Goal: Task Accomplishment & Management: Manage account settings

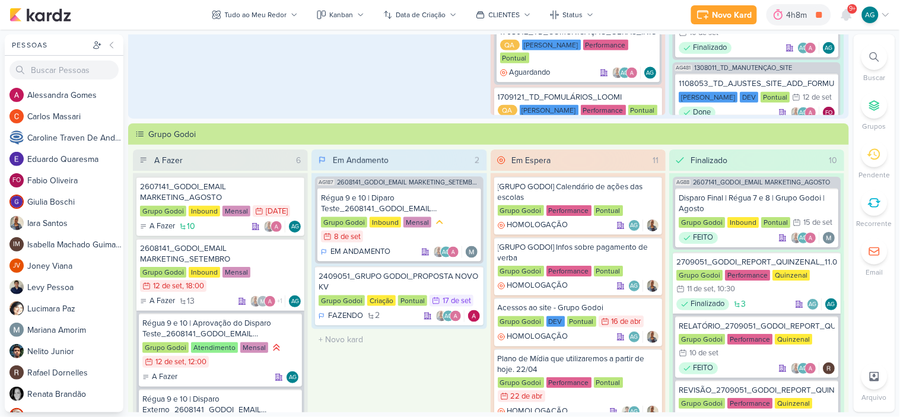
scroll to position [329, 0]
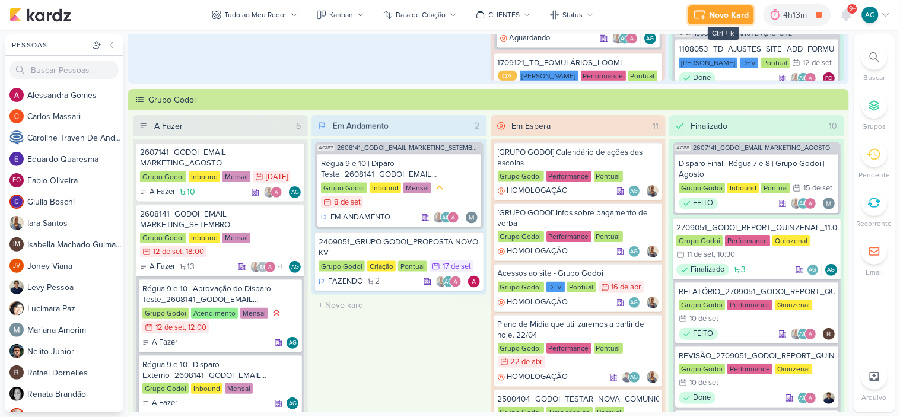
click at [703, 17] on icon at bounding box center [700, 15] width 14 height 14
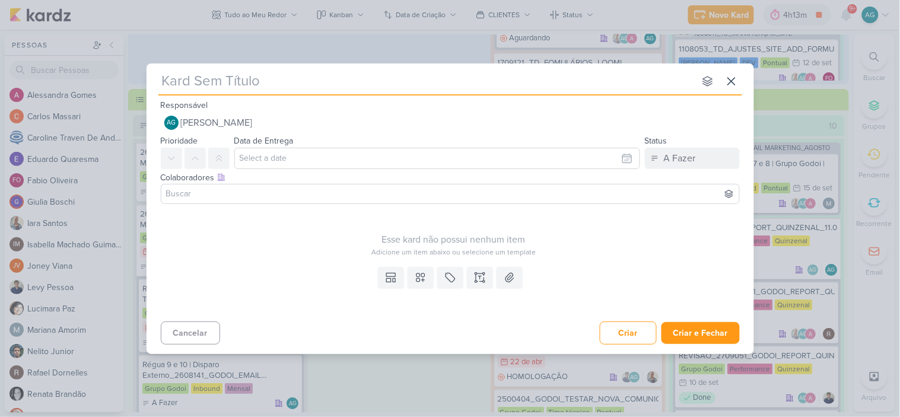
type input "3709161_CURY_REEMBOLSO_META"
click at [404, 91] on input "3709161_CURY_REEMBOLSO_META" at bounding box center [426, 81] width 537 height 21
type input "3709161_CURY_REEMBOLSO_META"
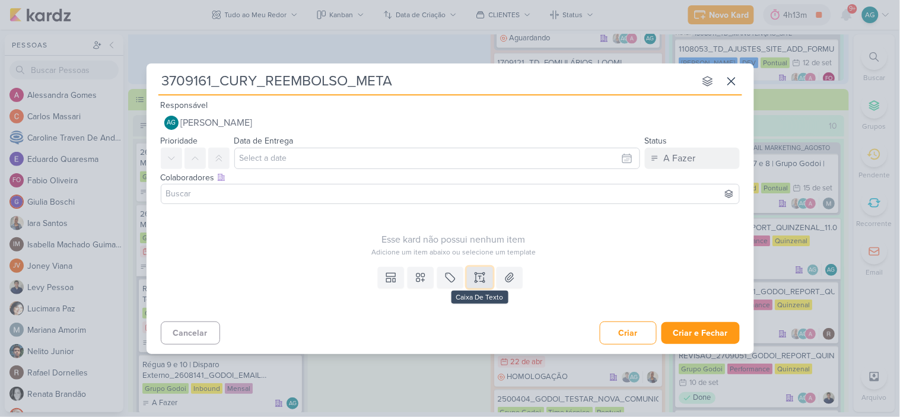
click at [483, 277] on icon at bounding box center [480, 278] width 12 height 12
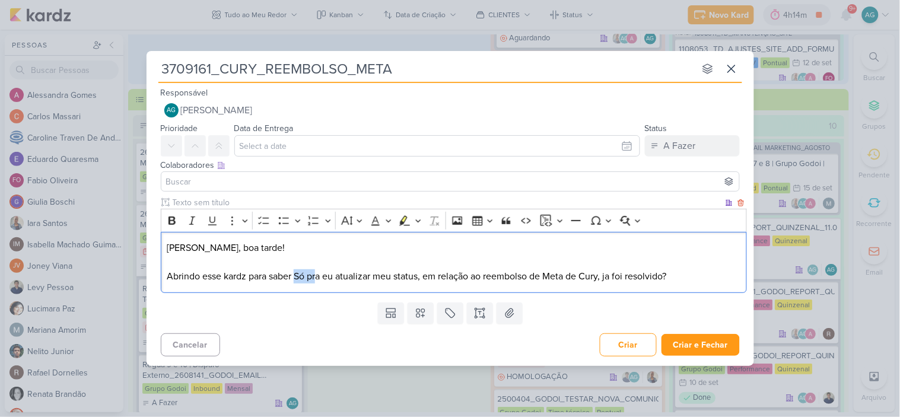
drag, startPoint x: 298, startPoint y: 277, endPoint x: 319, endPoint y: 276, distance: 21.4
click at [319, 276] on p "Levy, boa tarde! Abrindo esse kardz para saber Só pra eu atualizar meu status, …" at bounding box center [454, 262] width 574 height 43
click at [306, 280] on p "Levy, boa tarde! Abrindo esse kardz para saber Só pra eu atualizar meu status, …" at bounding box center [454, 262] width 574 height 43
click at [303, 279] on p "Levy, boa tarde! Abrindo esse kardz para saber Só pra eu atualizar meu status, …" at bounding box center [454, 262] width 574 height 43
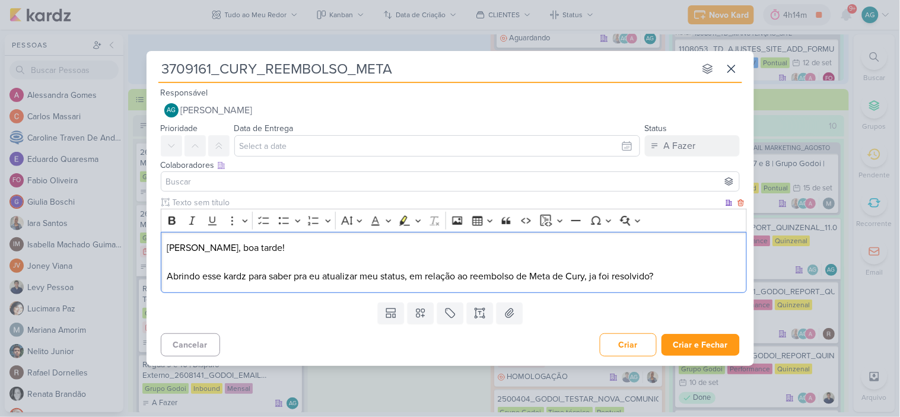
click at [592, 277] on p "Levy, boa tarde! Abrindo esse kardz para saber pra eu atualizar meu status, em …" at bounding box center [454, 262] width 574 height 43
drag, startPoint x: 250, startPoint y: 278, endPoint x: 374, endPoint y: 272, distance: 123.6
click at [374, 272] on p "Levy, boa tarde! Abrindo esse kardz para saber pra eu atualizar meu status, em …" at bounding box center [454, 262] width 574 height 43
click at [333, 274] on p "Levy, boa tarde! Abrindo esse kardz para saber pra eu atualizar meu status, em …" at bounding box center [454, 262] width 574 height 43
drag, startPoint x: 299, startPoint y: 277, endPoint x: 383, endPoint y: 273, distance: 85.0
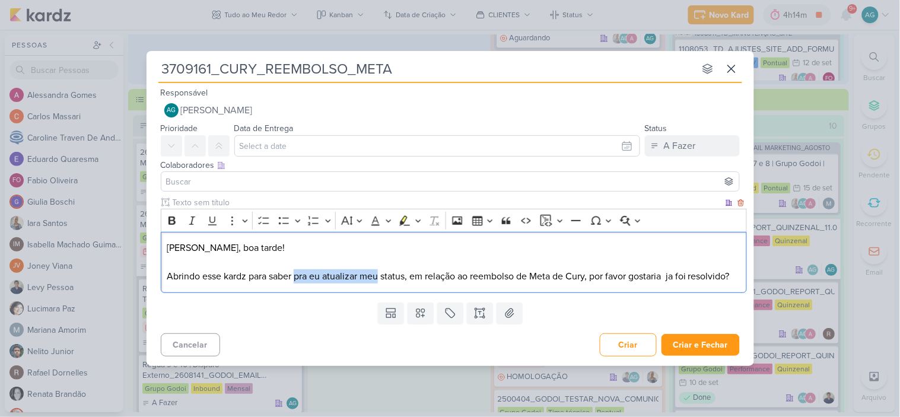
click at [383, 273] on p "Levy, boa tarde! Abrindo esse kardz para saber pra eu atualizar meu status, em …" at bounding box center [454, 262] width 574 height 43
click at [553, 275] on p "Levy, boa tarde! Abrindo esse kardz para saber em relação ao reembolso de Meta …" at bounding box center [454, 262] width 574 height 43
click at [633, 275] on p "Levy, boa tarde! Abrindo esse kardz para saber em relação ao reembolso de Meta …" at bounding box center [454, 262] width 574 height 43
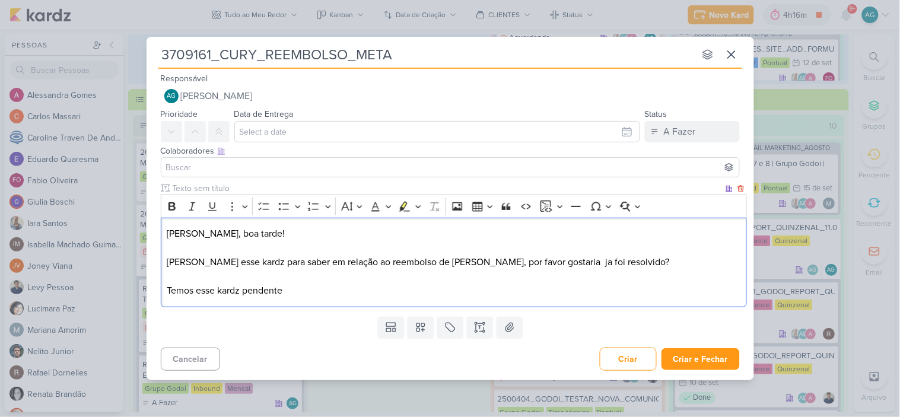
click at [221, 296] on p "Levy, boa tarde! Abrindo esse kardz para saber em relação ao reembolso de Meta …" at bounding box center [454, 262] width 574 height 71
click at [222, 296] on p "Levy, boa tarde! Abrindo esse kardz para saber em relação ao reembolso de Meta …" at bounding box center [454, 262] width 574 height 71
click at [347, 288] on p "Levy, boa tarde! Abrindo esse kardz para saber em relação ao reembolso de Meta …" at bounding box center [454, 262] width 574 height 71
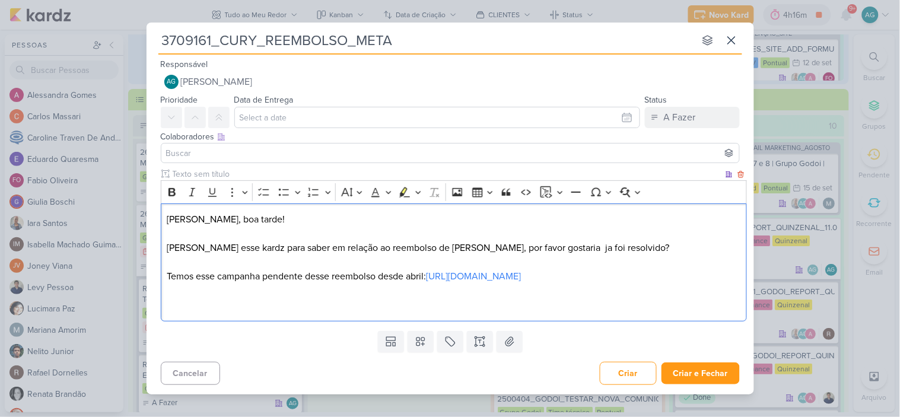
click at [391, 240] on p "Levy, boa tarde! Abrindo esse kardz para saber em relação ao reembolso de Meta …" at bounding box center [454, 247] width 574 height 71
click at [170, 188] on icon "Editor toolbar" at bounding box center [172, 192] width 7 height 8
click at [497, 259] on p "Levy, boa tarde! Abrindo esse kardz para saber em relação ao reembolso de Meta …" at bounding box center [454, 247] width 574 height 71
click at [533, 242] on p "Levy, boa tarde! Abrindo esse kardz para saber em relação ao reembolso de Meta …" at bounding box center [454, 247] width 574 height 71
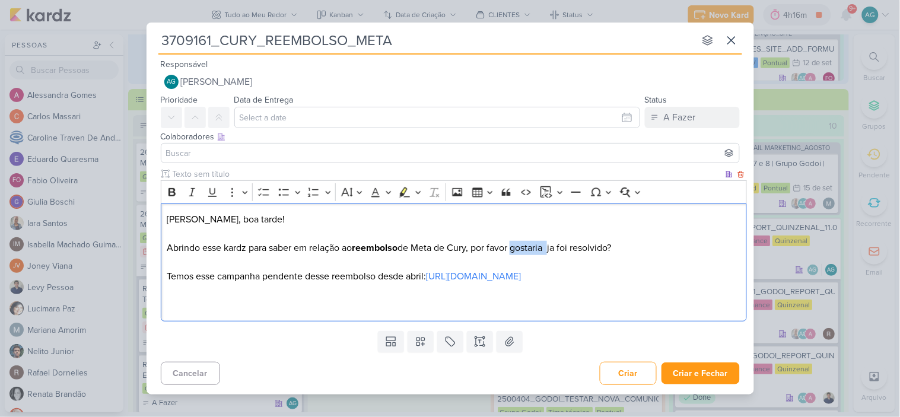
click at [533, 242] on p "Levy, boa tarde! Abrindo esse kardz para saber em relação ao reembolso de Meta …" at bounding box center [454, 247] width 574 height 71
drag, startPoint x: 573, startPoint y: 288, endPoint x: 144, endPoint y: 211, distance: 435.9
click at [144, 212] on div "3709161_CURY_REEMBOLSO_META nenhum grupo disponível esc Responsável AG Aline Gi…" at bounding box center [450, 208] width 900 height 417
copy p "Levy, boa tarde! Abrindo esse kardz para saber em relação ao reembolso de Meta …"
click at [271, 228] on p "Levy, boa tarde! Abrindo esse kardz para saber em relação ao reembolso de Meta …" at bounding box center [454, 247] width 574 height 71
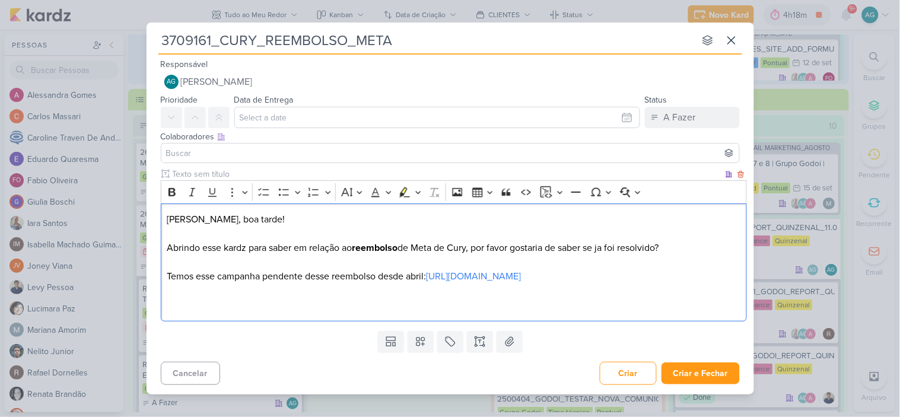
click at [579, 284] on p "Levy, boa tarde! ⁠⁠⁠⁠⁠⁠⁠ Abrindo esse kardz para saber em relação ao reembolso …" at bounding box center [454, 247] width 574 height 71
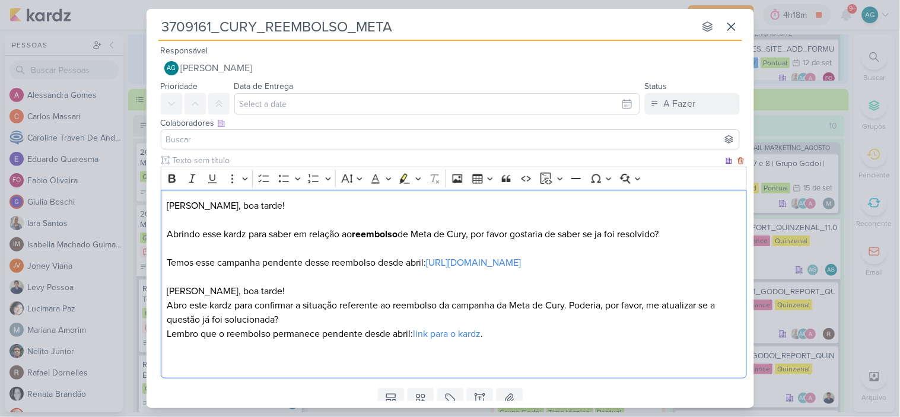
click at [278, 319] on p "Abro este kardz para confirmar a situação referente ao reembolso da campanha da…" at bounding box center [454, 313] width 574 height 28
click at [186, 321] on p "Abro este kardz para verificar a situação referente ao reembolso da campanha da…" at bounding box center [454, 313] width 574 height 28
drag, startPoint x: 451, startPoint y: 321, endPoint x: 518, endPoint y: 319, distance: 67.1
click at [518, 319] on p "Abrindo este kardz para verificar a situação referente ao reembolso da campanha…" at bounding box center [454, 313] width 574 height 28
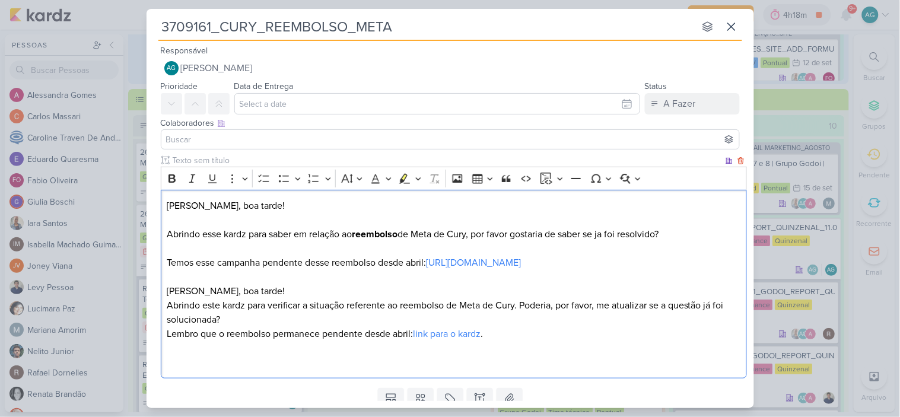
click at [484, 319] on p "Abrindo este kardz para verificar a situação referente ao reembolso de Meta de …" at bounding box center [454, 313] width 574 height 28
click at [298, 341] on p "Lembro que o reembolso permanece pendente desde abril: link para o kardz ." at bounding box center [454, 334] width 574 height 14
drag, startPoint x: 481, startPoint y: 348, endPoint x: 388, endPoint y: 349, distance: 93.2
click at [388, 341] on p "Lembro que o reembolso está pendente desde abril: link para o kardz ." at bounding box center [454, 334] width 574 height 14
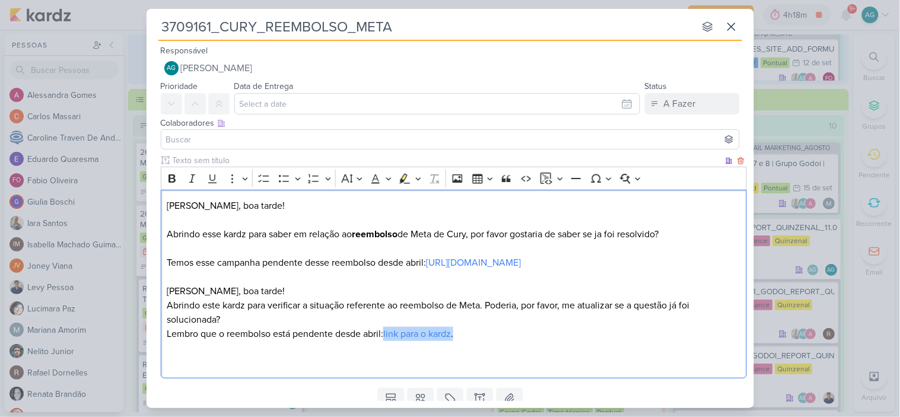
click at [538, 341] on p "Lembro que o reembolso está pendente desde abril: link para o kardz ." at bounding box center [454, 334] width 574 height 14
click at [221, 341] on p "Lembro que o reembolso está pendente desde abril: link para o kardz ." at bounding box center [454, 334] width 574 height 14
click at [292, 341] on p "Lembro que estamos falando reembolso está pendente desde abril: link para o kar…" at bounding box center [454, 334] width 574 height 14
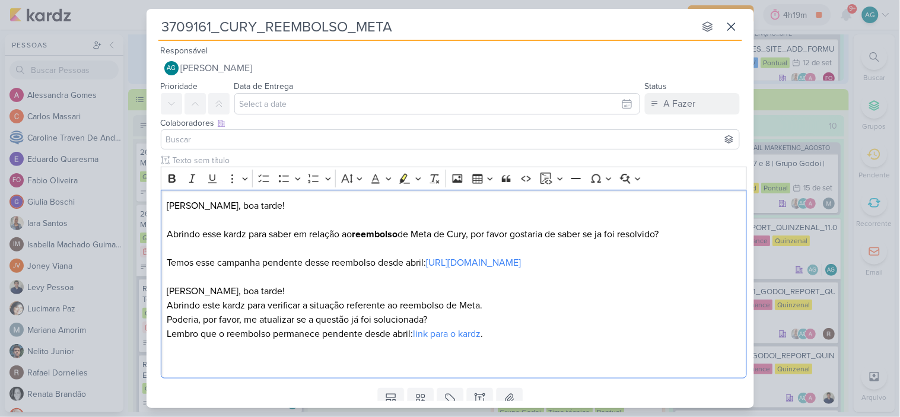
drag, startPoint x: 567, startPoint y: 275, endPoint x: 154, endPoint y: 199, distance: 419.6
click at [154, 199] on div "Clique para deixar o item visível somente à membros da sua organização Rich Tex…" at bounding box center [451, 268] width 608 height 229
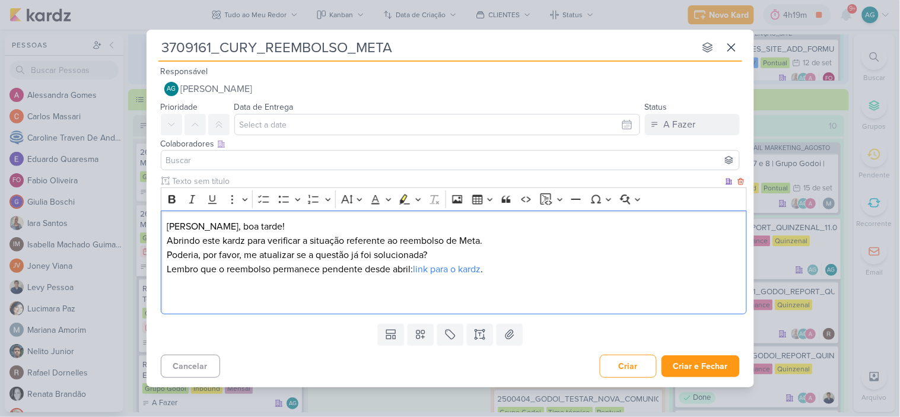
click at [505, 240] on p "Abrindo este kardz para verificar a situação referente ao reembolso de Meta. Po…" at bounding box center [454, 248] width 574 height 28
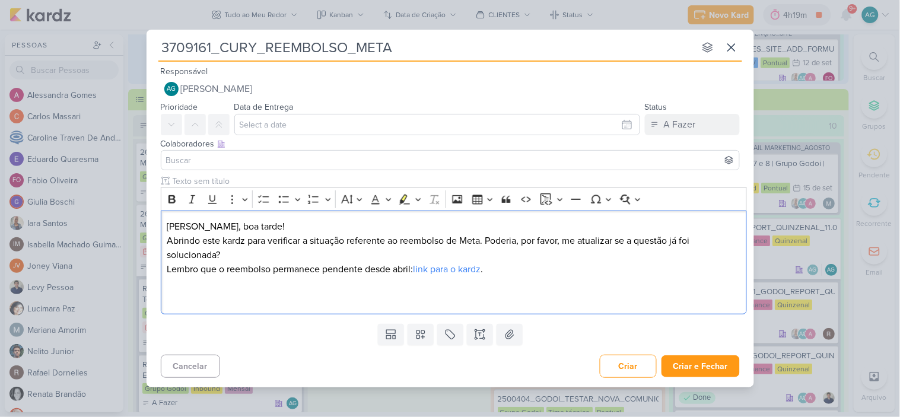
click at [0, 11] on div "3709161_CURY_REEMBOLSO_META nenhum grupo disponível esc Responsável AG Aline Gi…" at bounding box center [450, 208] width 900 height 417
click at [241, 251] on p "Abrindo este kardz para verificar a situação referente ao reembolso de Meta. Po…" at bounding box center [454, 248] width 574 height 28
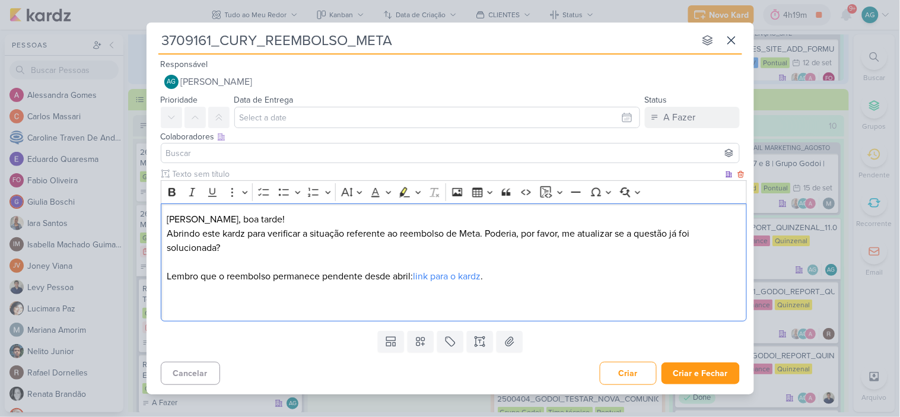
click at [246, 215] on p "Levy, boa tarde!" at bounding box center [454, 219] width 574 height 14
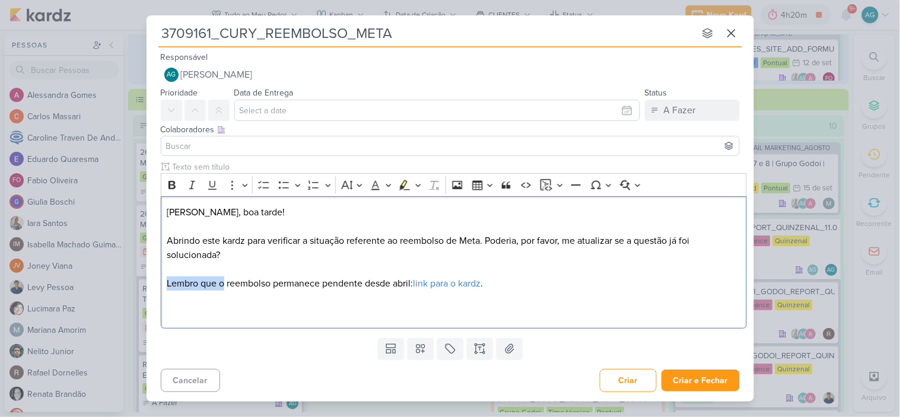
drag, startPoint x: 224, startPoint y: 283, endPoint x: 152, endPoint y: 284, distance: 71.8
click at [152, 284] on div "Clique para deixar o item visível somente à membros da sua organização Rich Tex…" at bounding box center [451, 247] width 608 height 172
drag, startPoint x: 425, startPoint y: 283, endPoint x: 367, endPoint y: 281, distance: 58.2
click at [367, 281] on p "O reembolso permanece pendente desde abril: link para o kardz ." at bounding box center [454, 284] width 574 height 14
click at [249, 289] on p "O reembolso permanece pendente desde abril:" at bounding box center [454, 284] width 574 height 14
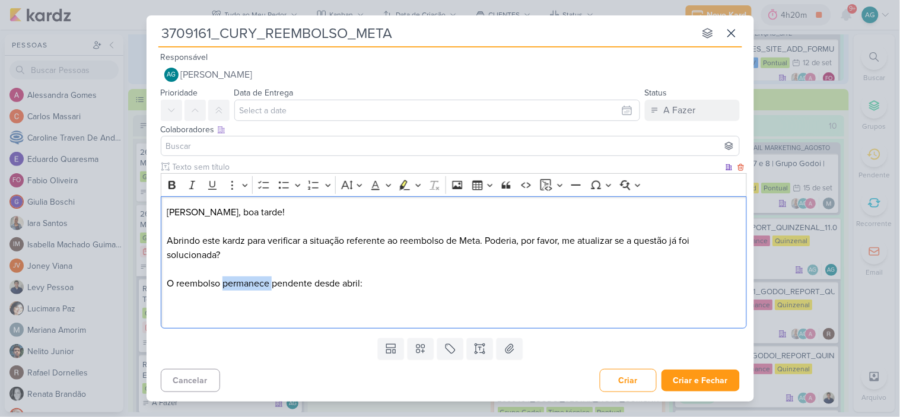
click at [249, 289] on p "O reembolso permanece pendente desde abril:" at bounding box center [454, 284] width 574 height 14
click at [383, 287] on p "O reembolso está pendente desde abril:" at bounding box center [454, 284] width 574 height 14
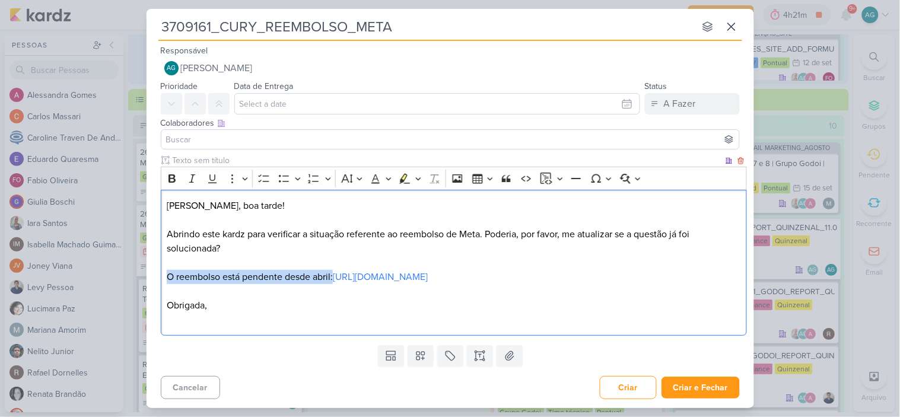
drag, startPoint x: 168, startPoint y: 279, endPoint x: 335, endPoint y: 272, distance: 166.9
click at [335, 272] on p "O reembolso está pendente desde abril: https://app.kardz.app/kard-window/ZrVUht…" at bounding box center [454, 277] width 574 height 14
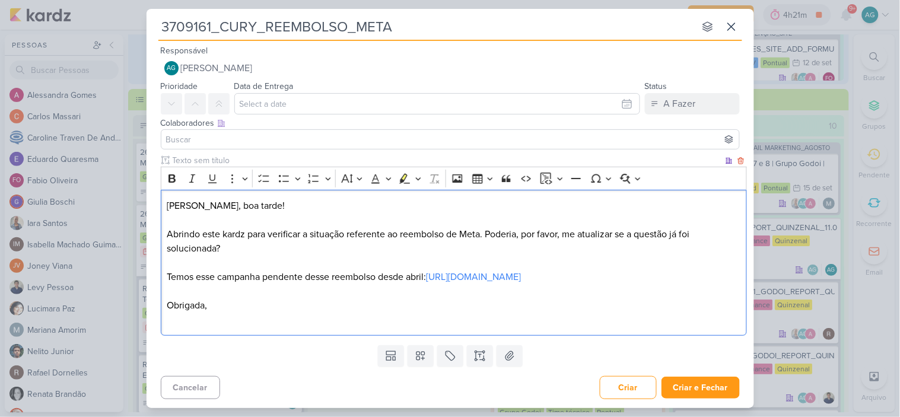
click at [215, 276] on p "Temos esse campanha pendente desse reembolso desde abril: https://app.kardz.app…" at bounding box center [454, 277] width 574 height 14
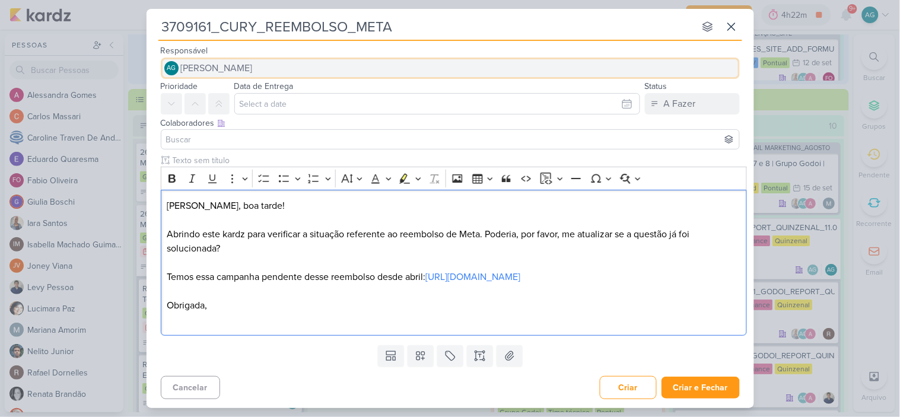
click at [248, 65] on span "[PERSON_NAME]" at bounding box center [217, 68] width 72 height 14
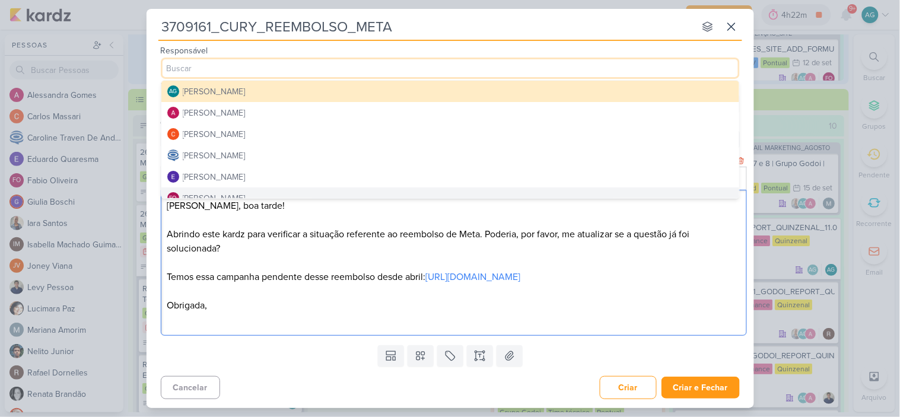
click at [356, 266] on p "Abrindo este kardz para verificar a situação referente ao reembolso de Meta. Po…" at bounding box center [454, 248] width 574 height 43
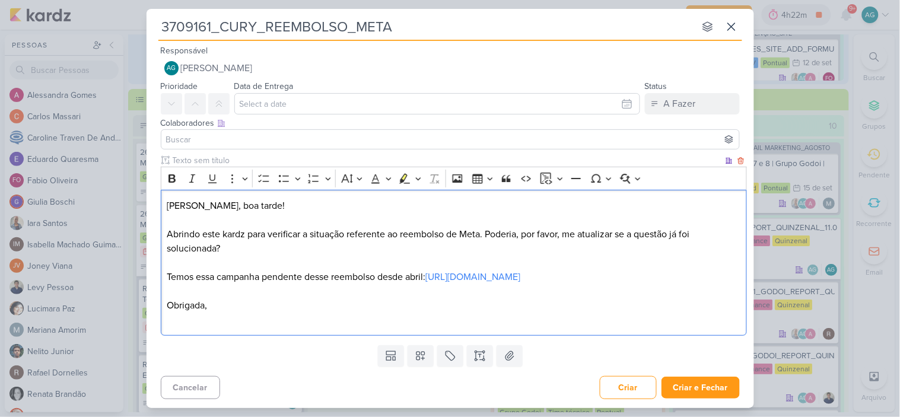
click at [295, 256] on p "Abrindo este kardz para verificar a situação referente ao reembolso de Meta. Po…" at bounding box center [454, 248] width 574 height 43
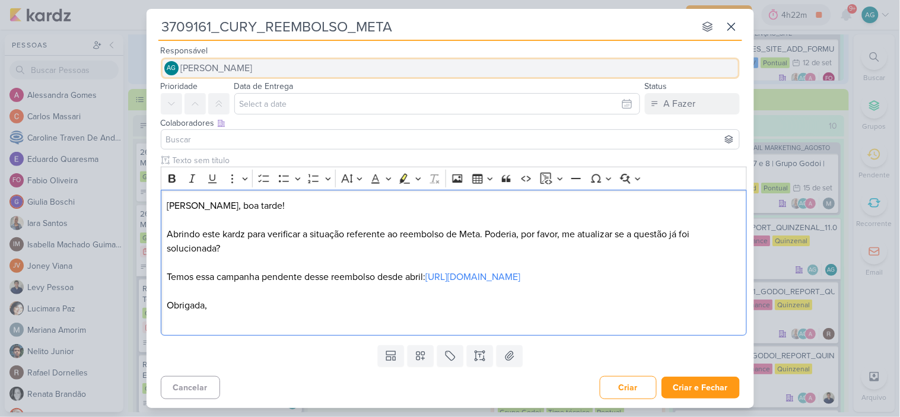
click at [223, 66] on span "[PERSON_NAME]" at bounding box center [217, 68] width 72 height 14
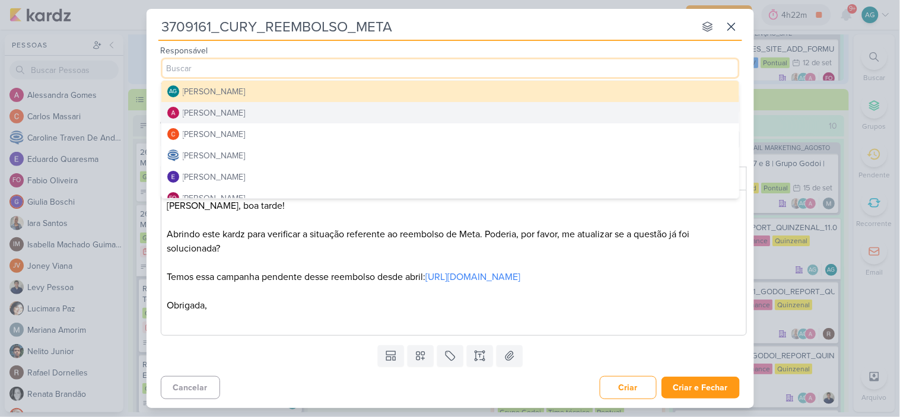
click at [245, 111] on div "[PERSON_NAME]" at bounding box center [214, 113] width 63 height 12
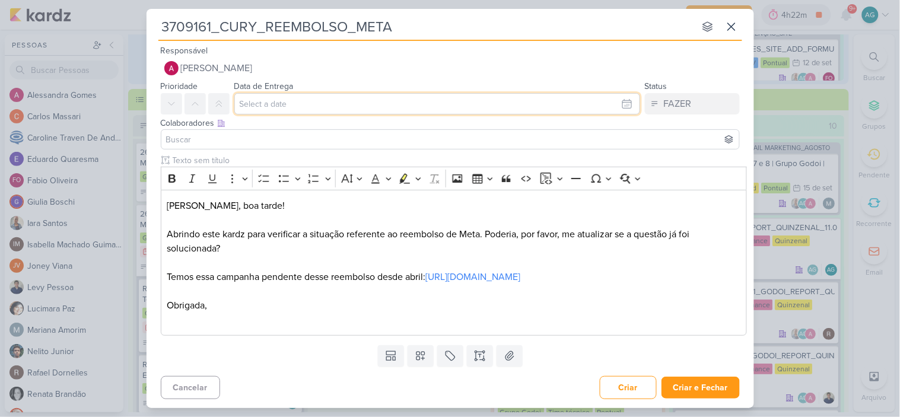
click at [270, 109] on input "text" at bounding box center [437, 103] width 406 height 21
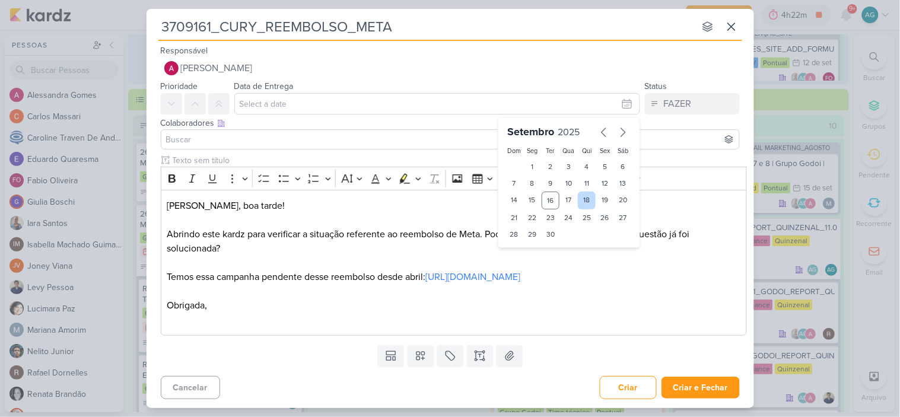
click at [583, 198] on div "18" at bounding box center [587, 201] width 18 height 18
type input "18 de setembro de 2025 às 23:59"
click at [199, 141] on input at bounding box center [450, 139] width 573 height 14
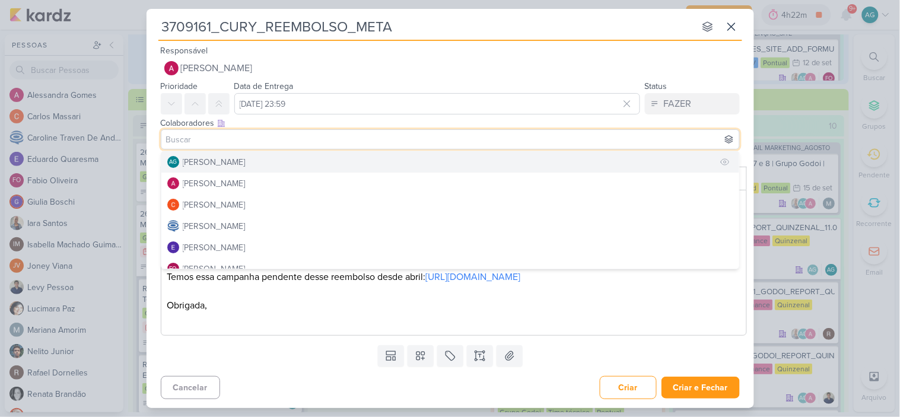
click at [203, 162] on div "[PERSON_NAME]" at bounding box center [214, 162] width 63 height 12
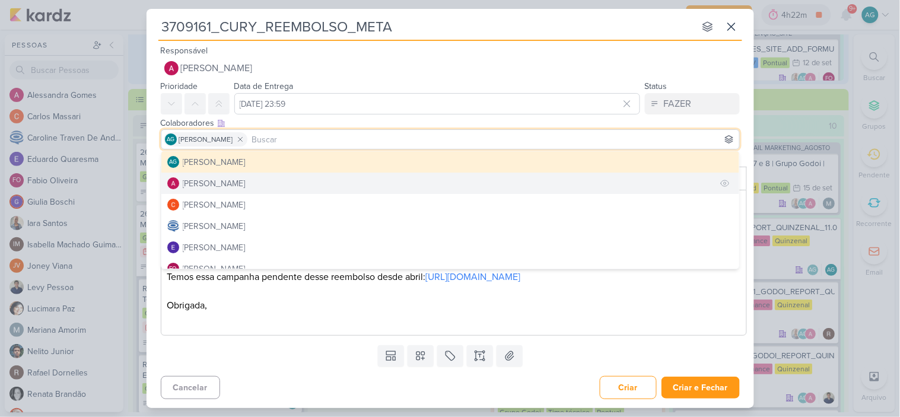
click at [215, 181] on div "[PERSON_NAME]" at bounding box center [214, 183] width 63 height 12
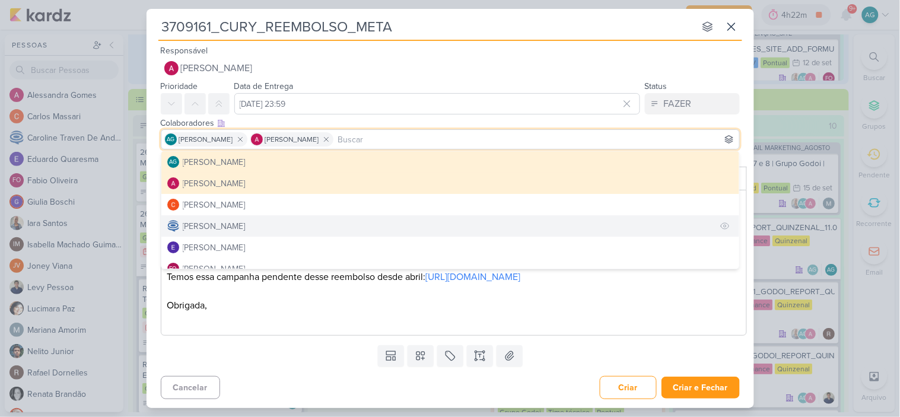
scroll to position [66, 0]
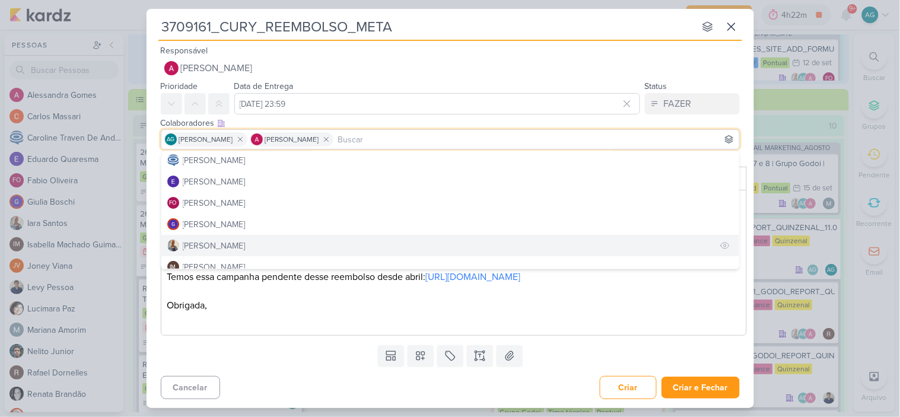
click at [226, 238] on button "[PERSON_NAME]" at bounding box center [450, 245] width 578 height 21
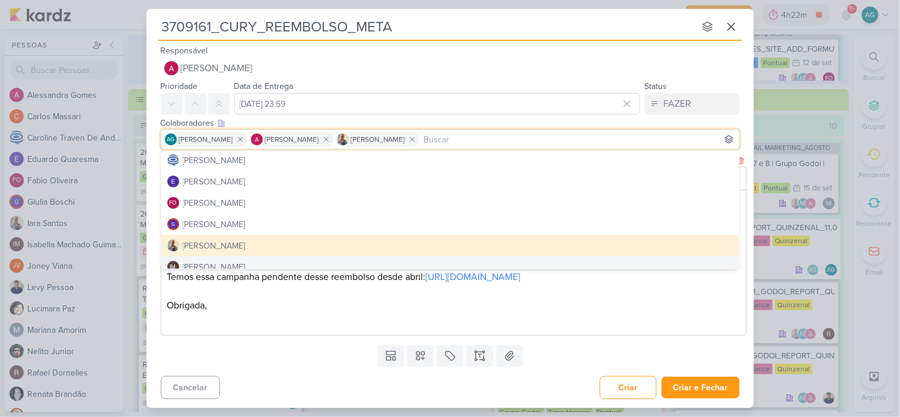
click at [337, 327] on p "Editor editing area: main" at bounding box center [454, 320] width 574 height 14
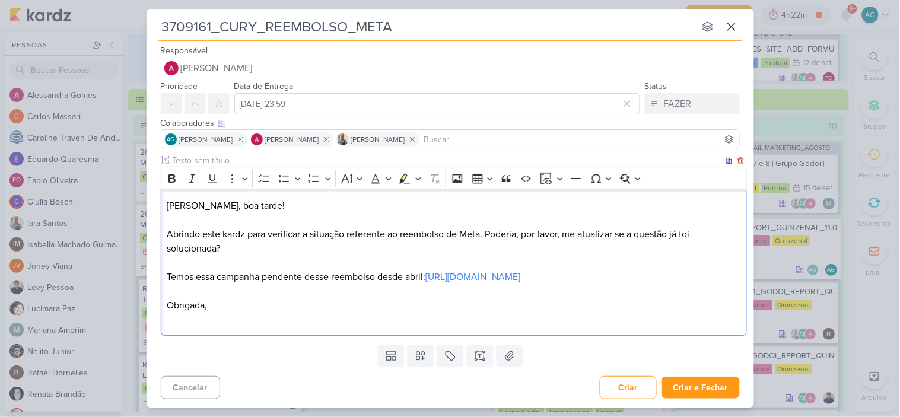
click at [273, 313] on p "Obrigada," at bounding box center [454, 306] width 574 height 14
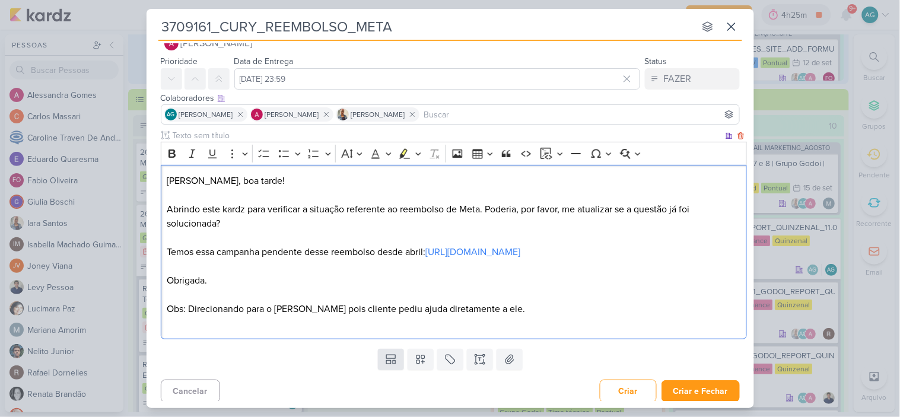
scroll to position [43, 0]
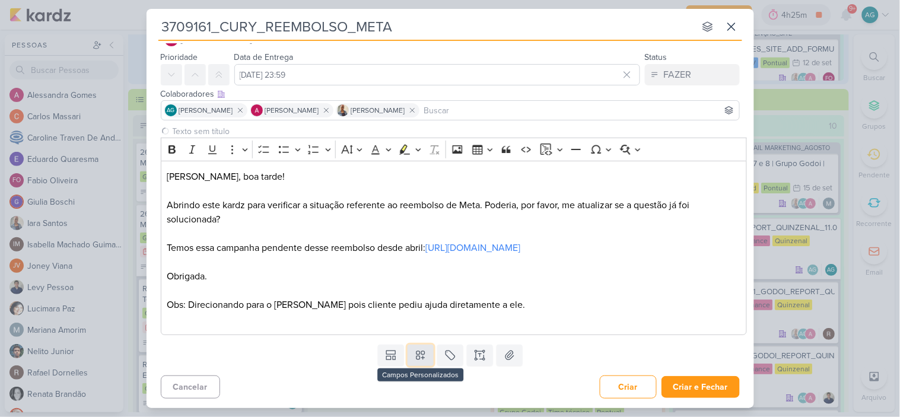
click at [421, 356] on icon at bounding box center [421, 356] width 12 height 12
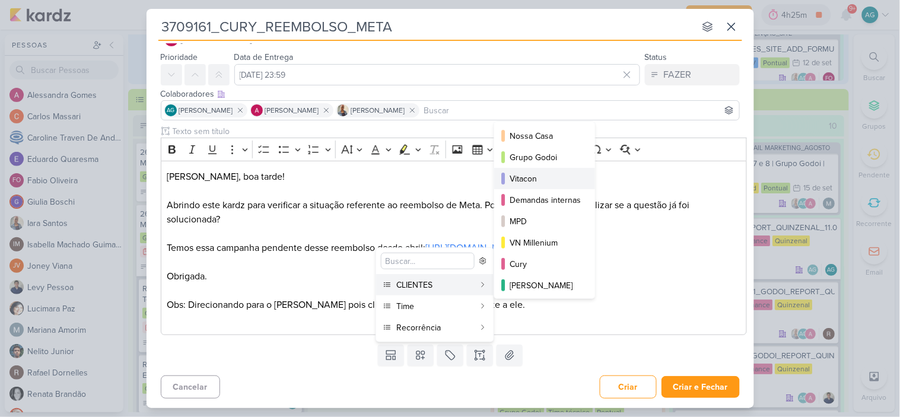
scroll to position [66, 0]
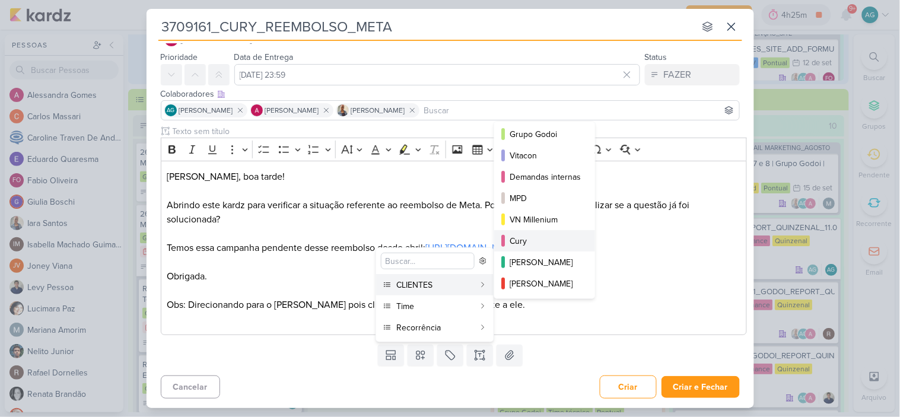
click at [537, 246] on div "Cury" at bounding box center [545, 241] width 71 height 12
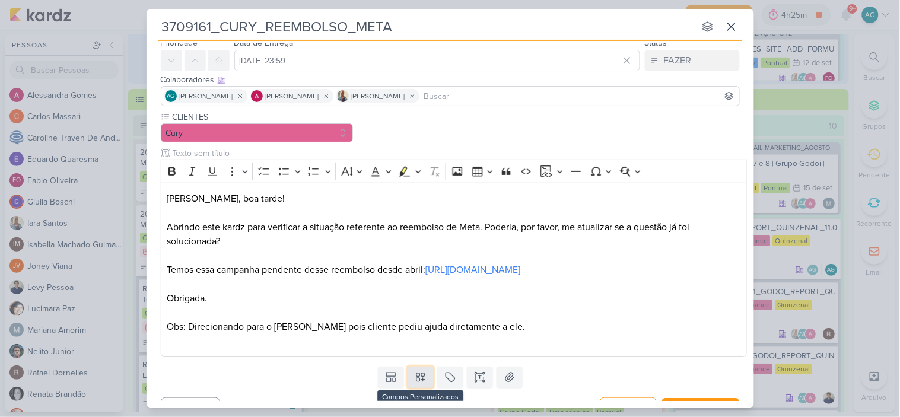
click at [420, 382] on icon at bounding box center [421, 378] width 8 height 8
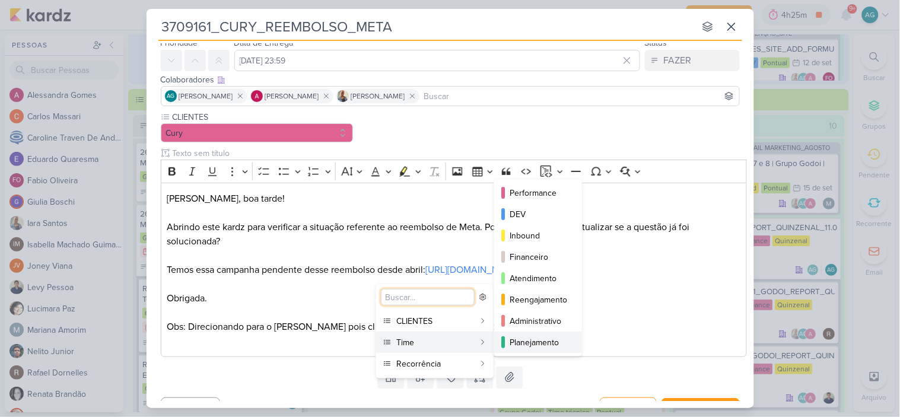
scroll to position [0, 0]
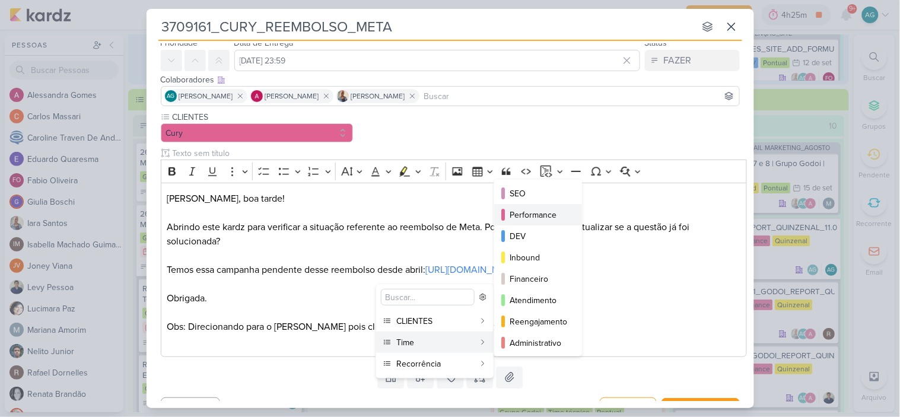
click at [537, 217] on div "Performance" at bounding box center [539, 215] width 58 height 12
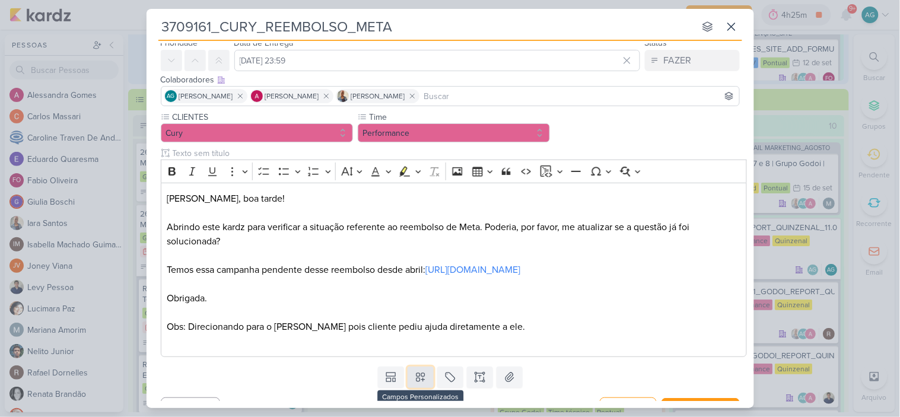
click at [418, 383] on icon at bounding box center [421, 378] width 12 height 12
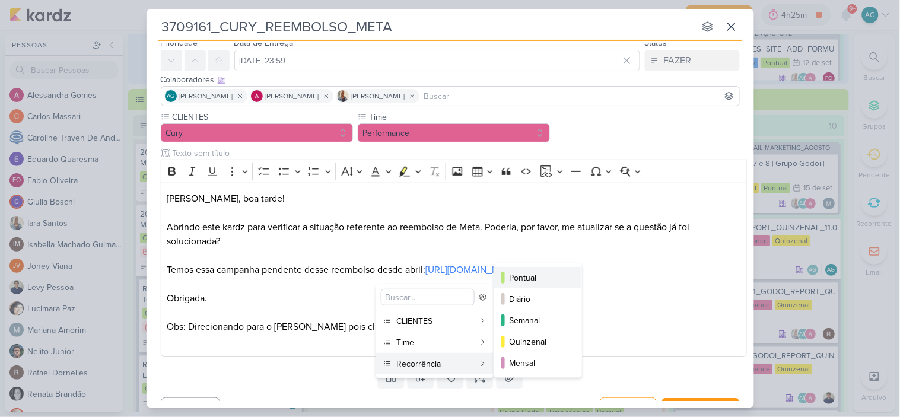
click at [533, 275] on div "Pontual" at bounding box center [539, 278] width 58 height 12
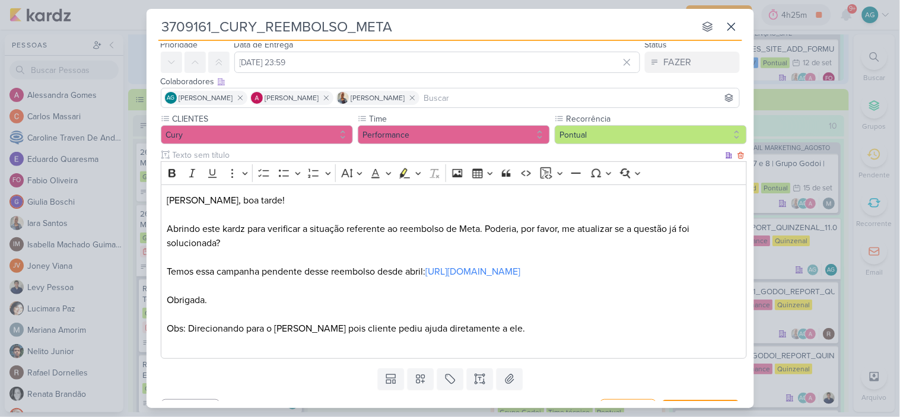
scroll to position [80, 0]
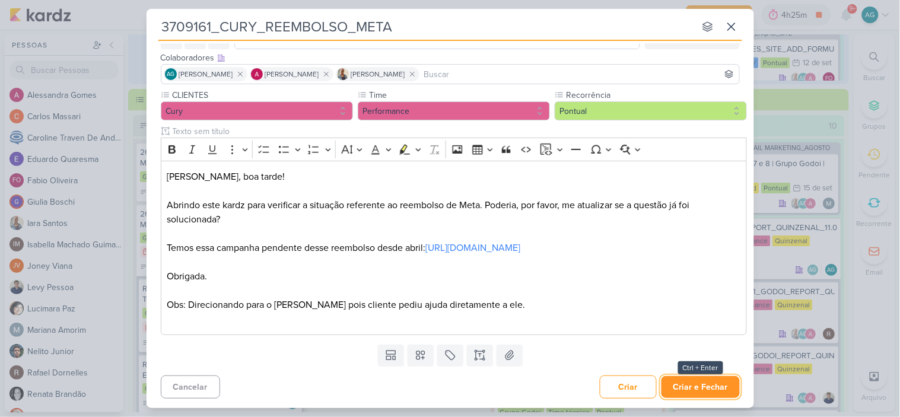
click at [693, 392] on button "Criar e Fechar" at bounding box center [701, 387] width 78 height 22
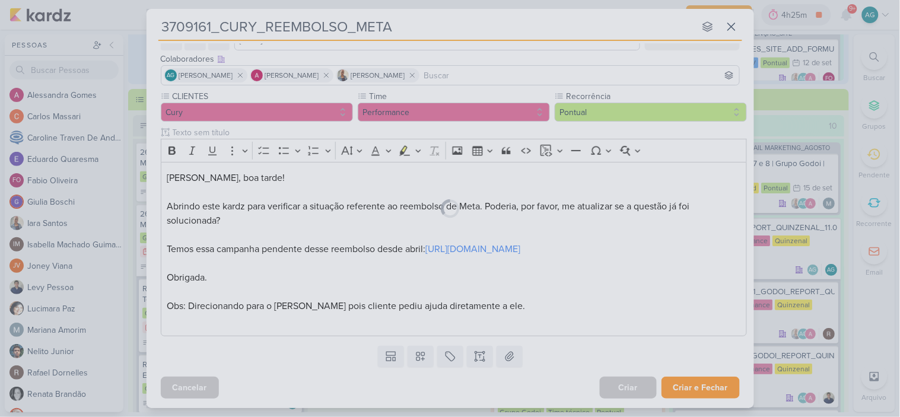
scroll to position [78, 0]
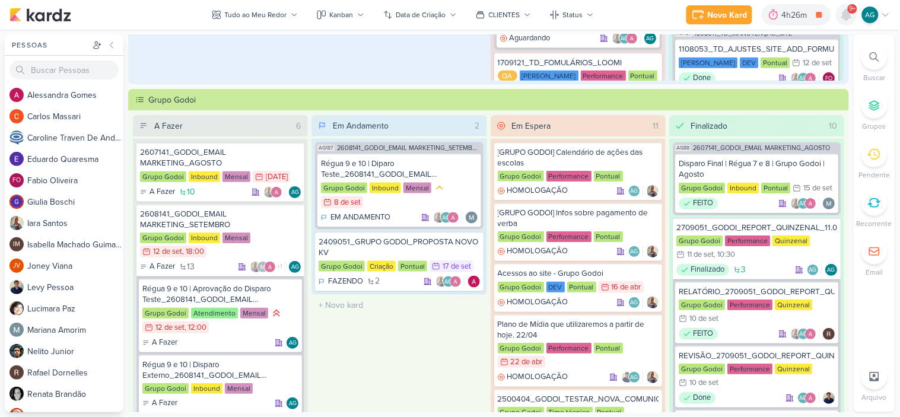
click at [843, 13] on icon at bounding box center [847, 15] width 14 height 14
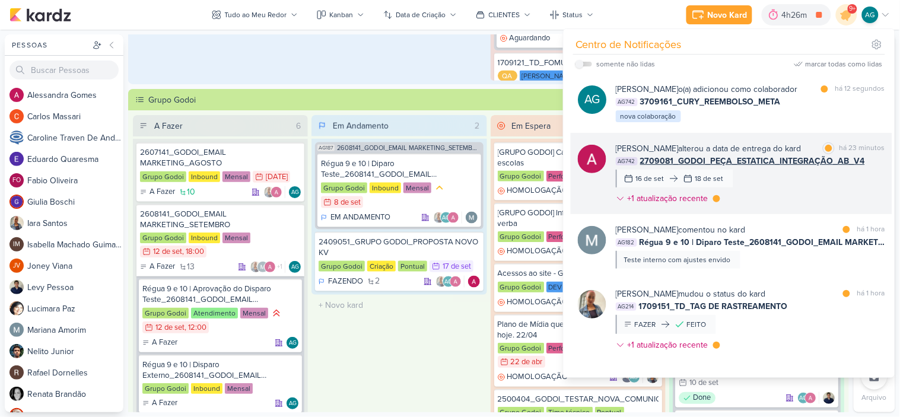
click at [807, 210] on div "Alessandra Gomes alterou a data de entrega do kard marcar como lida há 23 minut…" at bounding box center [750, 175] width 269 height 67
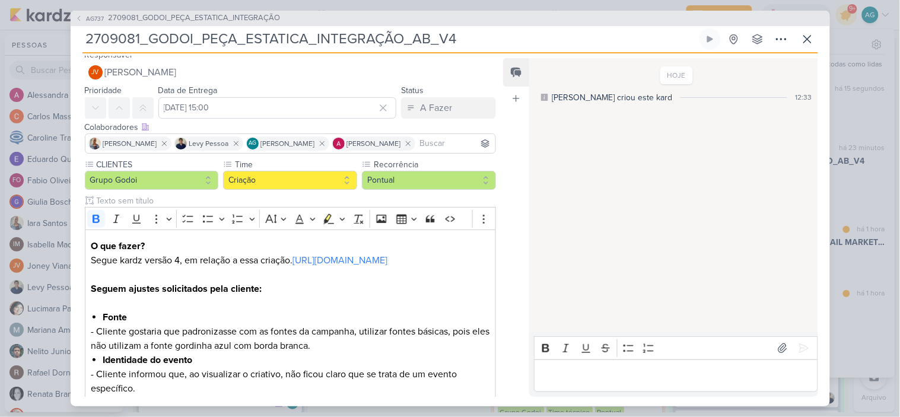
scroll to position [0, 0]
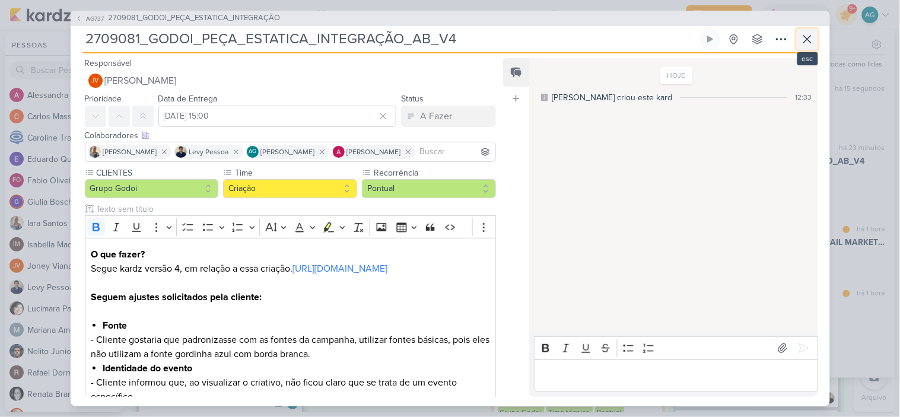
click at [816, 36] on button at bounding box center [807, 38] width 21 height 21
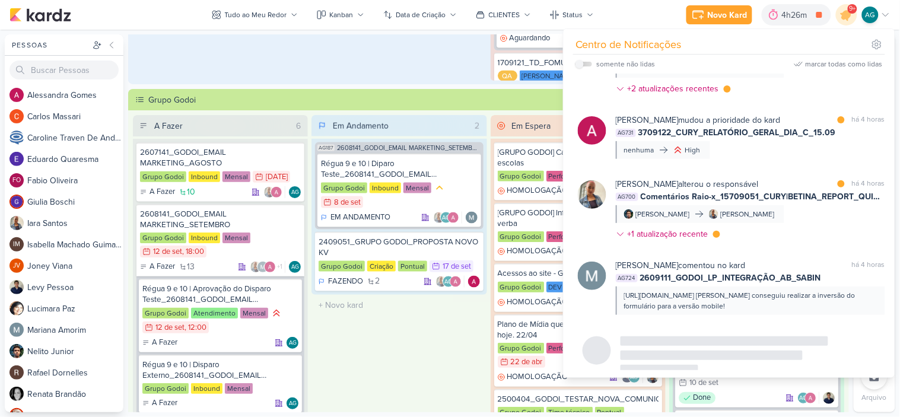
scroll to position [1092, 0]
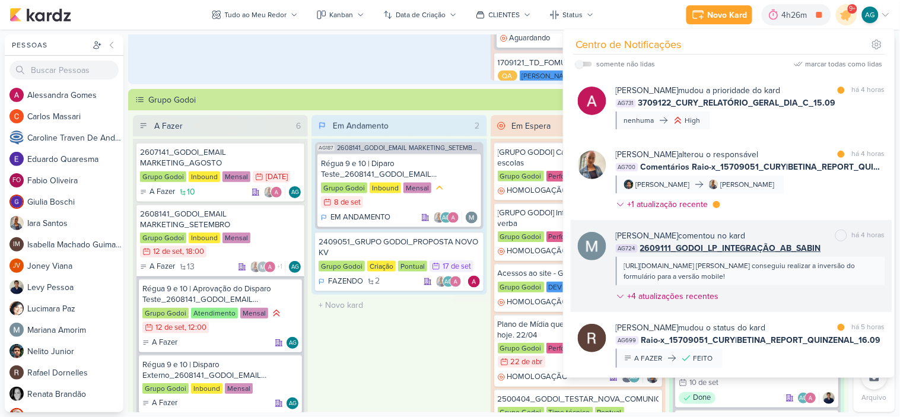
click at [827, 271] on div "https://lp.absabin.com.br/bate-papo-com-a-direcaoO Levy conseguiu realizar a in…" at bounding box center [750, 271] width 269 height 28
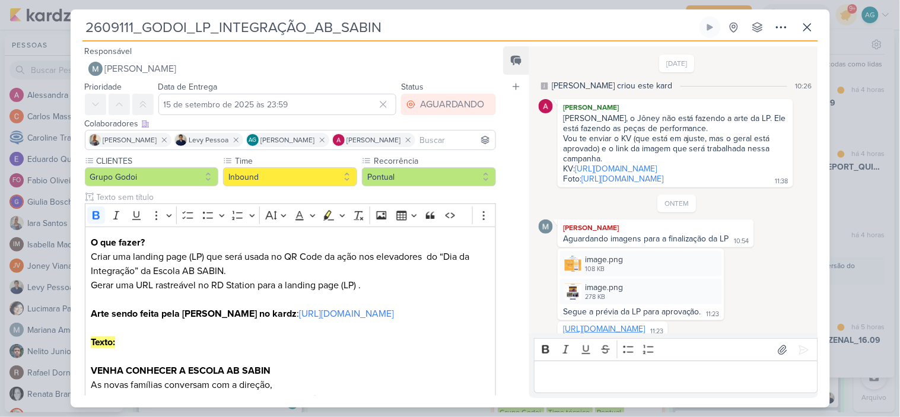
scroll to position [559, 0]
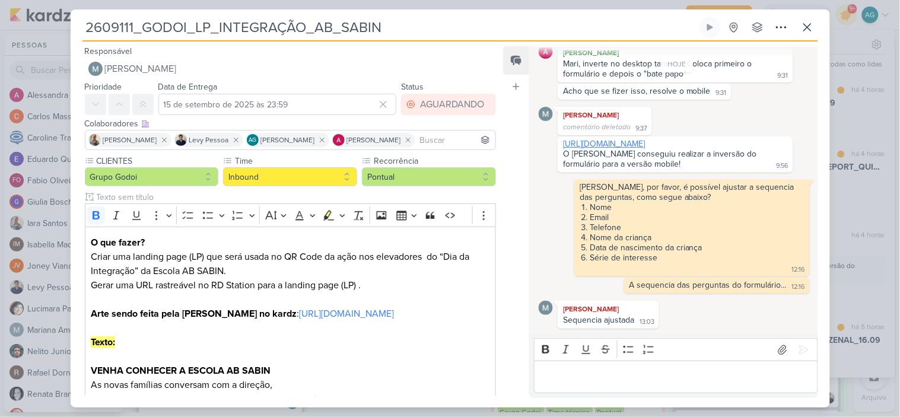
click at [645, 139] on link "[URL][DOMAIN_NAME]" at bounding box center [604, 144] width 82 height 10
click at [578, 376] on p "Editor editing area: main" at bounding box center [676, 377] width 271 height 14
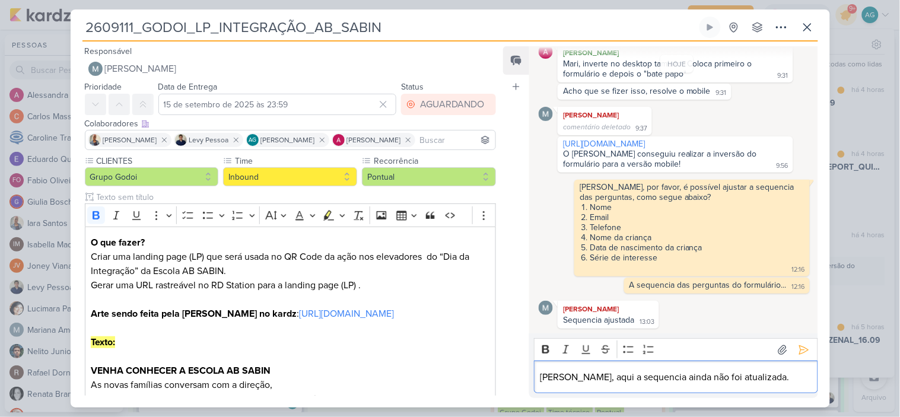
scroll to position [572, 0]
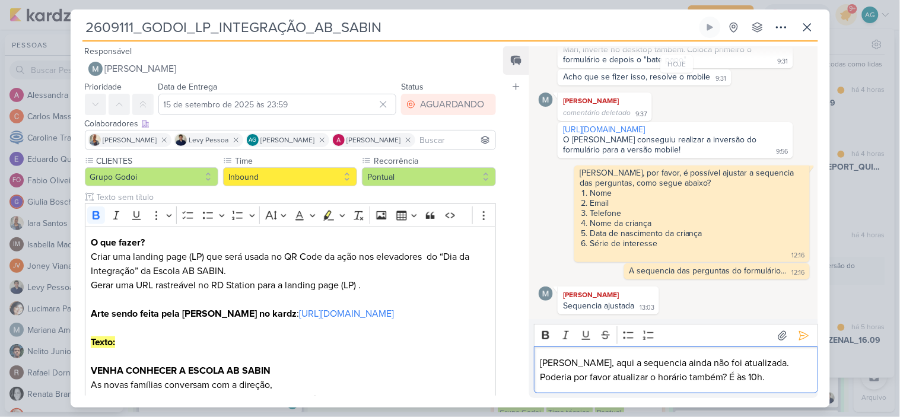
click at [542, 360] on p "Mari, aqui a sequencia ainda não foi atualizada." at bounding box center [676, 363] width 271 height 14
click at [798, 331] on icon at bounding box center [804, 336] width 12 height 12
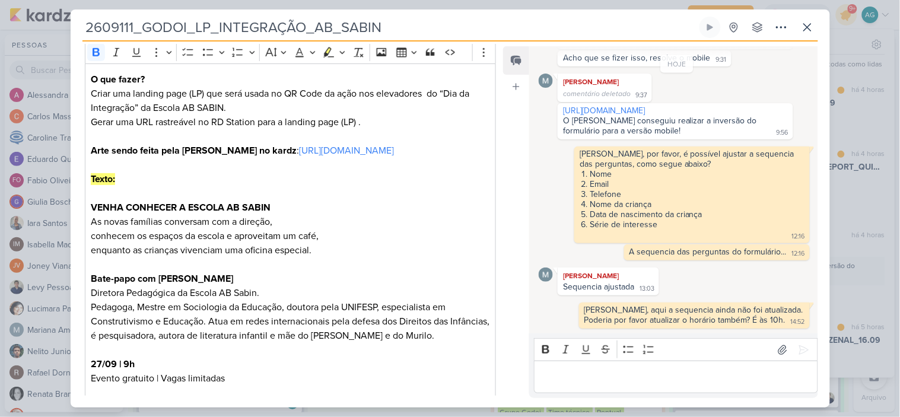
scroll to position [198, 0]
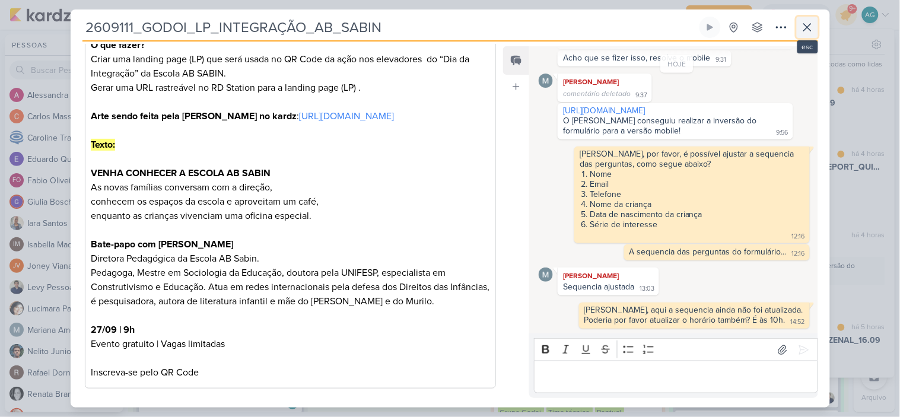
click at [813, 24] on icon at bounding box center [808, 27] width 14 height 14
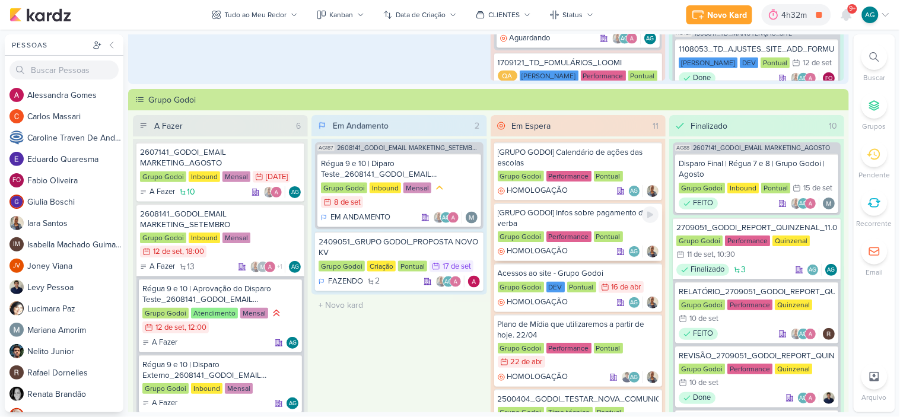
scroll to position [0, 0]
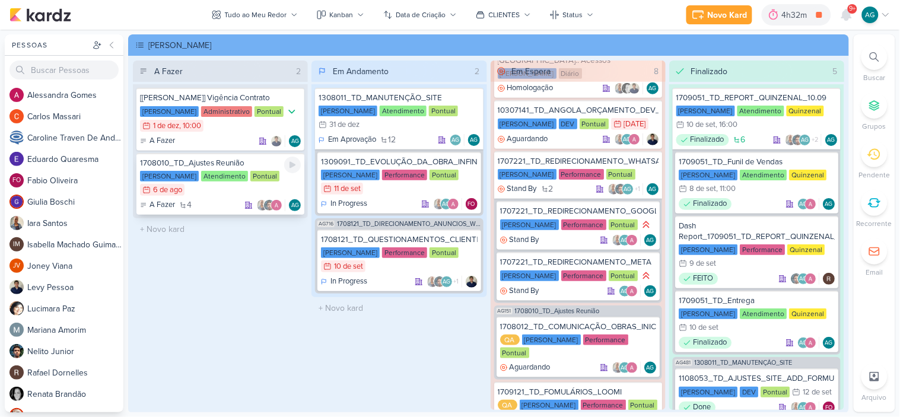
click at [214, 166] on div "1708010_TD_Ajustes Reunião" at bounding box center [220, 163] width 161 height 11
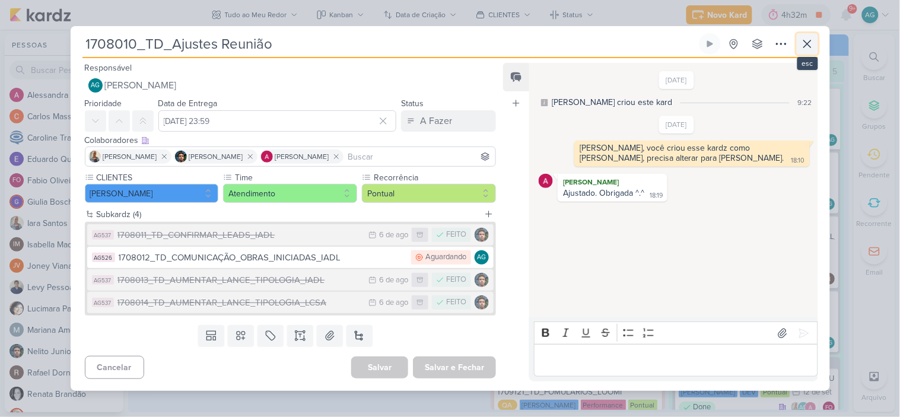
click at [810, 49] on icon at bounding box center [808, 44] width 14 height 14
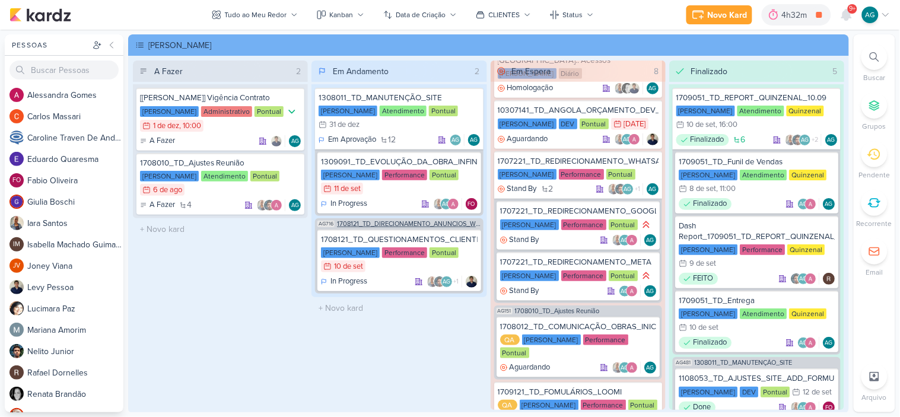
click at [407, 223] on span "1708121_TD_DIRECIONAMENTO_ANUNCIOS_WEBSITE" at bounding box center [409, 224] width 144 height 7
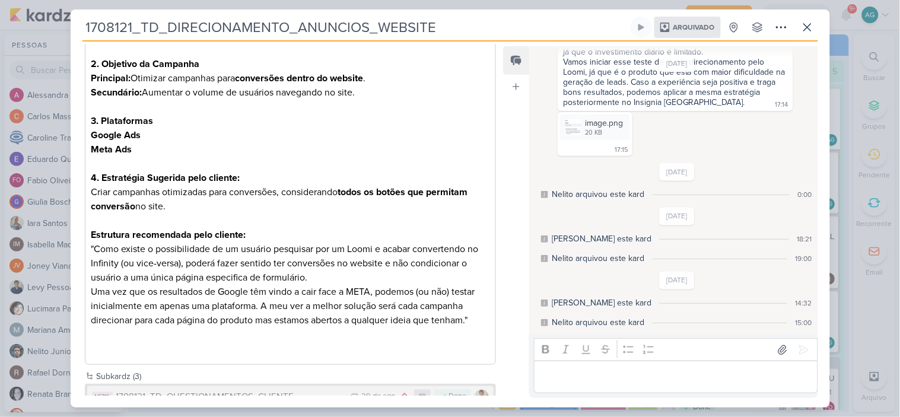
scroll to position [401, 0]
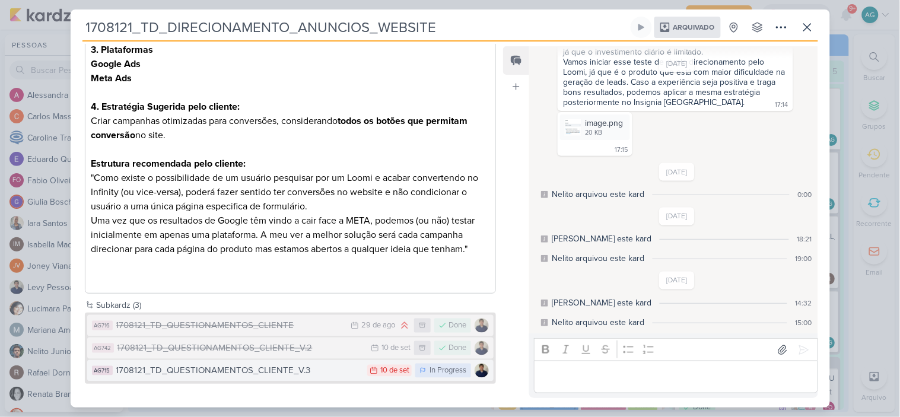
click at [299, 371] on div "1708121_TD_QUESTIONAMENTOS_CLIENTE_V.3" at bounding box center [239, 371] width 246 height 14
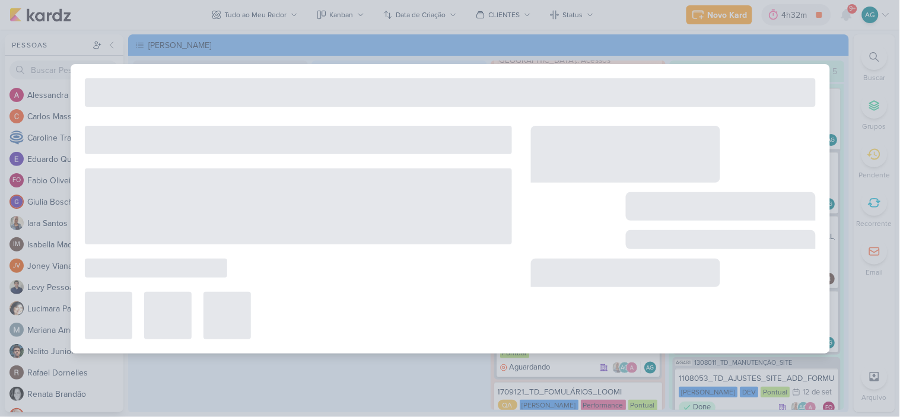
type input "1708121_TD_QUESTIONAMENTOS_CLIENTE_V.3"
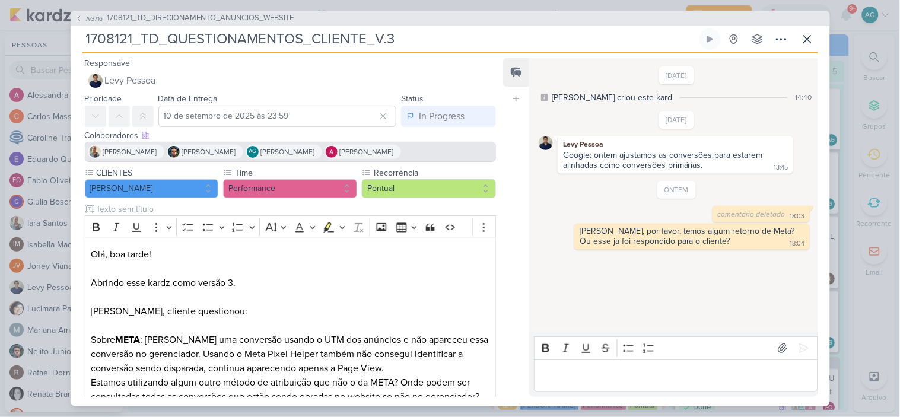
drag, startPoint x: 414, startPoint y: 44, endPoint x: 405, endPoint y: 44, distance: 8.9
click at [405, 44] on input "1708121_TD_QUESTIONAMENTOS_CLIENTE_V.3" at bounding box center [390, 38] width 615 height 21
click at [775, 40] on icon at bounding box center [782, 39] width 14 height 14
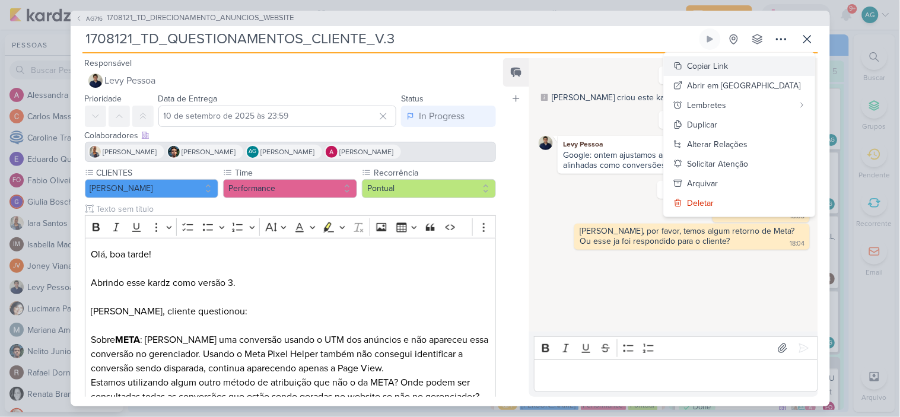
click at [729, 63] on div "Copiar Link" at bounding box center [708, 66] width 41 height 12
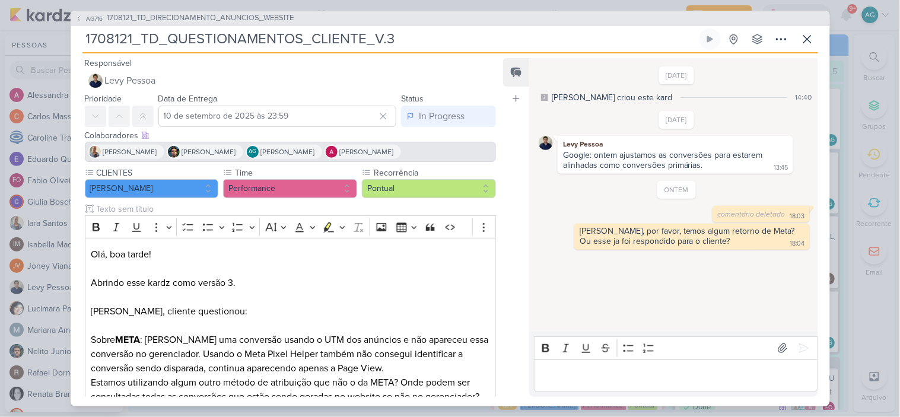
drag, startPoint x: 402, startPoint y: 38, endPoint x: 52, endPoint y: 44, distance: 350.2
click at [52, 44] on div "AG716 1708121_TD_DIRECIONAMENTO_ANUNCIOS_WEBSITE 1708121_TD_QUESTIONAMENTOS_CLI…" at bounding box center [450, 208] width 900 height 417
click at [811, 43] on icon at bounding box center [808, 39] width 14 height 14
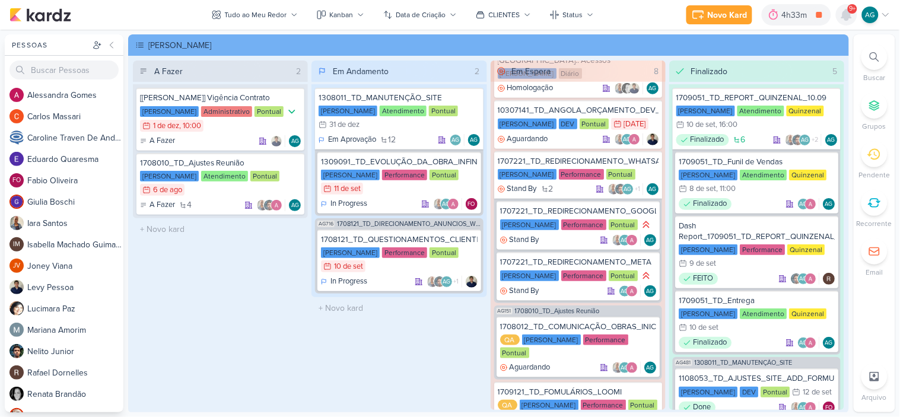
click at [849, 18] on icon at bounding box center [846, 14] width 9 height 11
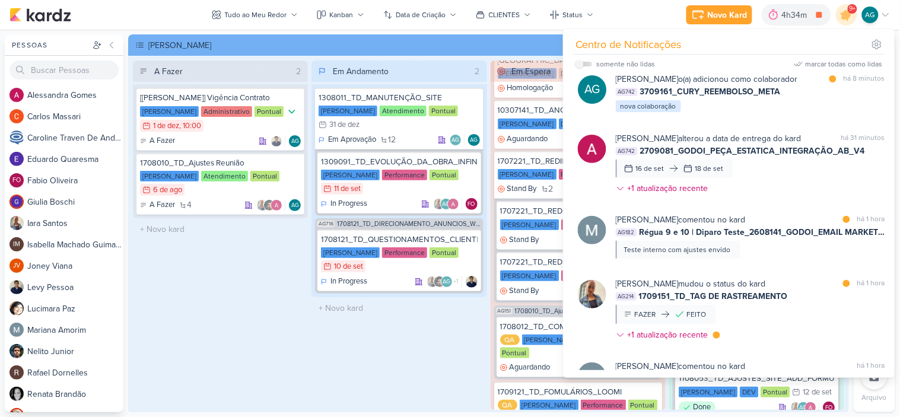
scroll to position [0, 0]
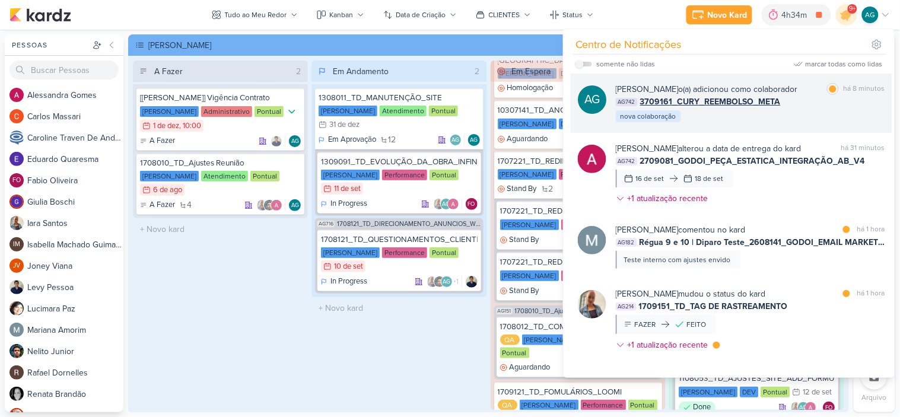
click at [772, 123] on div "Aline Gimenez Graciano o(a) adicionou como colaborador marcar como lida há 8 mi…" at bounding box center [750, 103] width 269 height 40
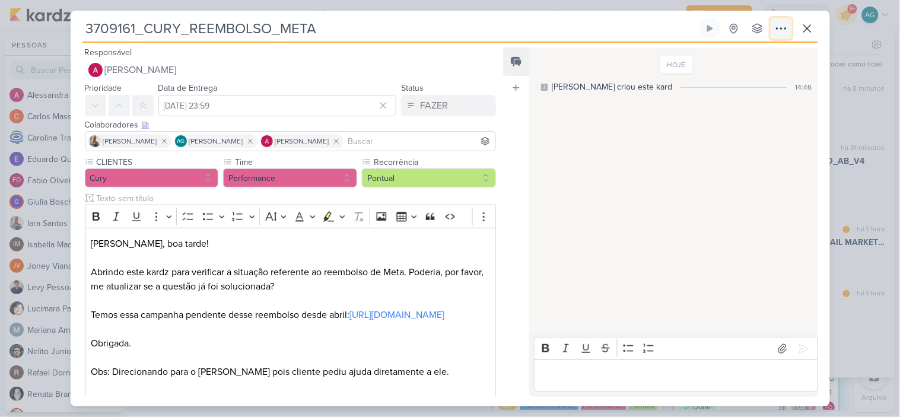
click at [782, 31] on icon at bounding box center [782, 28] width 14 height 14
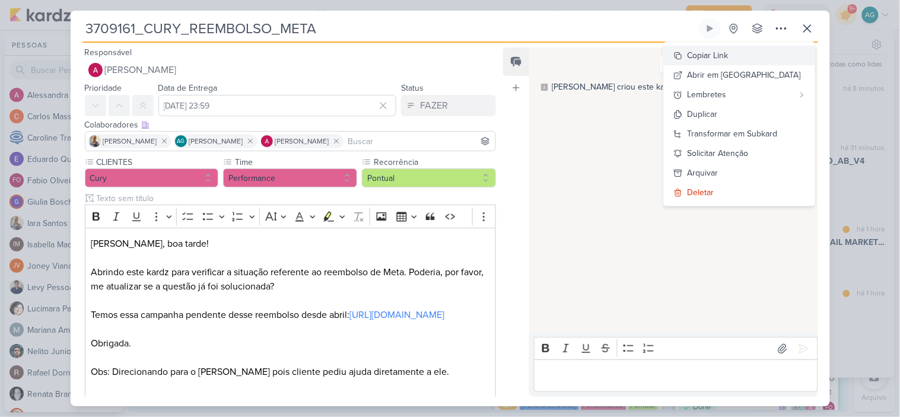
click at [762, 53] on button "Copiar Link" at bounding box center [739, 56] width 151 height 20
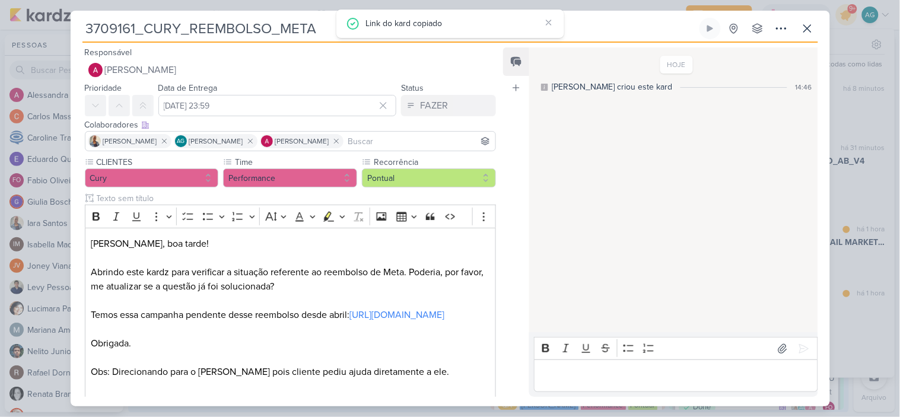
drag, startPoint x: 318, startPoint y: 28, endPoint x: 46, endPoint y: 28, distance: 271.8
click at [46, 28] on div "3709161_CURY_REEMBOLSO_META Criado por mim" at bounding box center [450, 208] width 900 height 417
click at [810, 31] on icon at bounding box center [807, 28] width 7 height 7
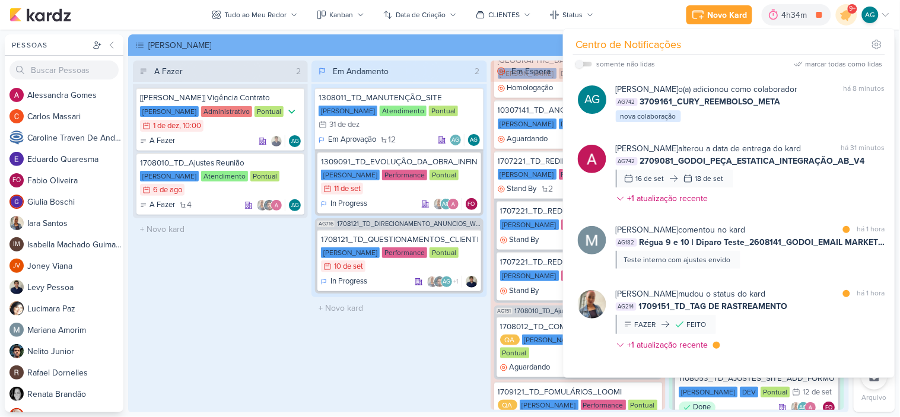
click at [249, 387] on div "A Fazer 2 [Teixeira Duarte] Vigência Contrato Teixeira Duarte Administrativo Po…" at bounding box center [220, 236] width 175 height 350
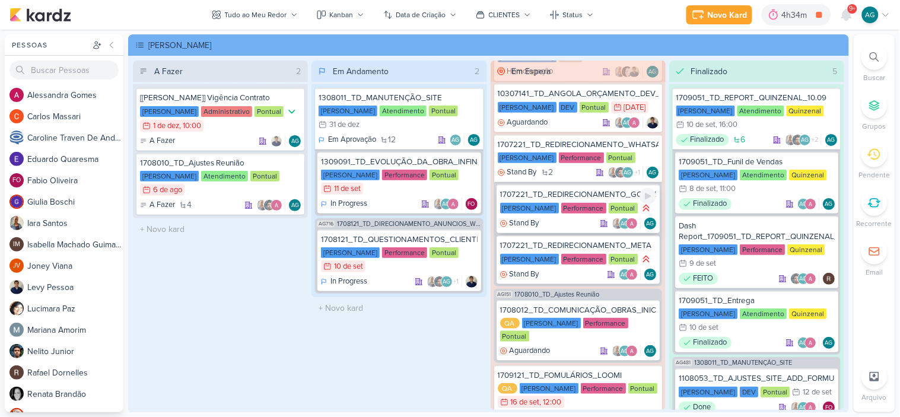
scroll to position [227, 0]
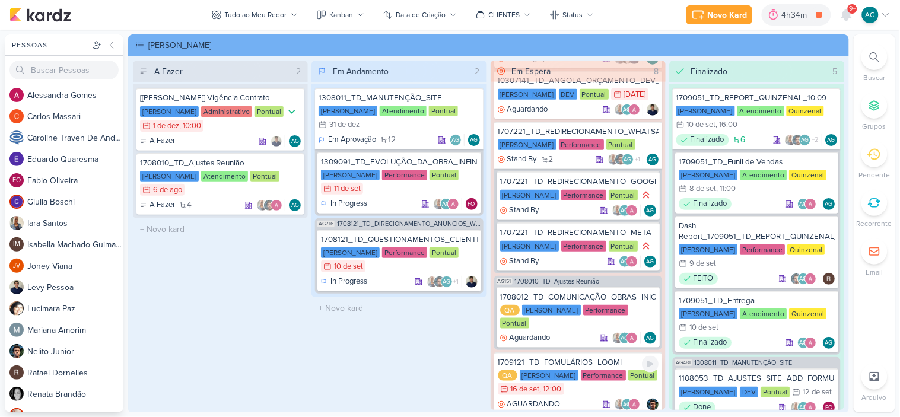
click at [584, 357] on div "1709121_TD_FOMULÁRIOS_LOOMI" at bounding box center [578, 362] width 161 height 11
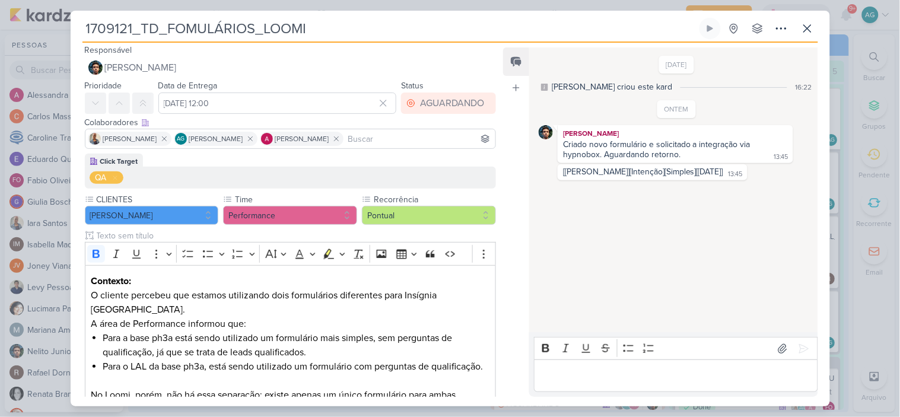
scroll to position [0, 0]
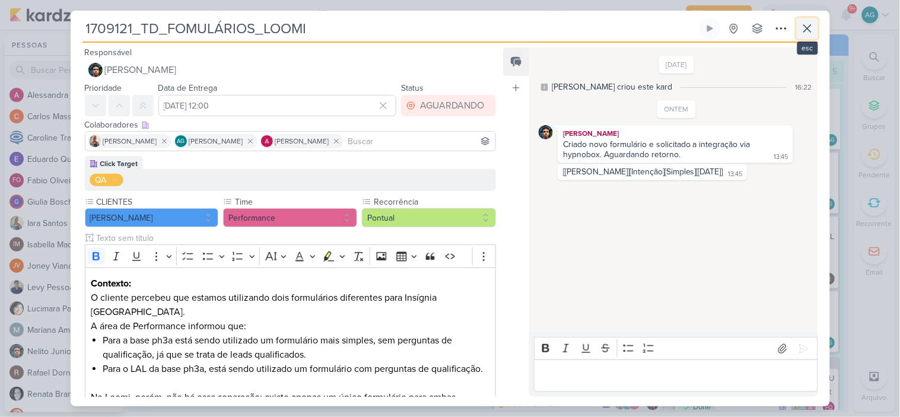
click at [806, 34] on icon at bounding box center [808, 28] width 14 height 14
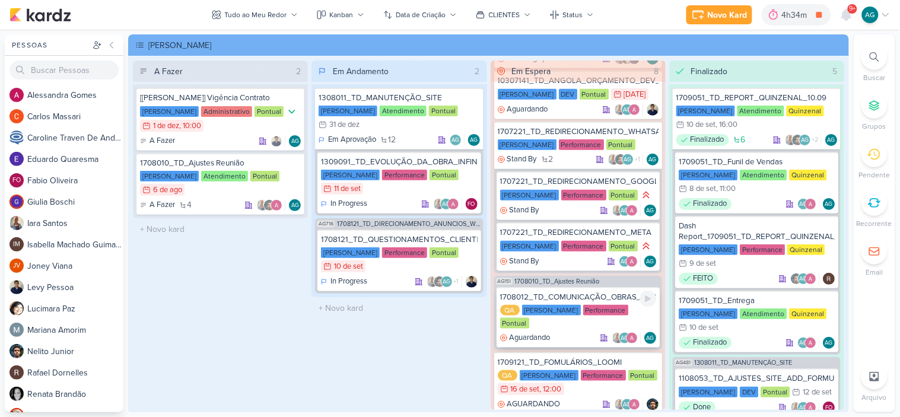
click at [602, 292] on div "1708012_TD_COMUNICAÇÃO_OBRAS_INICIADAS_IADL" at bounding box center [578, 297] width 156 height 11
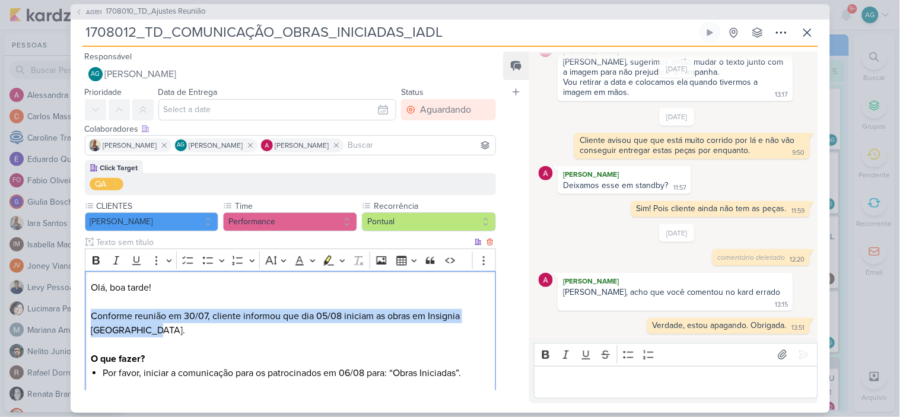
drag, startPoint x: 91, startPoint y: 318, endPoint x: 137, endPoint y: 329, distance: 47.2
click at [137, 329] on p "Olá, boa tarde! Conforme reunião em 30/07, cliente informou que dia 05/08 inici…" at bounding box center [290, 323] width 399 height 85
copy p "Conforme reunião em 30/07, cliente informou que dia 05/08 iniciam as obras em I…"
click at [804, 36] on icon at bounding box center [807, 32] width 7 height 7
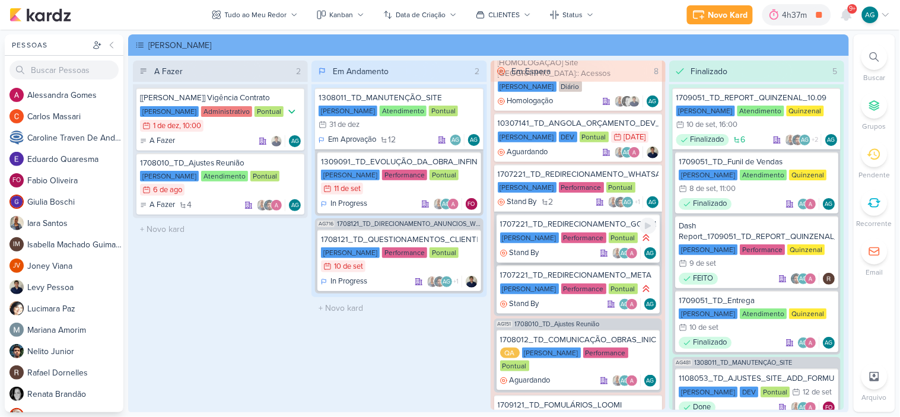
scroll to position [161, 0]
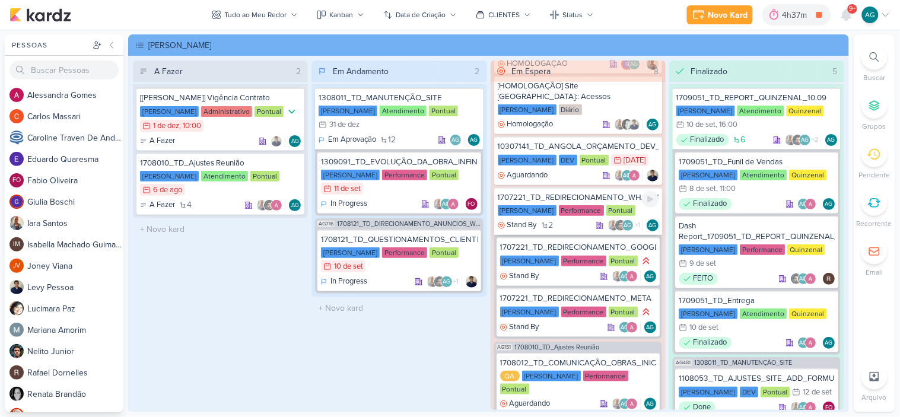
click at [589, 192] on div "1707221_TD_REDIRECIONAMENTO_WHATSAPP_GOOGLE_E_META" at bounding box center [578, 197] width 161 height 11
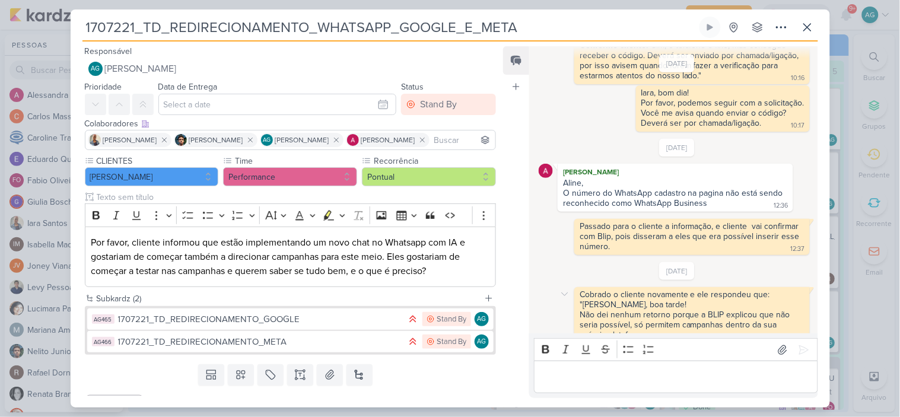
scroll to position [241, 0]
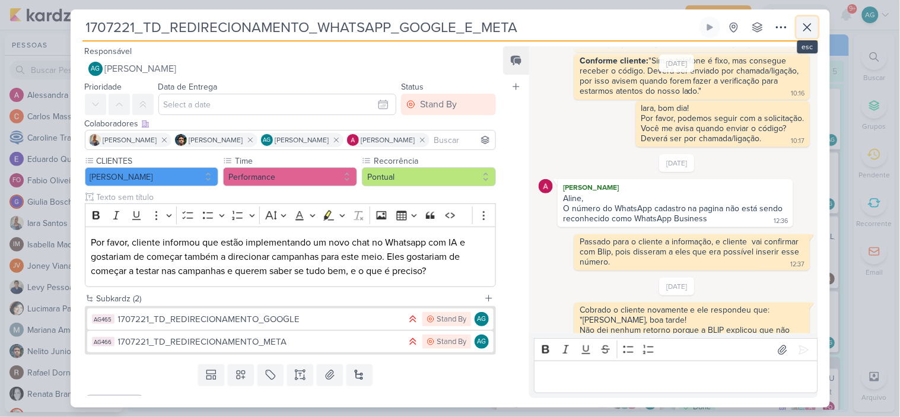
click at [814, 28] on icon at bounding box center [808, 27] width 14 height 14
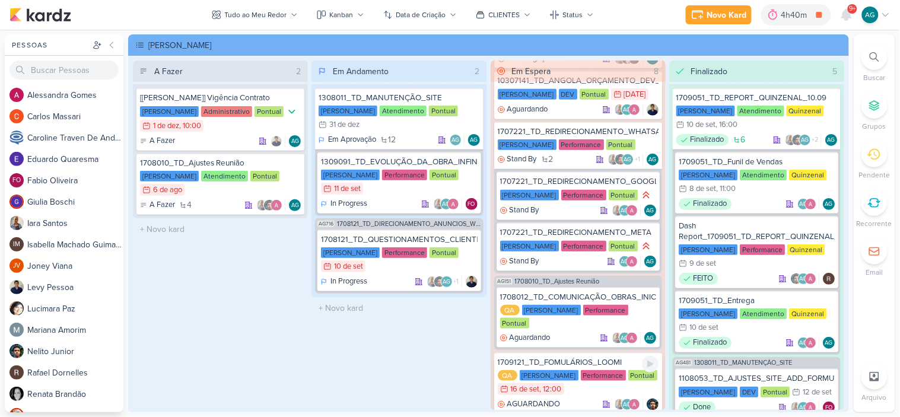
scroll to position [66, 0]
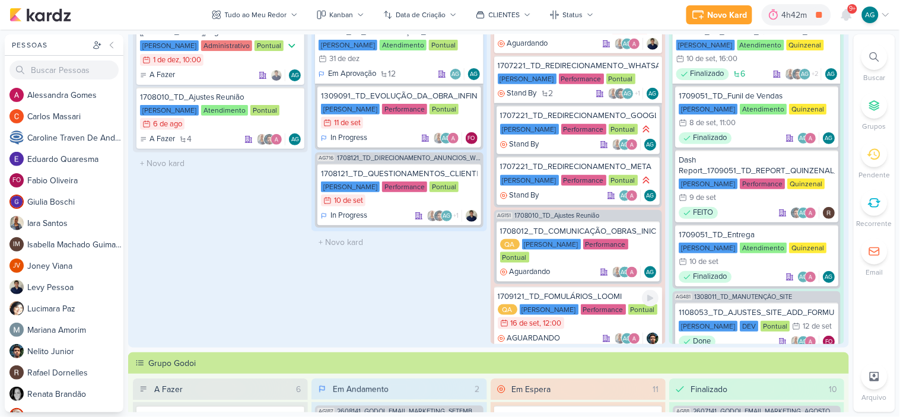
click at [539, 291] on div "1709121_TD_FOMULÁRIOS_LOOMI" at bounding box center [578, 296] width 161 height 11
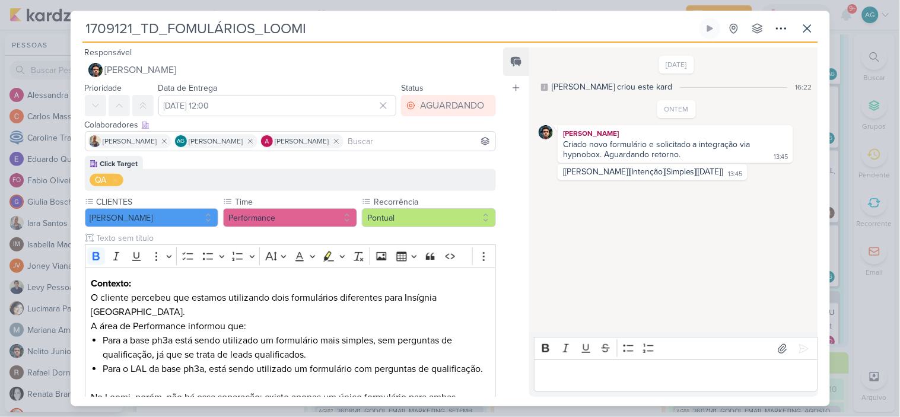
click at [563, 144] on div "Criado novo formulário e solicitado a integração via hypnobox. Aguardando retor…" at bounding box center [675, 149] width 230 height 21
click at [567, 144] on div "Criado novo formulário e solicitado a integração via hypnobox. Aguardando retor…" at bounding box center [658, 149] width 190 height 20
click at [567, 145] on div "Criado novo formulário e solicitado a integração via hypnobox. Aguardando retor…" at bounding box center [658, 149] width 190 height 20
drag, startPoint x: 564, startPoint y: 141, endPoint x: 601, endPoint y: 152, distance: 38.9
click at [601, 152] on div "Criado novo formulário e solicitado a integração via hypnobox. Aguardando retor…" at bounding box center [658, 149] width 190 height 20
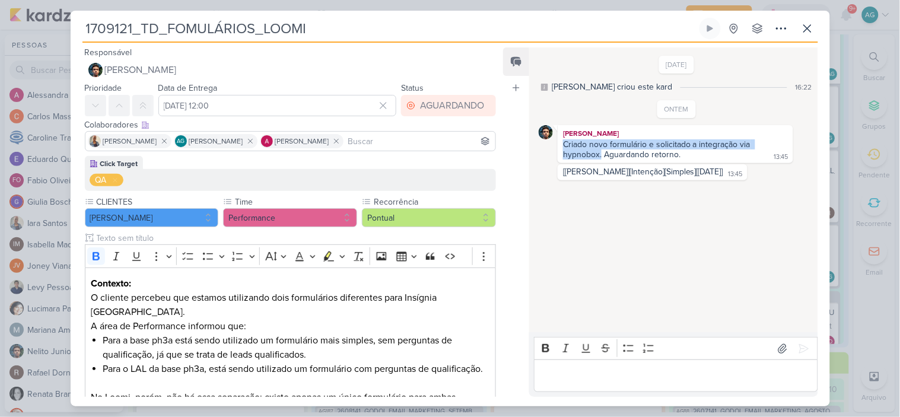
copy div "Criado novo formulário e solicitado a integração via hypnobox."
click at [805, 30] on icon at bounding box center [808, 28] width 14 height 14
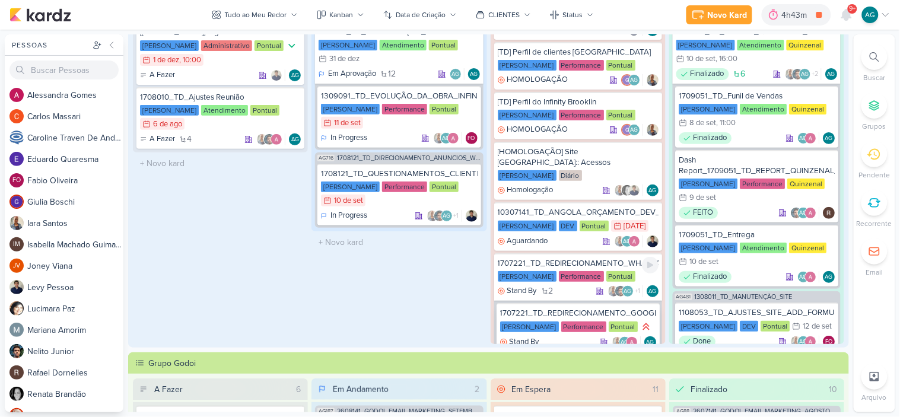
scroll to position [0, 0]
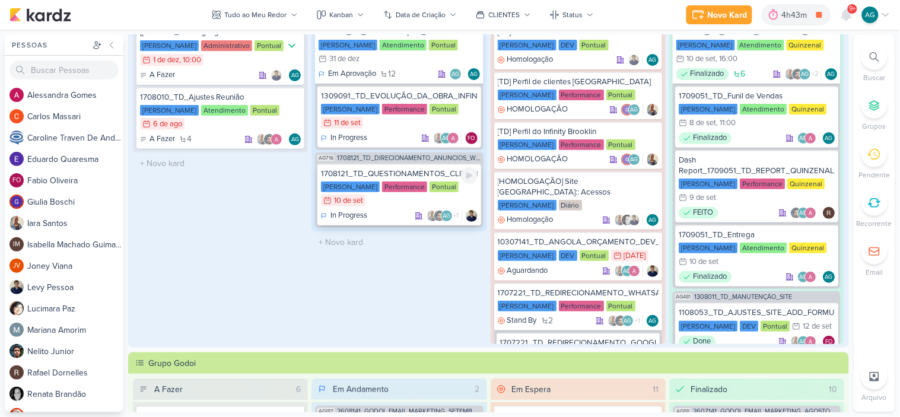
click at [398, 171] on div "1708121_TD_QUESTIONAMENTOS_CLIENTE_V.3" at bounding box center [399, 174] width 156 height 11
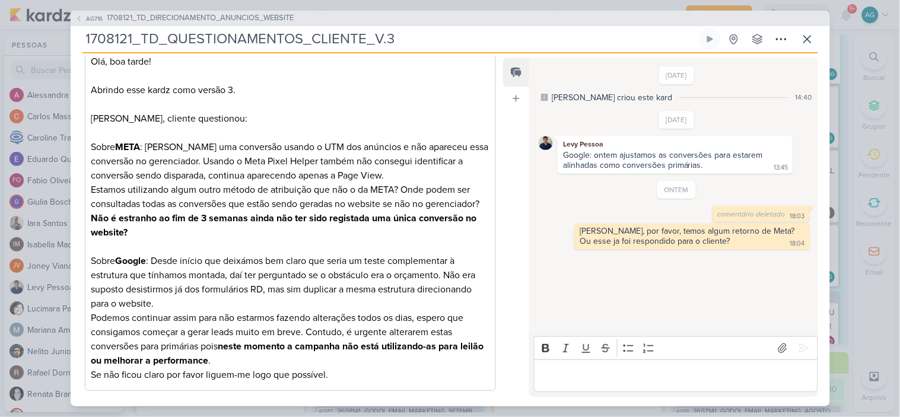
scroll to position [198, 0]
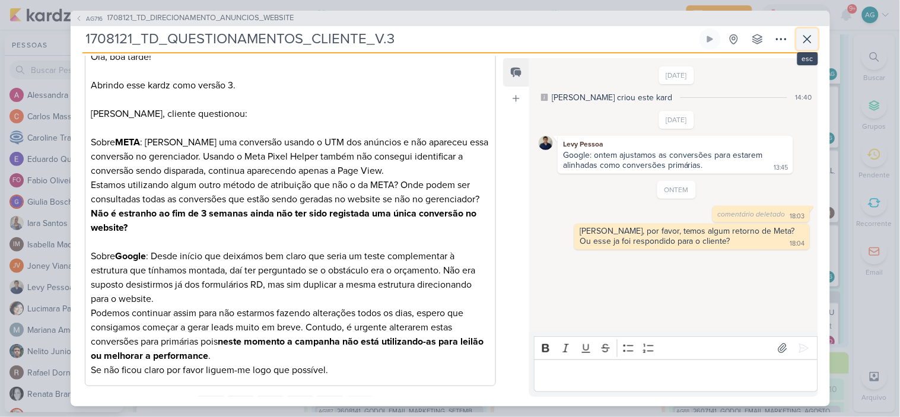
click at [810, 34] on icon at bounding box center [808, 39] width 14 height 14
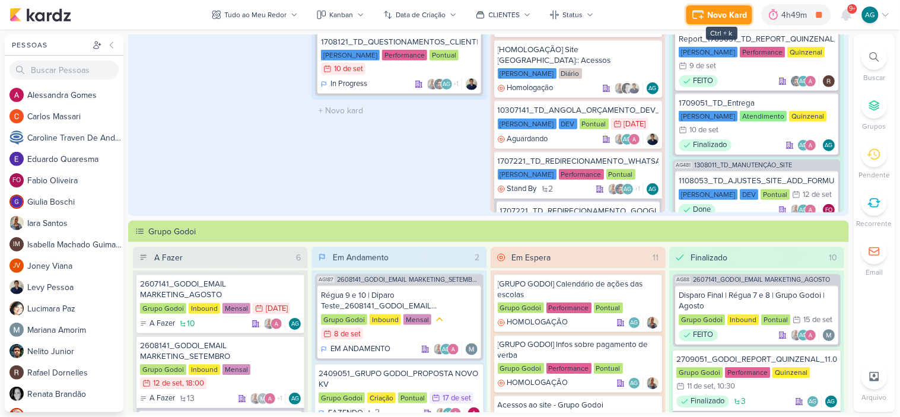
click at [725, 16] on div "Novo Kard" at bounding box center [728, 15] width 40 height 12
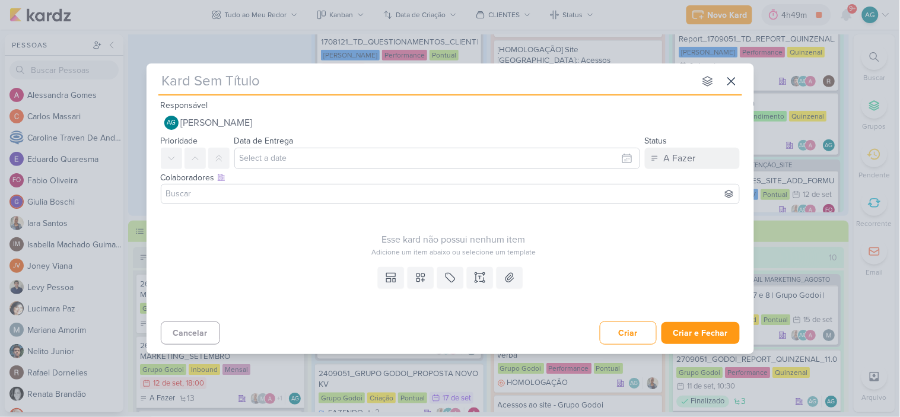
type input "1309161_TD_CARROSSEL_GALERIA_DOS_PRODUTOS"
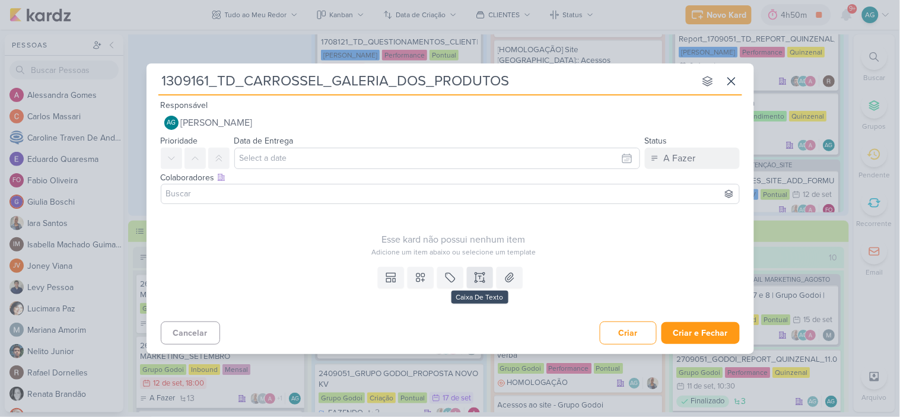
type input "1309161_TD_CARROSSEL_GALERIA_DOS_PRODUTOS"
click at [481, 276] on icon at bounding box center [480, 278] width 12 height 12
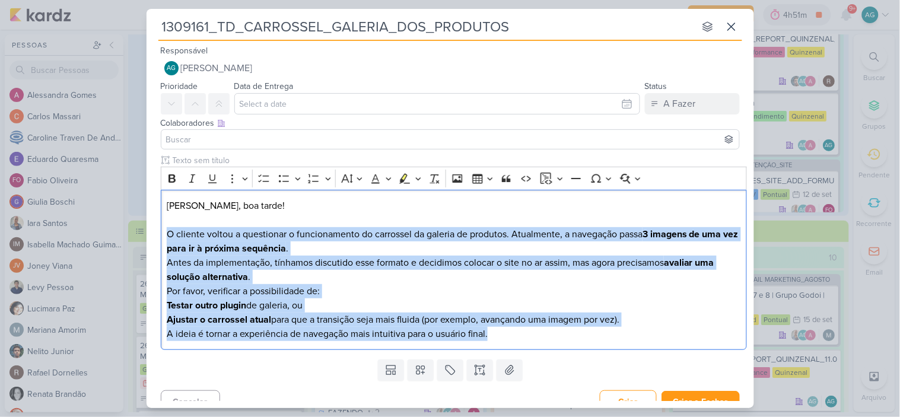
drag, startPoint x: 518, startPoint y: 337, endPoint x: 153, endPoint y: 231, distance: 379.8
click at [153, 232] on div "Clique para deixar o item visível somente à membros da sua organização Rich Tex…" at bounding box center [451, 254] width 608 height 201
drag, startPoint x: 169, startPoint y: 176, endPoint x: 189, endPoint y: 191, distance: 24.6
click at [169, 176] on icon "Editor toolbar" at bounding box center [172, 179] width 7 height 8
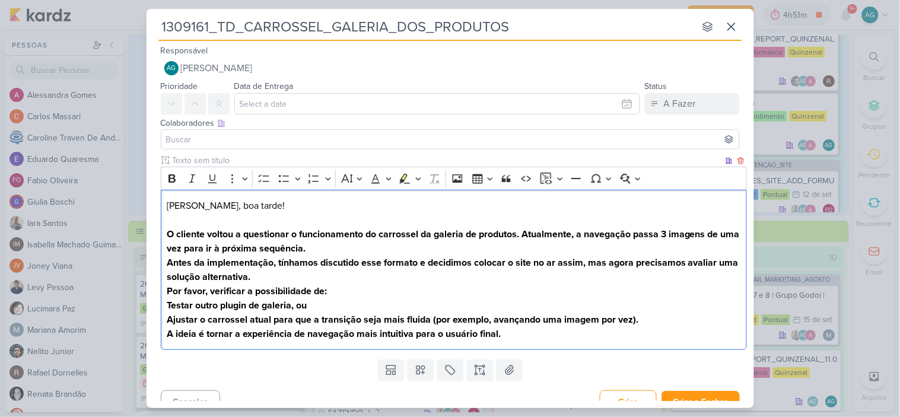
click at [214, 211] on p "Fabio, boa tarde! O cliente voltou a questionar o funcionamento do carrossel da…" at bounding box center [454, 227] width 574 height 57
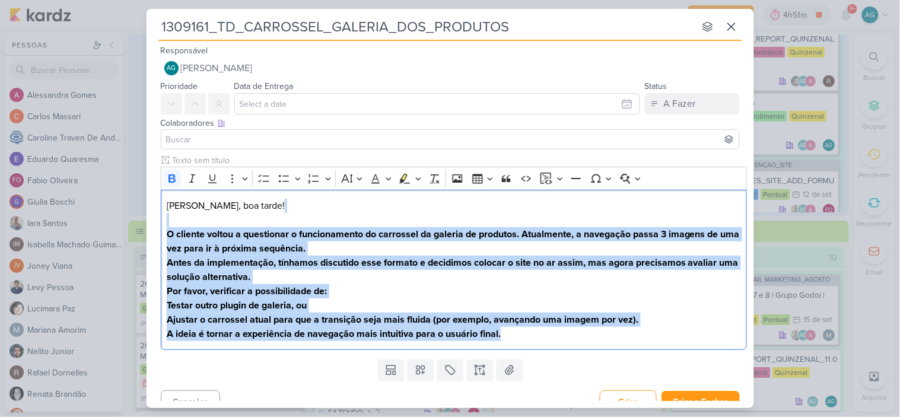
drag, startPoint x: 513, startPoint y: 337, endPoint x: 158, endPoint y: 226, distance: 371.3
click at [158, 226] on div "Clique para deixar o item visível somente à membros da sua organização Rich Tex…" at bounding box center [451, 254] width 608 height 201
click at [173, 179] on icon "Editor toolbar" at bounding box center [172, 179] width 12 height 12
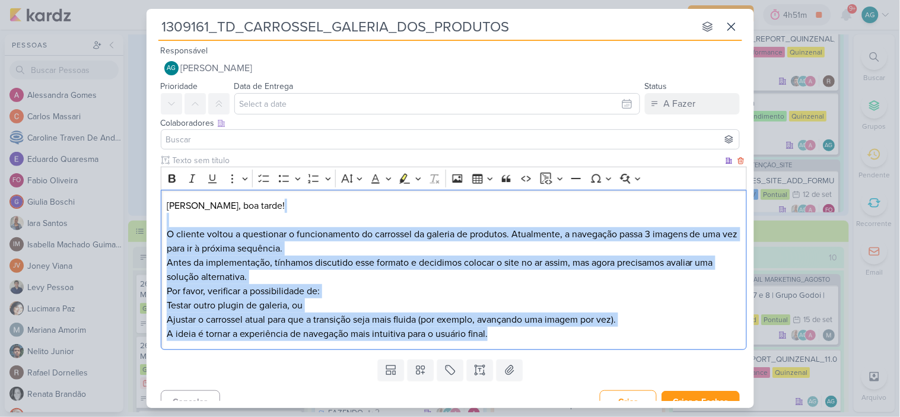
click at [230, 221] on p "Fabio, boa tarde! O cliente voltou a questionar o funcionamento do carrossel da…" at bounding box center [454, 227] width 574 height 57
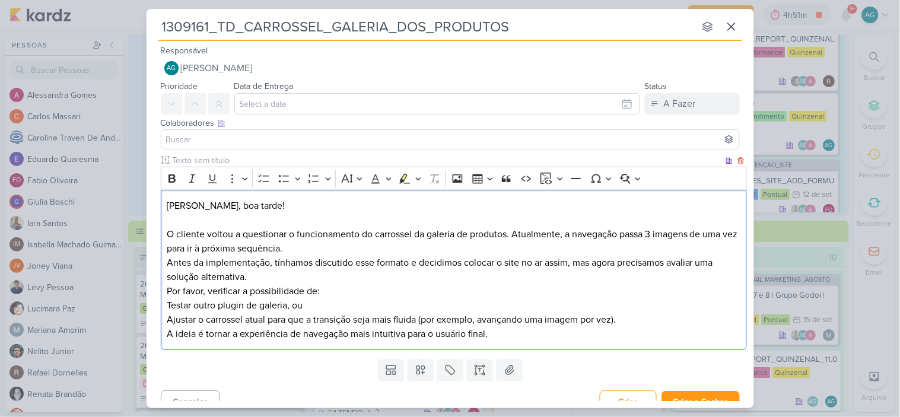
click at [388, 235] on p "Fabio, boa tarde! ⁠⁠⁠⁠⁠⁠⁠ O cliente voltou a questionar o funcionamento do carr…" at bounding box center [454, 227] width 574 height 57
click at [388, 235] on p "Fabio, boa tarde! O cliente voltou a questionar o funcionamento do carrossel da…" at bounding box center [454, 227] width 574 height 57
click at [172, 179] on icon "Editor toolbar" at bounding box center [172, 179] width 12 height 12
click at [490, 254] on p "Fabio, boa tarde! O cliente voltou a questionar o funcionamento do carrossel da…" at bounding box center [454, 227] width 574 height 57
click at [420, 262] on p "Antes da implementação, tínhamos discutido esse formato e decidimos colocar o s…" at bounding box center [454, 270] width 574 height 28
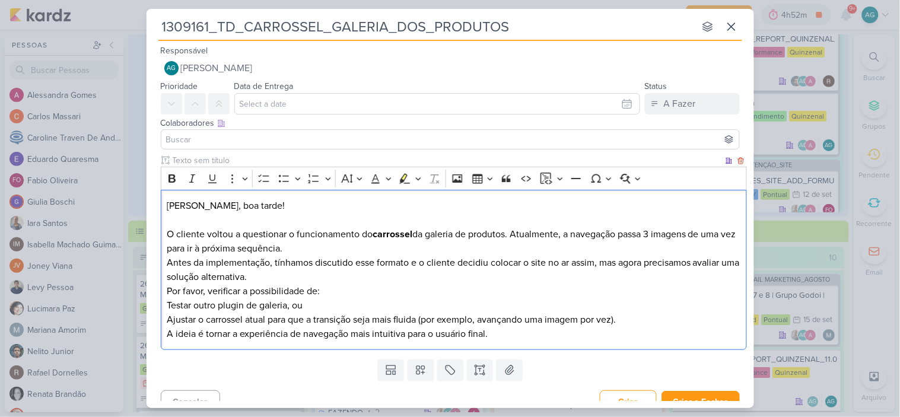
click at [277, 279] on p "Antes da implementação, tínhamos discutido esse formato e o cliente decidiu col…" at bounding box center [454, 270] width 574 height 28
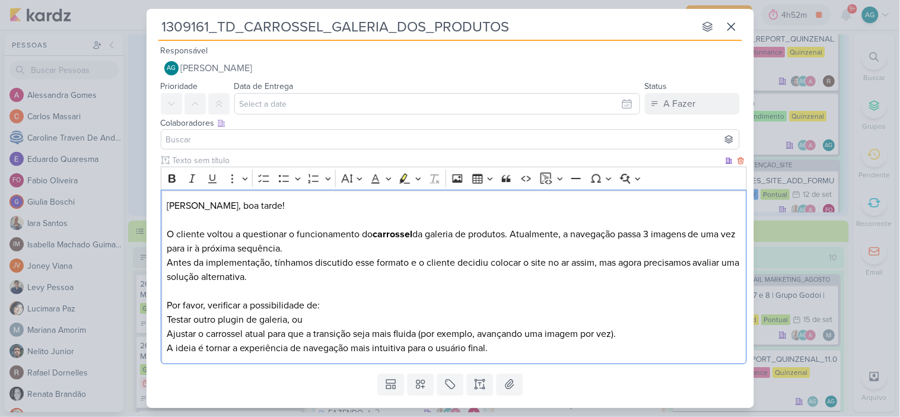
click at [164, 318] on div "Fabio, boa tarde! O cliente voltou a questionar o funcionamento do carrossel da…" at bounding box center [454, 277] width 586 height 175
click at [166, 333] on div "Fabio, boa tarde! O cliente voltou a questionar o funcionamento do carrossel da…" at bounding box center [454, 277] width 586 height 175
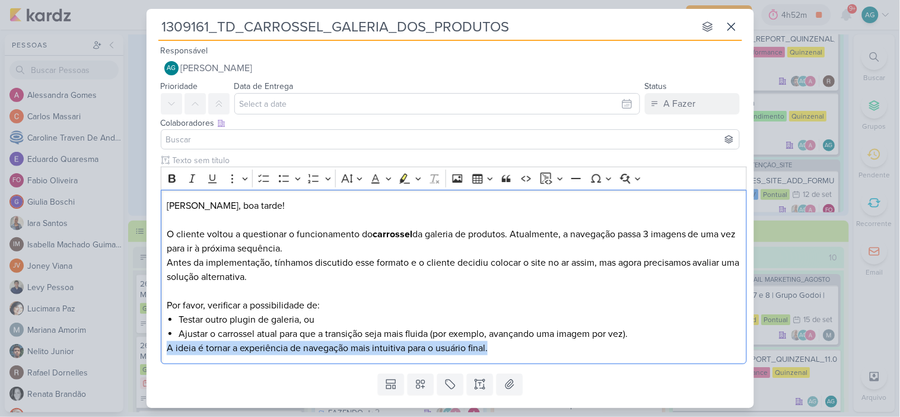
drag, startPoint x: 494, startPoint y: 351, endPoint x: 150, endPoint y: 353, distance: 344.8
click at [150, 353] on div "Clique para deixar o item visível somente à membros da sua organização Rich Tex…" at bounding box center [451, 261] width 608 height 215
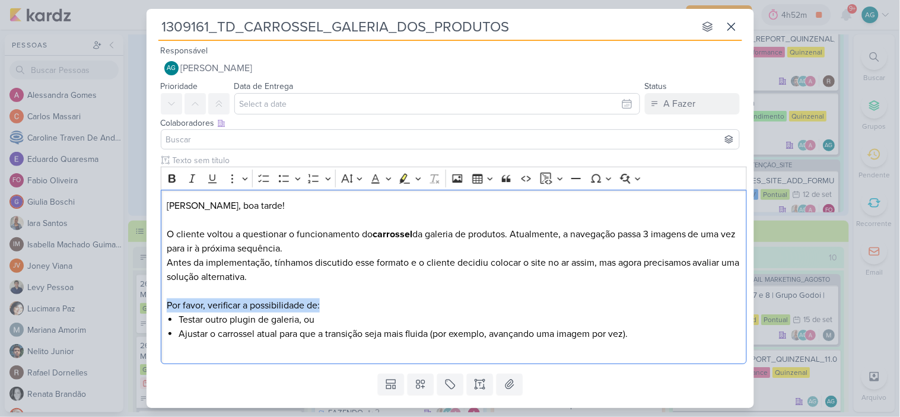
drag, startPoint x: 264, startPoint y: 306, endPoint x: 145, endPoint y: 310, distance: 119.4
click at [145, 310] on div "1309161_TD_CARROSSEL_GALERIA_DOS_PRODUTOS nenhum grupo disponível esc Responsáv…" at bounding box center [450, 208] width 900 height 417
click at [169, 179] on icon "Editor toolbar" at bounding box center [172, 179] width 7 height 8
click at [365, 275] on p "Antes da implementação, tínhamos discutido esse formato e o cliente decidiu col…" at bounding box center [454, 277] width 574 height 43
click at [282, 358] on div "Fabio, boa tarde! O cliente voltou a questionar o funcionamento do carrossel da…" at bounding box center [454, 277] width 586 height 175
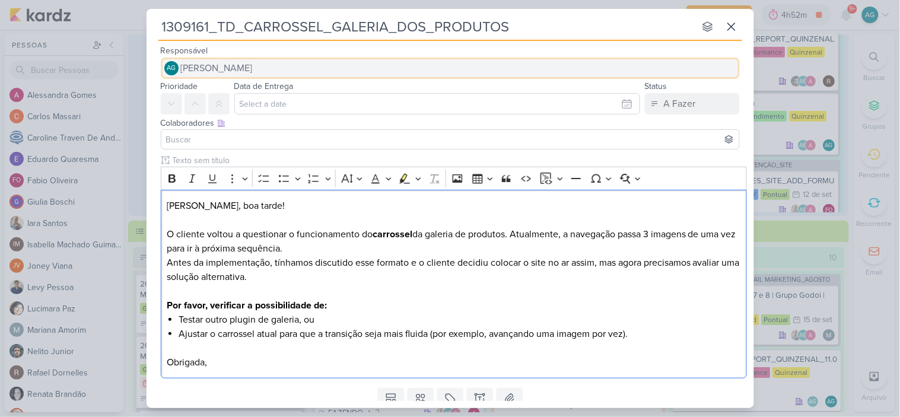
click at [253, 68] on span "[PERSON_NAME]" at bounding box center [217, 68] width 72 height 14
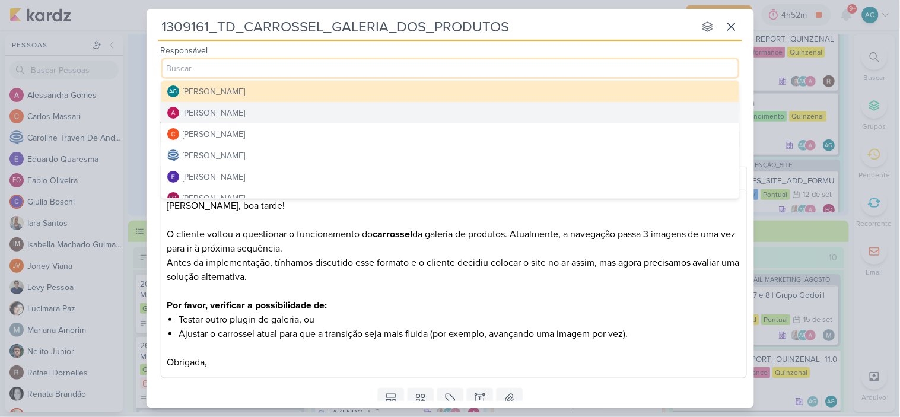
click at [260, 109] on button "[PERSON_NAME]" at bounding box center [450, 112] width 578 height 21
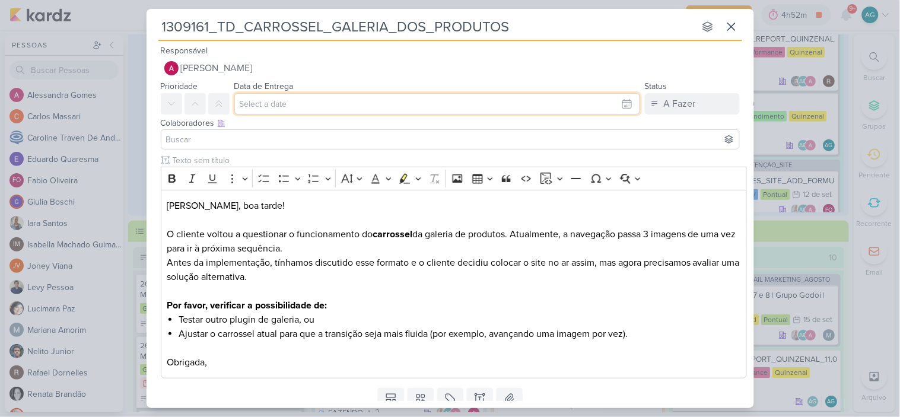
click at [313, 109] on input "text" at bounding box center [437, 103] width 406 height 21
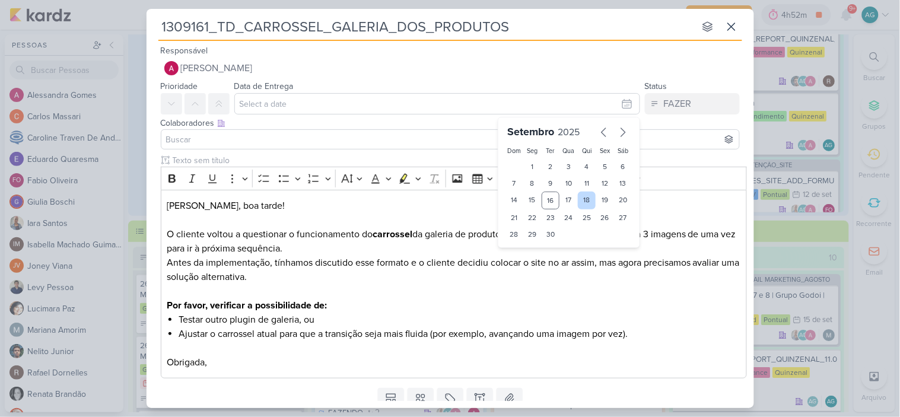
click at [589, 202] on div "18" at bounding box center [587, 201] width 18 height 18
type input "18 de setembro de 2025 às 23:59"
click at [254, 133] on input at bounding box center [450, 139] width 573 height 14
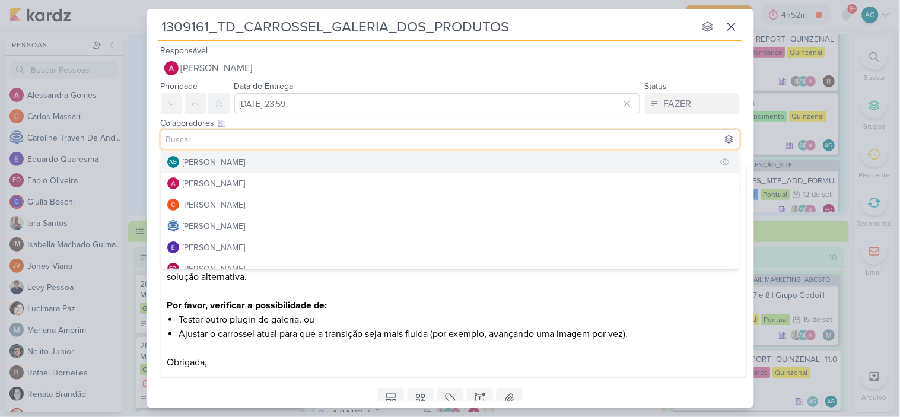
click at [246, 163] on div "[PERSON_NAME]" at bounding box center [214, 162] width 63 height 12
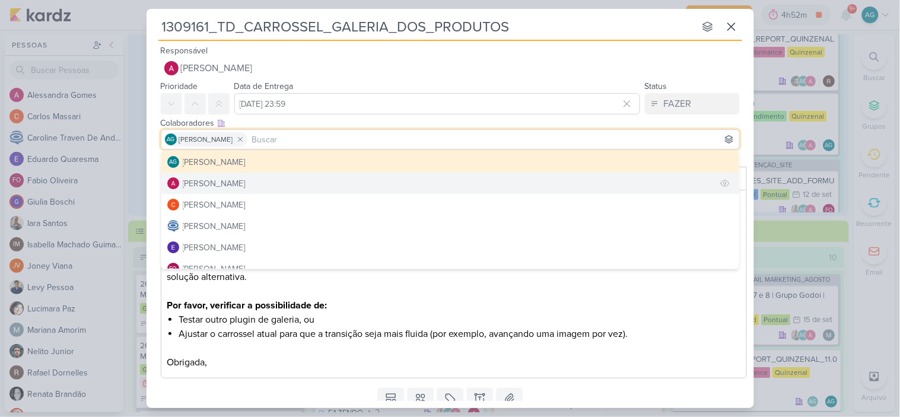
click at [252, 182] on button "[PERSON_NAME]" at bounding box center [450, 183] width 578 height 21
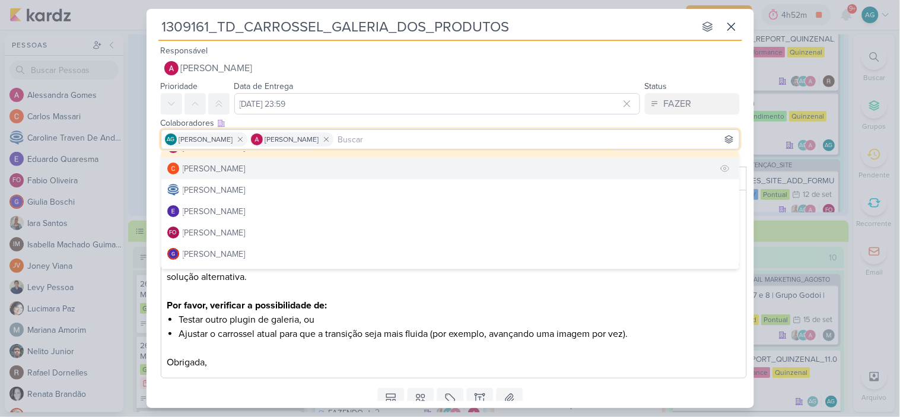
scroll to position [66, 0]
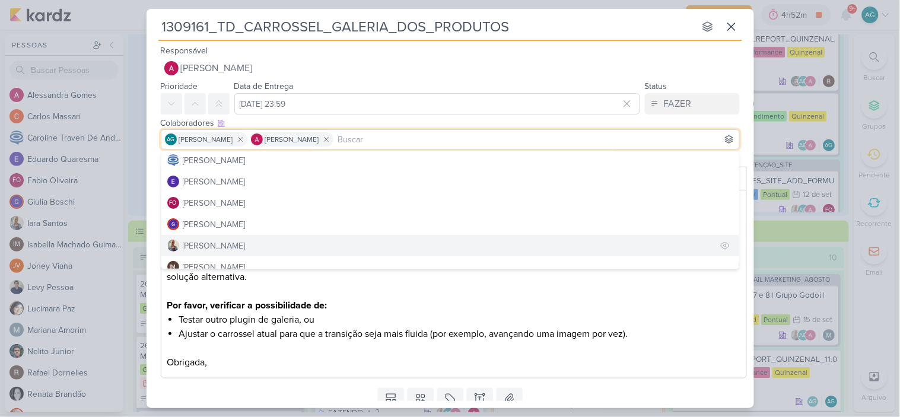
click at [230, 239] on button "[PERSON_NAME]" at bounding box center [450, 245] width 578 height 21
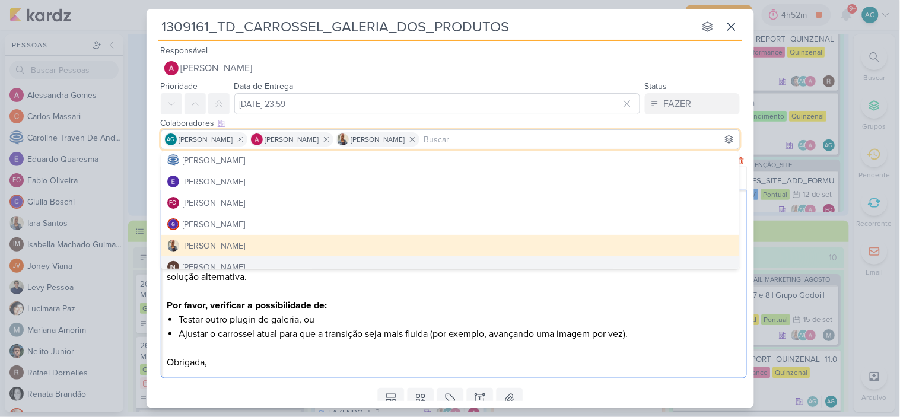
click at [346, 305] on p "Por favor, verificar a possibilidade de:" at bounding box center [454, 306] width 574 height 14
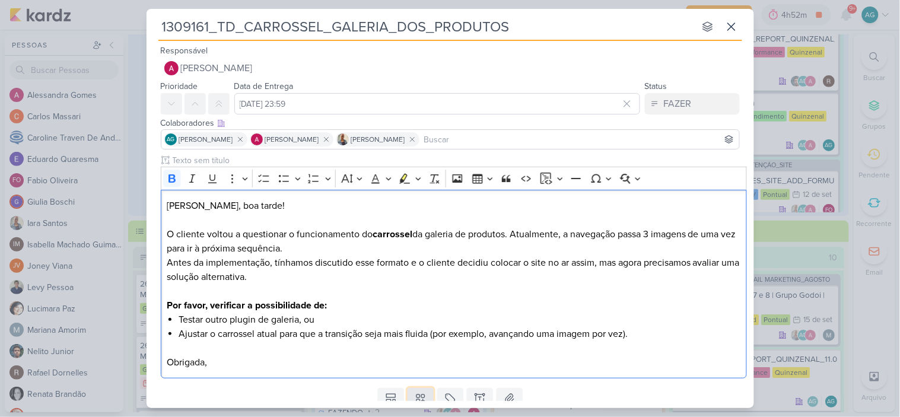
click at [415, 398] on icon at bounding box center [421, 399] width 12 height 12
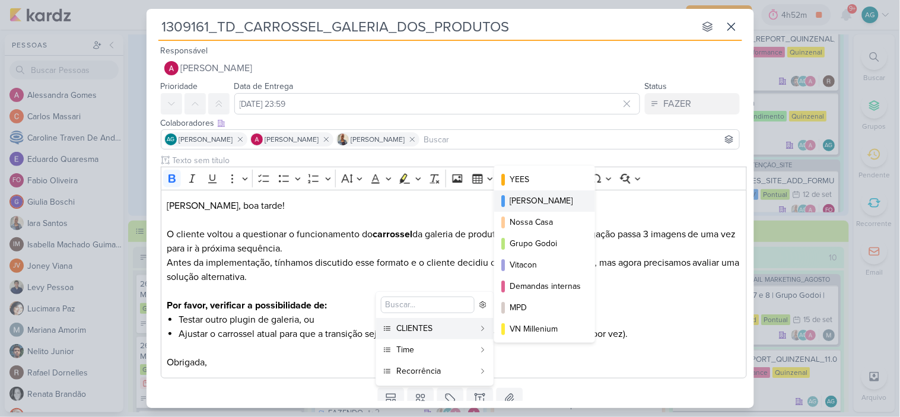
click at [535, 199] on div "[PERSON_NAME]" at bounding box center [545, 201] width 71 height 12
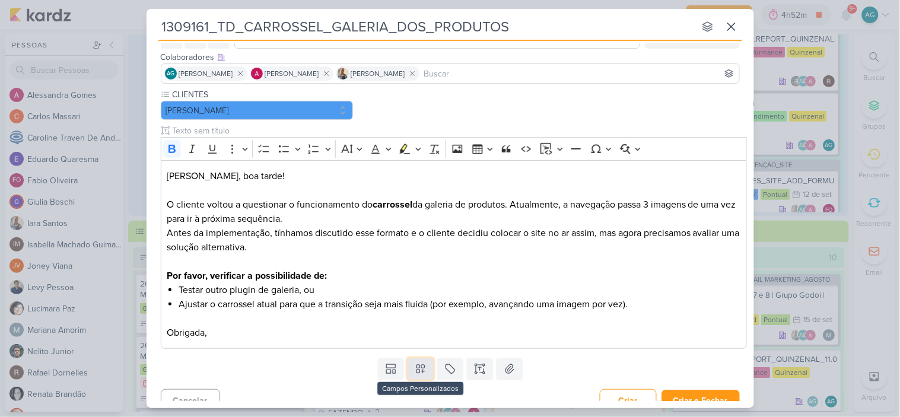
click at [424, 366] on button at bounding box center [421, 368] width 26 height 21
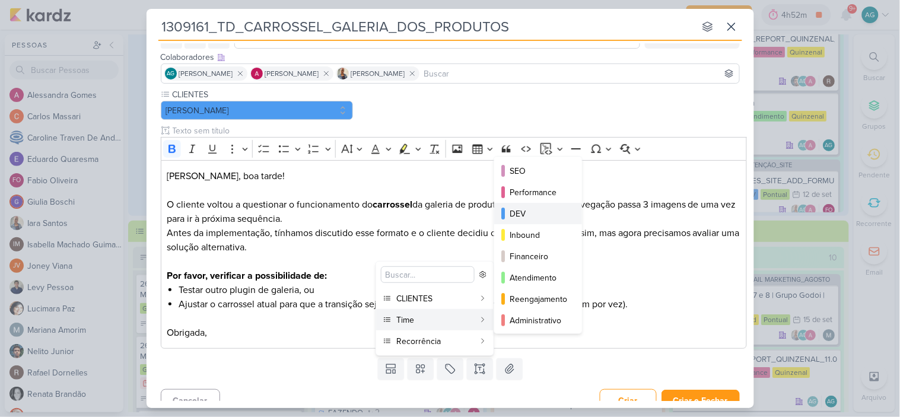
click at [536, 204] on button "DEV" at bounding box center [538, 213] width 88 height 21
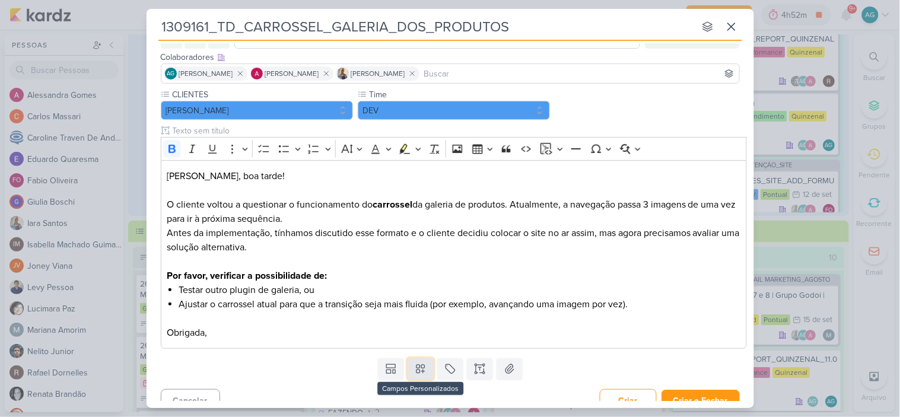
click at [423, 375] on icon at bounding box center [421, 369] width 12 height 12
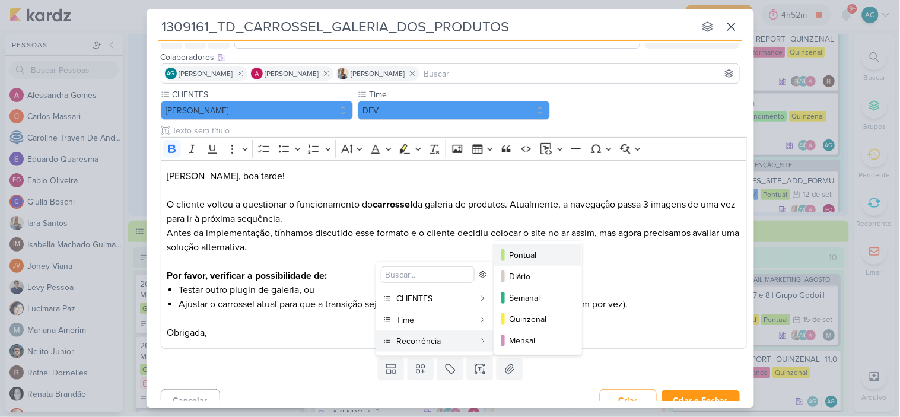
click at [537, 259] on div "Pontual" at bounding box center [539, 255] width 58 height 12
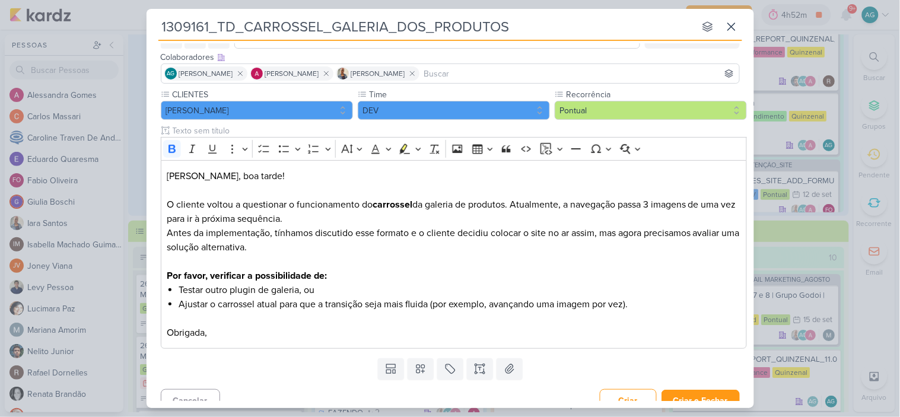
click at [537, 259] on p "Antes da implementação, tínhamos discutido esse formato e o cliente decidiu col…" at bounding box center [454, 247] width 574 height 43
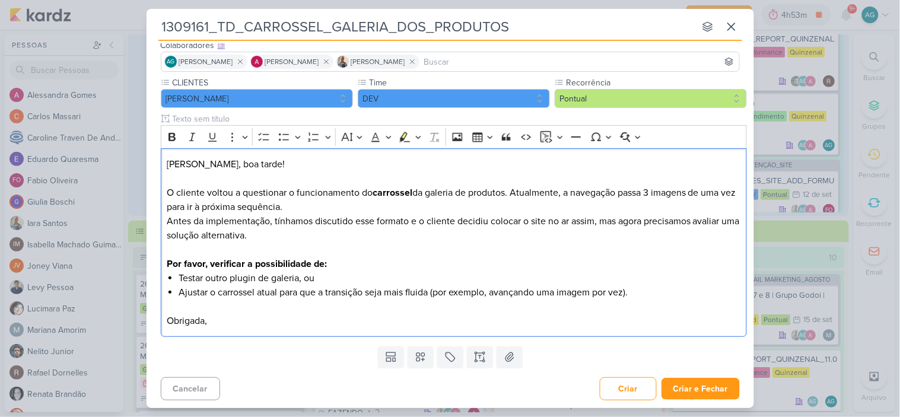
scroll to position [80, 0]
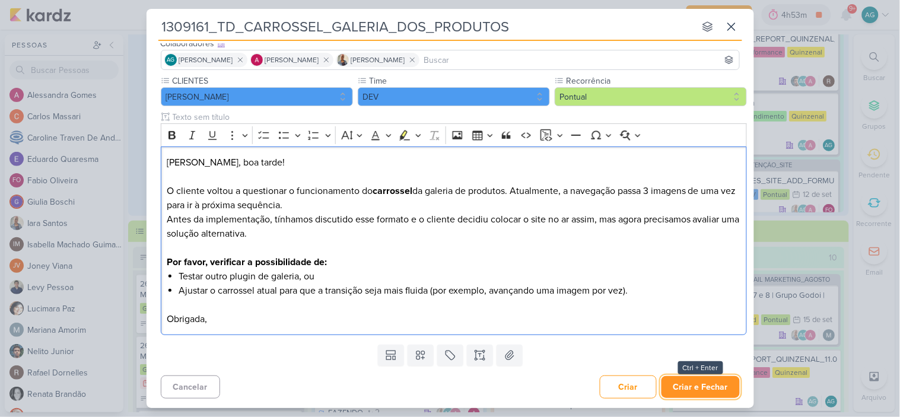
click at [714, 386] on button "Criar e Fechar" at bounding box center [701, 387] width 78 height 22
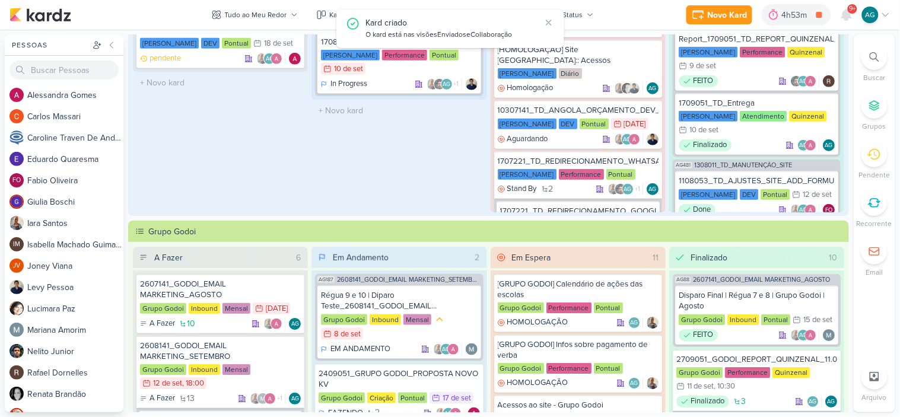
scroll to position [248, 0]
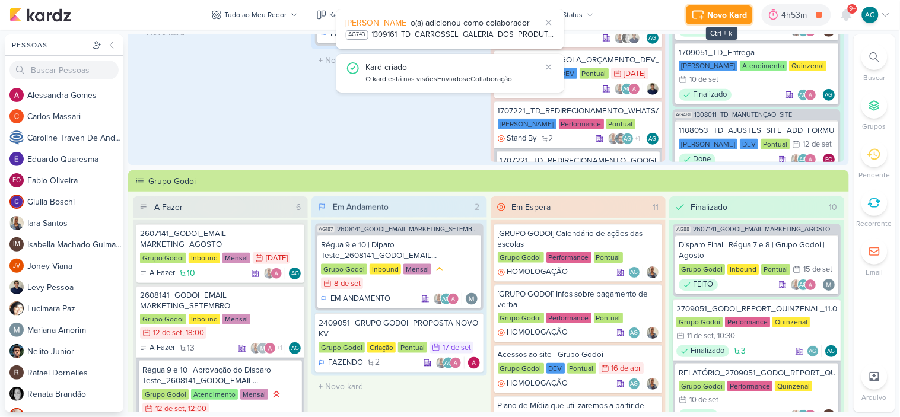
click at [719, 15] on div "Novo Kard" at bounding box center [728, 15] width 40 height 12
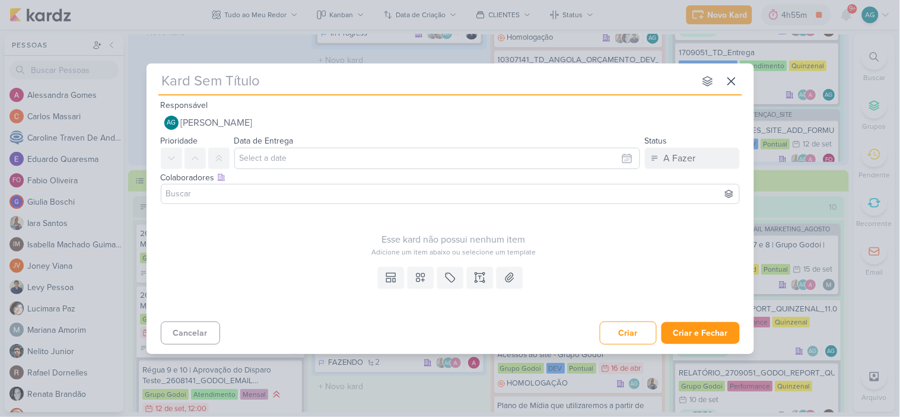
paste input "1309162_TD_BOTÃO_FOTOS_APARTAMENTO_E_LAZER"
type input "1309162_TD_BOTÃO_FOTOS_APARTAMENTO_E_LAZER"
click at [222, 89] on input "1309162_TD_BOTÃO_FOTOS_APARTAMENTO_E_LAZER" at bounding box center [426, 81] width 537 height 21
type input "1309162_TD_BOTÃO_FOTOS_APARTAMENTO_E_LAZER"
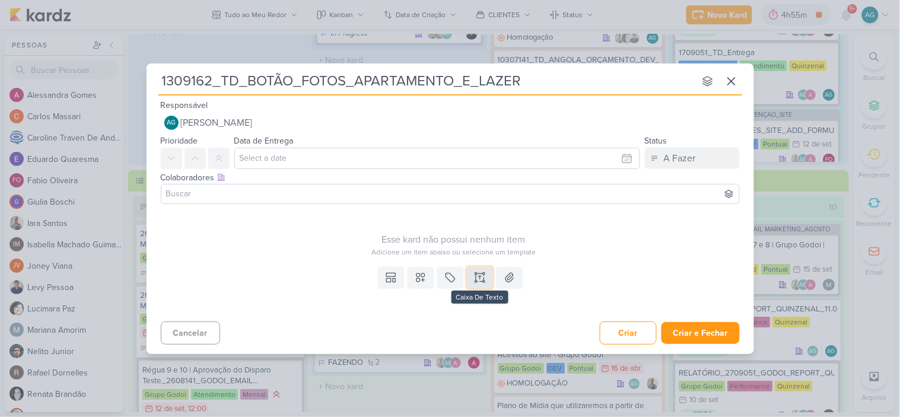
click at [478, 279] on icon at bounding box center [480, 278] width 12 height 12
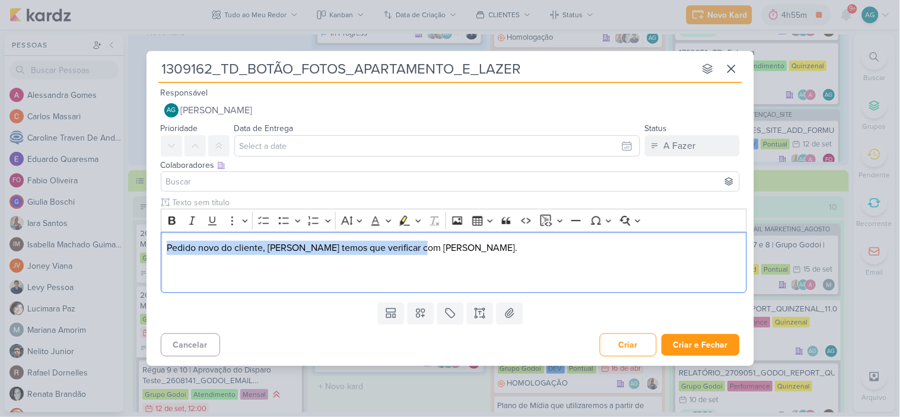
drag, startPoint x: 449, startPoint y: 248, endPoint x: 158, endPoint y: 250, distance: 290.8
click at [158, 250] on div "Clique para deixar o item visível somente à membros da sua organização Rich Tex…" at bounding box center [451, 246] width 608 height 101
click at [401, 217] on icon "Editor toolbar" at bounding box center [405, 221] width 12 height 12
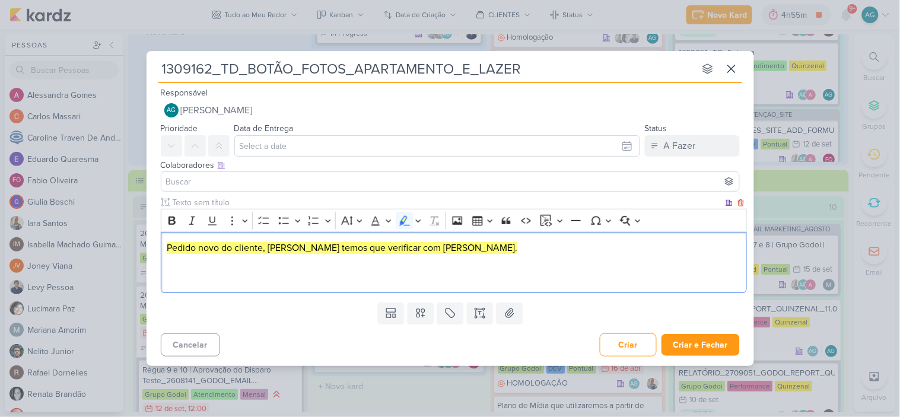
click at [248, 280] on p "Pedido novo do cliente, Fabio temos que verificar com Levy." at bounding box center [454, 262] width 574 height 43
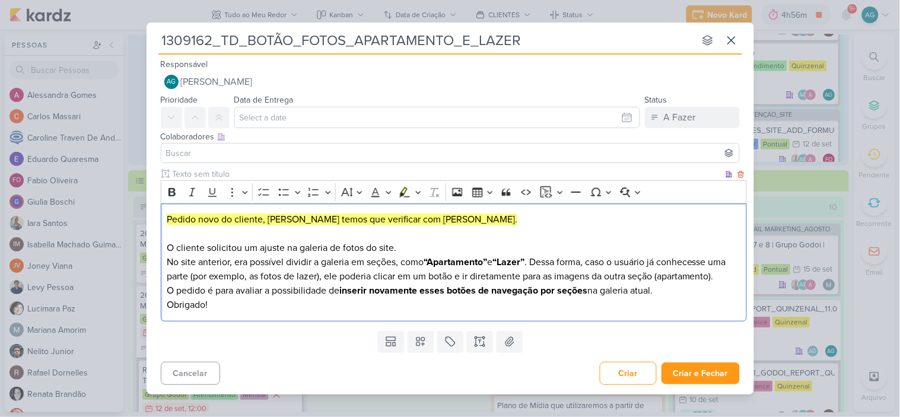
click at [722, 274] on p "No site anterior, era possível dividir a galeria em seções, como “Apartamento” …" at bounding box center [454, 269] width 574 height 28
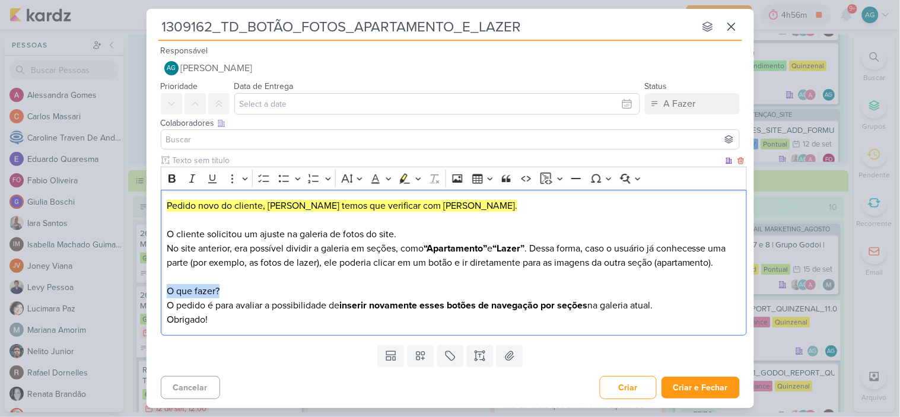
drag, startPoint x: 212, startPoint y: 306, endPoint x: 160, endPoint y: 304, distance: 52.2
click at [161, 304] on div "Pedido novo do cliente, Fabio temos que verificar com Levy. O cliente solicitou…" at bounding box center [454, 263] width 586 height 147
click at [172, 177] on icon "Editor toolbar" at bounding box center [172, 179] width 12 height 12
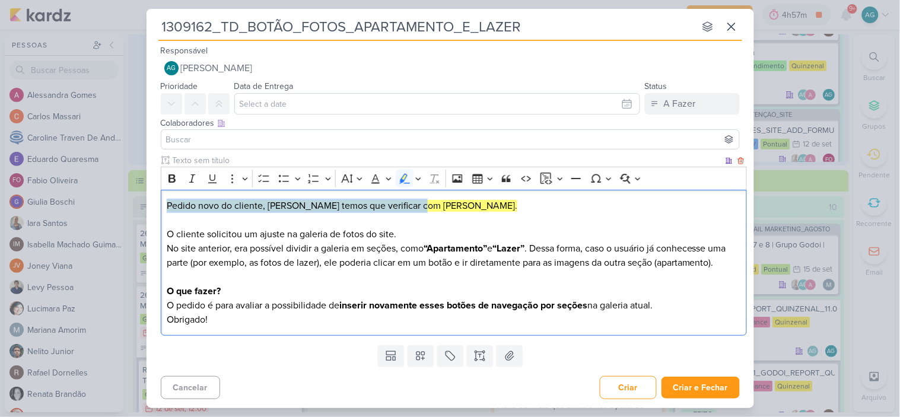
drag, startPoint x: 423, startPoint y: 204, endPoint x: 143, endPoint y: 212, distance: 279.7
click at [143, 212] on div "1309162_TD_BOTÃO_FOTOS_APARTAMENTO_E_LAZER nenhum grupo disponível esc Responsá…" at bounding box center [450, 208] width 900 height 417
click at [175, 177] on icon "Editor toolbar" at bounding box center [172, 179] width 7 height 8
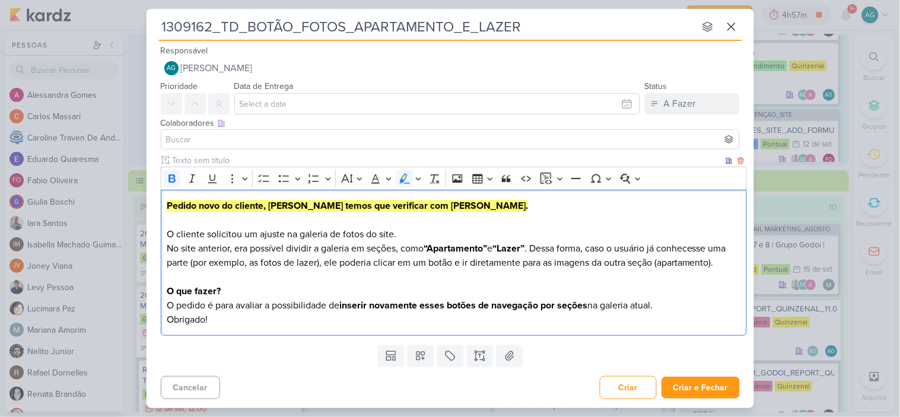
click at [248, 220] on p "Pedido novo do cliente, Fabio temos que verificar com Levy. O cliente solicitou…" at bounding box center [454, 220] width 574 height 43
click at [693, 313] on p "O pedido é para avaliar a possibilidade de inserir novamente esses botões de na…" at bounding box center [454, 306] width 574 height 14
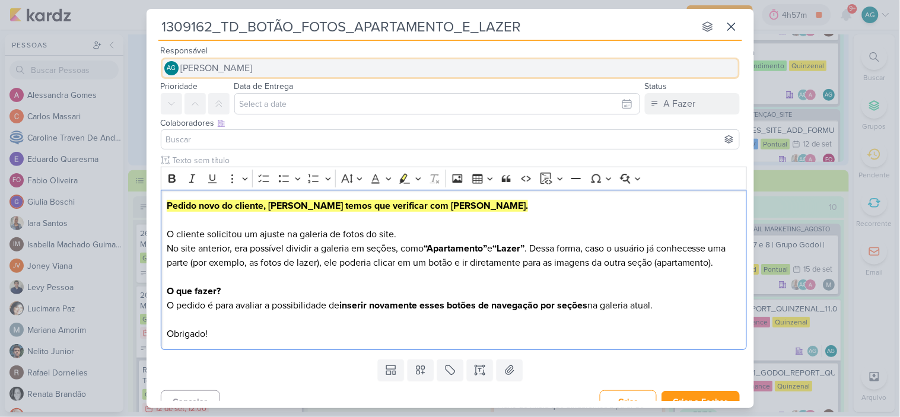
click at [253, 67] on span "[PERSON_NAME]" at bounding box center [217, 68] width 72 height 14
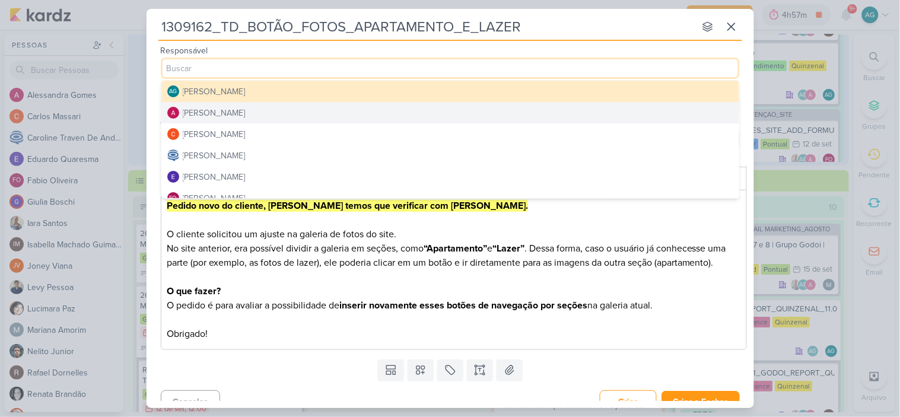
click at [242, 107] on div "[PERSON_NAME]" at bounding box center [214, 113] width 63 height 12
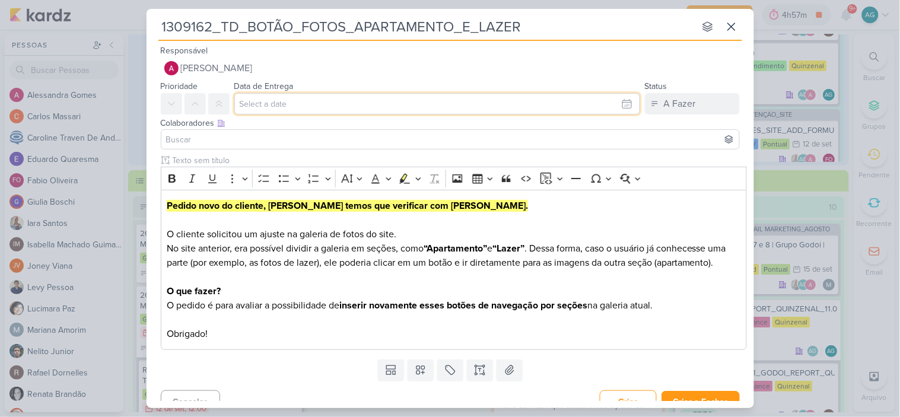
click at [294, 107] on input "text" at bounding box center [437, 103] width 406 height 21
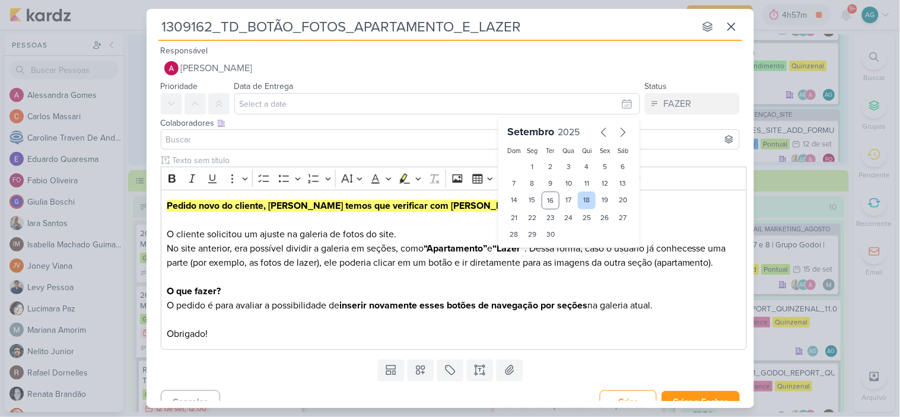
click at [585, 202] on div "18" at bounding box center [587, 201] width 18 height 18
type input "18 de setembro de 2025 às 23:59"
click at [294, 139] on input at bounding box center [450, 139] width 573 height 14
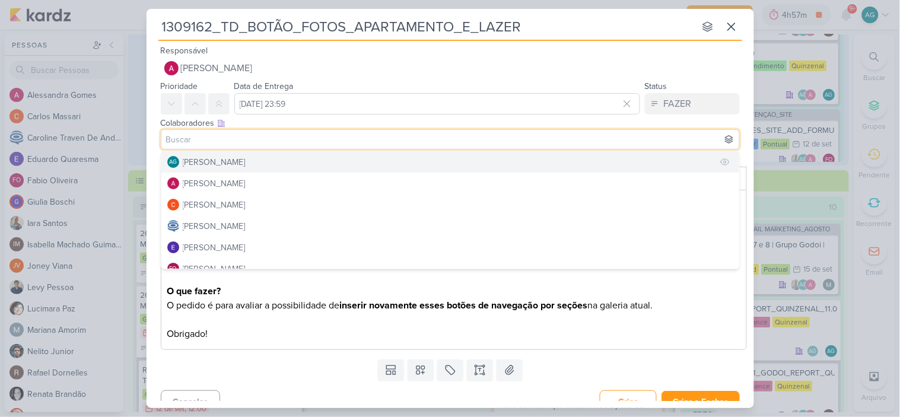
click at [246, 163] on div "[PERSON_NAME]" at bounding box center [214, 162] width 63 height 12
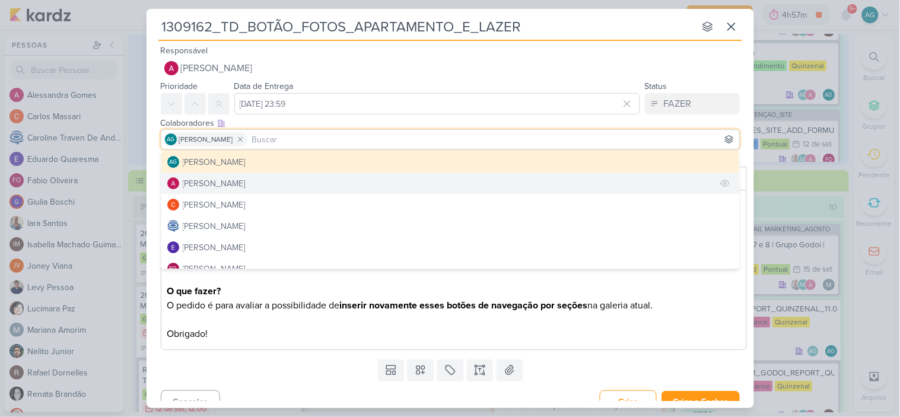
click at [256, 180] on button "[PERSON_NAME]" at bounding box center [450, 183] width 578 height 21
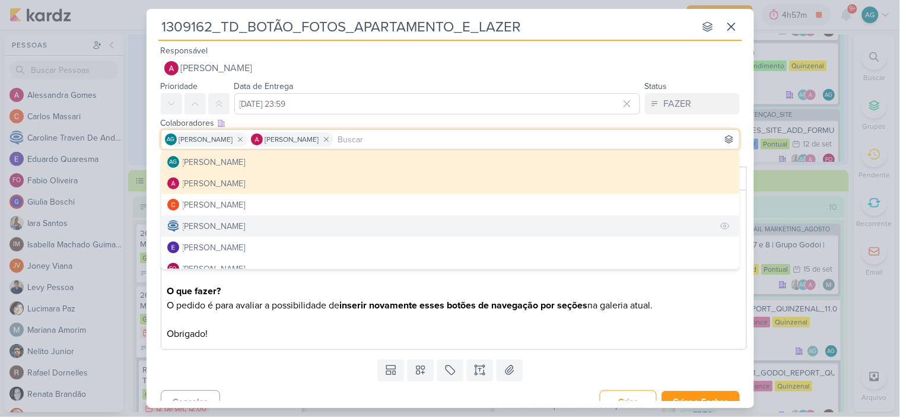
scroll to position [66, 0]
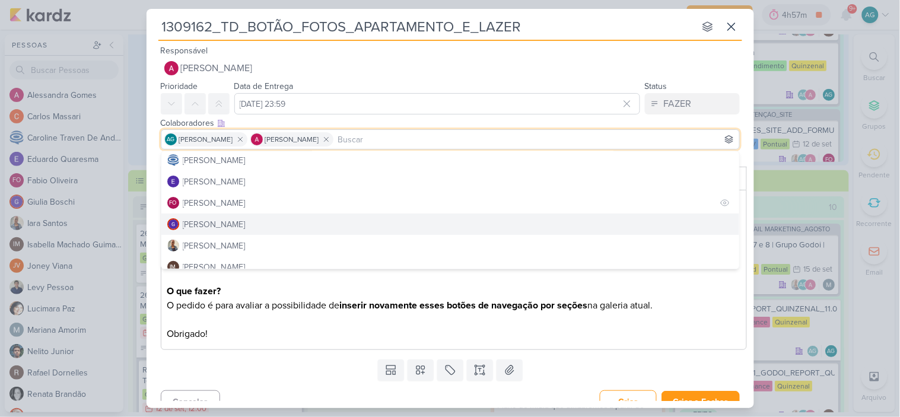
click at [236, 201] on button "FO Fabio Oliveira" at bounding box center [450, 202] width 578 height 21
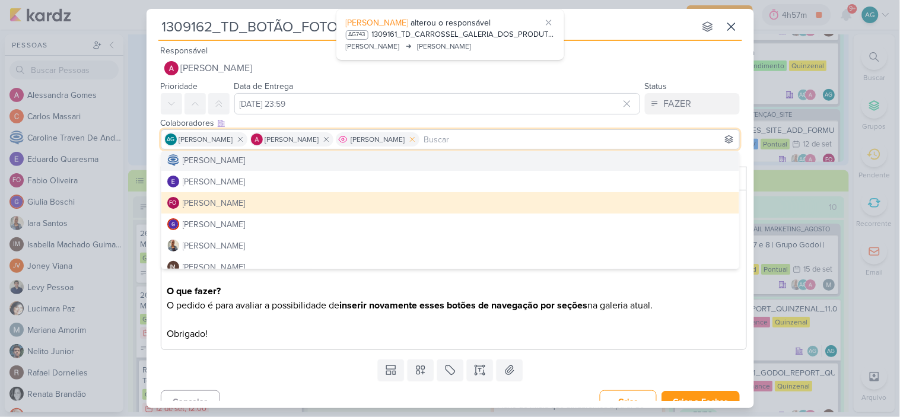
click at [417, 139] on icon at bounding box center [412, 139] width 8 height 8
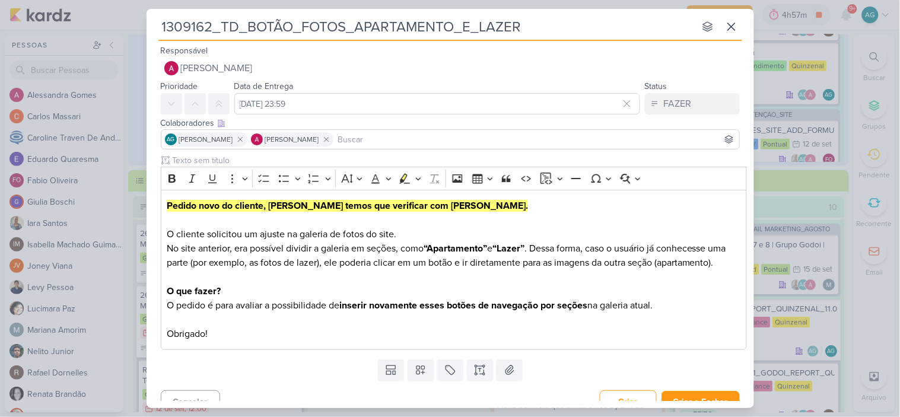
click at [398, 140] on input at bounding box center [536, 139] width 401 height 14
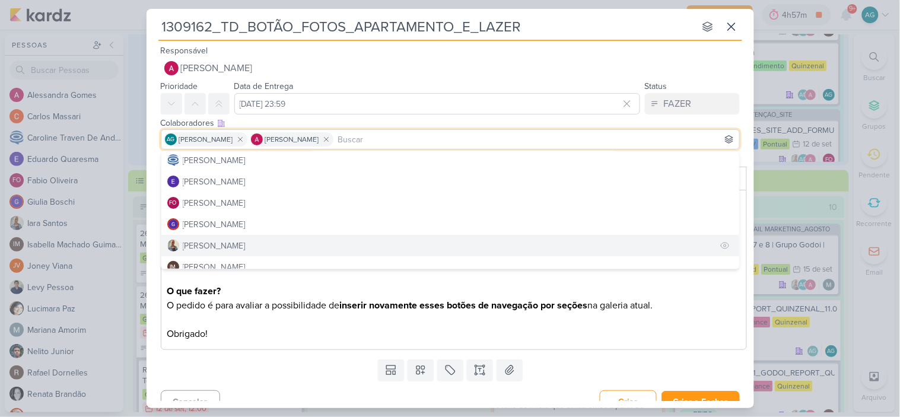
click at [237, 240] on button "[PERSON_NAME]" at bounding box center [450, 245] width 578 height 21
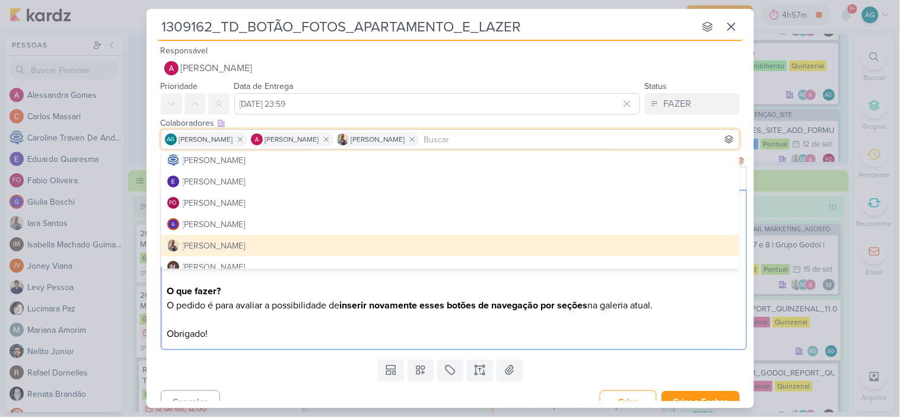
click at [407, 284] on p "Editor editing area: main" at bounding box center [454, 277] width 574 height 14
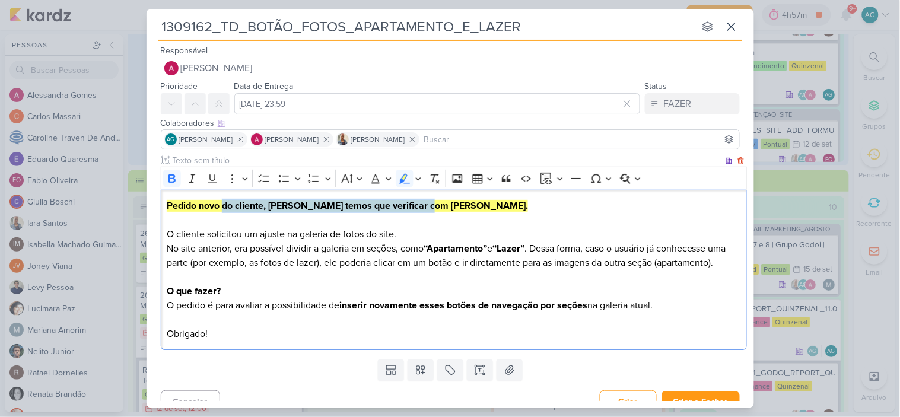
drag, startPoint x: 437, startPoint y: 205, endPoint x: 224, endPoint y: 201, distance: 213.1
click at [224, 201] on p "Pedido novo do cliente, Fabio temos que verificar com Levy. O cliente solicitou…" at bounding box center [454, 220] width 574 height 43
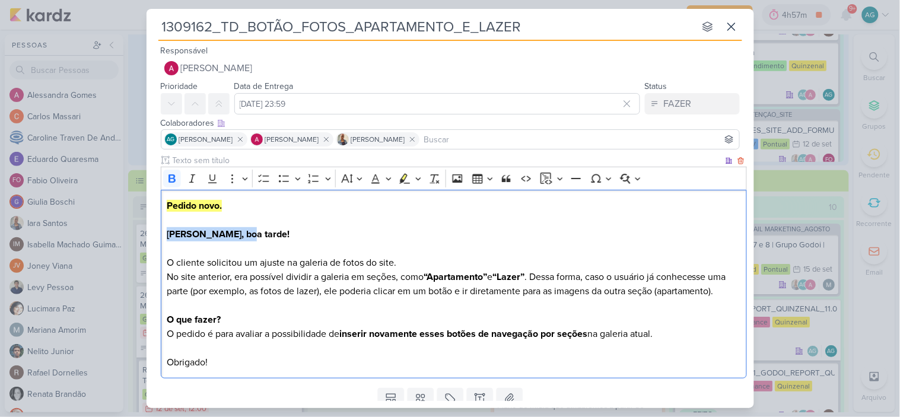
drag, startPoint x: 253, startPoint y: 236, endPoint x: 154, endPoint y: 232, distance: 98.6
click at [154, 232] on div "Clique para deixar o item visível somente à membros da sua organização Rich Tex…" at bounding box center [451, 268] width 608 height 229
click at [168, 175] on icon "Editor toolbar" at bounding box center [172, 179] width 12 height 12
click at [253, 224] on p "Pedido novo. Fabio, boa tarde! O cliente solicitou um ajuste na galeria de foto…" at bounding box center [454, 234] width 574 height 71
click at [269, 240] on p "Pedido novo. ⁠⁠⁠⁠⁠⁠⁠ Fabio, boa tarde! O cliente solicitou um ajuste na galeria…" at bounding box center [454, 234] width 574 height 71
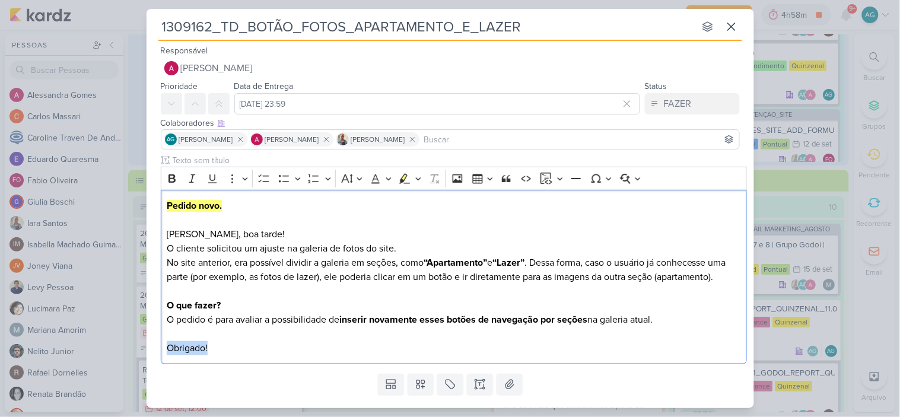
drag, startPoint x: 214, startPoint y: 367, endPoint x: 157, endPoint y: 358, distance: 57.7
click at [153, 358] on div "Clique para deixar o item visível somente à membros da sua organização Rich Tex…" at bounding box center [451, 261] width 608 height 215
click at [212, 356] on p "Obrigado!" at bounding box center [454, 348] width 574 height 14
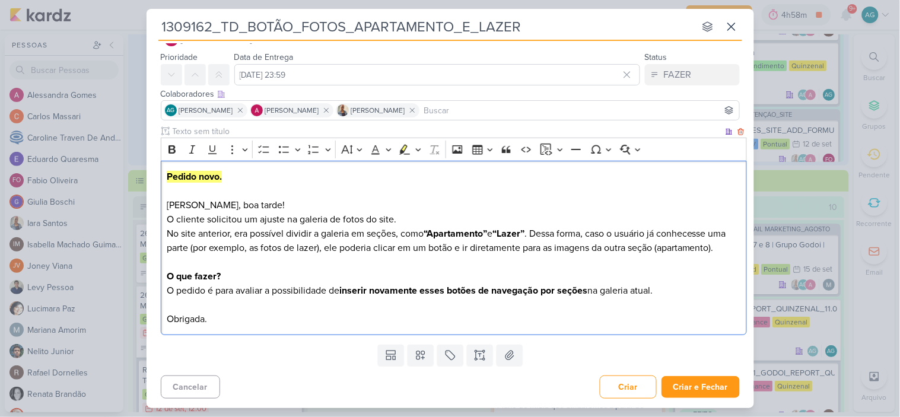
scroll to position [43, 0]
click at [420, 357] on icon at bounding box center [421, 356] width 12 height 12
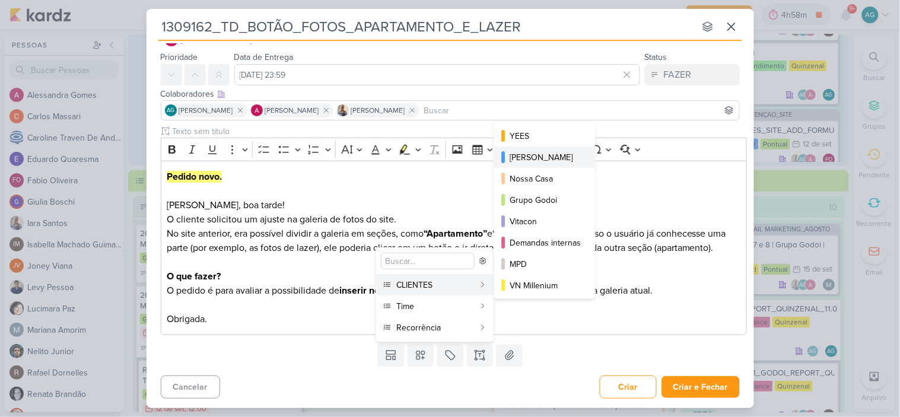
click at [544, 156] on div "[PERSON_NAME]" at bounding box center [545, 157] width 71 height 12
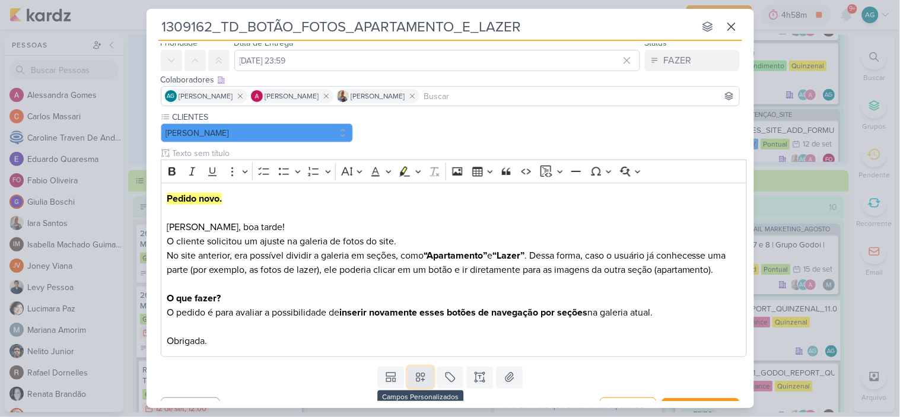
click at [425, 383] on button at bounding box center [421, 377] width 26 height 21
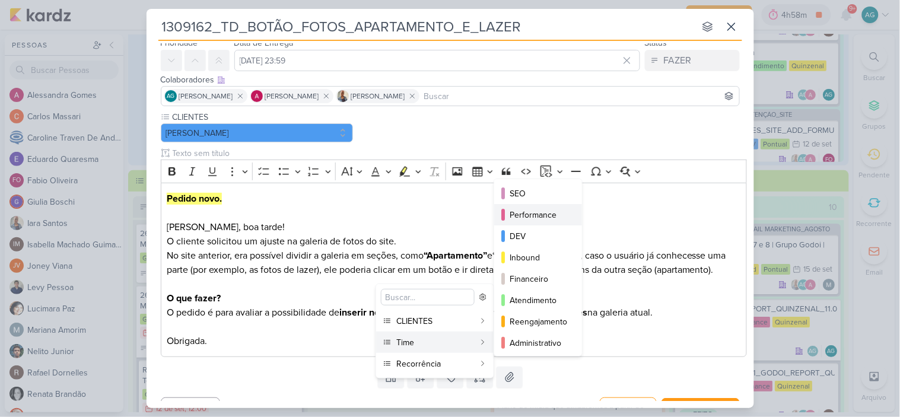
click at [542, 207] on button "Performance" at bounding box center [538, 214] width 88 height 21
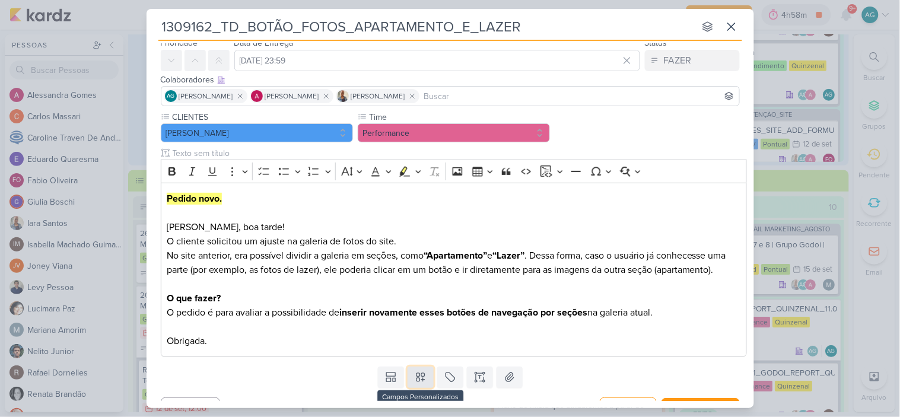
click at [420, 382] on icon at bounding box center [421, 378] width 8 height 8
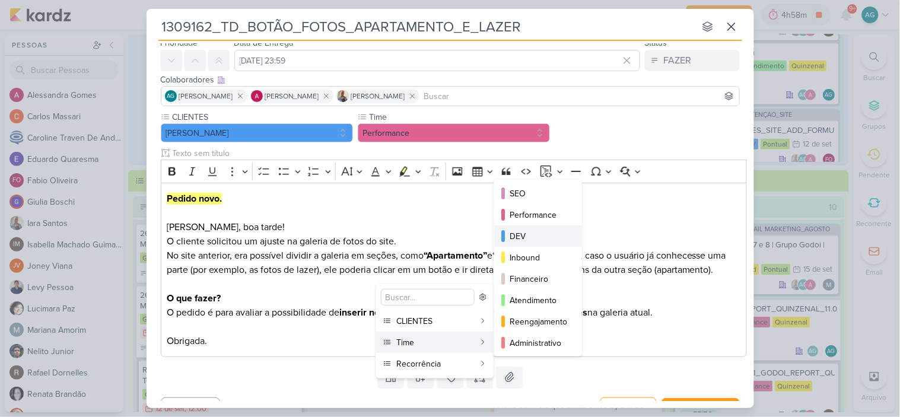
click at [537, 235] on div "DEV" at bounding box center [539, 236] width 58 height 12
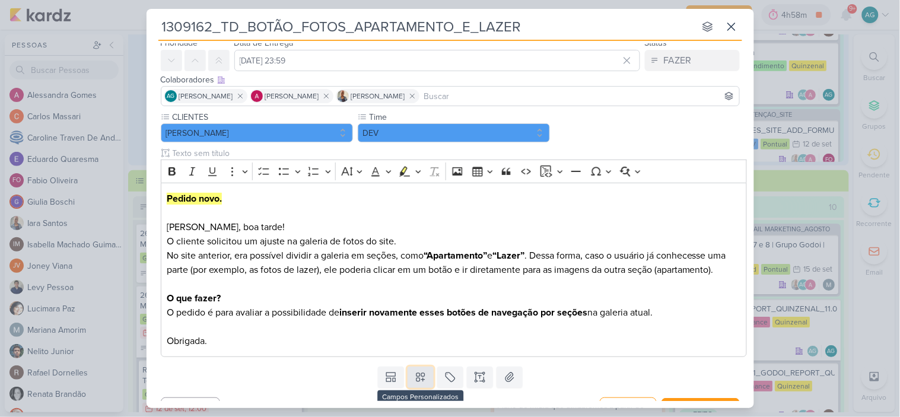
click at [418, 383] on icon at bounding box center [421, 378] width 12 height 12
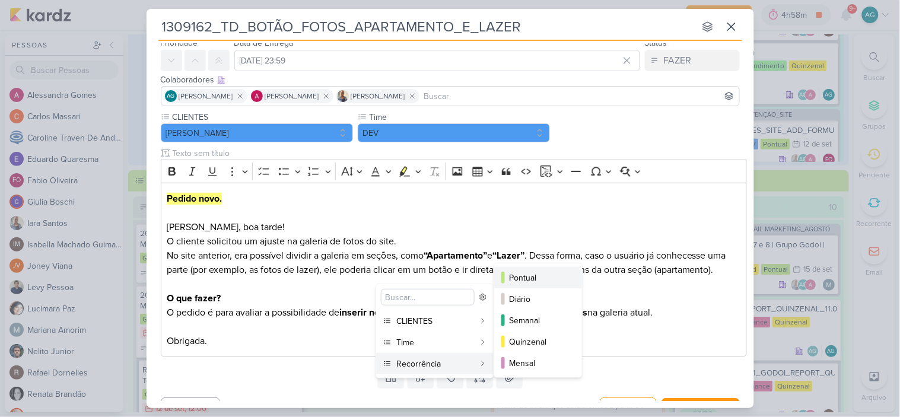
click at [526, 272] on div "Pontual" at bounding box center [539, 278] width 58 height 12
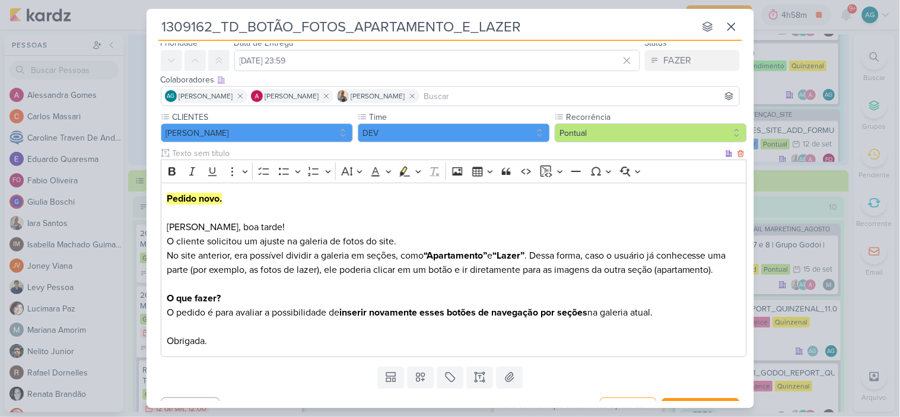
click at [594, 291] on p "Editor editing area: main" at bounding box center [454, 284] width 574 height 14
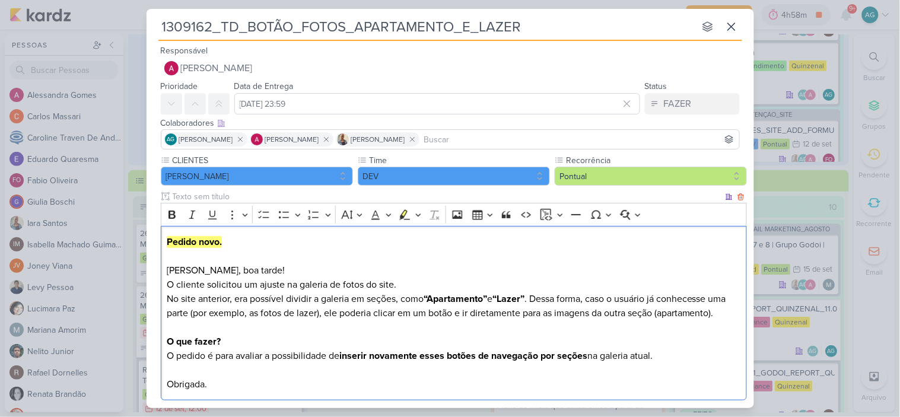
scroll to position [80, 0]
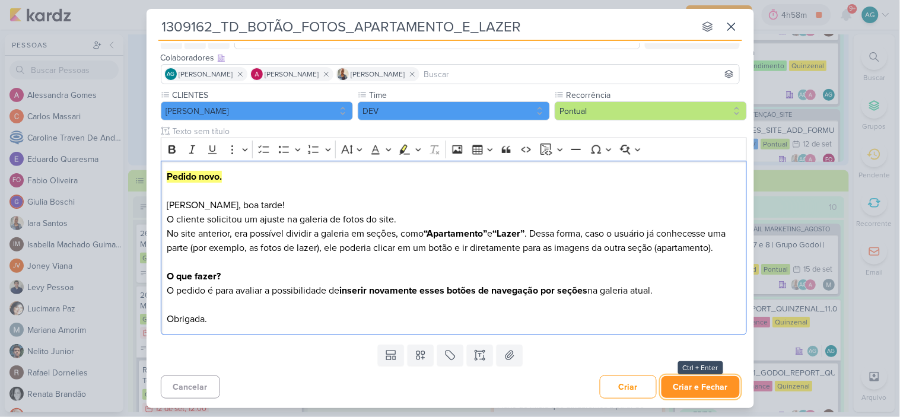
click at [696, 384] on button "Criar e Fechar" at bounding box center [701, 387] width 78 height 22
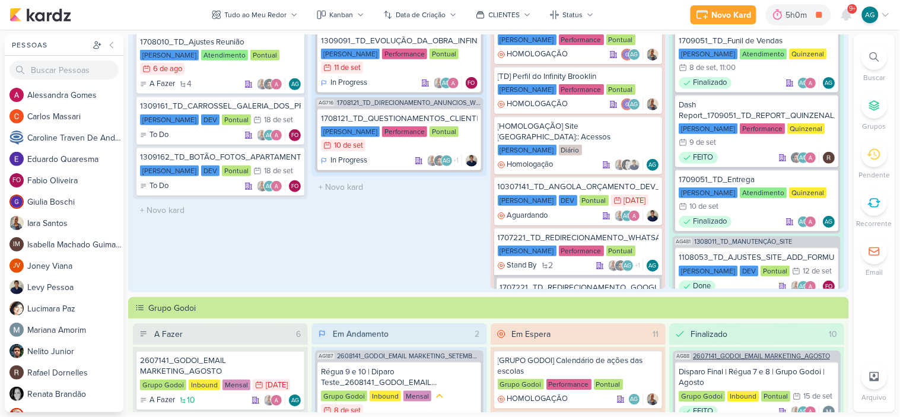
scroll to position [0, 0]
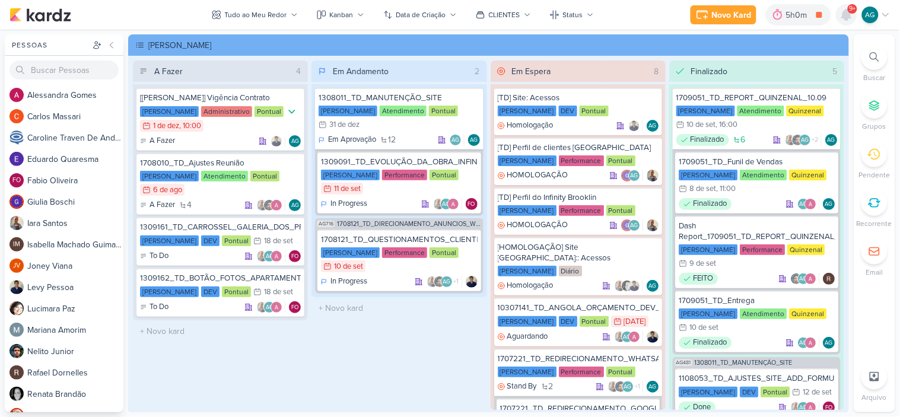
click at [845, 14] on icon at bounding box center [846, 14] width 9 height 11
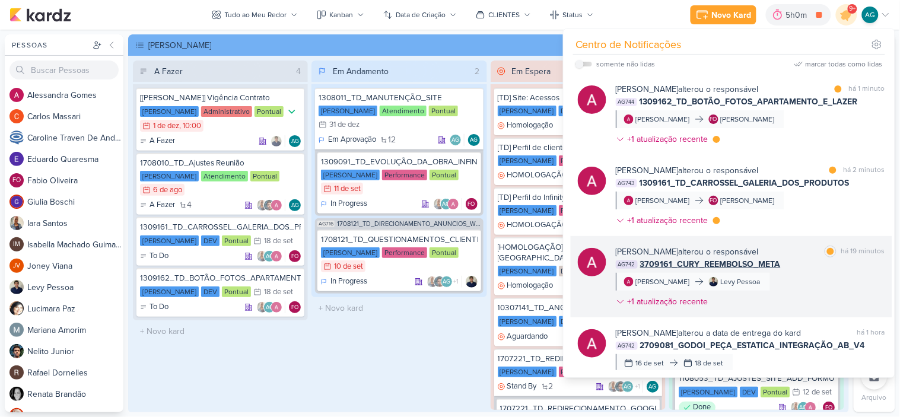
click at [808, 289] on div "Alessandra Gomes alterou o responsável marcar como lida há 19 minutos AG742 370…" at bounding box center [750, 279] width 269 height 67
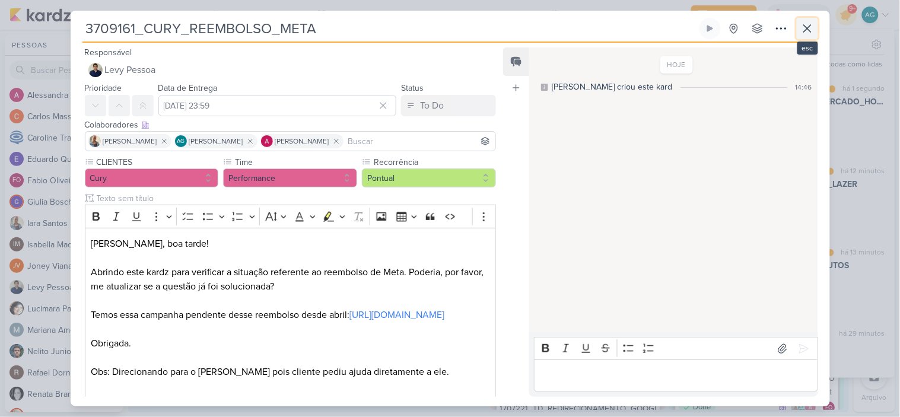
click at [803, 31] on icon at bounding box center [808, 28] width 14 height 14
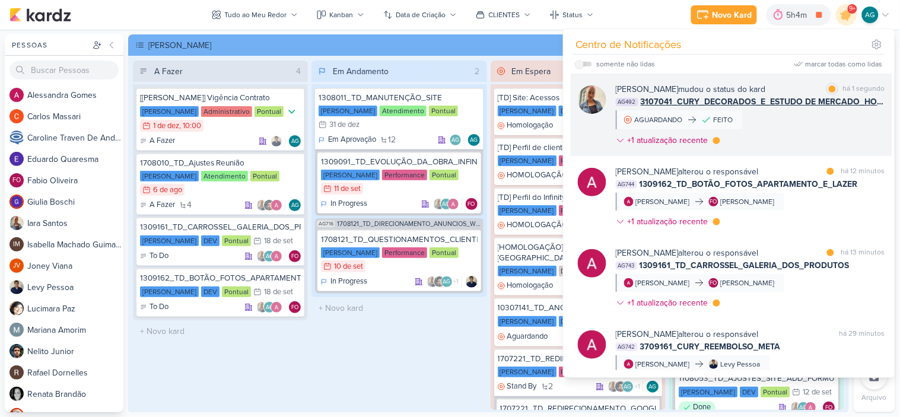
click at [792, 119] on div "Iara Santos mudou o status do kard marcar como lida há 1 segundo AG492 3107041_…" at bounding box center [750, 117] width 269 height 68
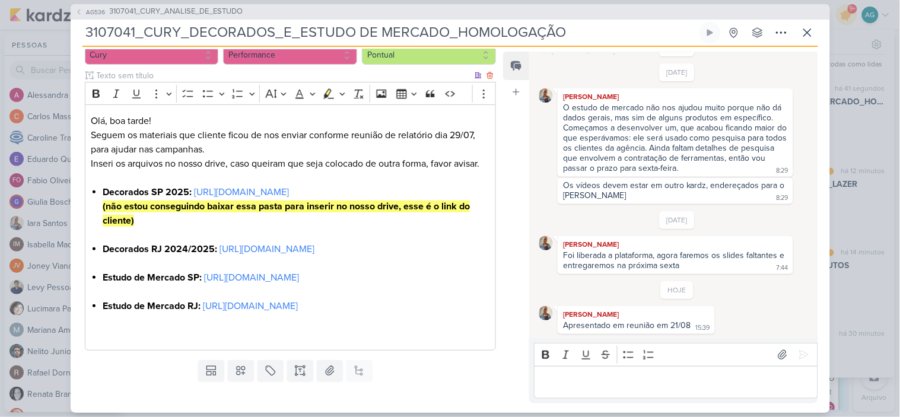
scroll to position [132, 0]
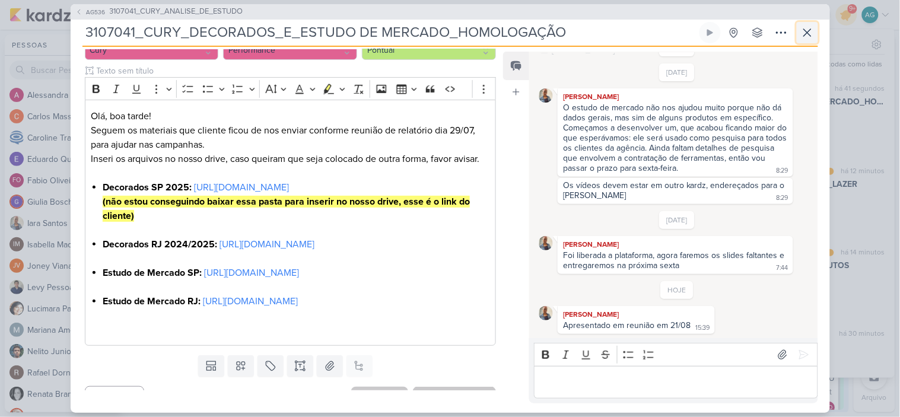
click at [805, 38] on icon at bounding box center [808, 33] width 14 height 14
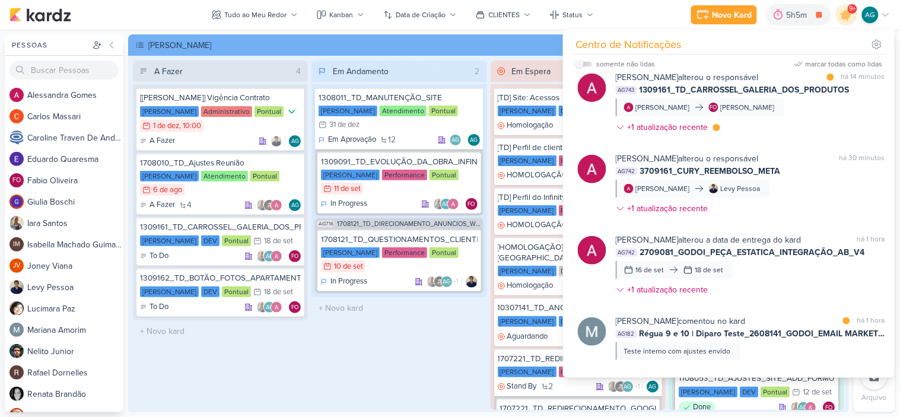
scroll to position [198, 0]
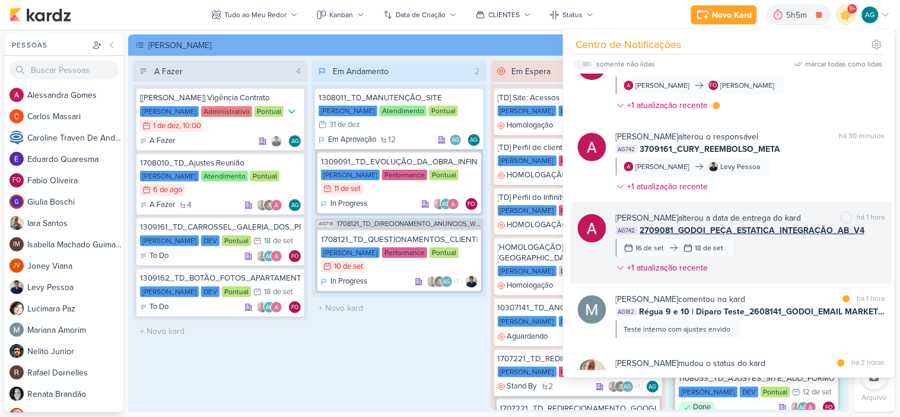
click at [843, 263] on div "Alessandra Gomes alterou a data de entrega do kard marcar como não lida há 1 ho…" at bounding box center [750, 245] width 269 height 67
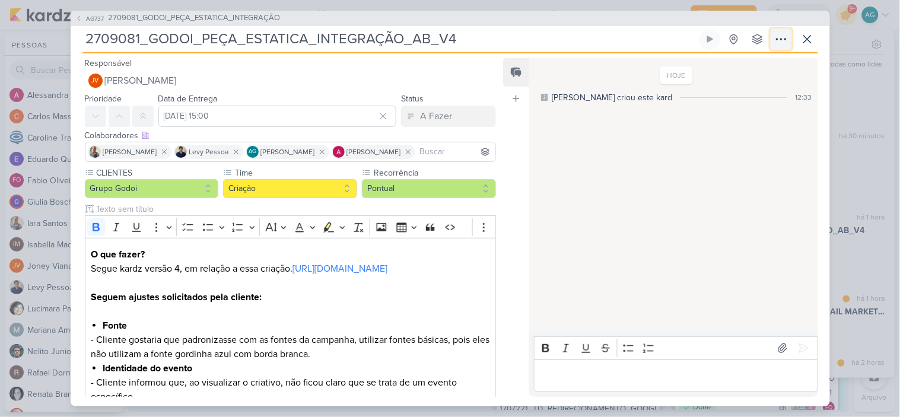
click at [786, 39] on icon at bounding box center [781, 39] width 9 height 1
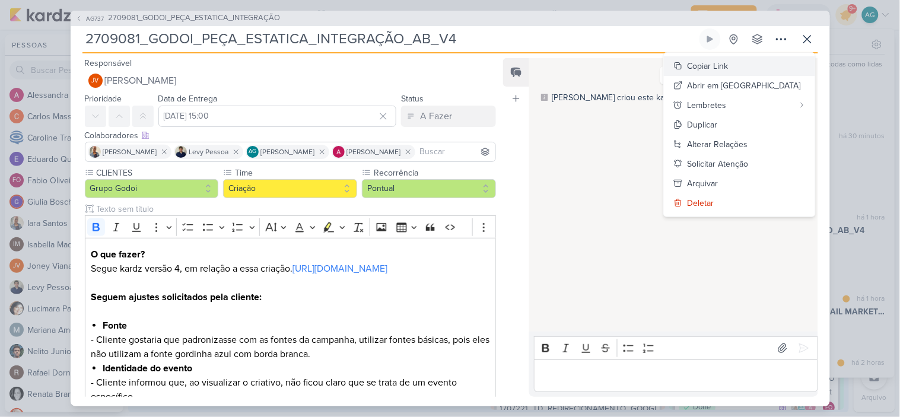
click at [729, 64] on div "Copiar Link" at bounding box center [708, 66] width 41 height 12
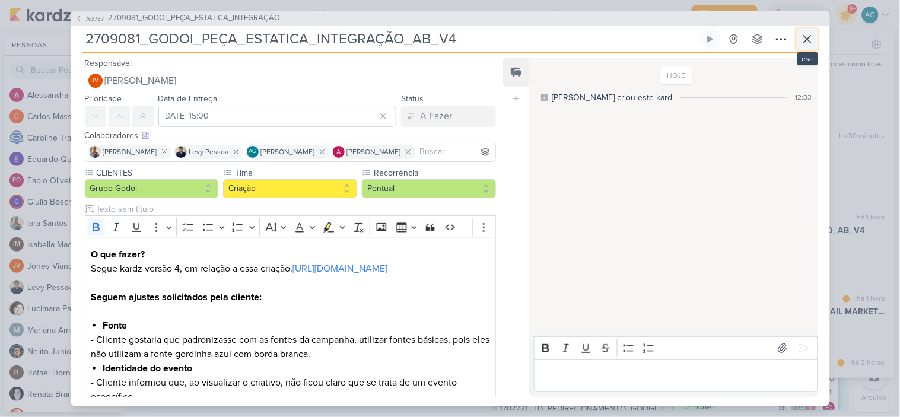
click at [805, 37] on icon at bounding box center [807, 39] width 7 height 7
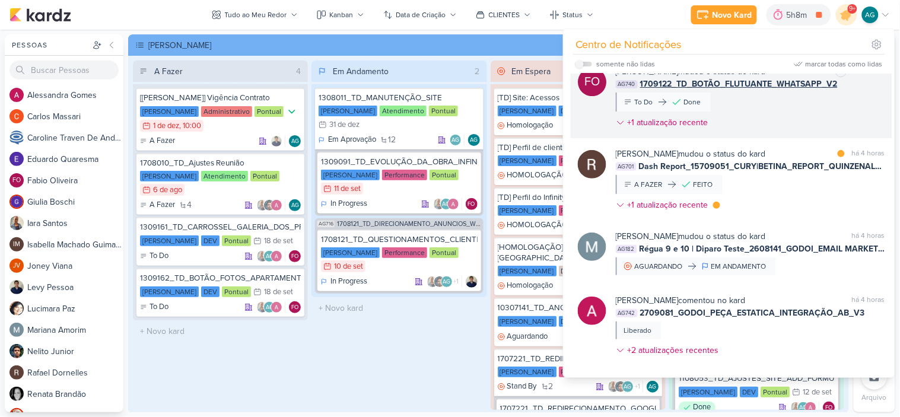
scroll to position [791, 0]
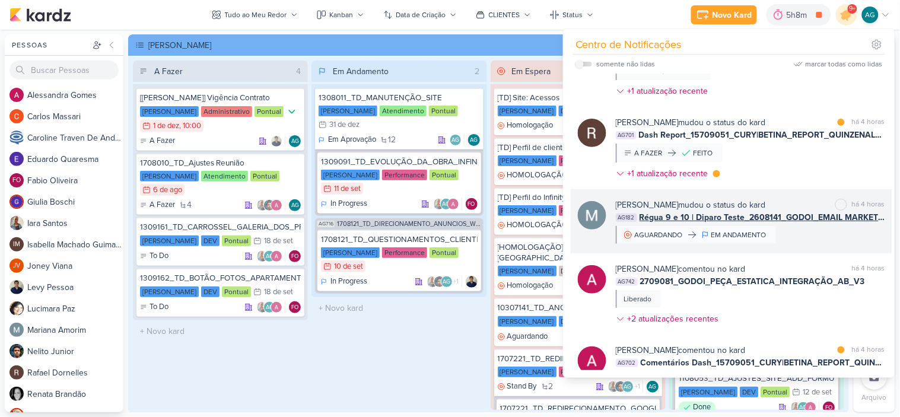
click at [816, 244] on div "Mariana Amorim mudou o status do kard marcar como não lida há 4 horas AG182 Rég…" at bounding box center [732, 221] width 322 height 64
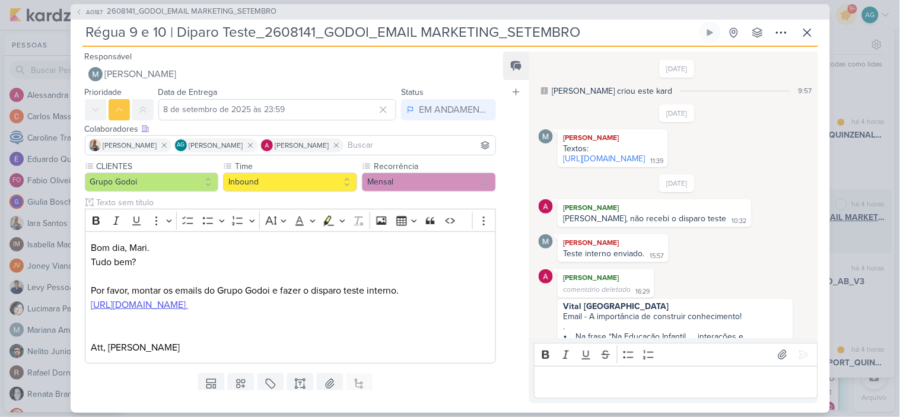
scroll to position [480, 0]
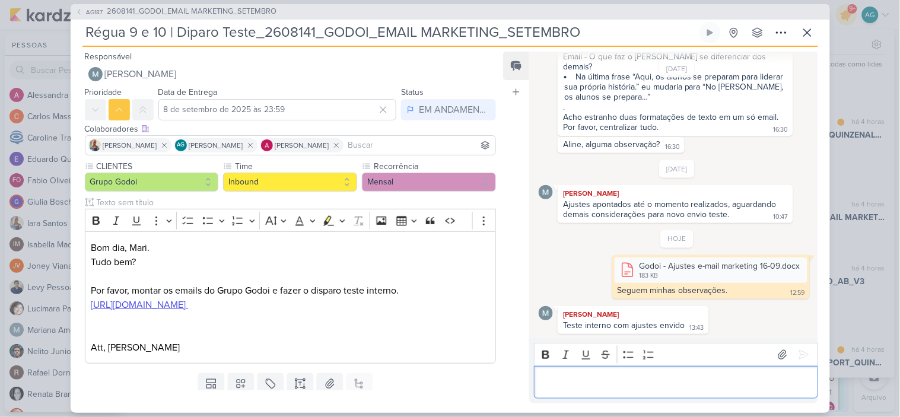
click at [662, 383] on p "Editor editing area: main" at bounding box center [676, 382] width 271 height 14
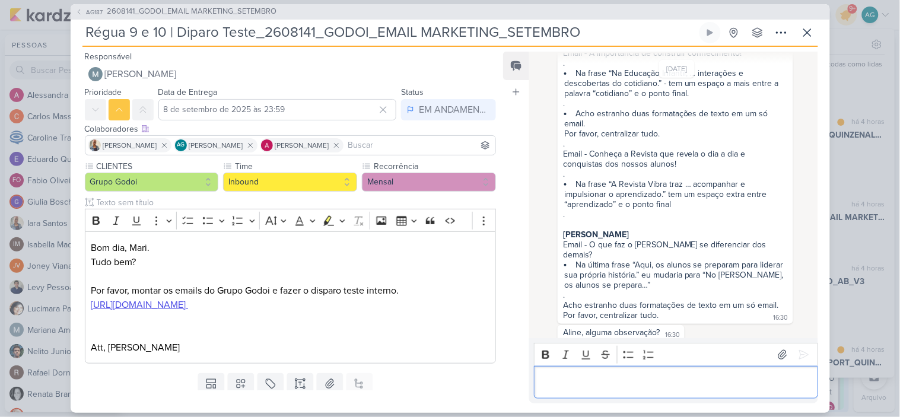
scroll to position [503, 0]
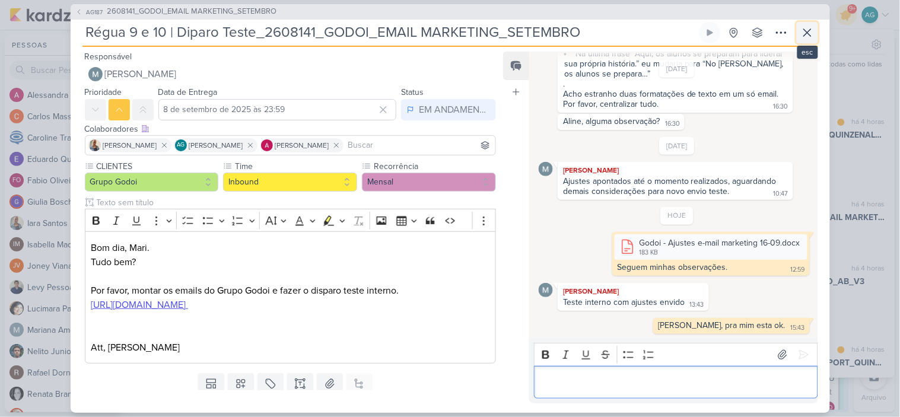
click at [804, 27] on icon at bounding box center [808, 33] width 14 height 14
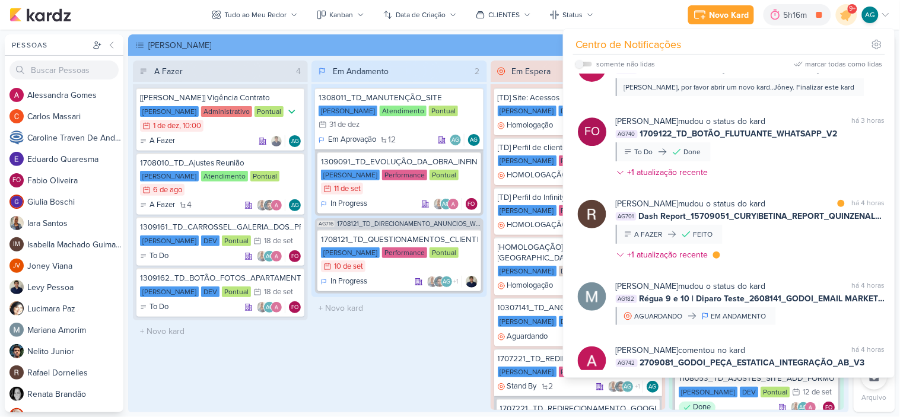
click at [354, 340] on div "Em Andamento 2 1308011_TD_MANUTENÇÃO_SITE [PERSON_NAME] Atendimento Pontual 31/…" at bounding box center [399, 236] width 175 height 350
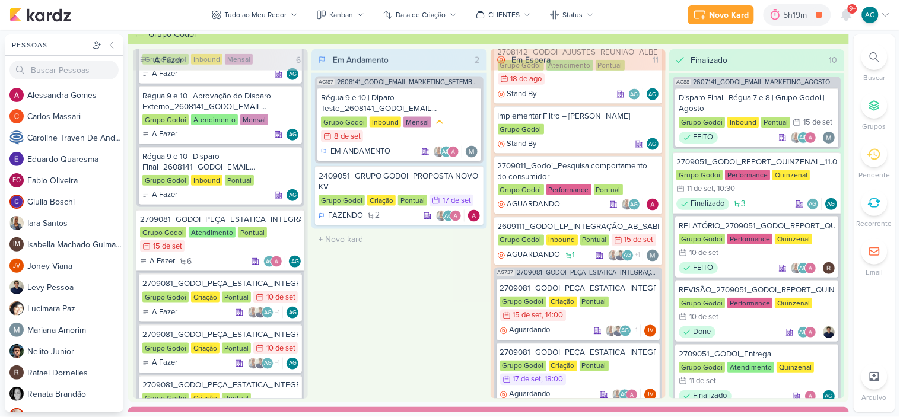
scroll to position [422, 0]
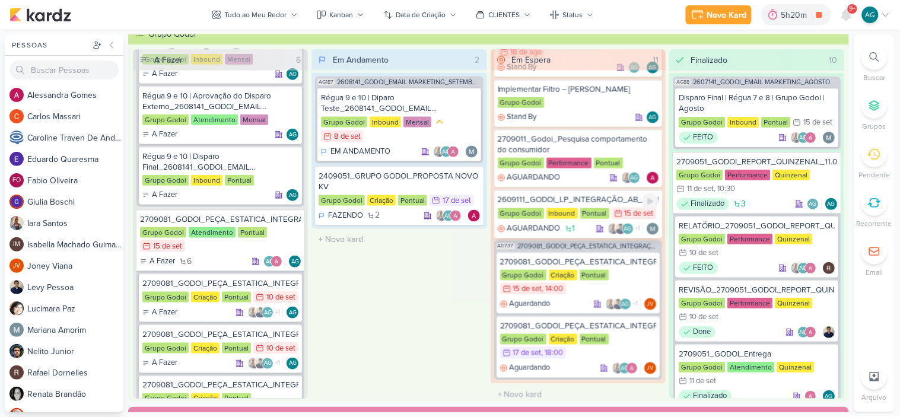
click at [589, 196] on div "2609111_GODOI_LP_INTEGRAÇÃO_AB_SABIN" at bounding box center [578, 200] width 161 height 11
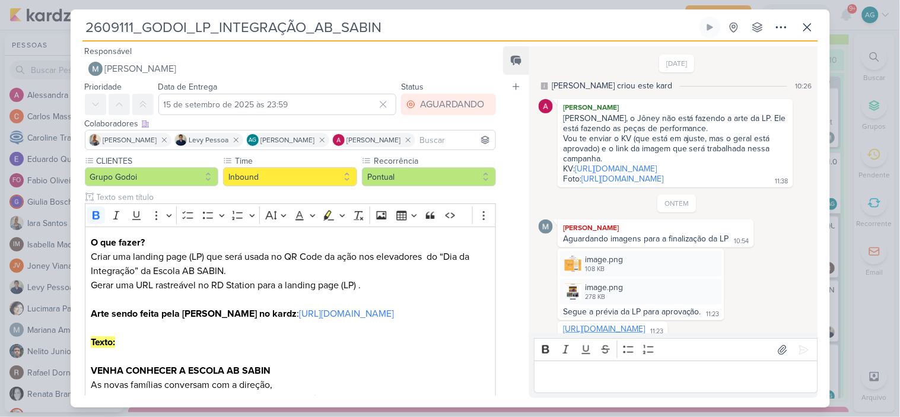
scroll to position [592, 0]
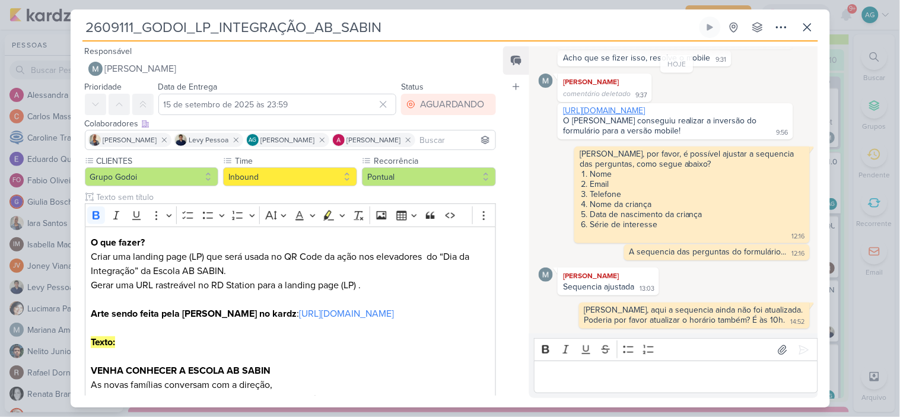
click at [645, 106] on link "[URL][DOMAIN_NAME]" at bounding box center [604, 111] width 82 height 10
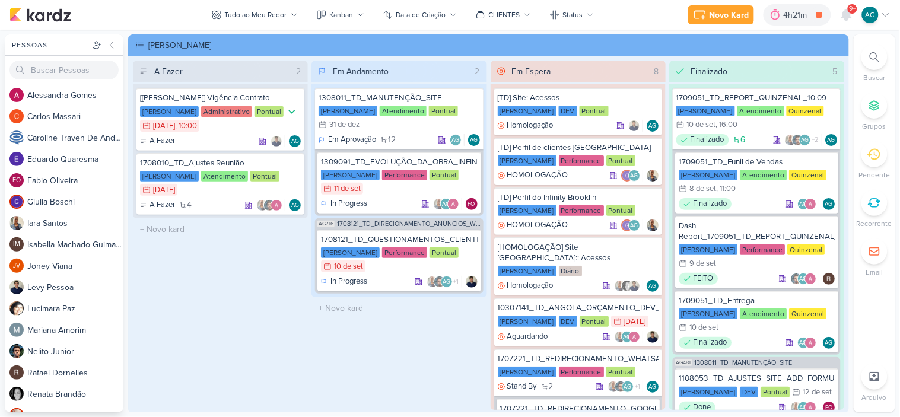
click at [871, 55] on icon at bounding box center [874, 56] width 9 height 9
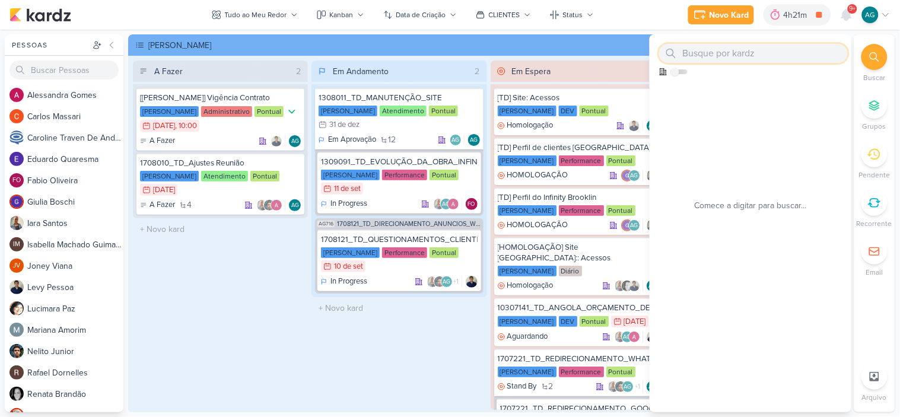
paste input "2500317"
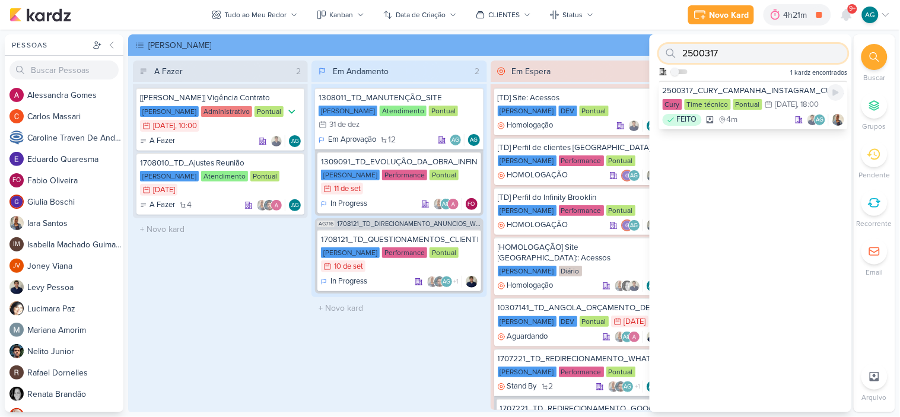
type input "2500317"
click at [741, 88] on div "2500317_CURY_CAMPANHA_INSTAGRAM_CURY_CONSTRUTORA" at bounding box center [754, 90] width 182 height 11
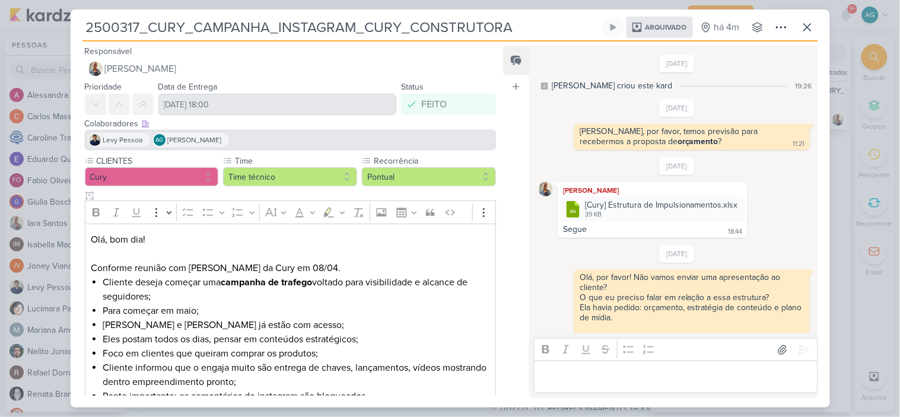
scroll to position [366, 0]
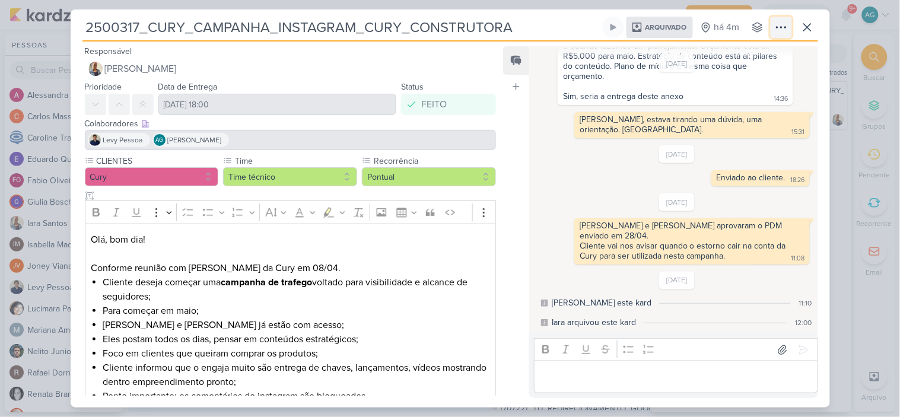
click at [778, 24] on icon at bounding box center [782, 27] width 14 height 14
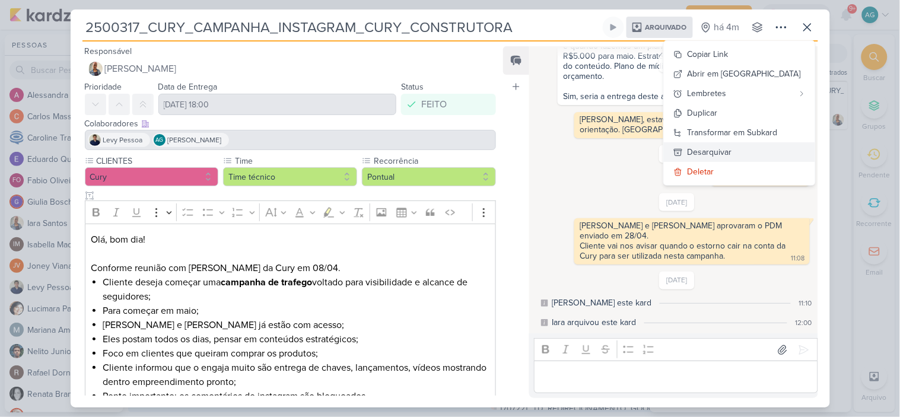
click at [732, 151] on div "Desarquivar" at bounding box center [710, 152] width 45 height 12
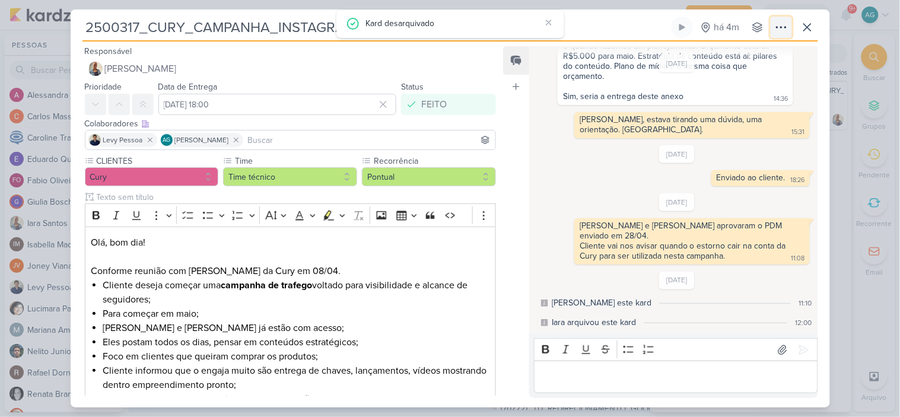
click at [782, 28] on icon at bounding box center [782, 27] width 14 height 14
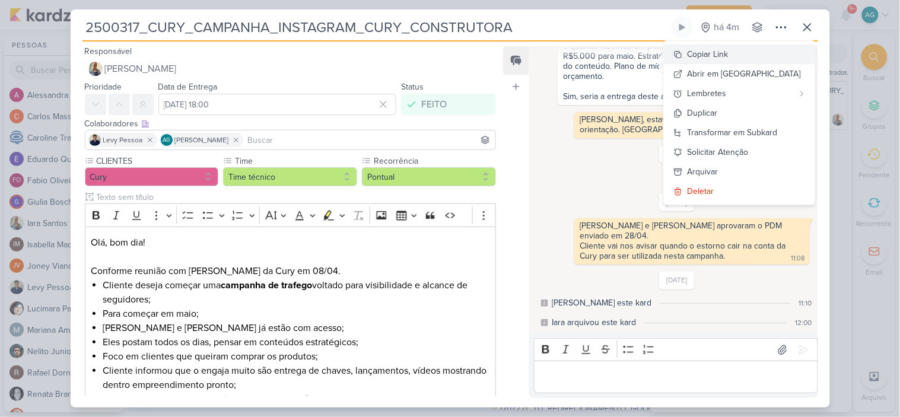
click at [729, 58] on div "Copiar Link" at bounding box center [708, 54] width 41 height 12
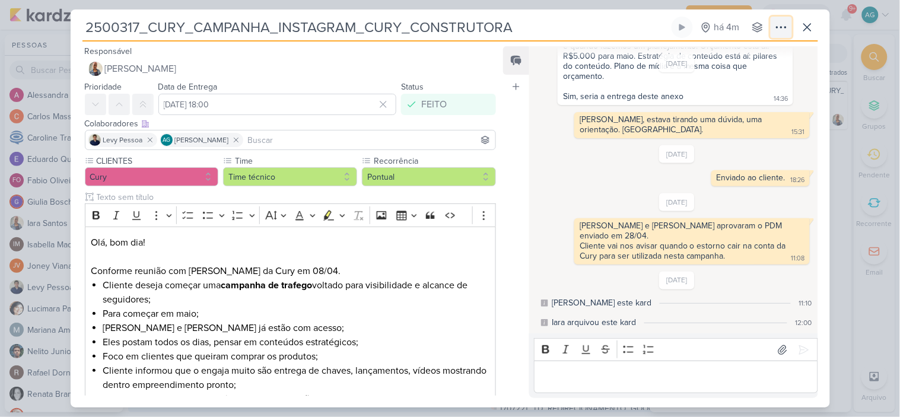
click at [778, 31] on icon at bounding box center [782, 27] width 14 height 14
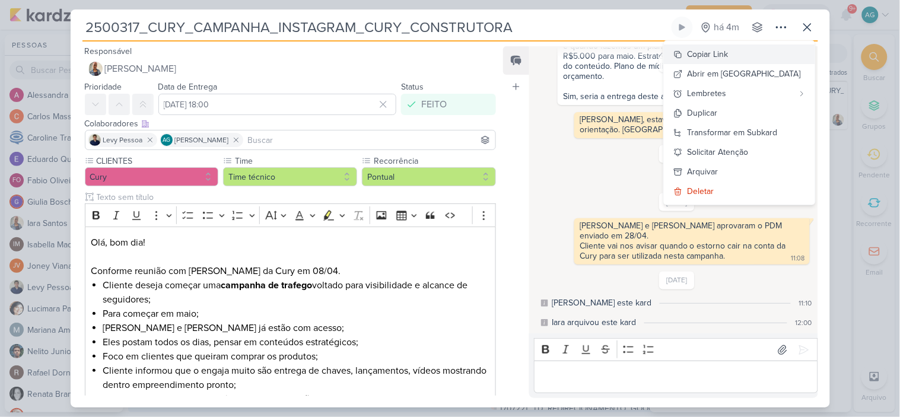
click at [729, 52] on div "Copiar Link" at bounding box center [708, 54] width 41 height 12
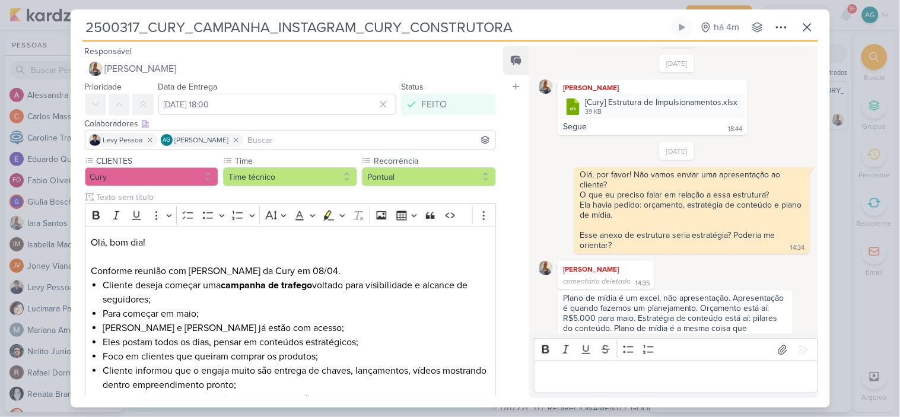
scroll to position [0, 0]
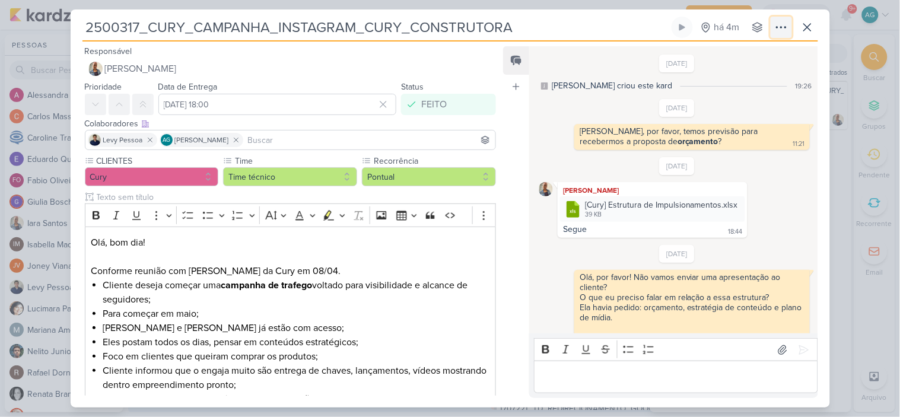
click at [788, 26] on icon at bounding box center [782, 27] width 14 height 14
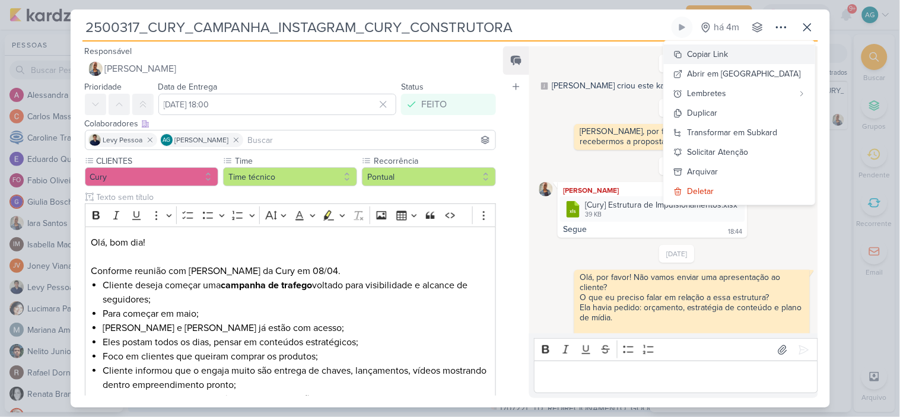
click at [729, 52] on div "Copiar Link" at bounding box center [708, 54] width 41 height 12
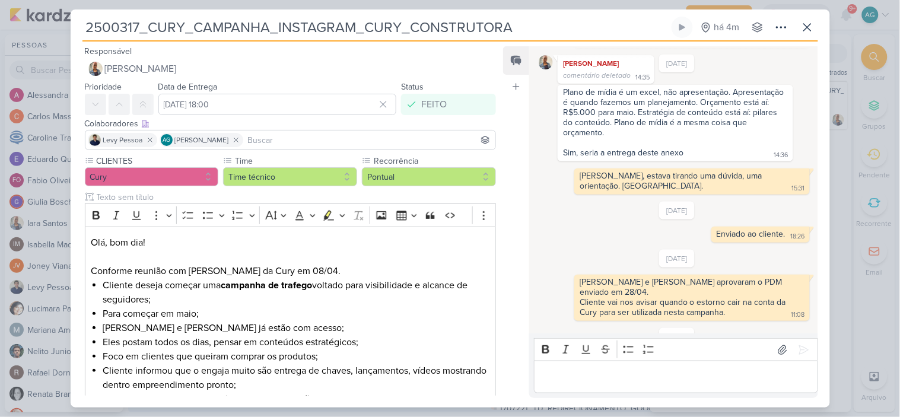
scroll to position [366, 0]
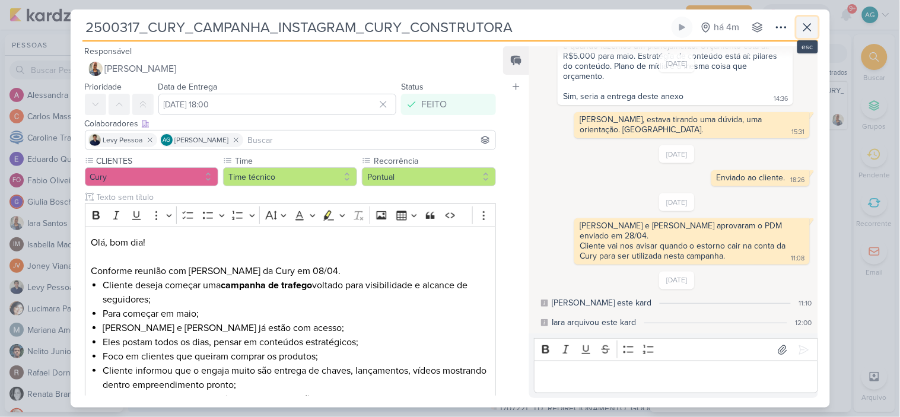
click at [805, 34] on button at bounding box center [807, 27] width 21 height 21
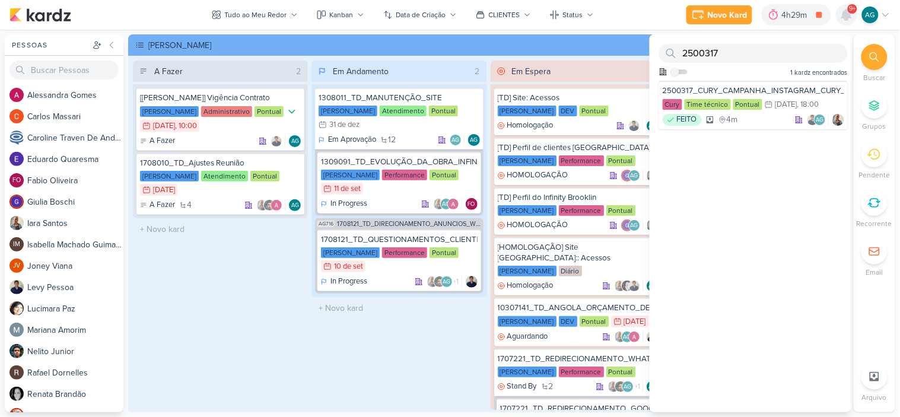
click at [849, 14] on icon at bounding box center [846, 14] width 9 height 11
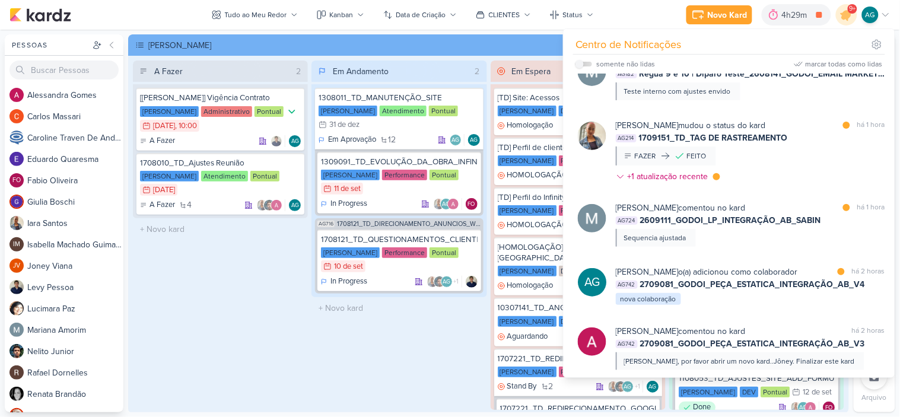
scroll to position [198, 0]
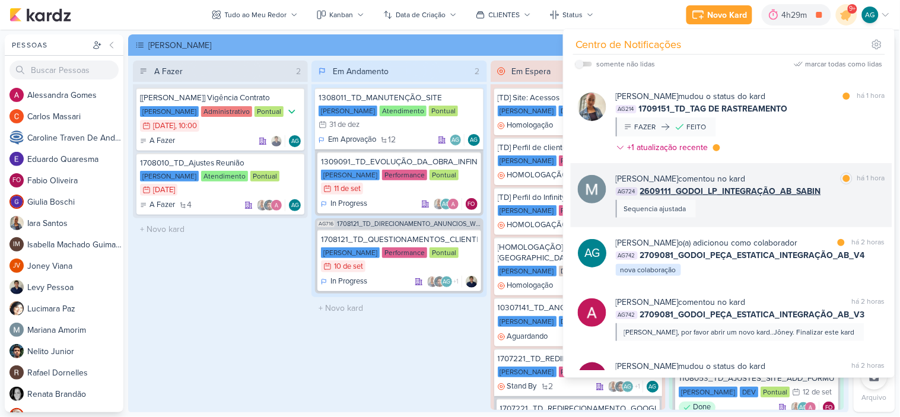
click at [782, 218] on div "Mariana Amorim comentou no kard marcar como lida há 1 hora AG724 2609111_GODOI_…" at bounding box center [750, 195] width 269 height 45
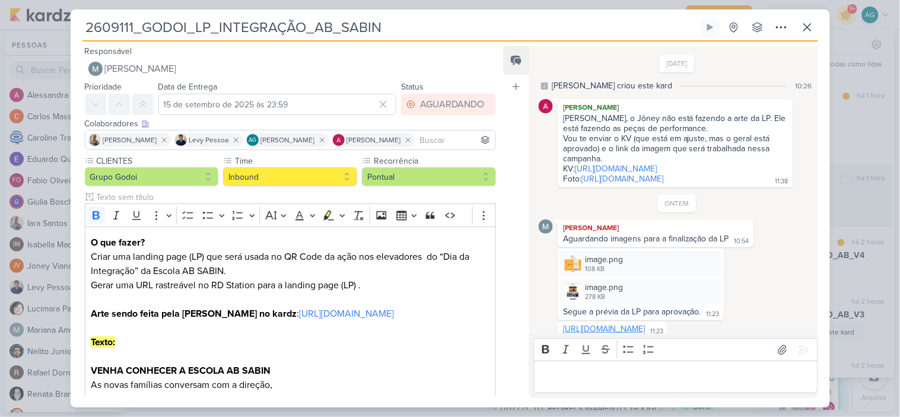
scroll to position [559, 0]
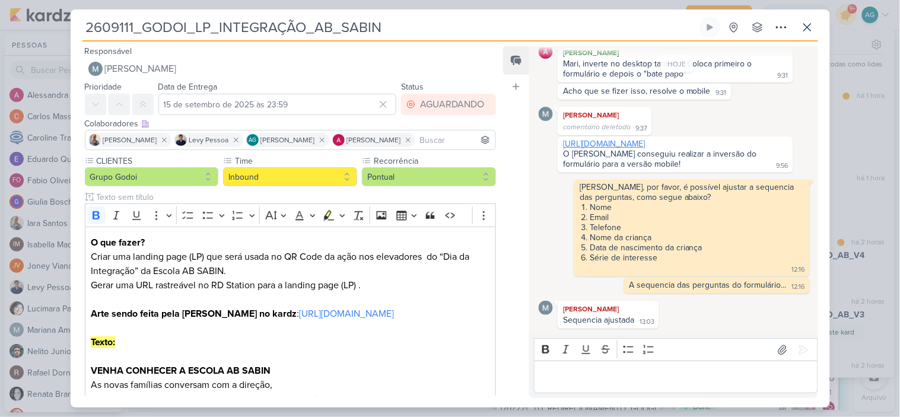
click at [645, 139] on link "[URL][DOMAIN_NAME]" at bounding box center [604, 144] width 82 height 10
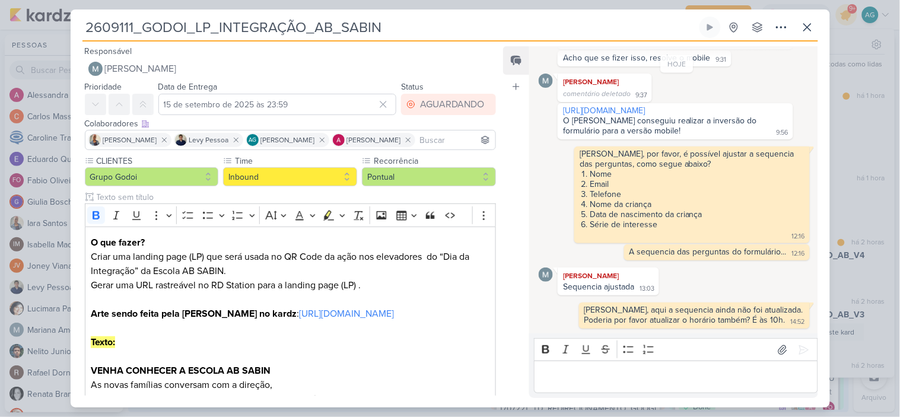
scroll to position [592, 0]
click at [620, 106] on link "[URL][DOMAIN_NAME]" at bounding box center [604, 111] width 82 height 10
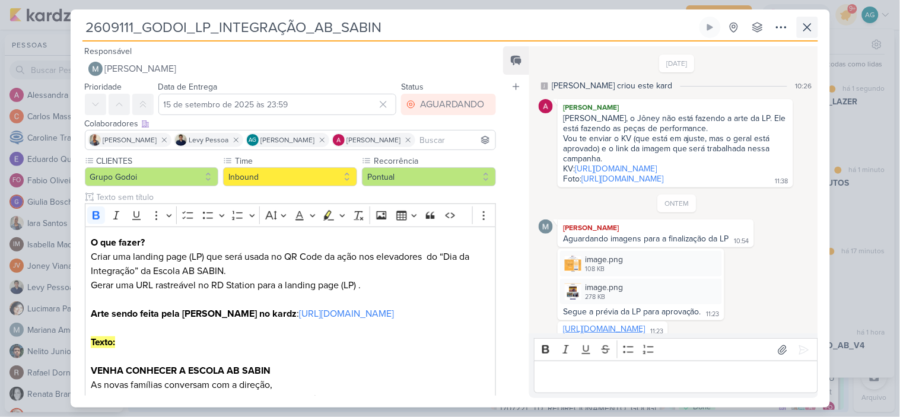
scroll to position [592, 0]
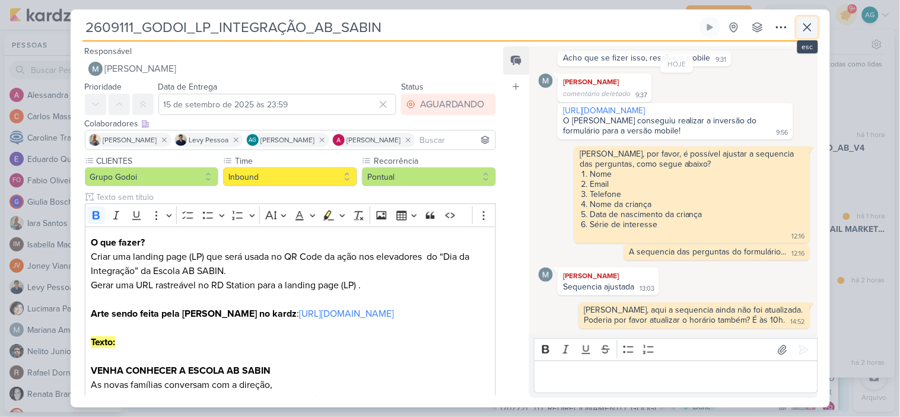
click at [806, 36] on button at bounding box center [807, 27] width 21 height 21
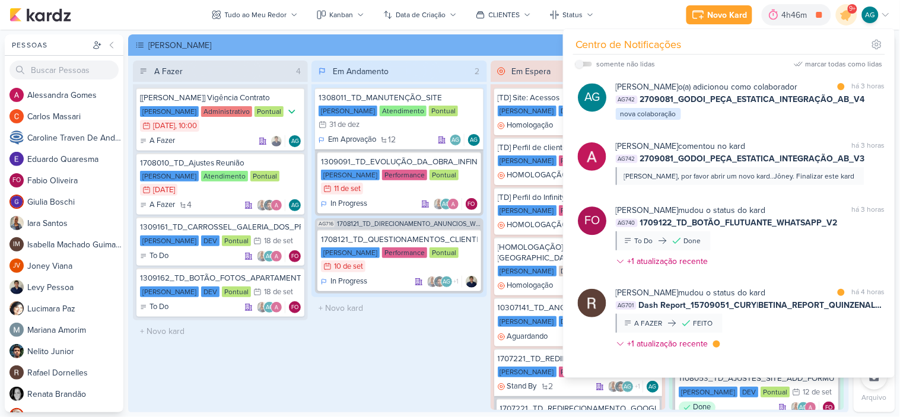
scroll to position [725, 0]
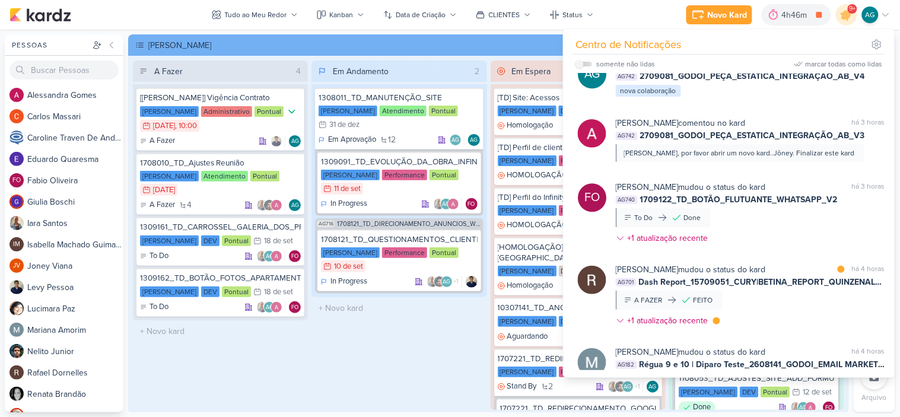
click at [402, 374] on div "Em Andamento 2 1308011_TD_MANUTENÇÃO_SITE Teixeira Duarte Atendimento Pontual 3…" at bounding box center [399, 236] width 175 height 350
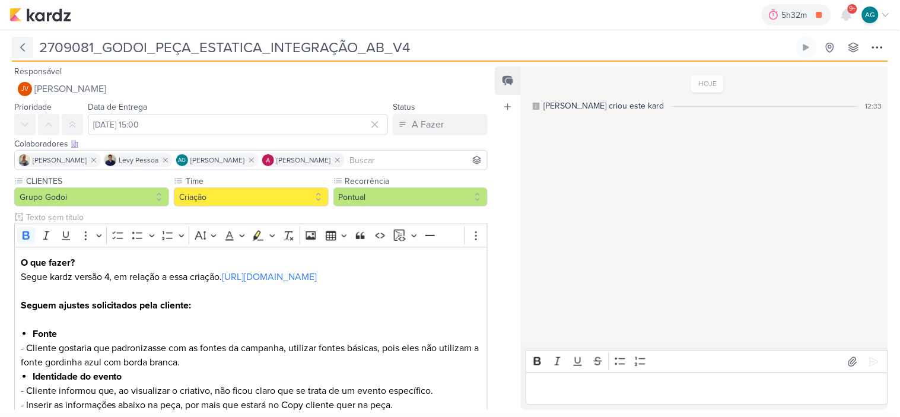
click at [25, 47] on icon at bounding box center [23, 48] width 12 height 12
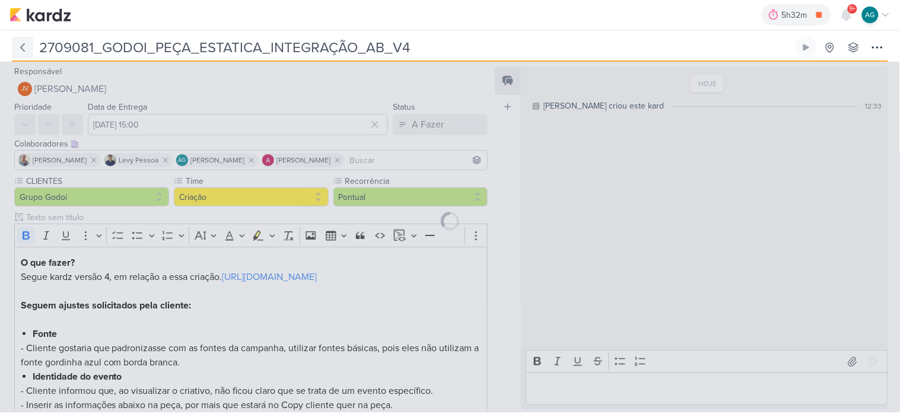
type input "2709081_GODOI_PEÇA_ESTATICA_INTEGRAÇÃO"
type input "15 de setembro de 2025 às 23:59"
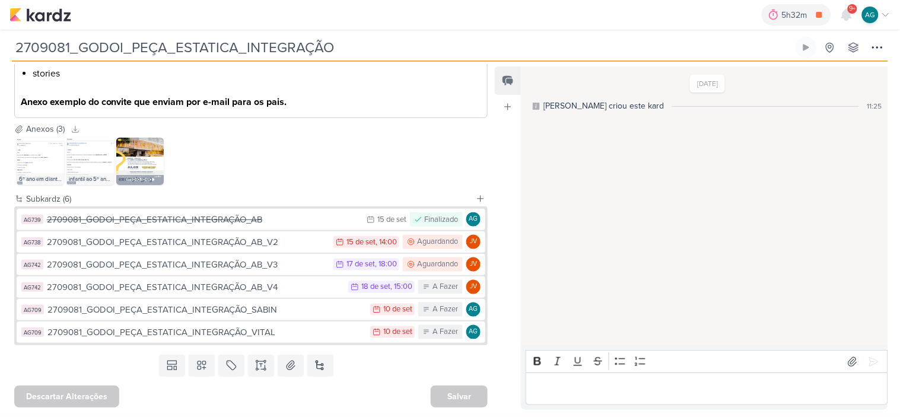
scroll to position [460, 0]
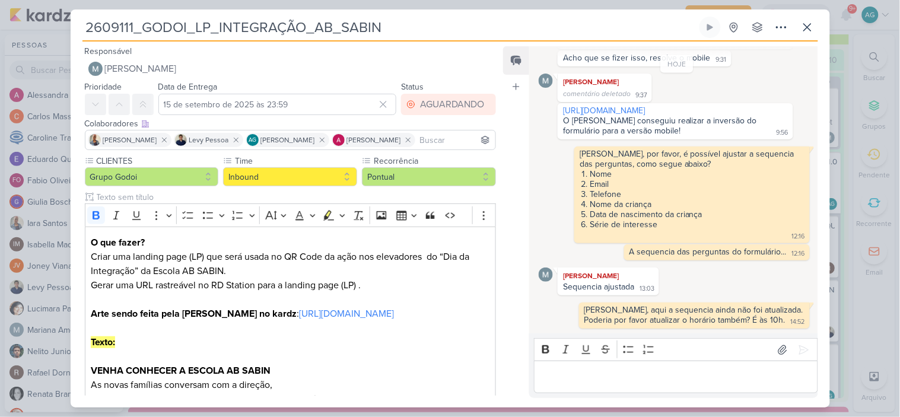
scroll to position [592, 0]
click at [810, 28] on icon at bounding box center [808, 27] width 14 height 14
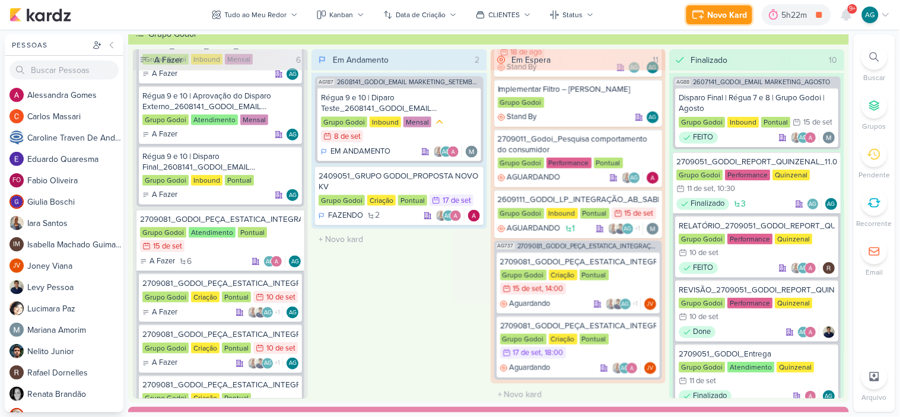
click at [721, 11] on div "Novo Kard" at bounding box center [728, 15] width 40 height 12
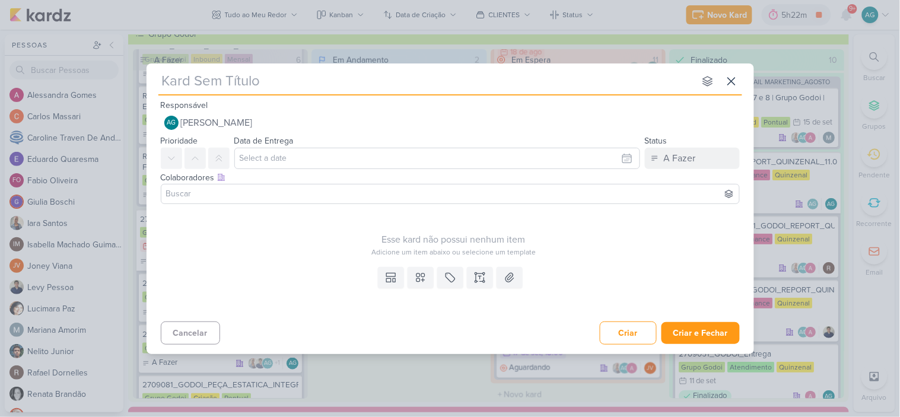
type input "1309163_TD_ALTERAR_STATUS_EM_CONSTRUÇÃO_IADL"
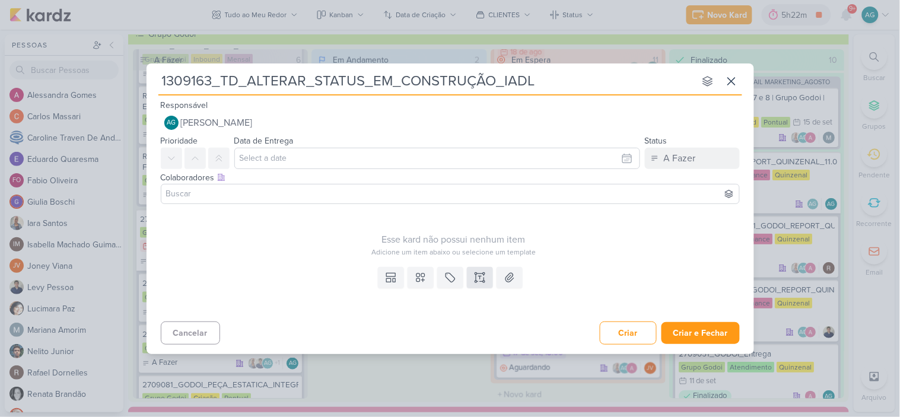
type input "1309163_TD_ALTERAR_STATUS_EM_CONSTRUÇÃO_IADL"
click at [481, 279] on icon at bounding box center [480, 278] width 12 height 12
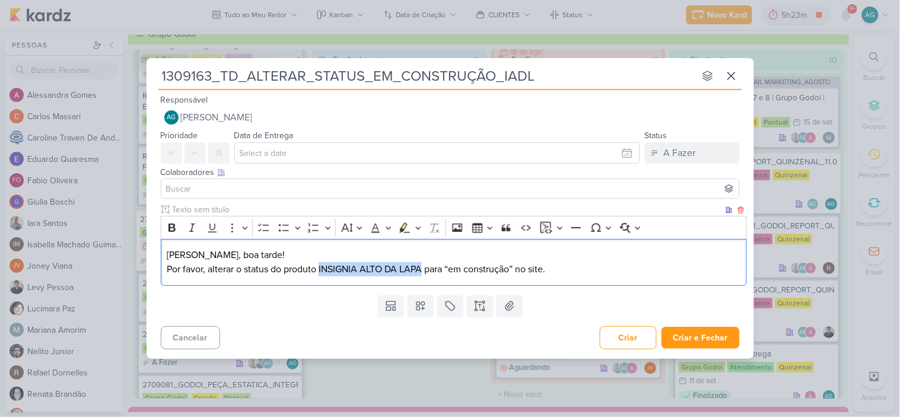
drag, startPoint x: 321, startPoint y: 269, endPoint x: 424, endPoint y: 269, distance: 102.7
click at [424, 269] on p "Fabio, boa tarde! Por favor, alterar o status do produto INSIGNIA ALTO DA LAPA …" at bounding box center [454, 262] width 574 height 28
drag, startPoint x: 437, startPoint y: 275, endPoint x: 451, endPoint y: 274, distance: 14.4
click at [437, 275] on p "Fabio, boa tarde! Por favor, alterar o status do produto INSIGNIA ALTO DA LAPA …" at bounding box center [454, 262] width 574 height 28
drag, startPoint x: 448, startPoint y: 269, endPoint x: 518, endPoint y: 265, distance: 70.1
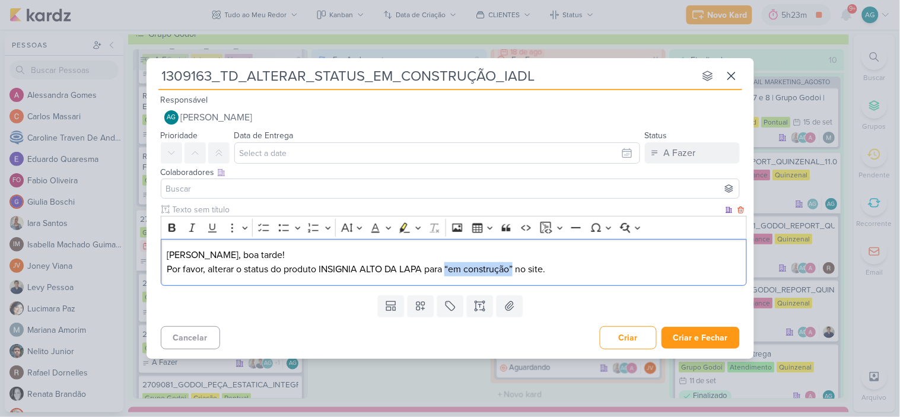
click at [518, 265] on p "Fabio, boa tarde! Por favor, alterar o status do produto INSIGNIA ALTO DA LAPA …" at bounding box center [454, 262] width 574 height 28
click at [174, 229] on icon "Editor toolbar" at bounding box center [172, 228] width 12 height 12
click at [315, 274] on p "Fabio, boa tarde! Por favor, alterar o status do produto INSIGNIA ALTO DA LAPA …" at bounding box center [454, 262] width 574 height 28
click at [565, 267] on p "Fabio, boa tarde! Por favor, alterar o status do produto INSIGNIA ALTO DA LAPA …" at bounding box center [454, 262] width 574 height 28
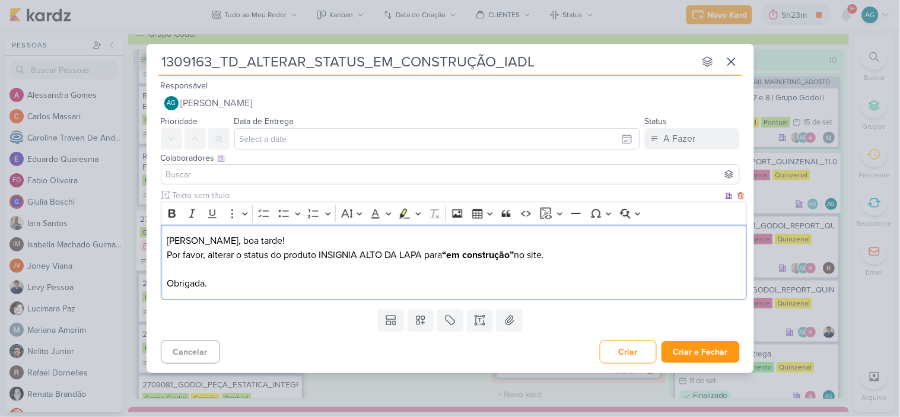
click at [271, 245] on p "Fabio, boa tarde! Por favor, alterar o status do produto INSIGNIA ALTO DA LAPA …" at bounding box center [454, 262] width 574 height 57
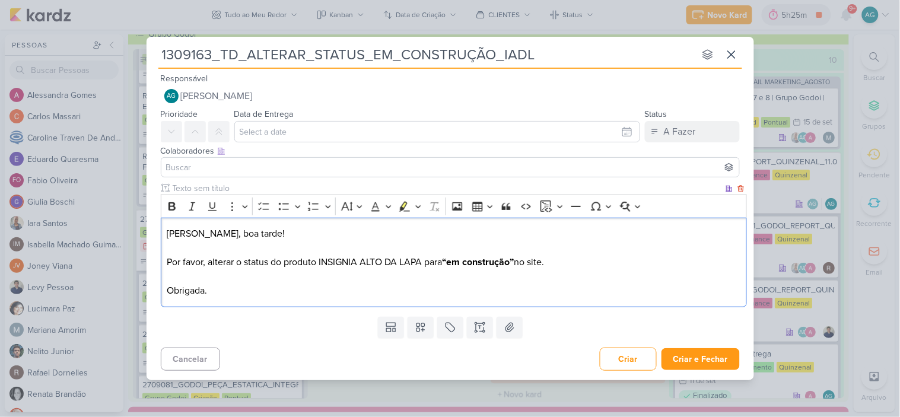
click at [456, 258] on strong "“em construção”" at bounding box center [478, 262] width 72 height 12
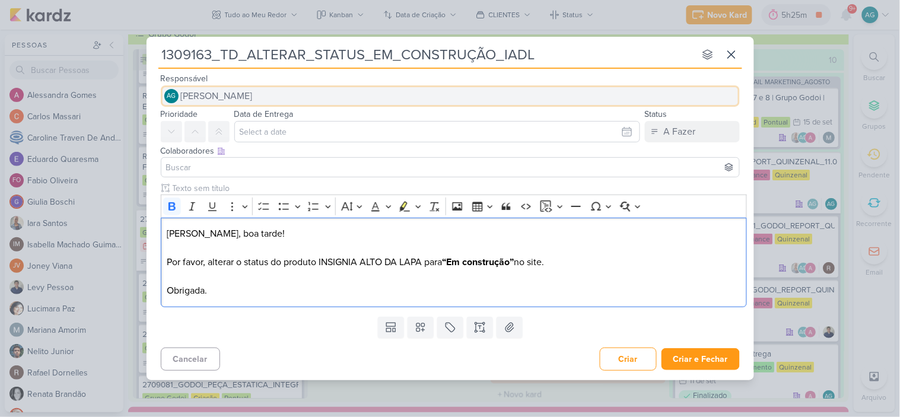
click at [217, 92] on span "[PERSON_NAME]" at bounding box center [217, 96] width 72 height 14
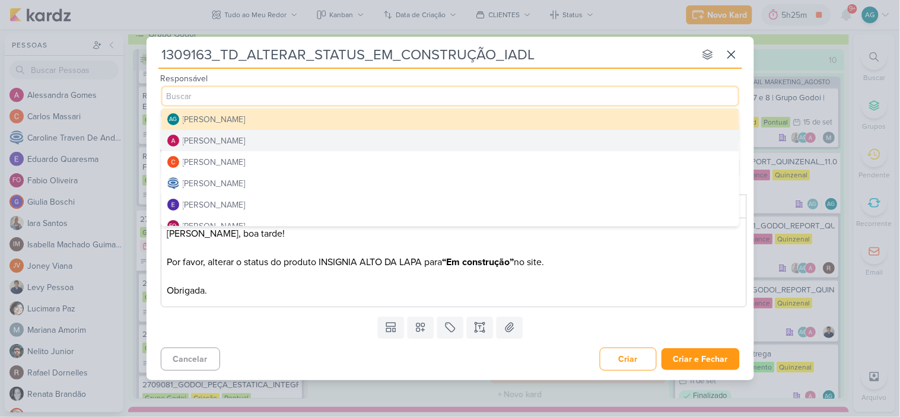
click at [253, 144] on button "[PERSON_NAME]" at bounding box center [450, 140] width 578 height 21
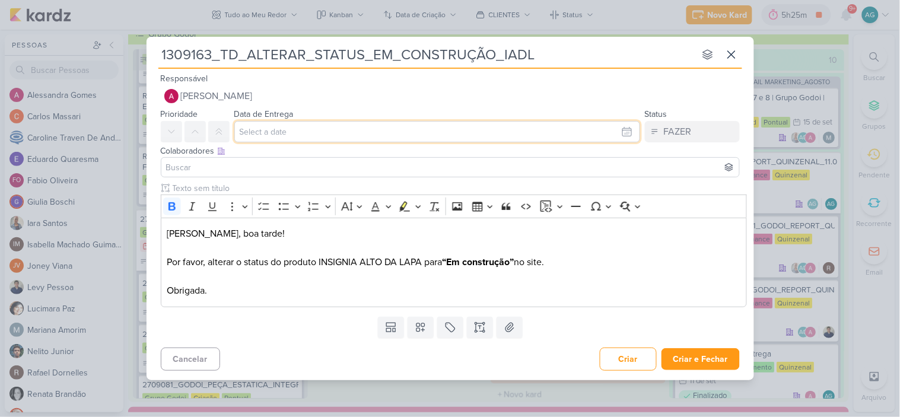
click at [295, 138] on input "text" at bounding box center [437, 131] width 406 height 21
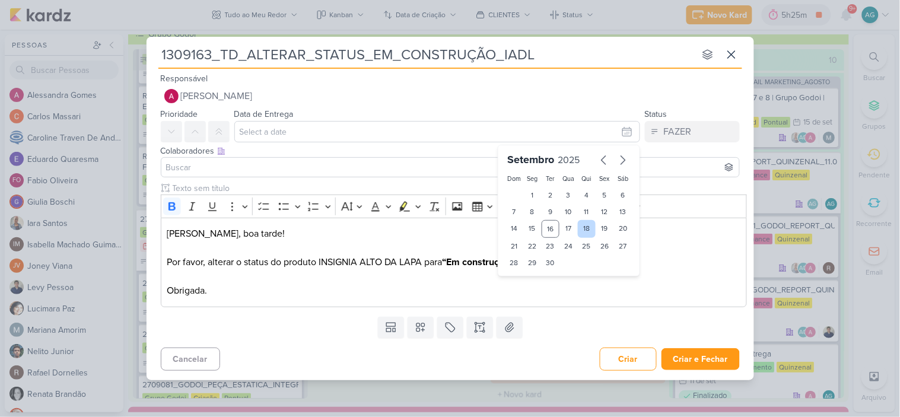
click at [589, 233] on div "18" at bounding box center [587, 229] width 18 height 18
type input "18 de setembro de 2025 às 23:59"
click at [299, 169] on input at bounding box center [450, 167] width 573 height 14
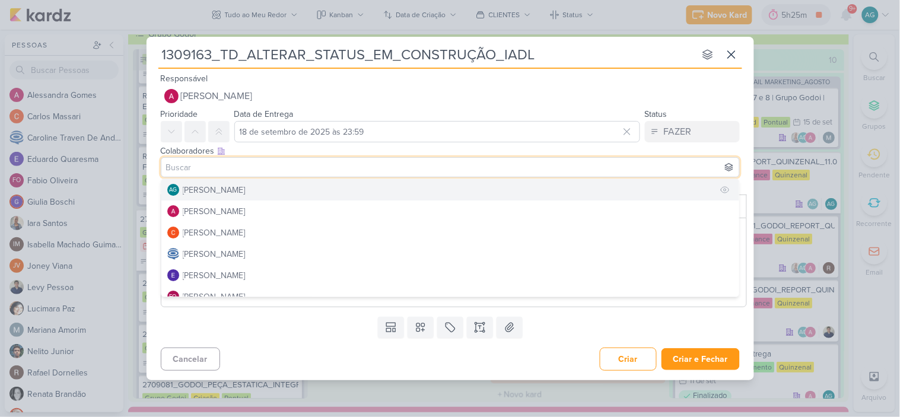
click at [246, 193] on div "[PERSON_NAME]" at bounding box center [214, 190] width 63 height 12
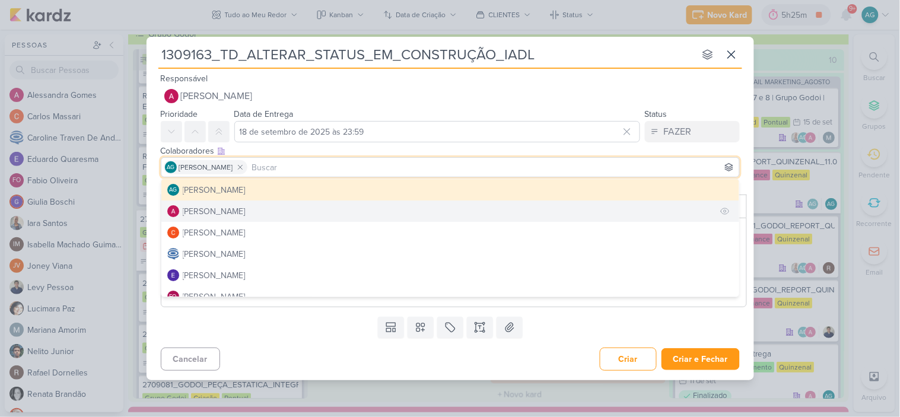
click at [246, 208] on div "[PERSON_NAME]" at bounding box center [214, 211] width 63 height 12
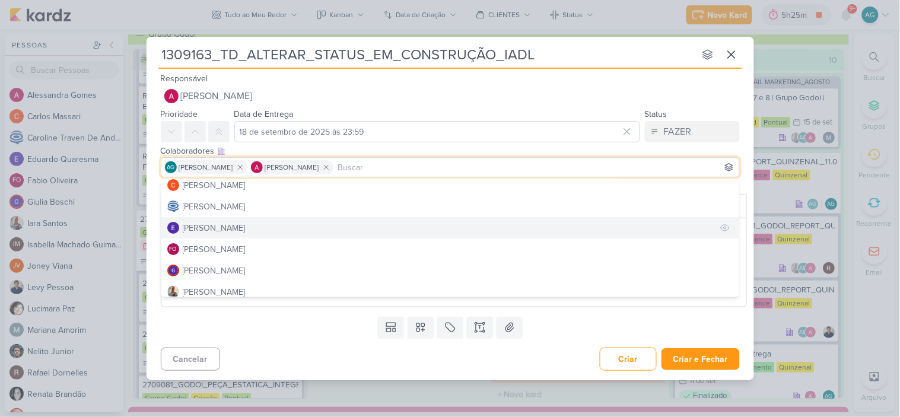
scroll to position [66, 0]
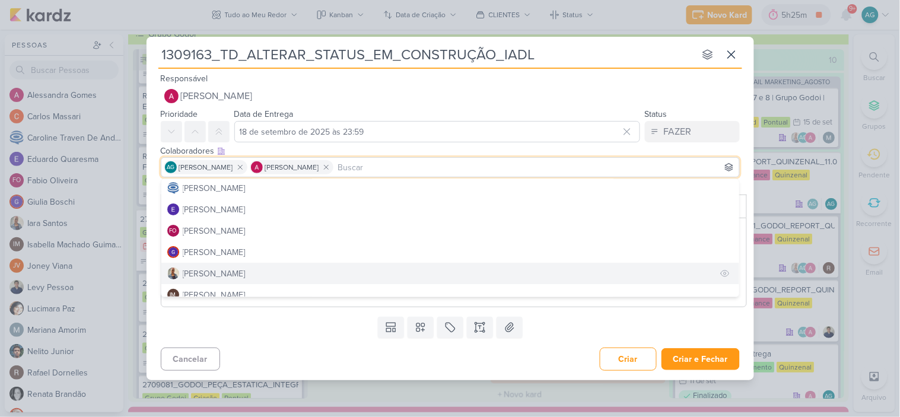
click at [229, 269] on button "[PERSON_NAME]" at bounding box center [450, 273] width 578 height 21
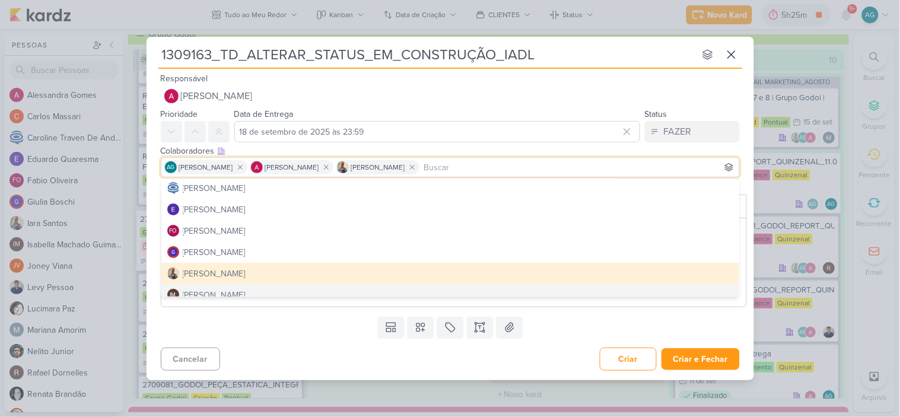
click at [384, 351] on div "Cancelar Criar Criar e Fechar Ctrl + Enter" at bounding box center [451, 358] width 608 height 30
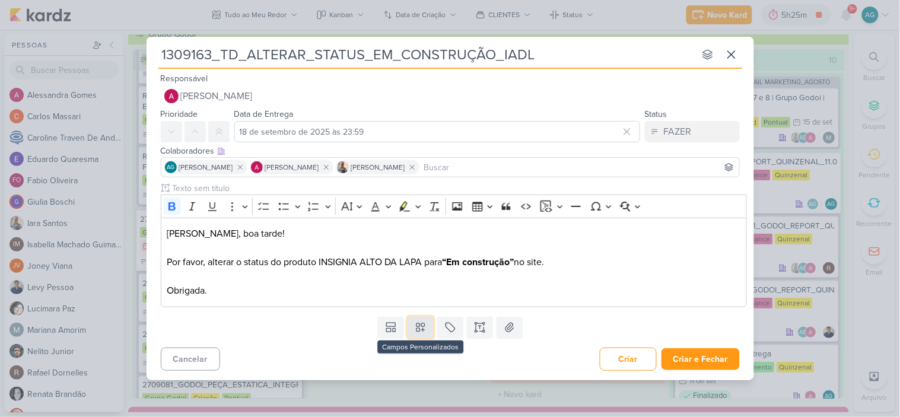
click at [419, 329] on icon at bounding box center [421, 328] width 12 height 12
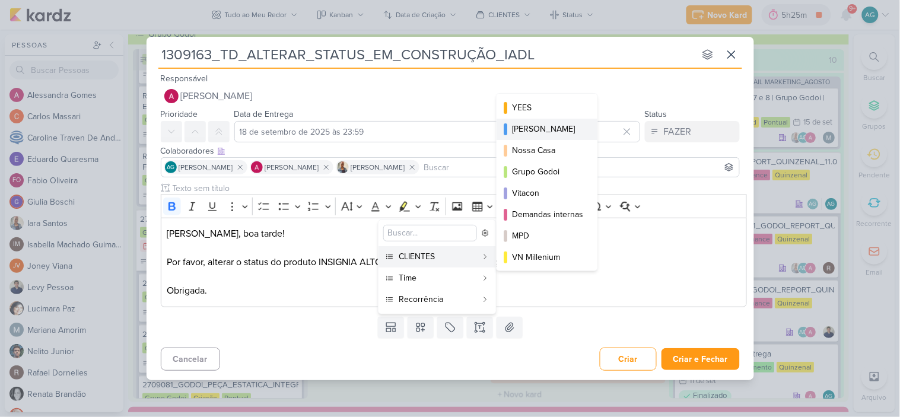
click at [532, 127] on div "[PERSON_NAME]" at bounding box center [547, 129] width 71 height 12
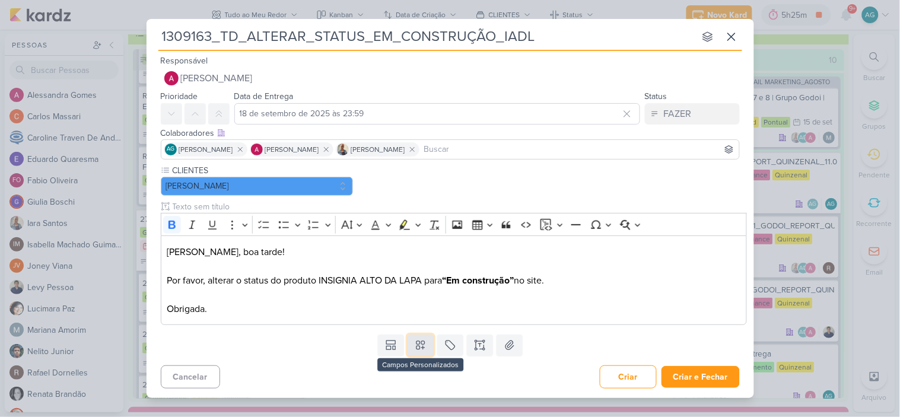
click at [424, 345] on icon at bounding box center [421, 346] width 12 height 12
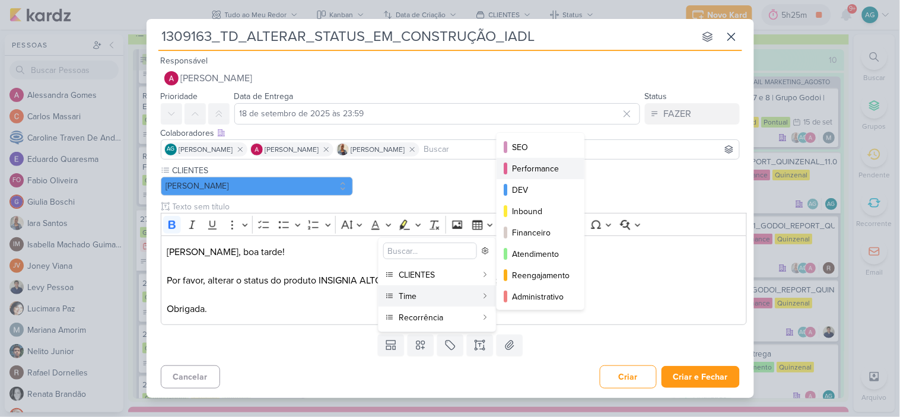
click at [526, 169] on div "Performance" at bounding box center [541, 169] width 58 height 12
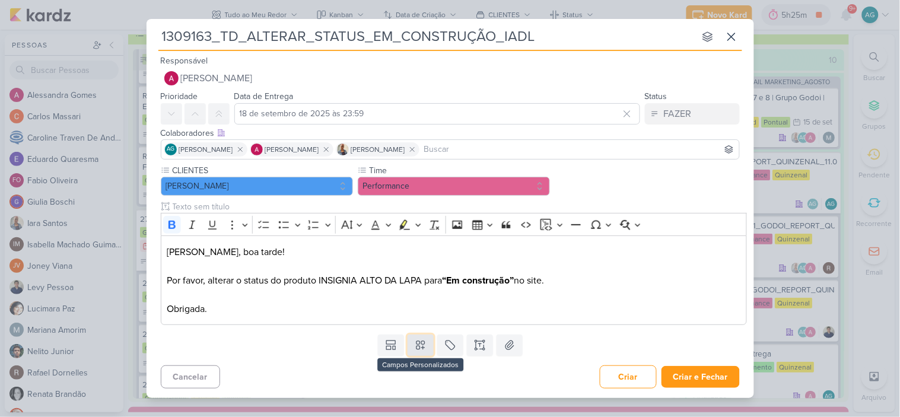
drag, startPoint x: 426, startPoint y: 352, endPoint x: 426, endPoint y: 340, distance: 11.9
click at [425, 352] on button at bounding box center [421, 345] width 26 height 21
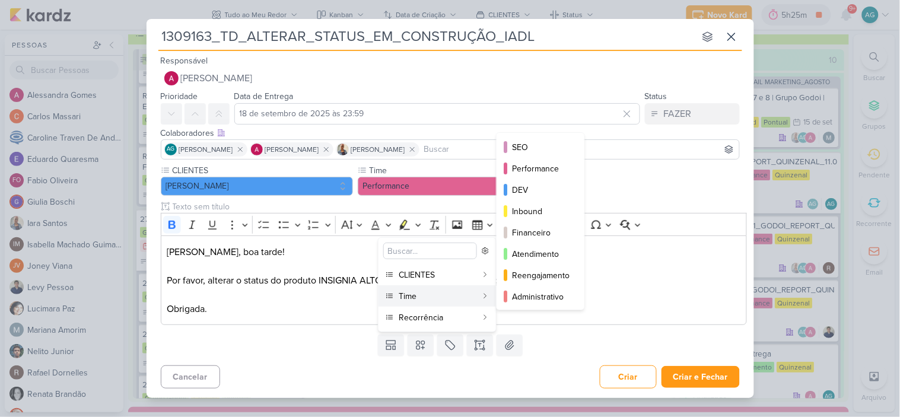
click at [452, 294] on div "Time" at bounding box center [438, 296] width 78 height 12
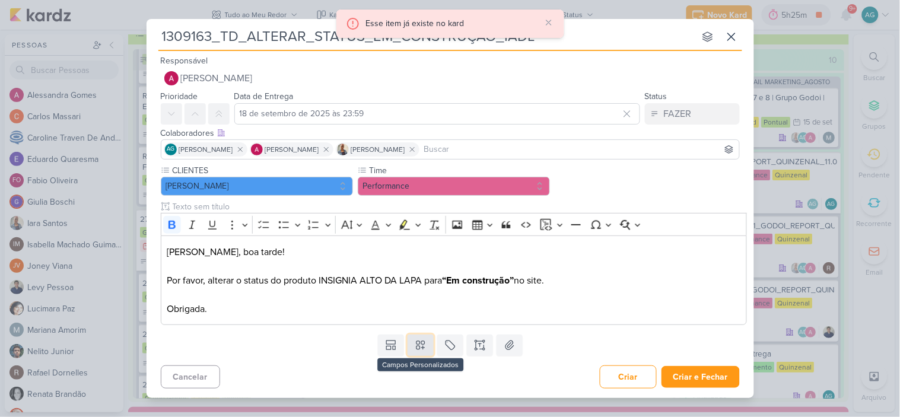
click at [419, 348] on icon at bounding box center [421, 346] width 12 height 12
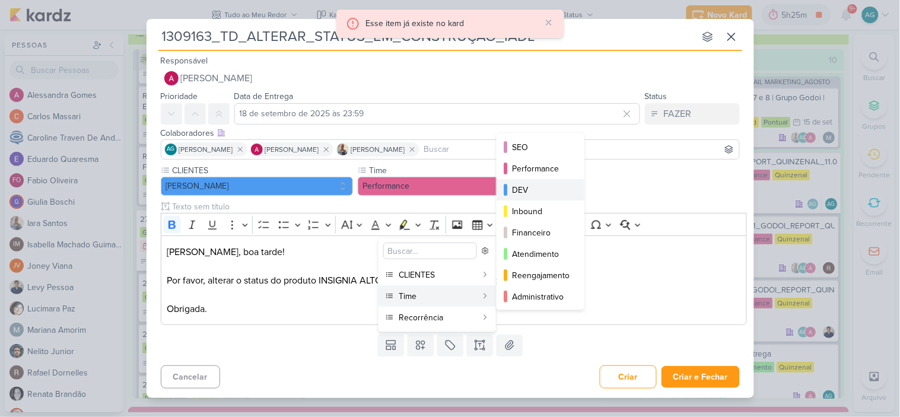
click at [524, 195] on div "DEV" at bounding box center [541, 190] width 58 height 12
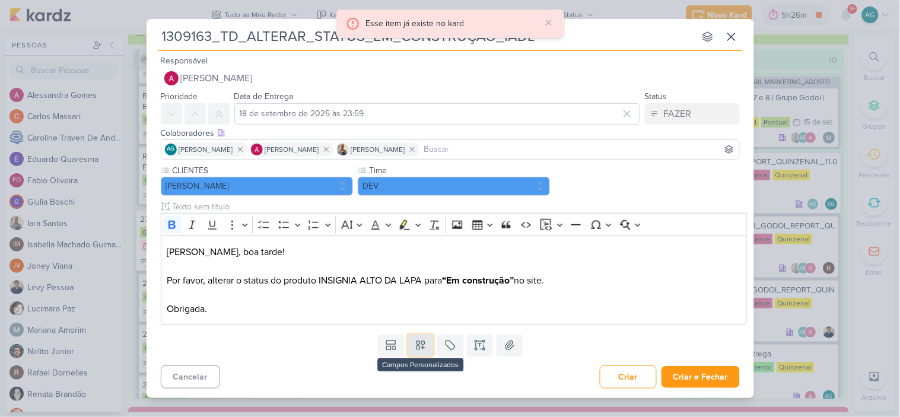
click at [426, 347] on icon at bounding box center [421, 346] width 12 height 12
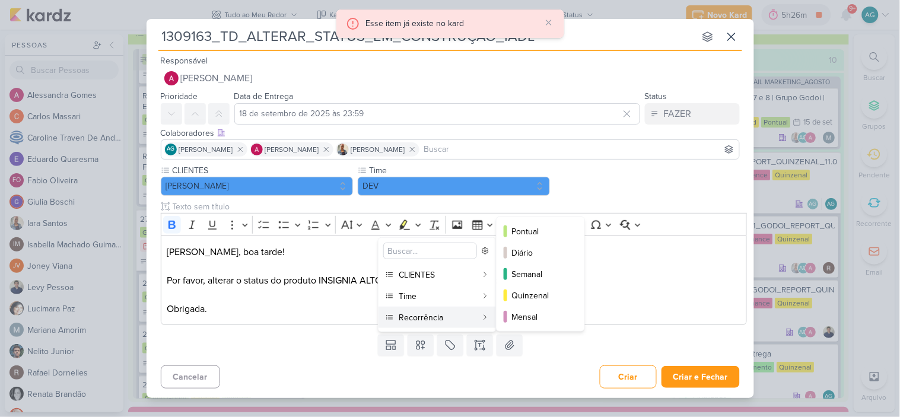
click at [531, 220] on div "Pontual Diário Semanal Quinzenal Mensal" at bounding box center [540, 274] width 89 height 115
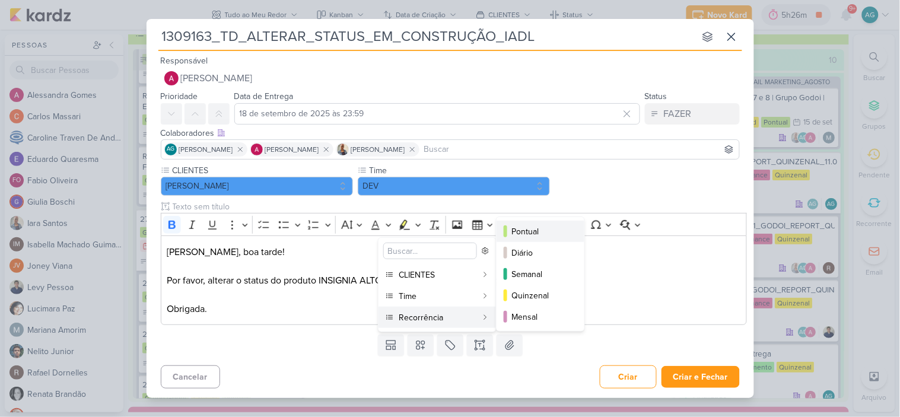
click at [526, 230] on div "Pontual" at bounding box center [541, 232] width 58 height 12
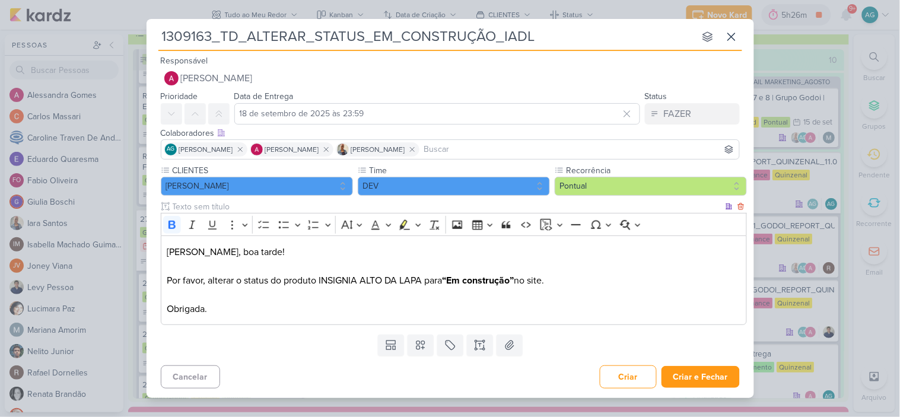
click at [608, 280] on p "Fabio, boa tarde! Por favor, alterar o status do produto INSIGNIA ALTO DA LAPA …" at bounding box center [454, 280] width 574 height 71
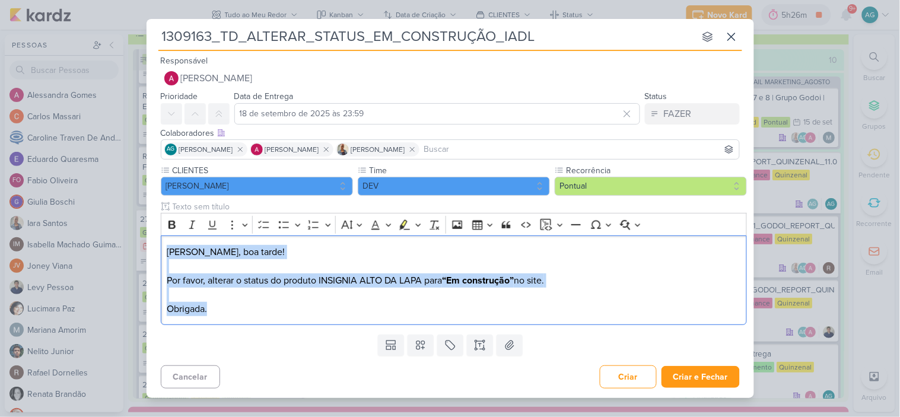
drag, startPoint x: 212, startPoint y: 306, endPoint x: 152, endPoint y: 250, distance: 82.7
click at [152, 250] on div "CLIENTES Teixeira Duarte Time" at bounding box center [451, 247] width 608 height 166
copy p "Fabio, boa tarde! Por favor, alterar o status do produto INSIGNIA ALTO DA LAPA …"
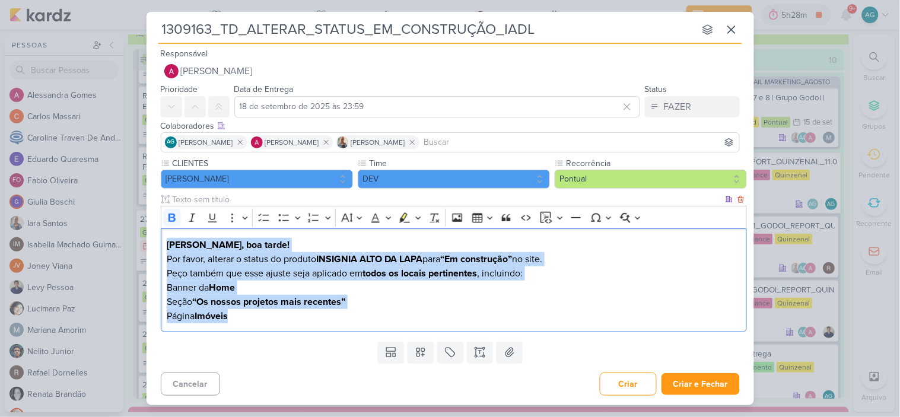
drag, startPoint x: 265, startPoint y: 322, endPoint x: 159, endPoint y: 231, distance: 139.4
click at [159, 232] on div "CLIENTES Teixeira Duarte Time" at bounding box center [451, 247] width 608 height 180
drag, startPoint x: 173, startPoint y: 217, endPoint x: 202, endPoint y: 244, distance: 39.9
click at [173, 217] on icon "Editor toolbar" at bounding box center [172, 218] width 7 height 8
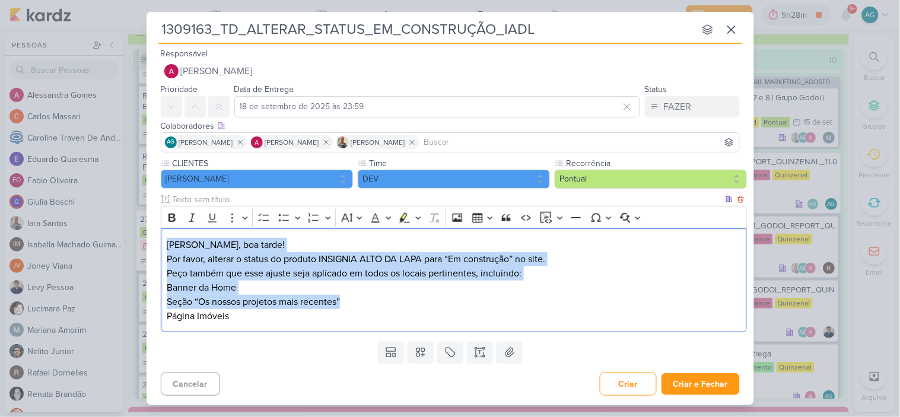
click at [252, 271] on p "Por favor, alterar o status do produto INSIGNIA ALTO DA LAPA para “Em construçã…" at bounding box center [454, 266] width 574 height 28
click at [257, 246] on p "[PERSON_NAME], boa tarde!" at bounding box center [454, 245] width 574 height 14
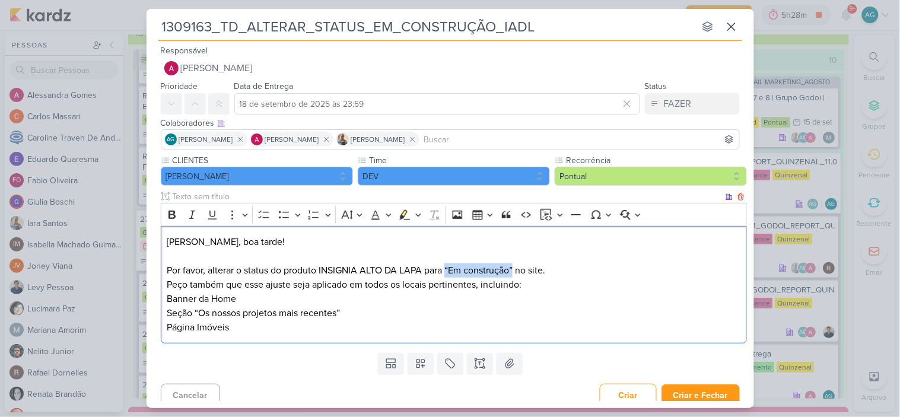
drag, startPoint x: 458, startPoint y: 267, endPoint x: 517, endPoint y: 264, distance: 59.4
click at [517, 264] on p "Por favor, alterar o status do produto INSIGNIA ALTO DA LAPA para “Em construçã…" at bounding box center [454, 278] width 574 height 28
click at [173, 214] on icon "Editor toolbar" at bounding box center [172, 215] width 7 height 8
click at [578, 271] on p "Por favor, alterar o status do produto INSIGNIA ALTO DA LAPA para “Em construçã…" at bounding box center [454, 278] width 574 height 28
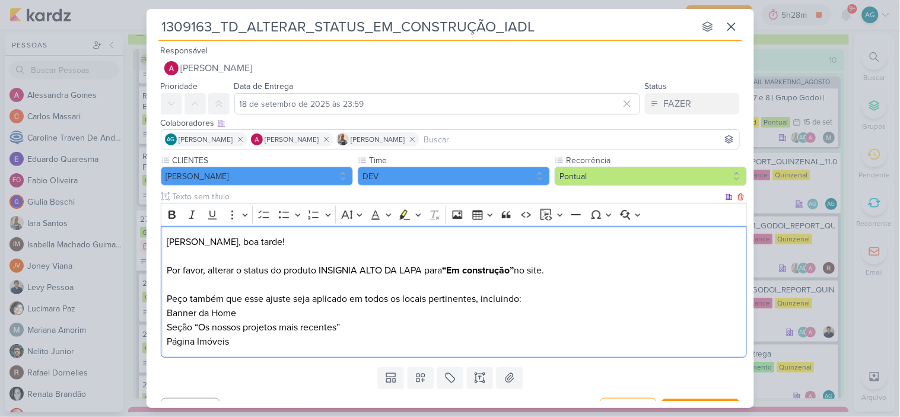
click at [205, 299] on p "Por favor, alterar o status do produto INSIGNIA ALTO DA LAPA para “Em construçã…" at bounding box center [454, 285] width 574 height 43
click at [505, 297] on p "Por favor, alterar o status do produto INSIGNIA ALTO DA LAPA para “Em construçã…" at bounding box center [454, 285] width 574 height 43
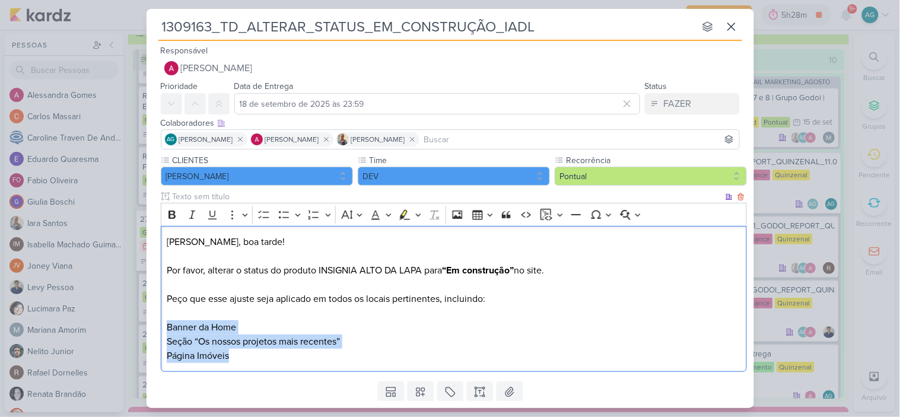
drag, startPoint x: 168, startPoint y: 328, endPoint x: 242, endPoint y: 360, distance: 80.8
click at [242, 360] on div "Fabio, boa tarde! Por favor, alterar o status do produto INSIGNIA ALTO DA LAPA …" at bounding box center [454, 299] width 586 height 147
click at [283, 211] on icon "Editor toolbar" at bounding box center [284, 215] width 12 height 12
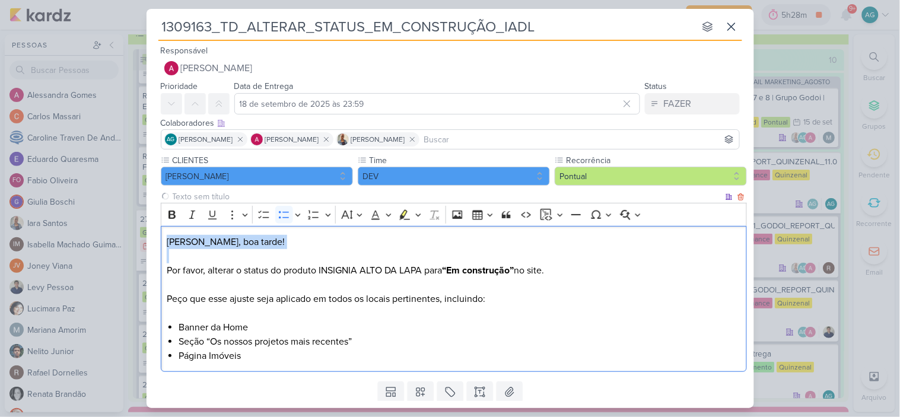
click at [385, 335] on li "Seção “Os nossos projetos mais recentes”" at bounding box center [460, 342] width 562 height 14
click at [318, 316] on p "Por favor, alterar o status do produto INSIGNIA ALTO DA LAPA para “Em construçã…" at bounding box center [454, 292] width 574 height 57
click at [426, 297] on p "Por favor, alterar o status do produto INSIGNIA ALTO DA LAPA para “Em construçã…" at bounding box center [454, 292] width 574 height 57
click at [335, 356] on li "Página Imóveis" at bounding box center [460, 356] width 562 height 14
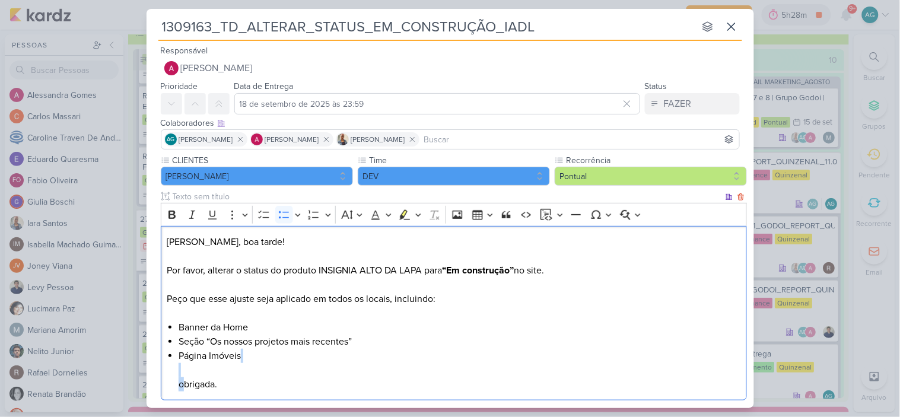
click at [184, 378] on li "Página Imóveis obrigada." at bounding box center [460, 370] width 562 height 43
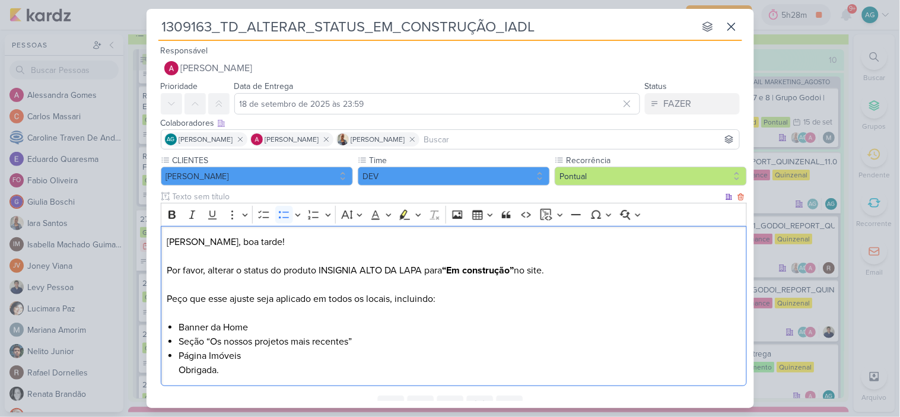
click at [262, 357] on li "Página Imóveis Obrigada." at bounding box center [460, 363] width 562 height 28
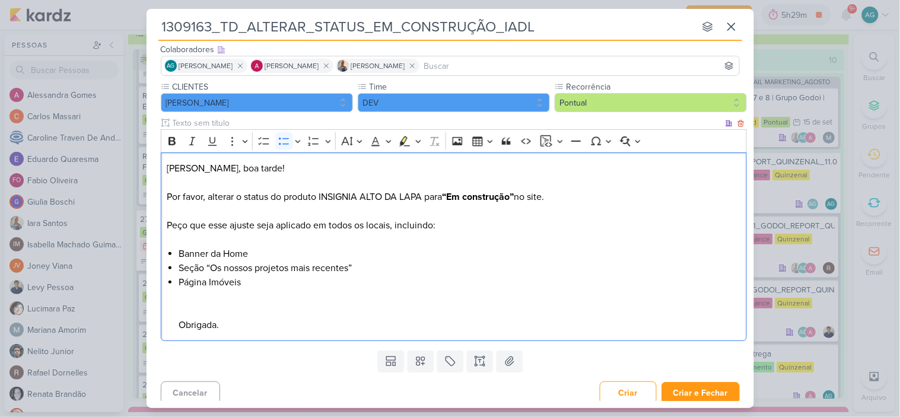
scroll to position [80, 0]
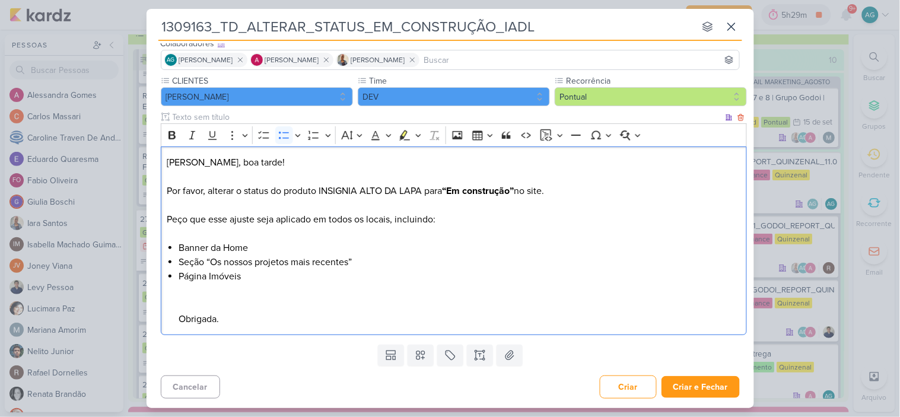
click at [281, 322] on li "Página Imóveis ⁠⁠⁠⁠⁠⁠⁠ Obrigada." at bounding box center [460, 297] width 562 height 57
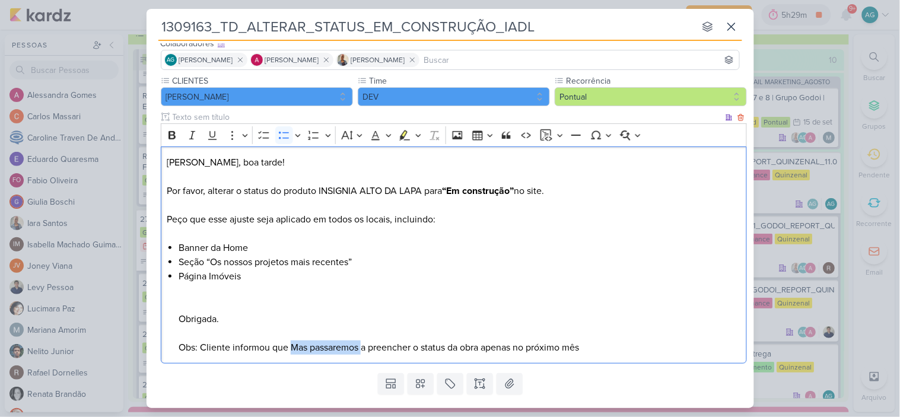
drag, startPoint x: 293, startPoint y: 345, endPoint x: 364, endPoint y: 344, distance: 71.8
click at [364, 344] on li "Página Imóveis Obrigada. Obs: Cliente informou que Mas passaremos a preencher o…" at bounding box center [460, 311] width 562 height 85
click at [589, 344] on li "Página Imóveis Obrigada. Obs: Cliente informou que irão começar a preencher o s…" at bounding box center [460, 311] width 562 height 85
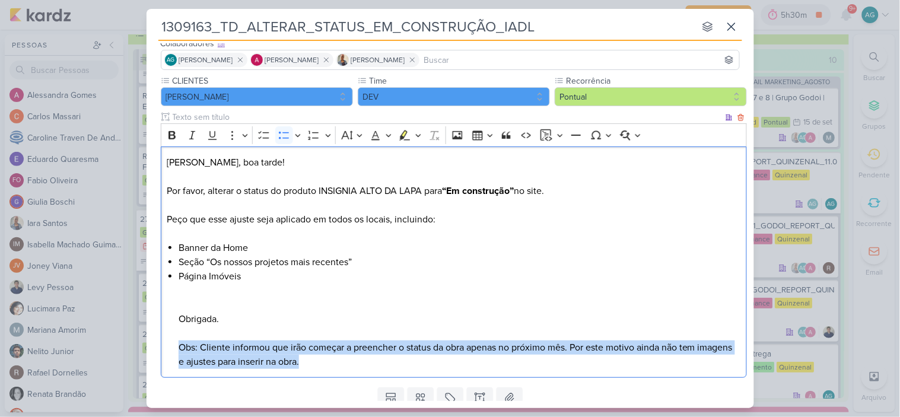
drag, startPoint x: 364, startPoint y: 368, endPoint x: 169, endPoint y: 347, distance: 196.4
click at [169, 347] on div "Fabio, boa tarde! Por favor, alterar o status do produto INSIGNIA ALTO DA LAPA …" at bounding box center [454, 263] width 586 height 232
copy li "Obs: Cliente informou que irão começar a preencher o status da obra apenas no p…"
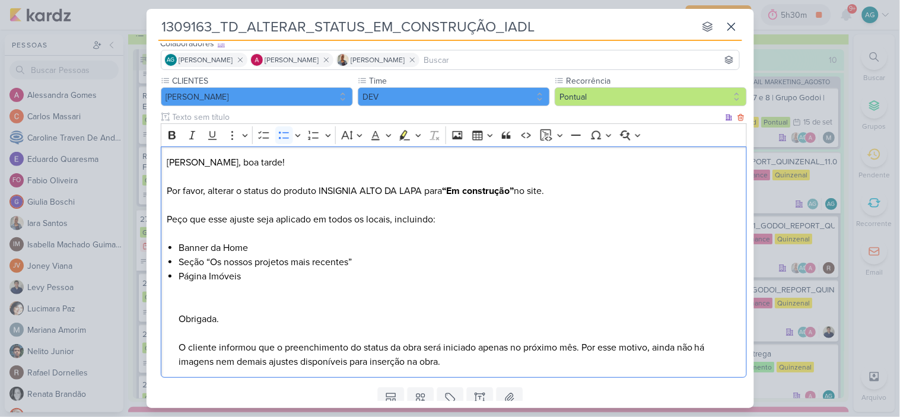
click at [179, 349] on li "Página Imóveis Obrigada. O cliente informou que o preenchimento do status da ob…" at bounding box center [460, 319] width 562 height 100
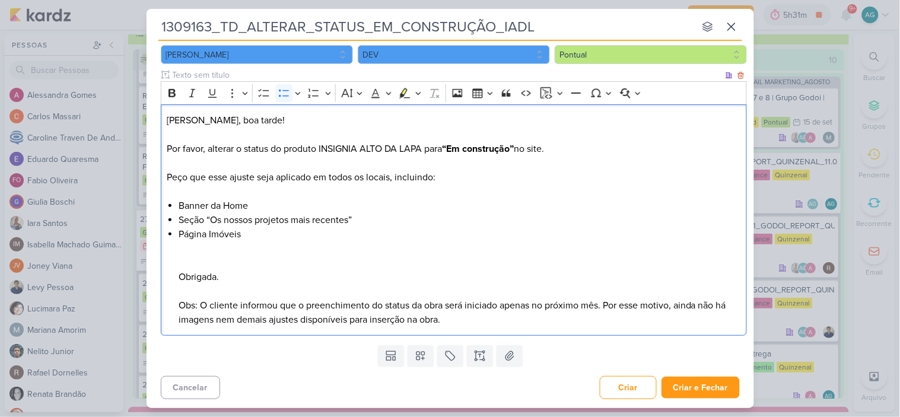
scroll to position [122, 0]
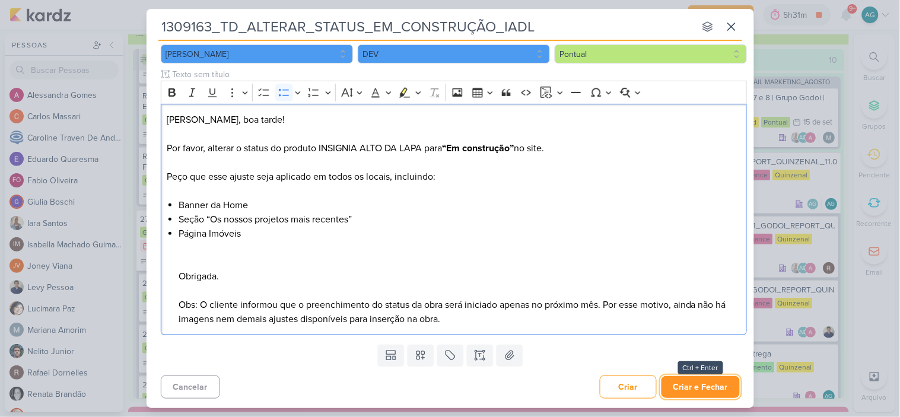
click at [709, 389] on button "Criar e Fechar" at bounding box center [701, 387] width 78 height 22
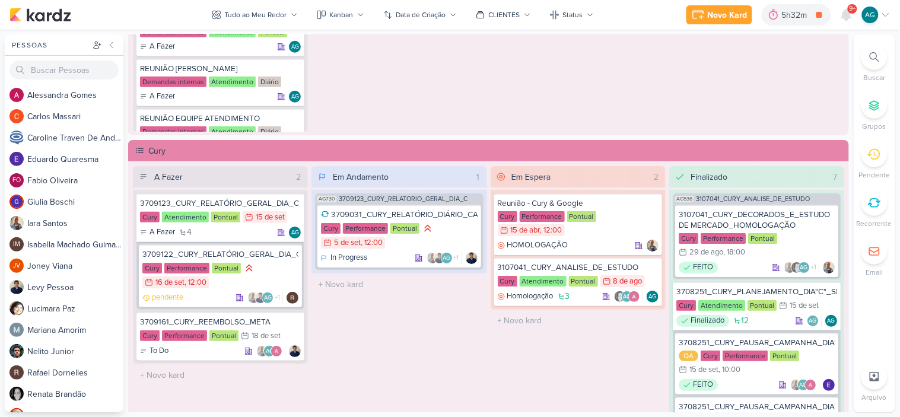
scroll to position [1055, 0]
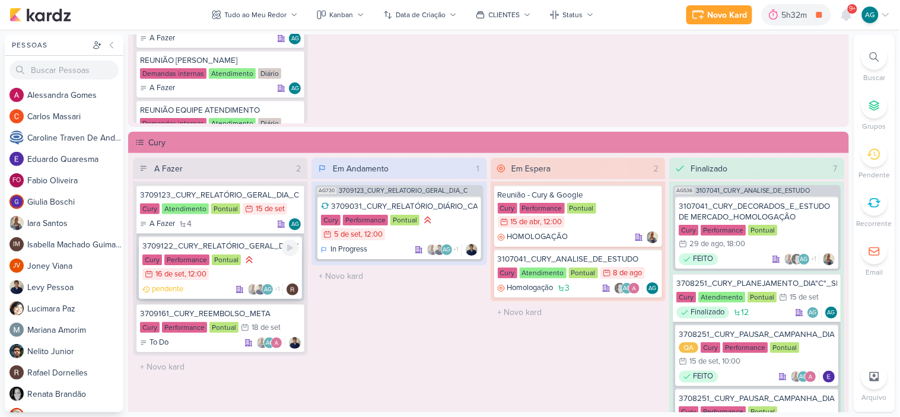
click at [216, 245] on div "3709122_CURY_RELATÓRIO_GERAL_DIA_C_15.09" at bounding box center [220, 246] width 156 height 11
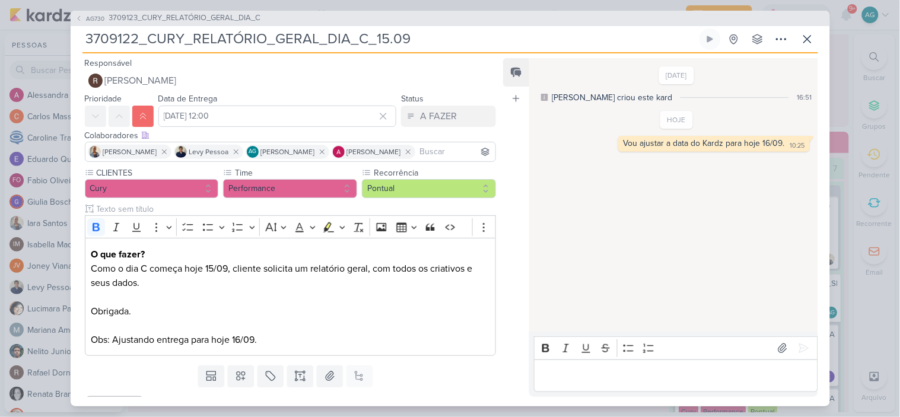
click at [386, 39] on input "3709122_CURY_RELATÓRIO_GERAL_DIA_C_15.09" at bounding box center [390, 38] width 615 height 21
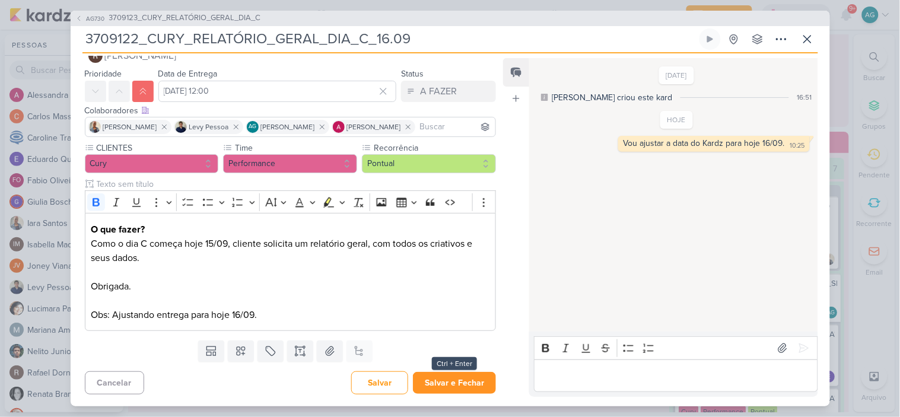
type input "3709122_CURY_RELATÓRIO_GERAL_DIA_C_16.09"
click at [455, 383] on button "Salvar e Fechar" at bounding box center [454, 383] width 83 height 22
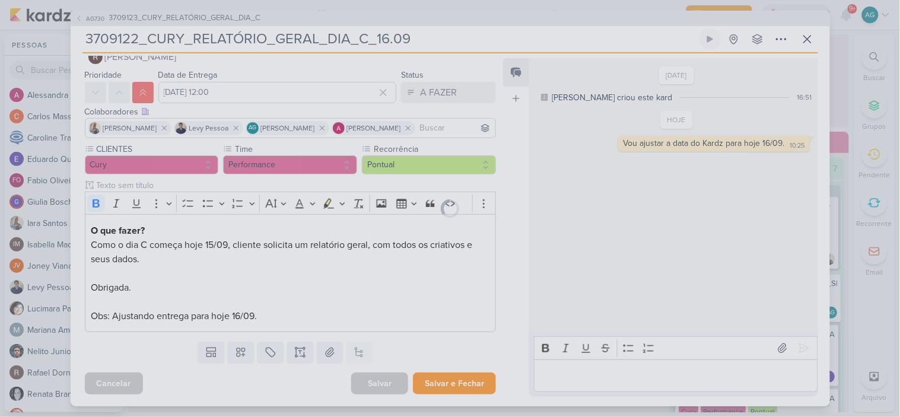
scroll to position [24, 0]
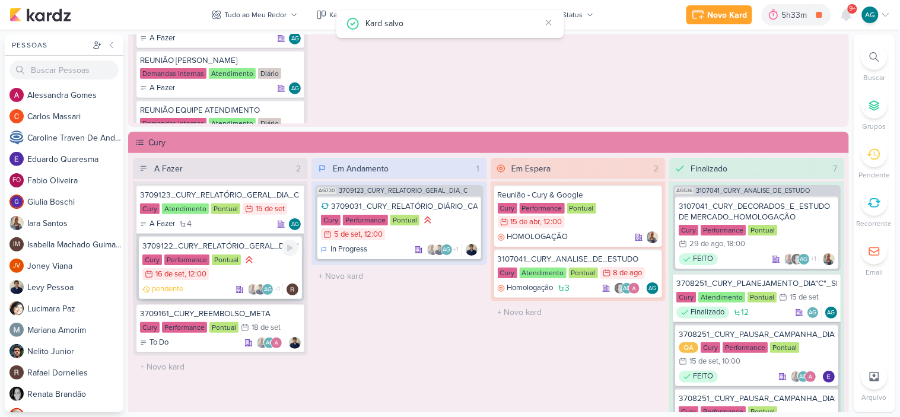
click at [254, 248] on div "3709122_CURY_RELATÓRIO_GERAL_DIA_C_16.09" at bounding box center [220, 246] width 156 height 11
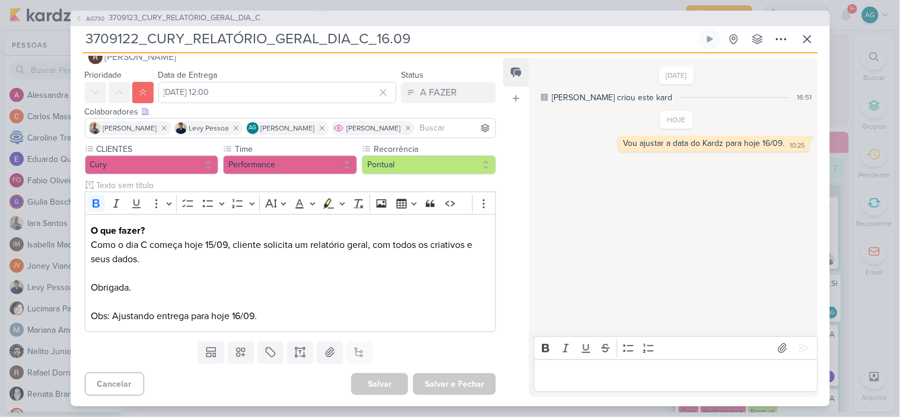
scroll to position [0, 0]
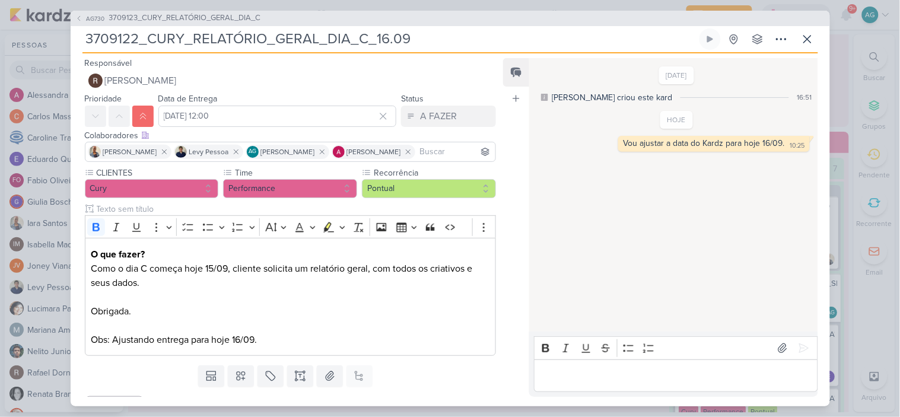
drag, startPoint x: 434, startPoint y: 40, endPoint x: 0, endPoint y: 46, distance: 434.5
click at [0, 46] on div "AG730 3709123_CURY_RELATÓRIO_GERAL_DIA_C 3709122_CURY_RELATÓRIO_GERAL_DIA_C_16.…" at bounding box center [450, 208] width 900 height 417
click at [810, 37] on icon at bounding box center [807, 39] width 7 height 7
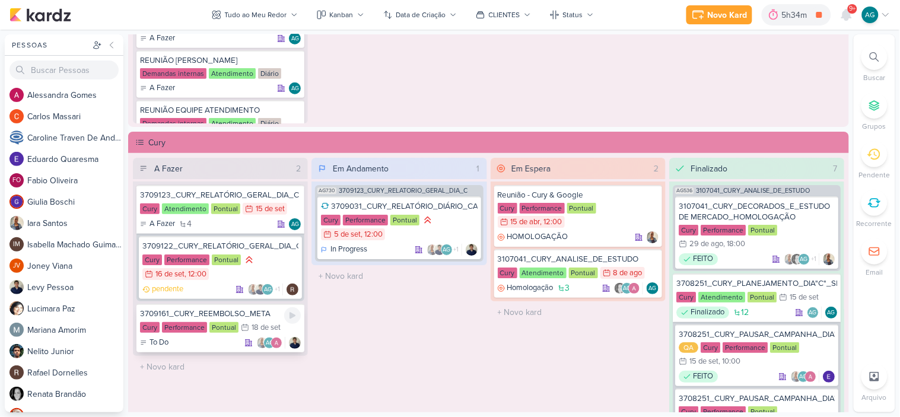
click at [211, 312] on div "3709161_CURY_REEMBOLSO_META" at bounding box center [220, 314] width 161 height 11
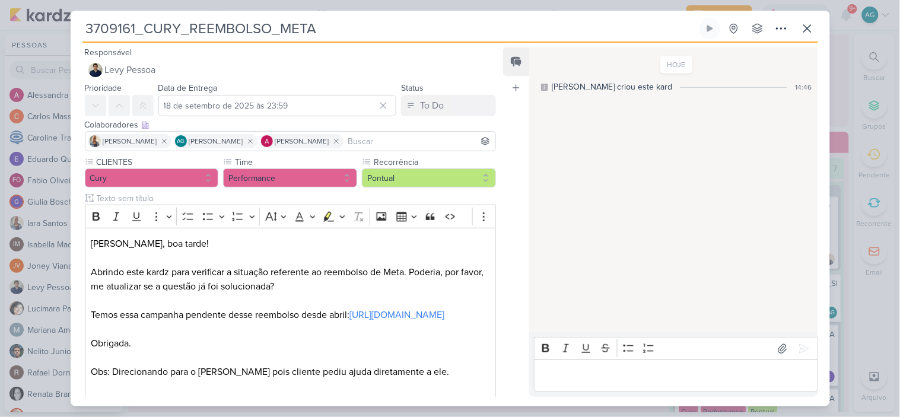
drag, startPoint x: 342, startPoint y: 26, endPoint x: 50, endPoint y: 20, distance: 292.1
click at [50, 20] on div "3709161_CURY_REEMBOLSO_META Criado por mim" at bounding box center [450, 208] width 900 height 417
click at [804, 32] on icon at bounding box center [807, 28] width 7 height 7
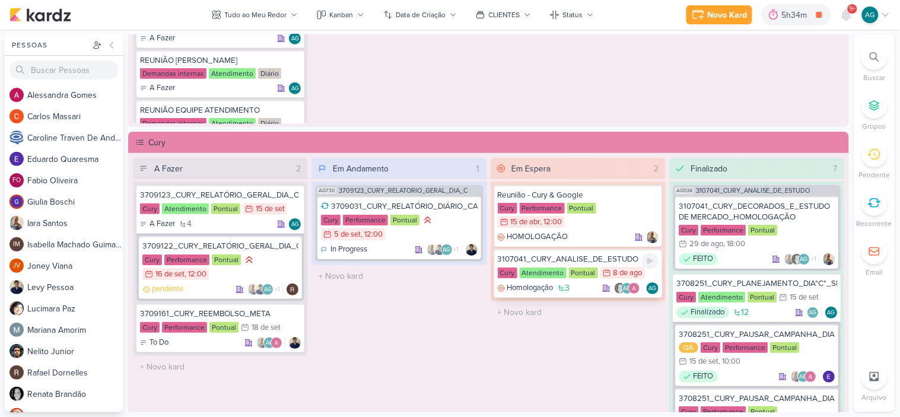
click at [554, 254] on div "3107041_CURY_ANALISE_DE_ESTUDO" at bounding box center [578, 259] width 161 height 11
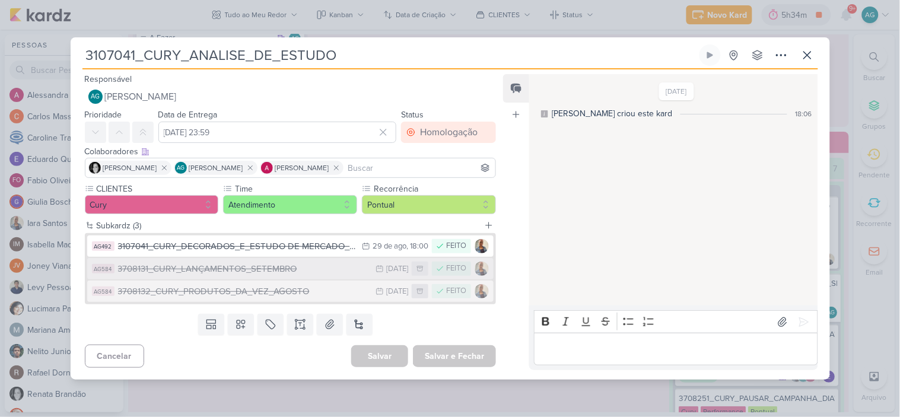
click at [294, 268] on div "3708131_CURY_LANÇAMENTOS_SETEMBRO" at bounding box center [244, 269] width 252 height 14
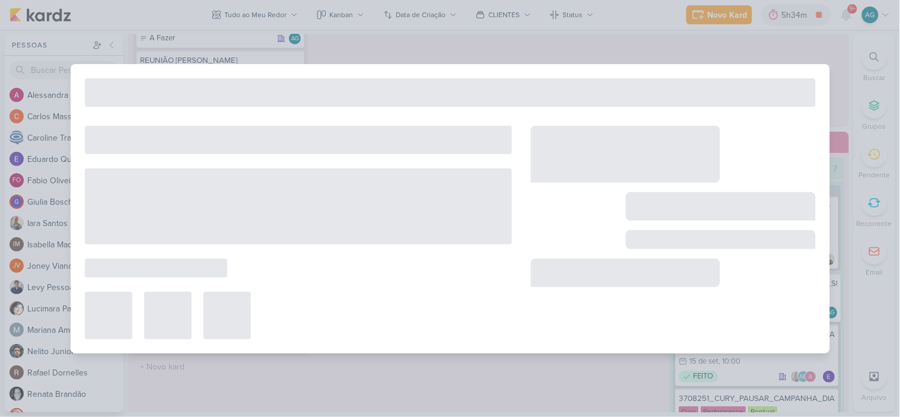
type input "3708131_CURY_LANÇAMENTOS_SETEMBRO"
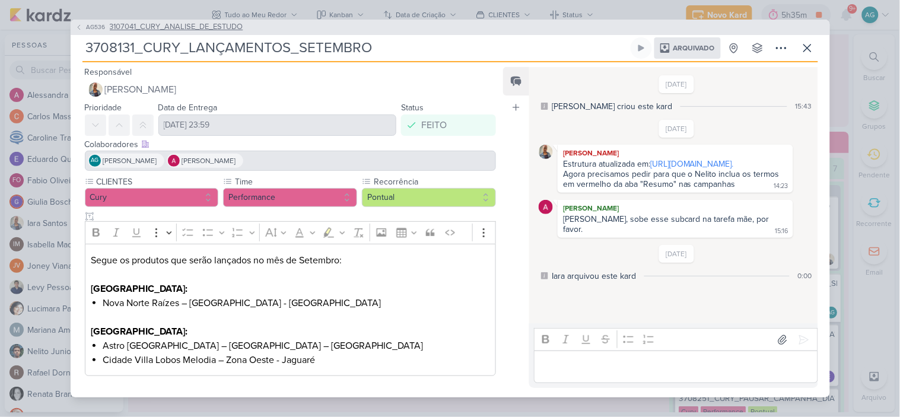
click at [227, 31] on span "3107041_CURY_ANALISE_DE_ESTUDO" at bounding box center [177, 27] width 134 height 12
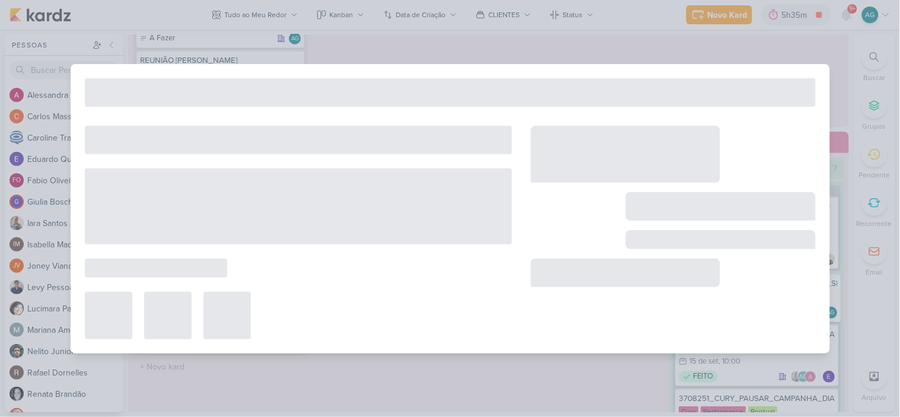
type input "3107041_CURY_ANALISE_DE_ESTUDO"
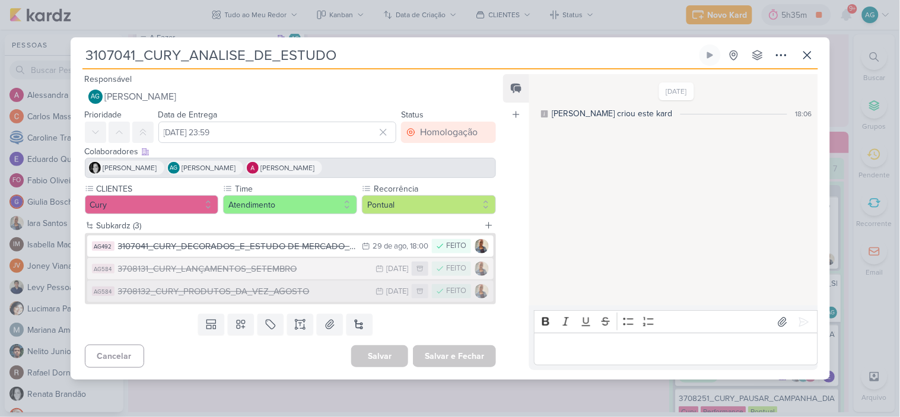
click at [285, 291] on div "3708132_CURY_PRODUTOS_DA_VEZ_AGOSTO" at bounding box center [244, 292] width 252 height 14
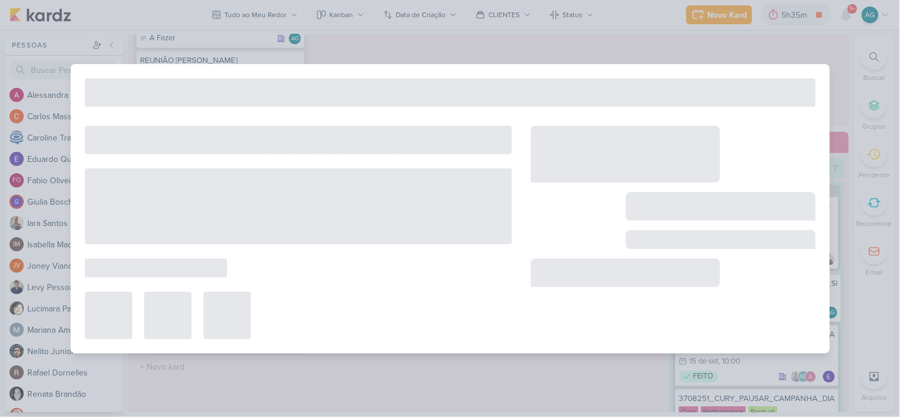
type input "3708132_CURY_PRODUTOS_DA_VEZ_AGOSTO"
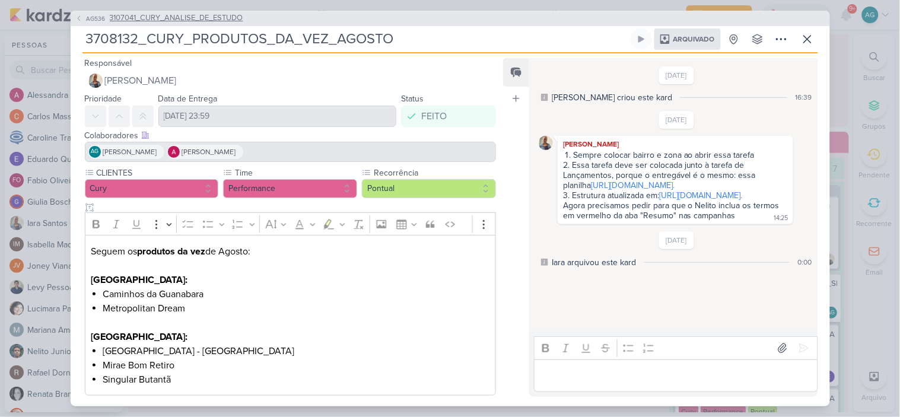
click at [235, 15] on span "3107041_CURY_ANALISE_DE_ESTUDO" at bounding box center [177, 18] width 134 height 12
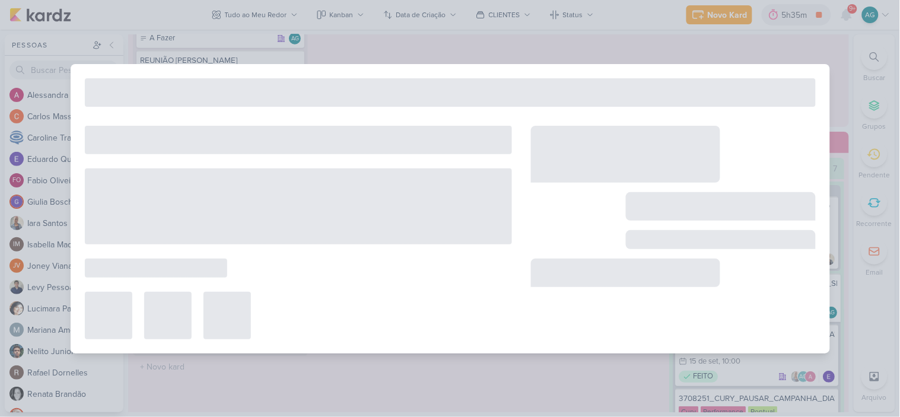
type input "3107041_CURY_ANALISE_DE_ESTUDO"
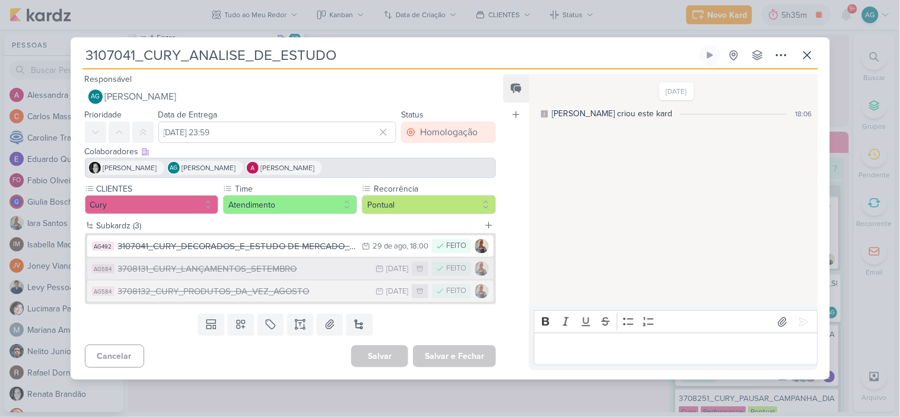
click at [291, 272] on div "3708131_CURY_LANÇAMENTOS_SETEMBRO" at bounding box center [244, 269] width 252 height 14
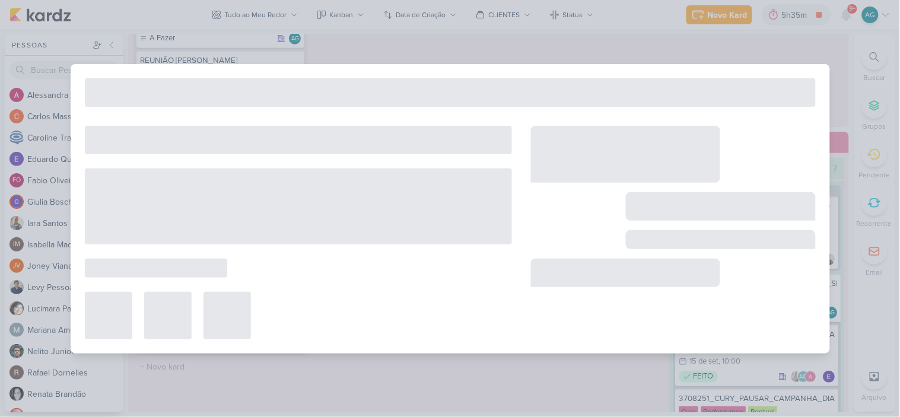
type input "3708131_CURY_LANÇAMENTOS_SETEMBRO"
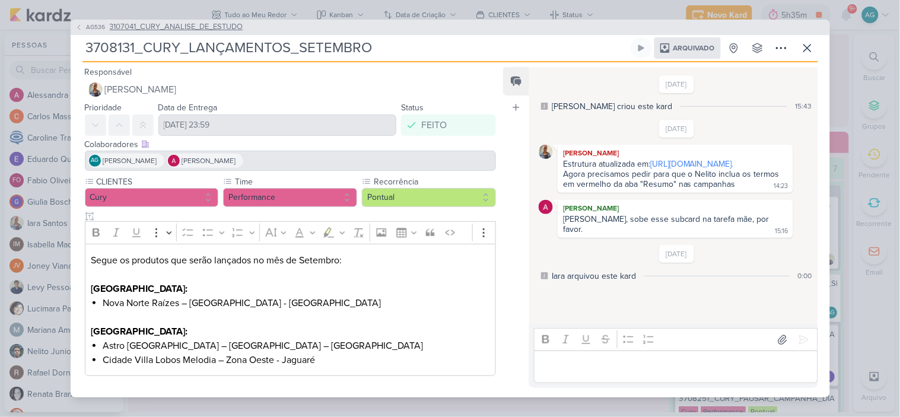
click at [236, 25] on span "3107041_CURY_ANALISE_DE_ESTUDO" at bounding box center [177, 27] width 134 height 12
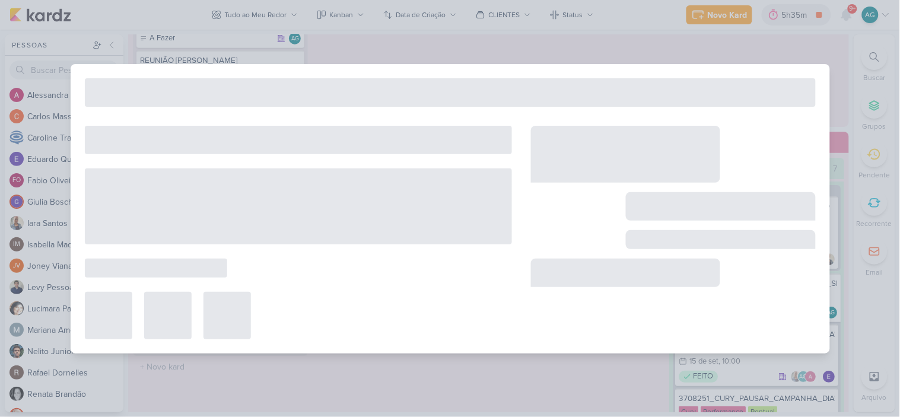
type input "3107041_CURY_ANALISE_DE_ESTUDO"
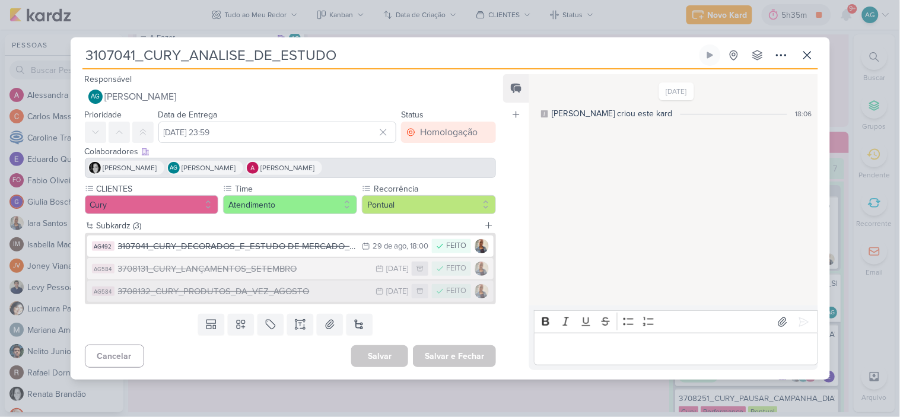
click at [293, 294] on div "3708132_CURY_PRODUTOS_DA_VEZ_AGOSTO" at bounding box center [244, 292] width 252 height 14
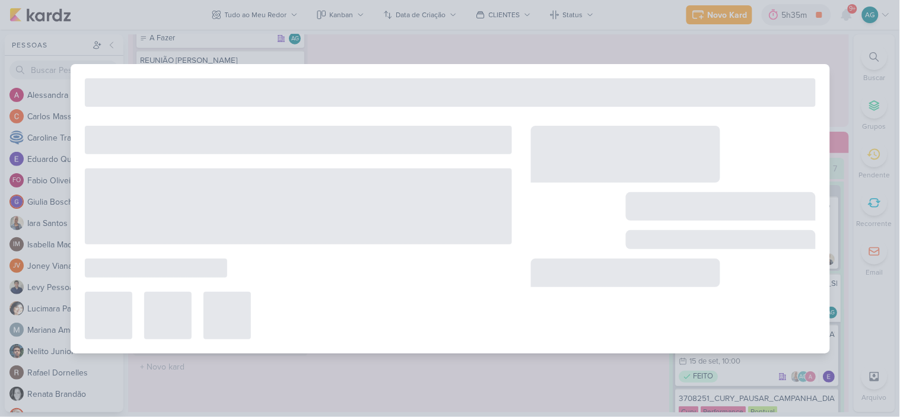
type input "3708132_CURY_PRODUTOS_DA_VEZ_AGOSTO"
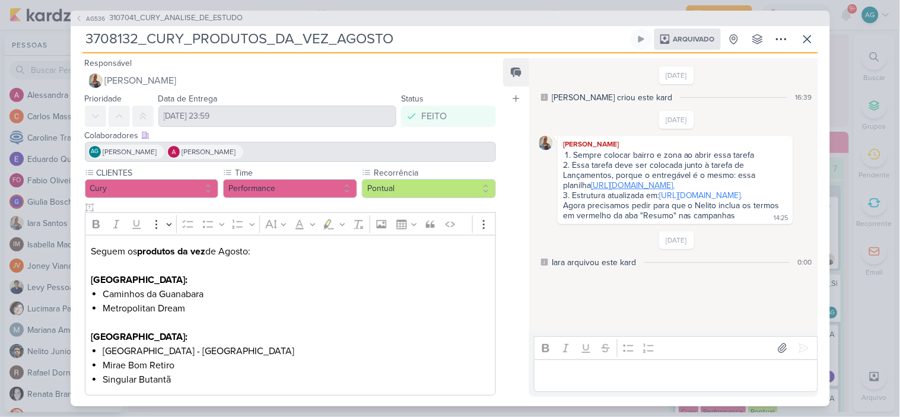
click at [649, 191] on link "https://docs.google.com/spreadsheets/d/1eCcRznAbmIaZCoN5pfG2lYX8pa2JOrEUS_HS_qY…" at bounding box center [633, 185] width 84 height 10
click at [189, 18] on span "3107041_CURY_ANALISE_DE_ESTUDO" at bounding box center [177, 18] width 134 height 12
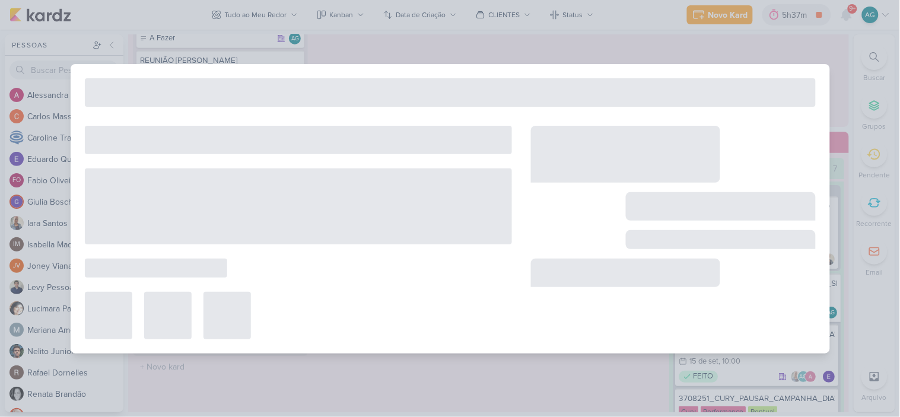
type input "3107041_CURY_ANALISE_DE_ESTUDO"
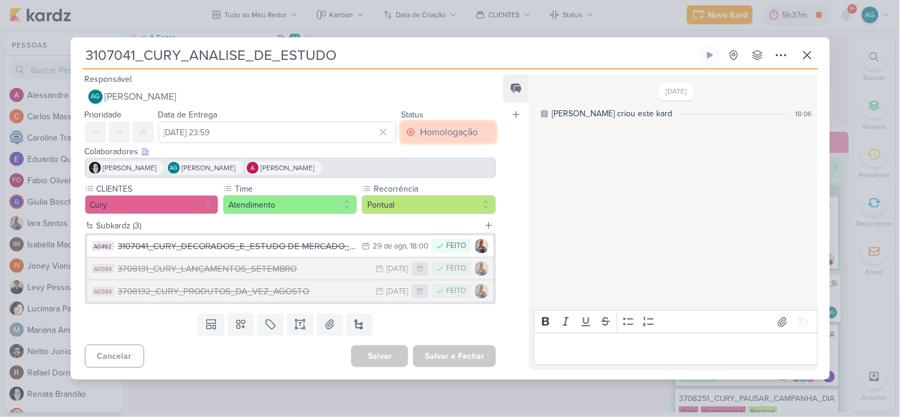
click at [455, 135] on div "Homologação" at bounding box center [449, 132] width 58 height 14
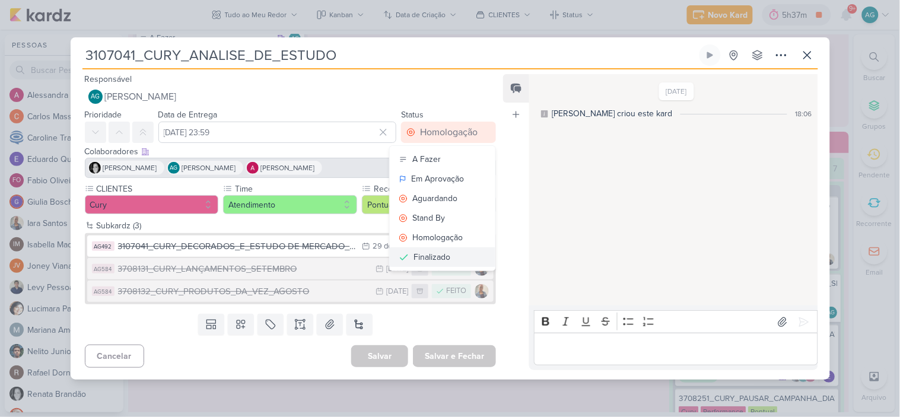
click at [450, 256] on button "Finalizado" at bounding box center [443, 258] width 106 height 20
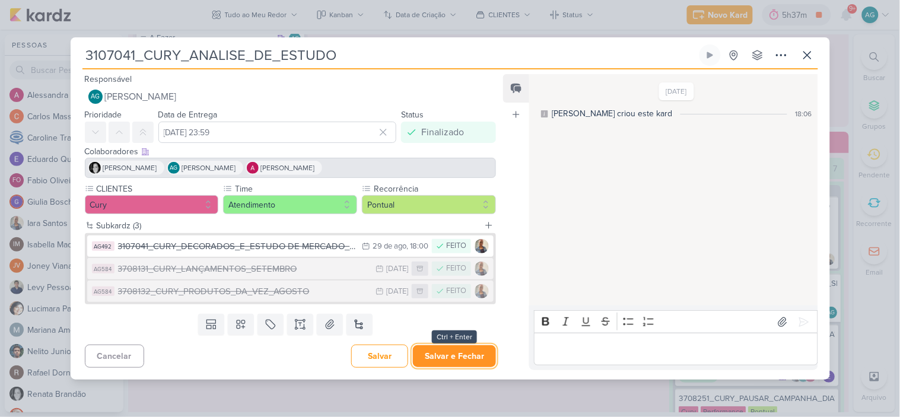
click at [475, 359] on button "Salvar e Fechar" at bounding box center [454, 356] width 83 height 22
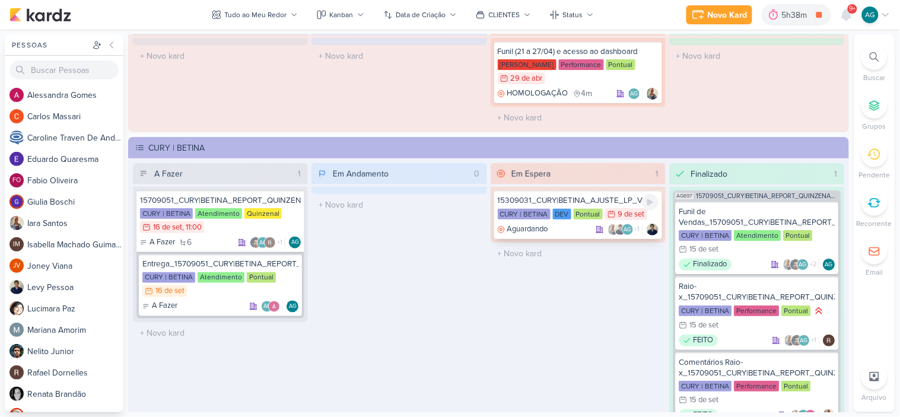
scroll to position [1912, 0]
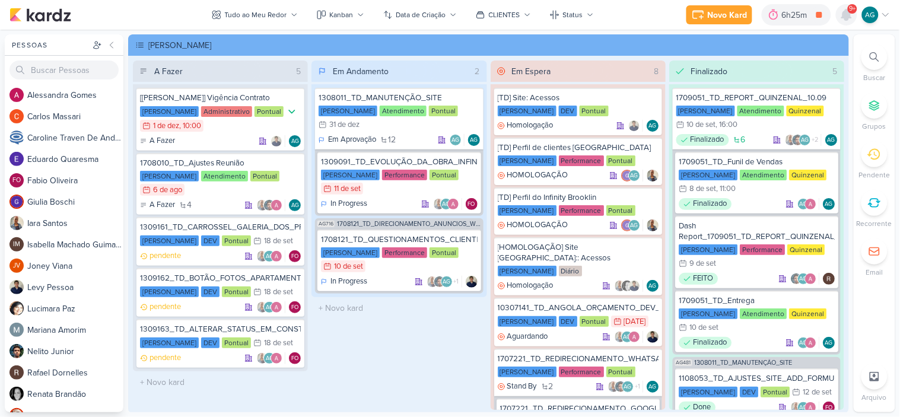
click at [848, 15] on icon at bounding box center [846, 14] width 9 height 11
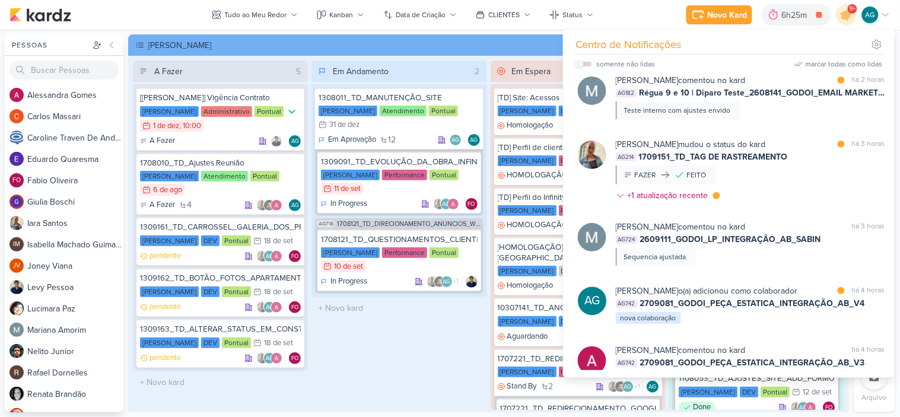
scroll to position [594, 0]
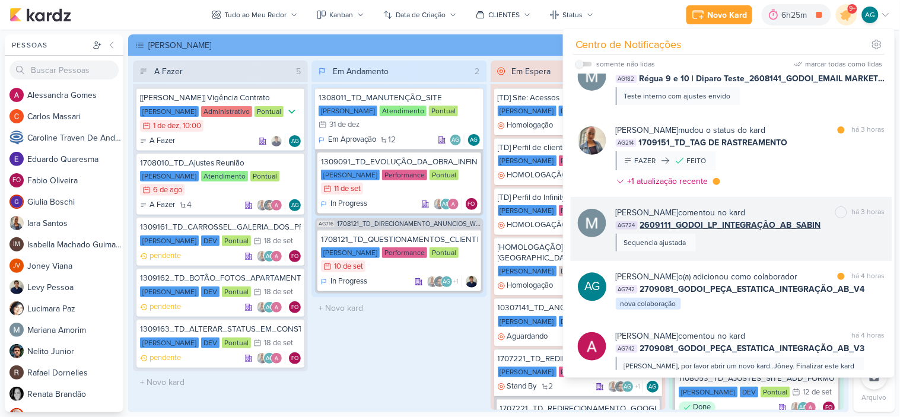
click at [806, 234] on div "[PERSON_NAME] comentou no kard marcar como não lida há 3 horas AG724 2609111_GO…" at bounding box center [750, 229] width 269 height 45
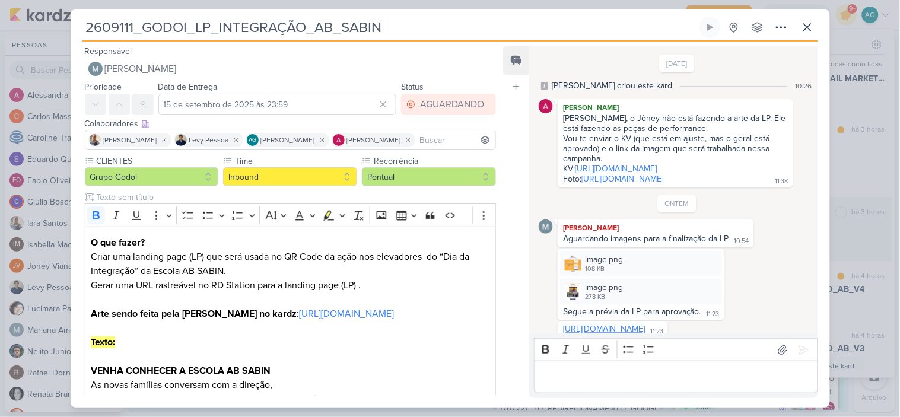
scroll to position [592, 0]
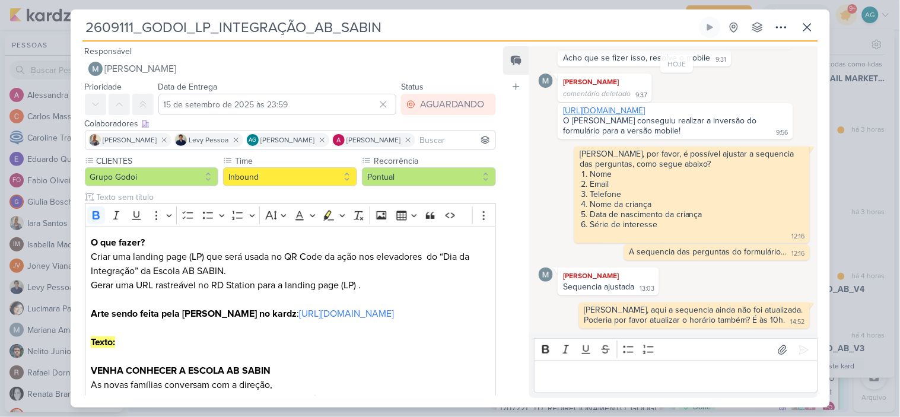
click at [621, 106] on link "[URL][DOMAIN_NAME]" at bounding box center [604, 111] width 82 height 10
click at [807, 25] on icon at bounding box center [808, 27] width 14 height 14
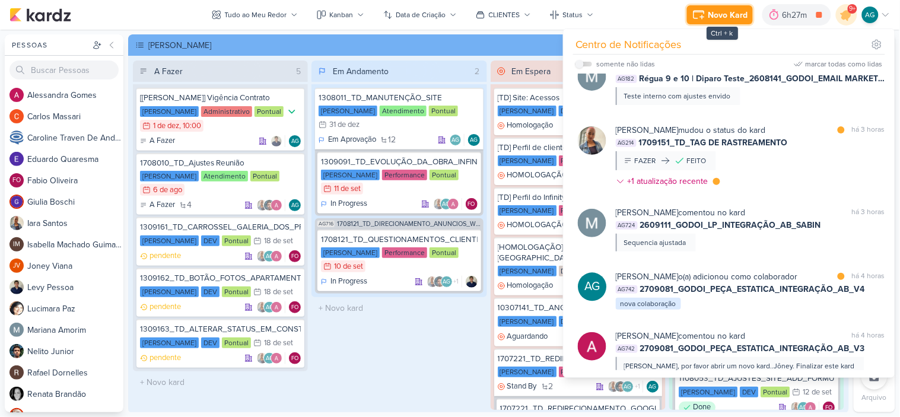
click at [712, 15] on div "Novo Kard" at bounding box center [729, 15] width 40 height 12
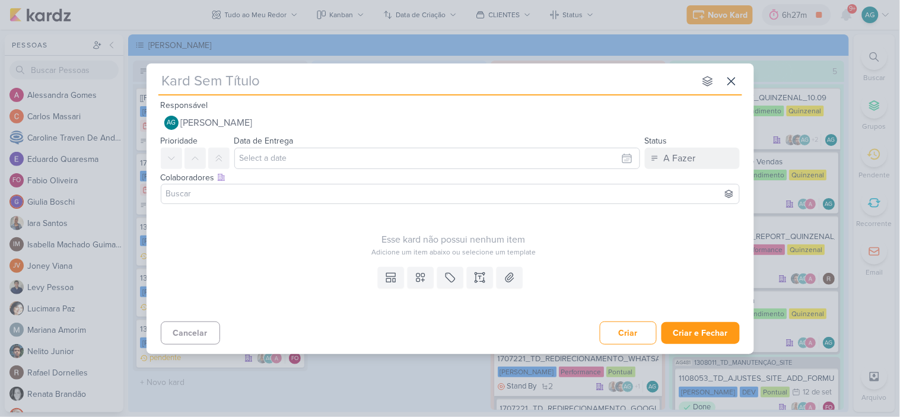
type input "3709162_CURY_ESTUDO_DAS_PERSONAS_26.08"
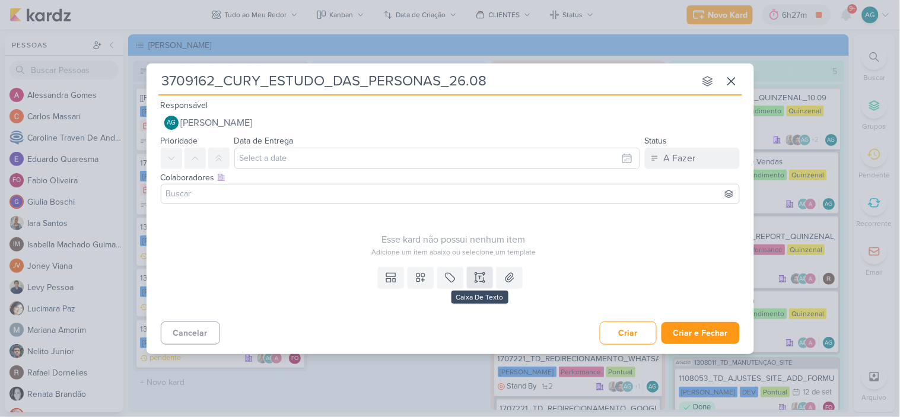
type input "3709162_CURY_ESTUDO_DAS_PERSONAS_26.08"
click at [483, 274] on icon at bounding box center [480, 278] width 12 height 12
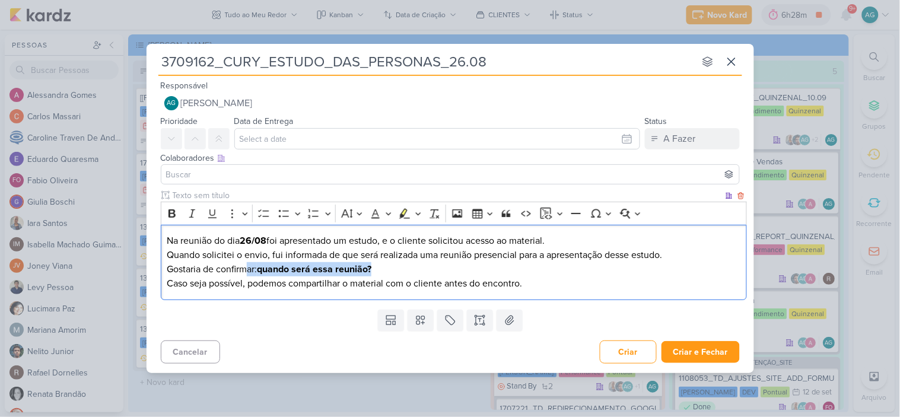
drag, startPoint x: 407, startPoint y: 268, endPoint x: 247, endPoint y: 268, distance: 160.3
click at [247, 268] on p "Na reunião do dia 26/08 foi apresentado um estudo, e o cliente solicitou acesso…" at bounding box center [454, 255] width 574 height 43
click at [173, 211] on icon "Editor toolbar" at bounding box center [172, 214] width 12 height 12
click at [458, 270] on p "Na reunião do dia 26/08 foi apresentado um estudo, e o cliente solicitou acesso…" at bounding box center [454, 255] width 574 height 43
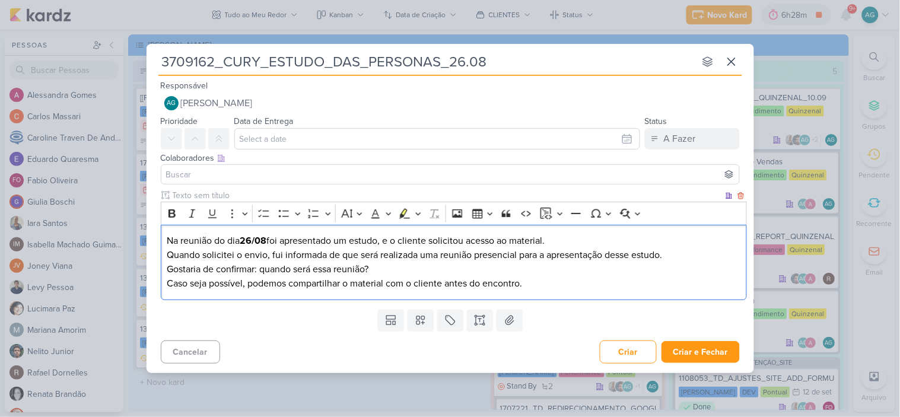
click at [585, 242] on p "Na reunião do dia 26/08 foi apresentado um estudo, e o cliente solicitou acesso…" at bounding box center [454, 255] width 574 height 43
click at [419, 267] on p "Na reunião do dia 26/08 foi apresentado um estudo, e o cliente solicitou acesso…" at bounding box center [454, 255] width 574 height 43
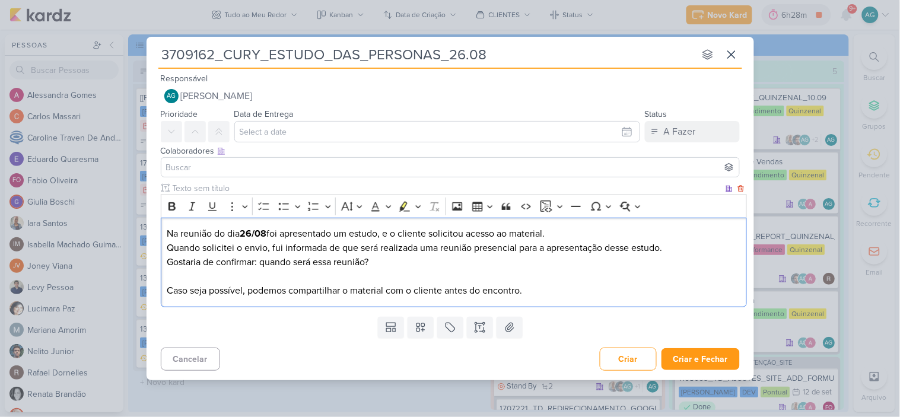
click at [670, 245] on p "Na reunião do dia 26/08 foi apresentado um estudo, e o cliente solicitou acesso…" at bounding box center [454, 255] width 574 height 57
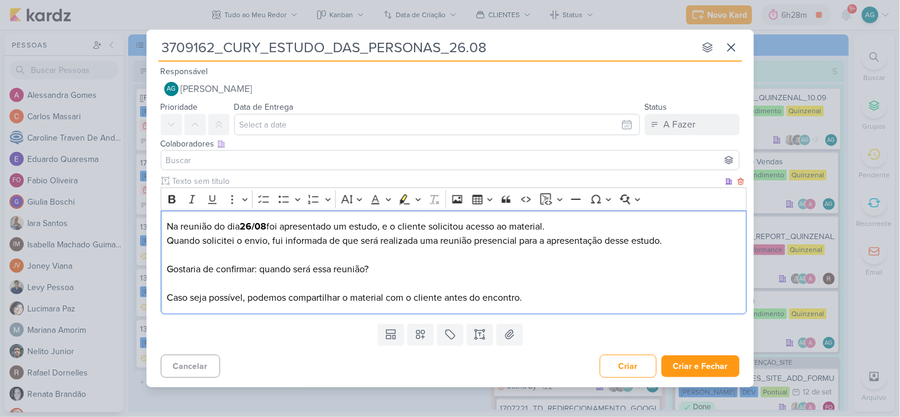
click at [167, 267] on p "Na reunião do dia 26/08 foi apresentado um estudo, e o cliente solicitou acesso…" at bounding box center [454, 255] width 574 height 71
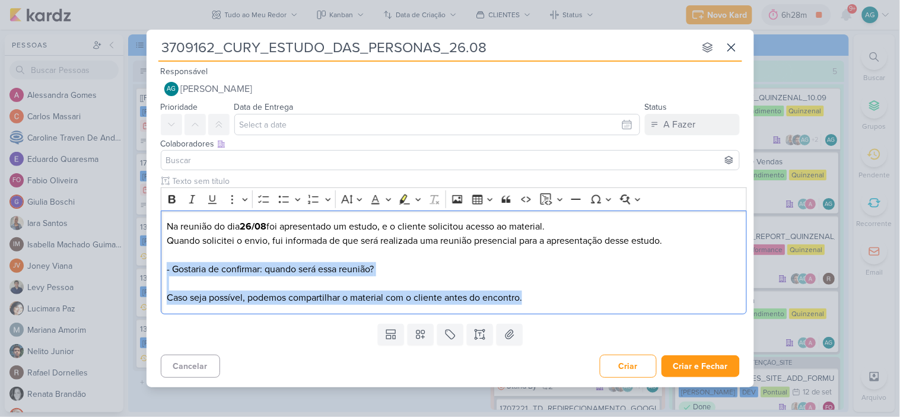
drag, startPoint x: 541, startPoint y: 301, endPoint x: 153, endPoint y: 271, distance: 389.3
click at [153, 271] on div "Clique para deixar o item visível somente à membros da sua organização Rich Tex…" at bounding box center [451, 247] width 608 height 144
click at [283, 197] on icon "Editor toolbar" at bounding box center [284, 199] width 12 height 12
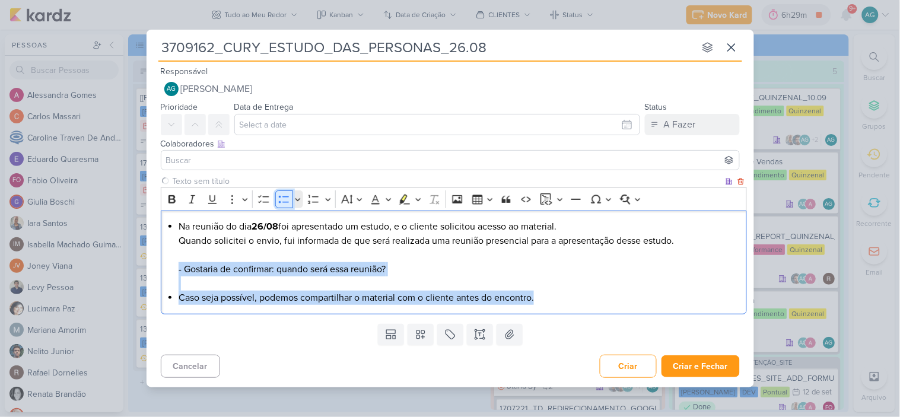
click at [283, 197] on icon "Editor toolbar" at bounding box center [284, 199] width 12 height 12
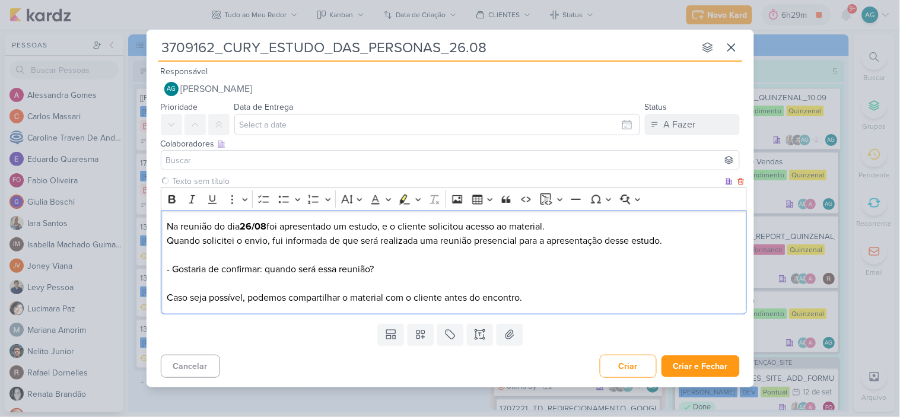
click at [218, 271] on p "Na reunião do dia 26/08 foi apresentado um estudo, e o cliente solicitou acesso…" at bounding box center [454, 255] width 574 height 71
click at [395, 271] on p "Na reunião do dia 26/08 foi apresentado um estudo, e o cliente solicitou acesso…" at bounding box center [454, 255] width 574 height 71
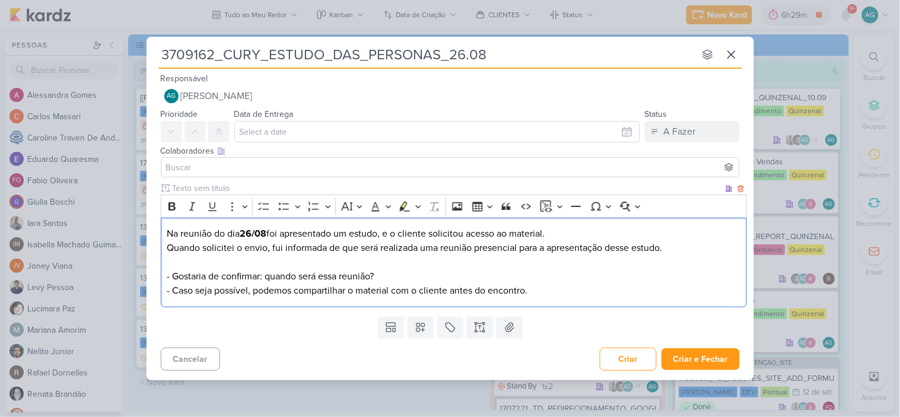
click at [583, 291] on p "Na reunião do dia 26/08 foi apresentado um estudo, e o cliente solicitou acesso…" at bounding box center [454, 262] width 574 height 71
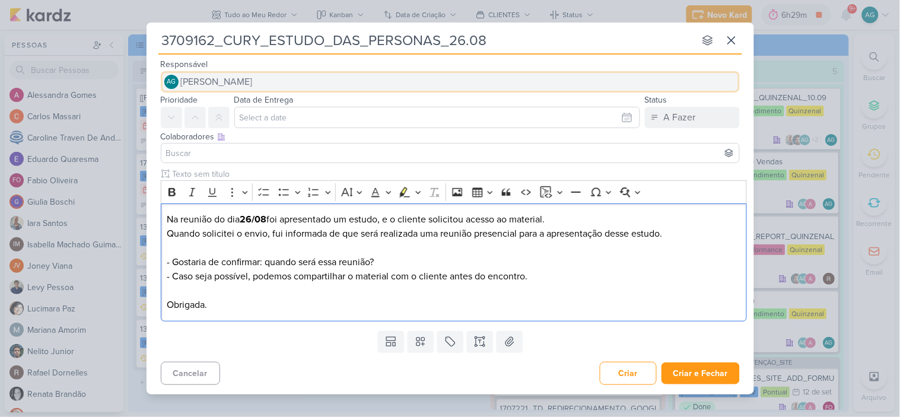
click at [297, 84] on button "AG [PERSON_NAME]" at bounding box center [450, 81] width 579 height 21
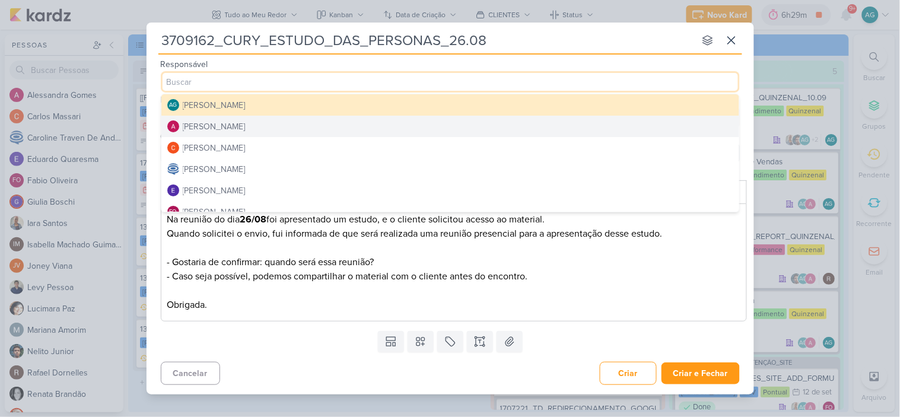
click at [242, 122] on div "[PERSON_NAME]" at bounding box center [214, 126] width 63 height 12
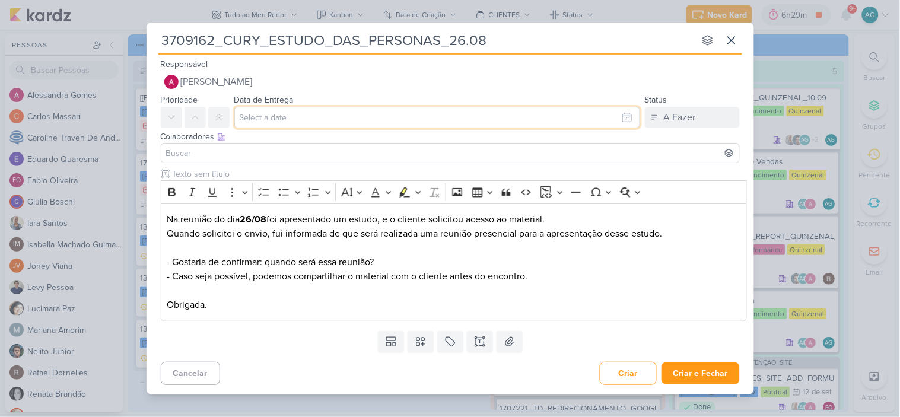
click at [280, 120] on input "text" at bounding box center [437, 117] width 406 height 21
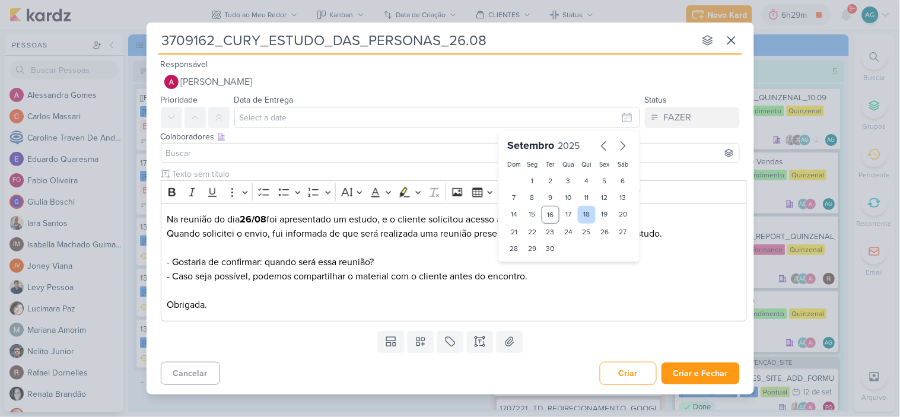
click at [586, 214] on div "18" at bounding box center [587, 215] width 18 height 18
type input "18 de setembro de 2025 às 23:59"
click at [290, 153] on input at bounding box center [450, 153] width 573 height 14
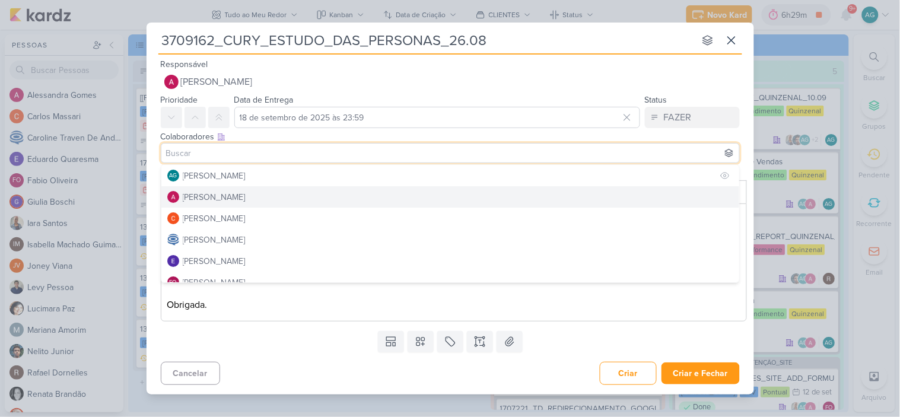
click at [222, 181] on div "[PERSON_NAME]" at bounding box center [214, 176] width 63 height 12
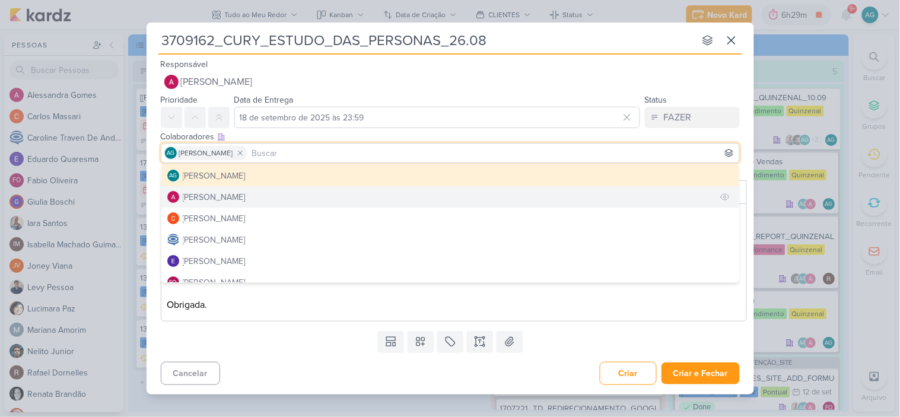
click at [226, 194] on div "[PERSON_NAME]" at bounding box center [214, 197] width 63 height 12
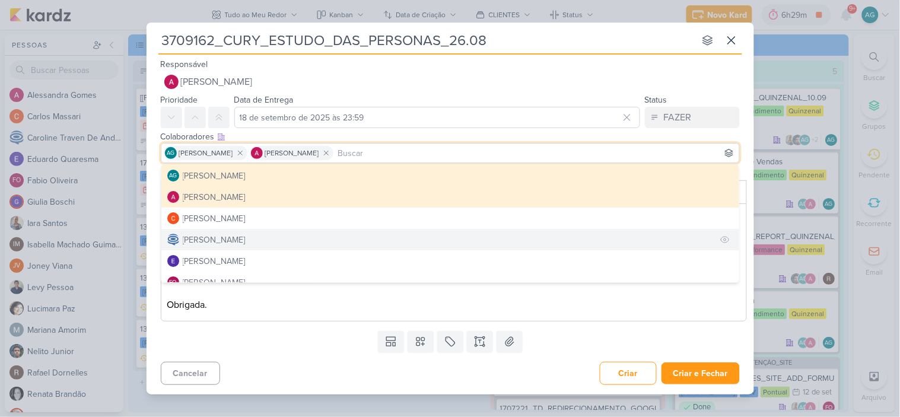
scroll to position [132, 0]
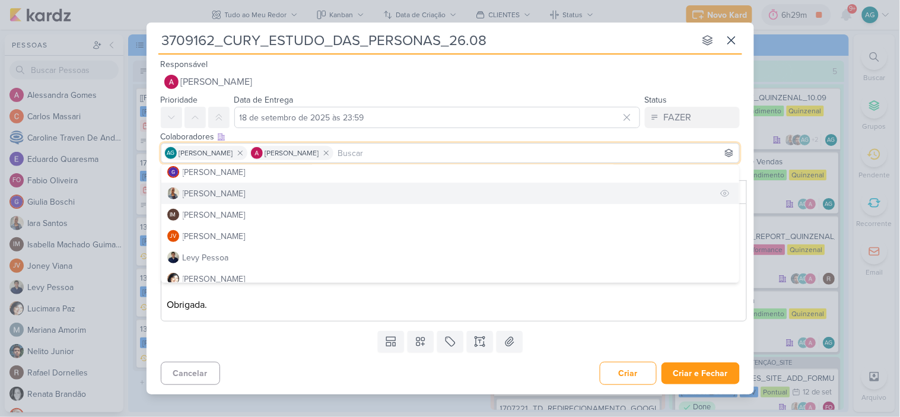
click at [226, 193] on button "[PERSON_NAME]" at bounding box center [450, 193] width 578 height 21
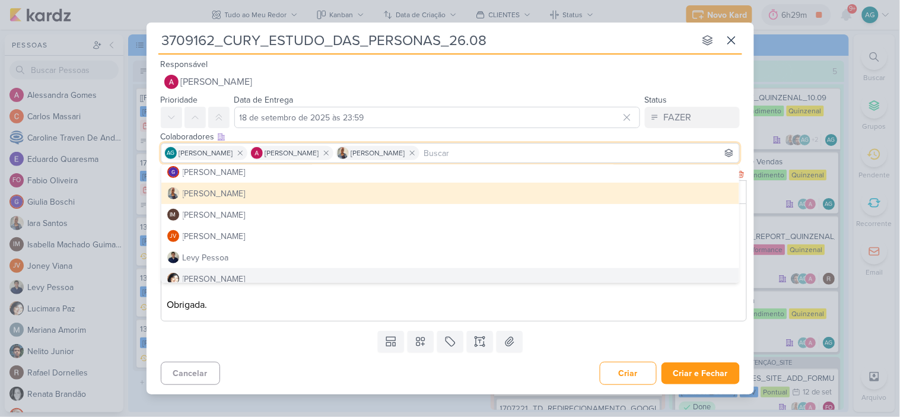
click at [316, 311] on p "Na reunião do dia 26/08 foi apresentado um estudo, e o cliente solicitou acesso…" at bounding box center [454, 262] width 574 height 100
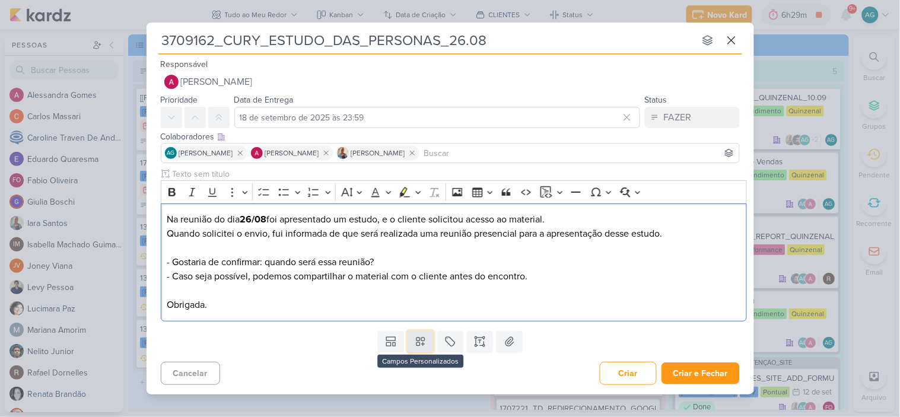
click at [419, 345] on icon at bounding box center [421, 342] width 8 height 8
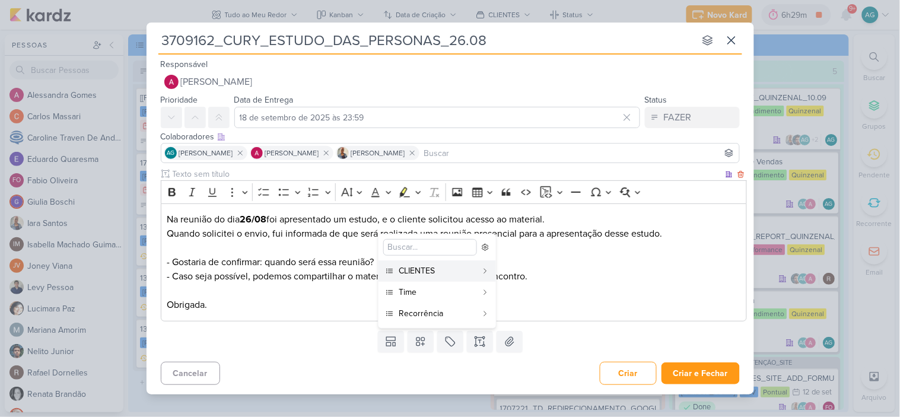
click at [337, 224] on p "Na reunião do dia 26/08 foi apresentado um estudo, e o cliente solicitou acesso…" at bounding box center [454, 262] width 574 height 100
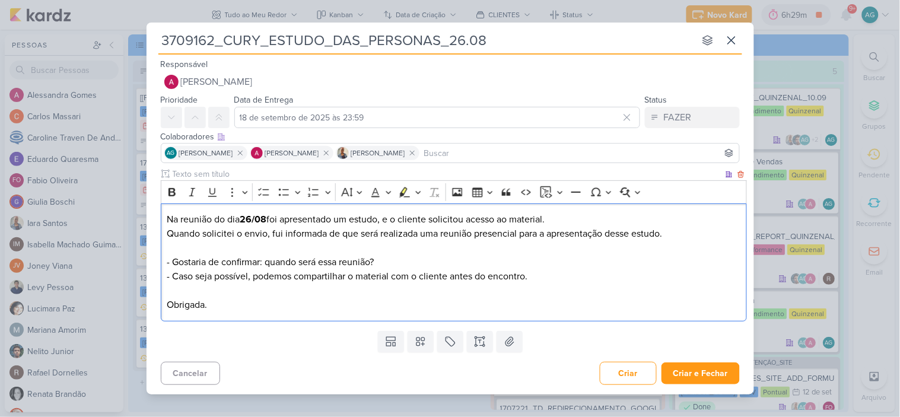
click at [383, 218] on p "Na reunião do dia 26/08 foi apresentado um estudo, e o cliente solicitou acesso…" at bounding box center [454, 262] width 574 height 100
drag, startPoint x: 212, startPoint y: 221, endPoint x: 220, endPoint y: 224, distance: 7.7
click at [214, 221] on p "Na reunião do dia 26/08 foi apresentado um estudo das personas, e o cliente sol…" at bounding box center [454, 262] width 574 height 100
click at [169, 216] on p "Na reunião quiznenal do dia 26/08 foi apresentado um estudo das personas, e o c…" at bounding box center [454, 262] width 574 height 100
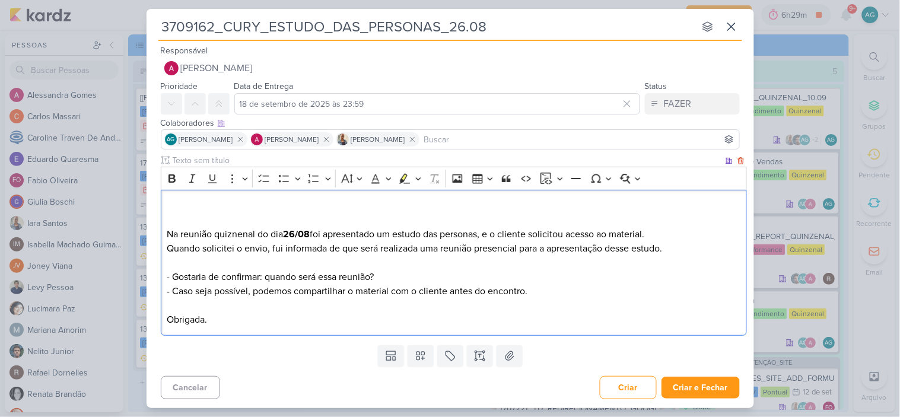
click at [175, 208] on p "Na reunião quiznenal do dia 26/08 foi apresentado um estudo das personas, e o c…" at bounding box center [454, 263] width 574 height 128
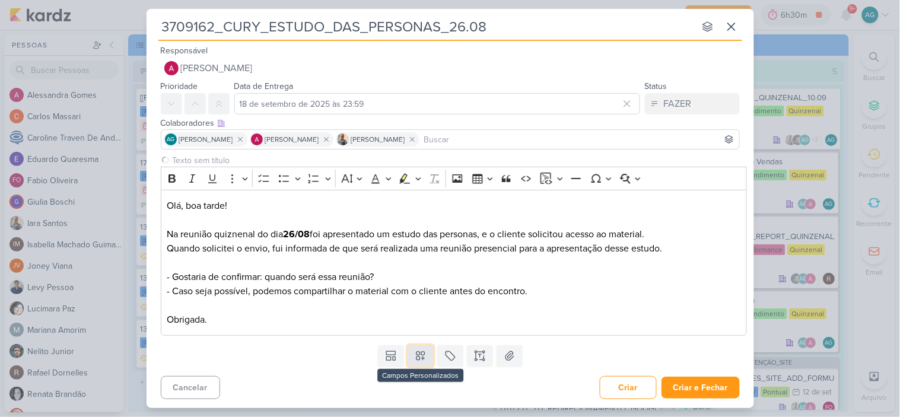
click at [420, 362] on icon at bounding box center [421, 356] width 12 height 12
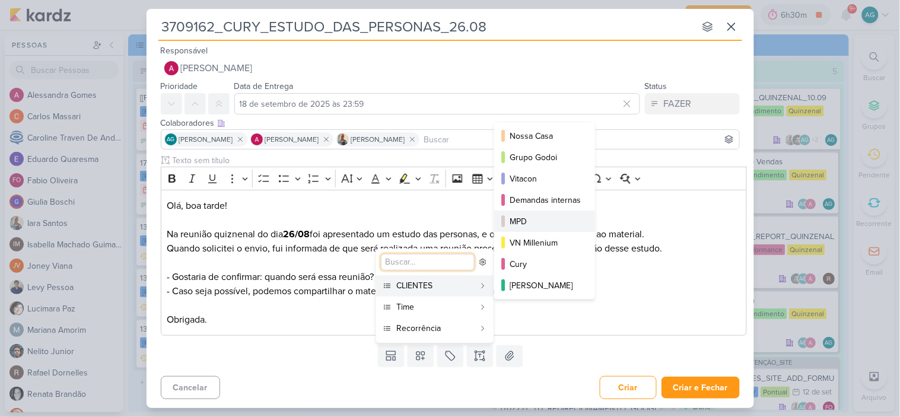
scroll to position [66, 0]
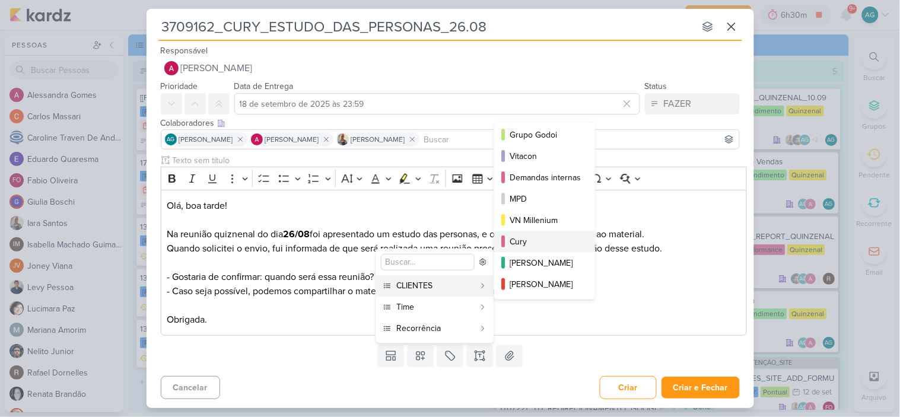
click at [536, 247] on div "Cury" at bounding box center [545, 242] width 71 height 12
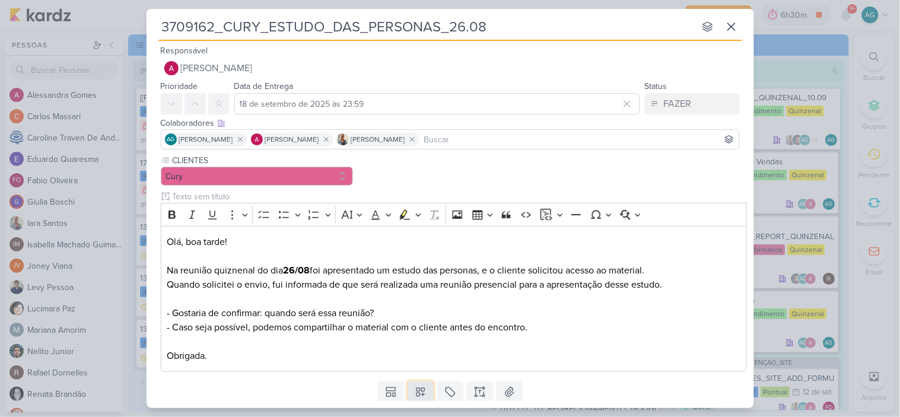
click at [418, 390] on icon at bounding box center [421, 392] width 12 height 12
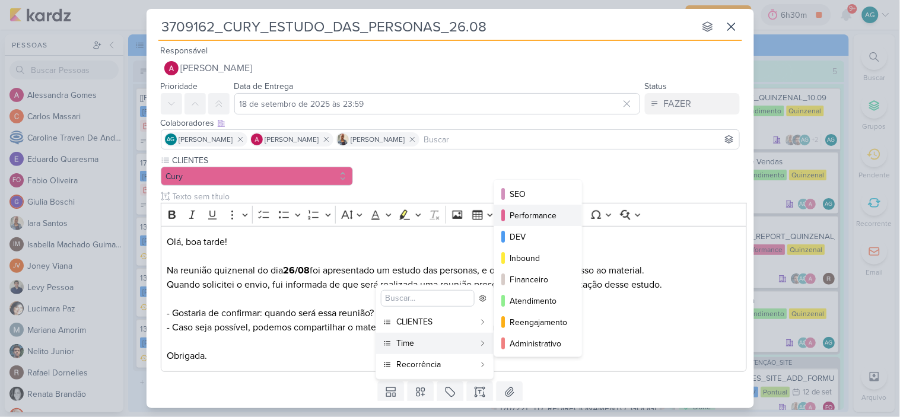
click at [534, 217] on div "Performance" at bounding box center [539, 216] width 58 height 12
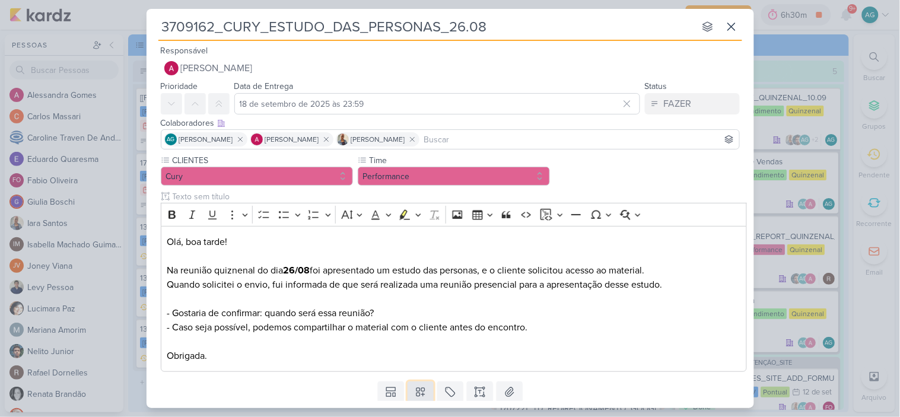
click at [416, 392] on icon at bounding box center [421, 392] width 12 height 12
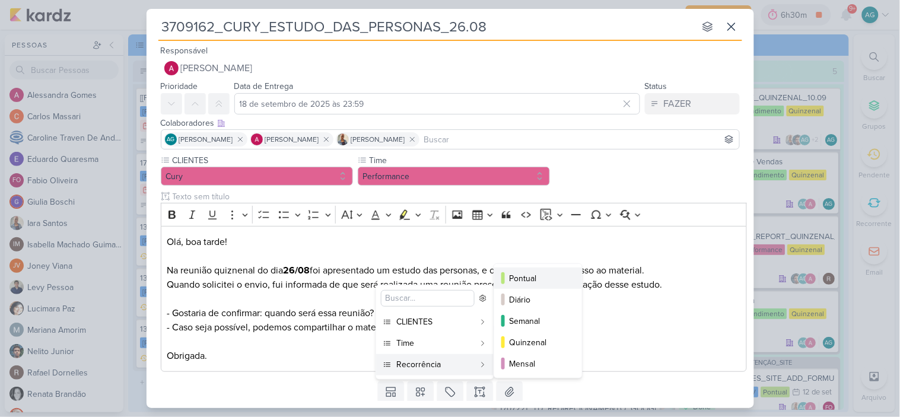
click at [525, 274] on div "Pontual" at bounding box center [539, 278] width 58 height 12
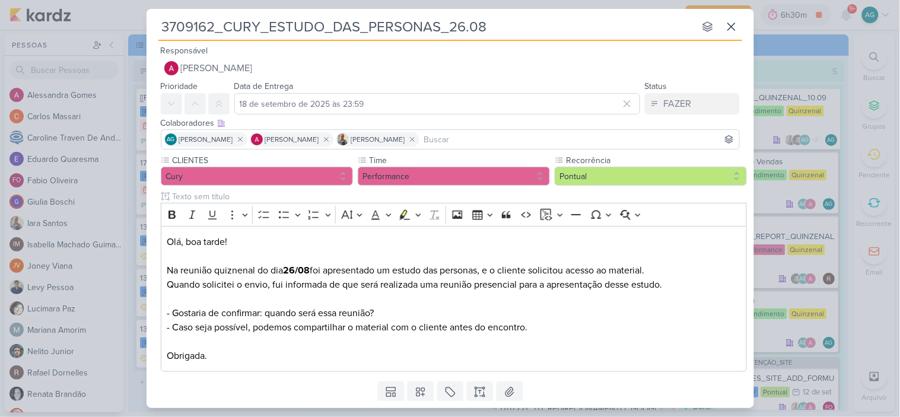
drag, startPoint x: 494, startPoint y: 26, endPoint x: 122, endPoint y: 27, distance: 372.7
click at [122, 27] on div "3709162_CURY_ESTUDO_DAS_PERSONAS_26.08 nenhum grupo disponível esc Responsável …" at bounding box center [450, 208] width 900 height 417
click at [508, 30] on input "3709162_CURY_ESTUDO_DAS_PERSONAS_26.08" at bounding box center [426, 26] width 537 height 21
type input "3709162_CURY_ESTUDO_DAS_PERSONAS"
click at [242, 270] on p "⁠⁠⁠⁠⁠⁠⁠Olá, boa tarde! Na reunião quiznenal do dia 26/08 foi apresentado um est…" at bounding box center [454, 299] width 574 height 128
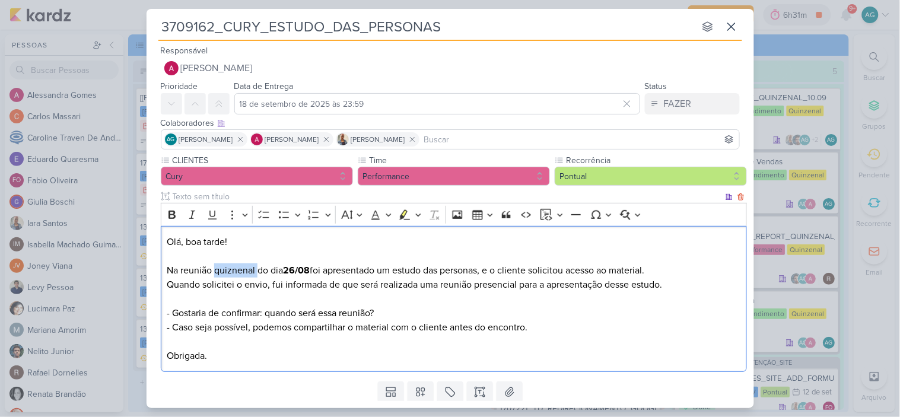
click at [242, 270] on p "Olá, boa tarde! Na reunião quiznenal do dia 26/08 foi apresentado um estudo das…" at bounding box center [454, 299] width 574 height 128
click at [310, 267] on strong "26/08" at bounding box center [296, 271] width 27 height 12
drag, startPoint x: 311, startPoint y: 267, endPoint x: 288, endPoint y: 268, distance: 23.2
click at [288, 268] on strong "26/08" at bounding box center [296, 271] width 27 height 12
click at [170, 214] on icon "Editor toolbar" at bounding box center [172, 215] width 7 height 8
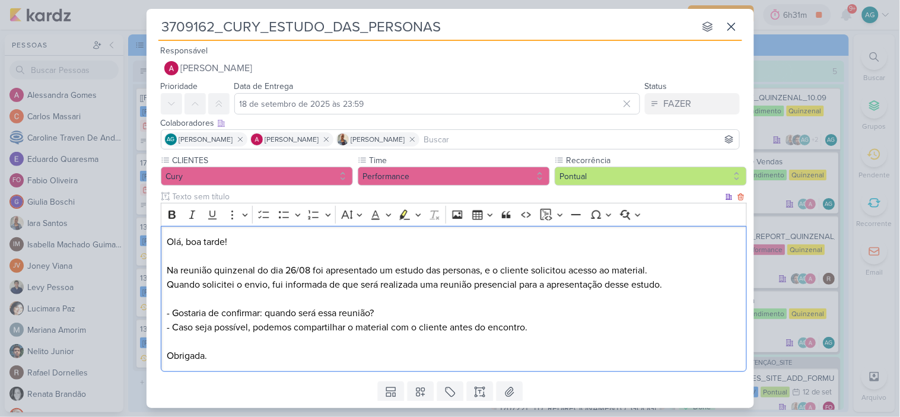
click at [316, 246] on p "Olá, boa tarde! Na reunião quinzenal do dia 26/08 foi apresentado um estudo das…" at bounding box center [454, 299] width 574 height 128
drag, startPoint x: 396, startPoint y: 270, endPoint x: 484, endPoint y: 266, distance: 87.9
click at [484, 266] on p "Olá, boa tarde! Na reunião quinzenal do dia 26/08 foi apresentado um estudo das…" at bounding box center [454, 299] width 574 height 128
click at [173, 211] on icon "Editor toolbar" at bounding box center [172, 215] width 12 height 12
click at [340, 261] on p "Olá, boa tarde! Na reunião quinzenal do dia 26/08 foi apresentado um estudo das…" at bounding box center [454, 299] width 574 height 128
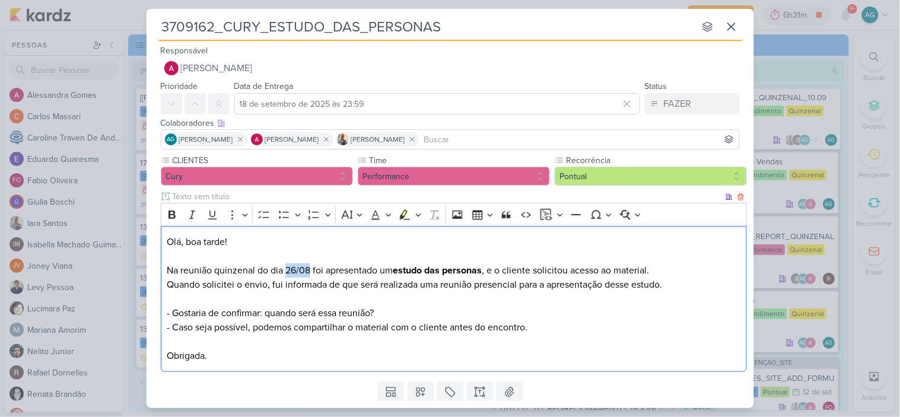
drag, startPoint x: 287, startPoint y: 271, endPoint x: 312, endPoint y: 270, distance: 24.9
click at [312, 270] on p "Olá, boa tarde! ⁠⁠⁠⁠⁠⁠⁠ Na reunião quinzenal do dia 26/08 foi apresentado um es…" at bounding box center [454, 299] width 574 height 128
click at [173, 212] on icon "Editor toolbar" at bounding box center [172, 215] width 12 height 12
click at [329, 255] on p "Olá, boa tarde! Na reunião quinzenal do dia 26/08 foi apresentado um estudo das…" at bounding box center [454, 299] width 574 height 128
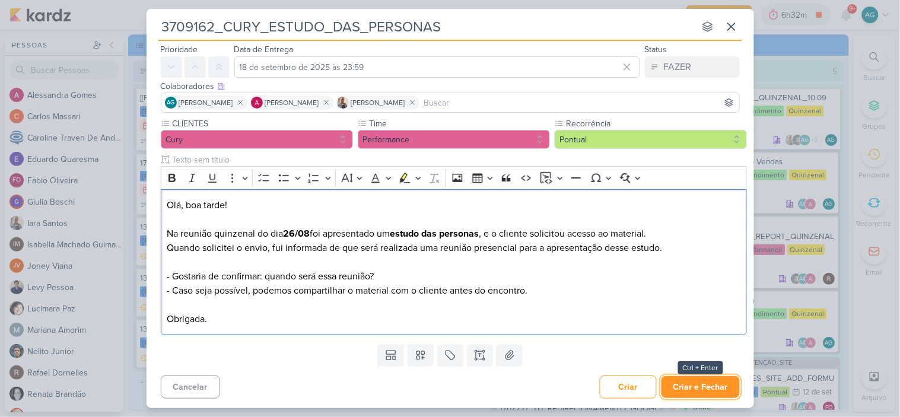
click at [715, 388] on button "Criar e Fechar" at bounding box center [701, 387] width 78 height 22
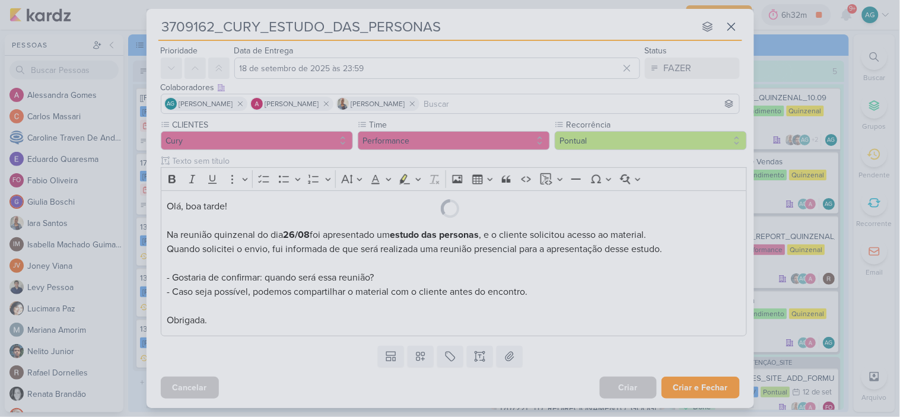
scroll to position [36, 0]
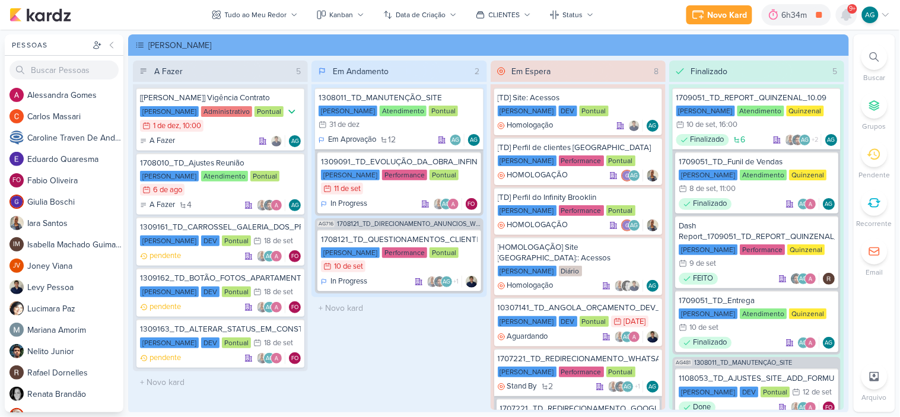
click at [850, 15] on icon at bounding box center [846, 14] width 9 height 11
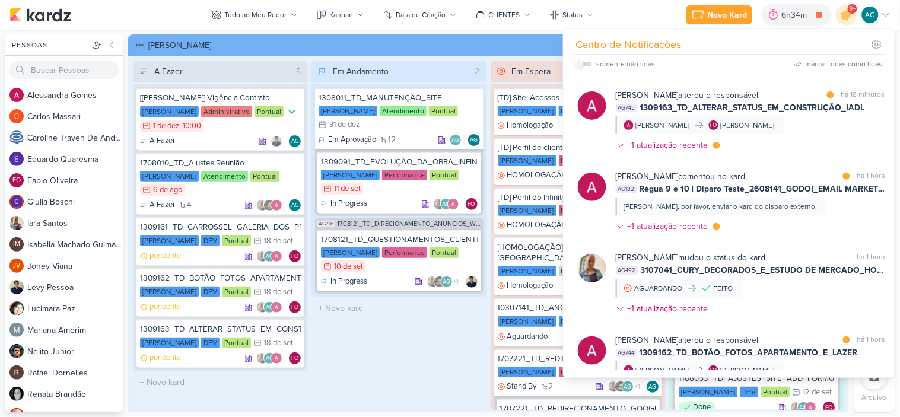
scroll to position [0, 0]
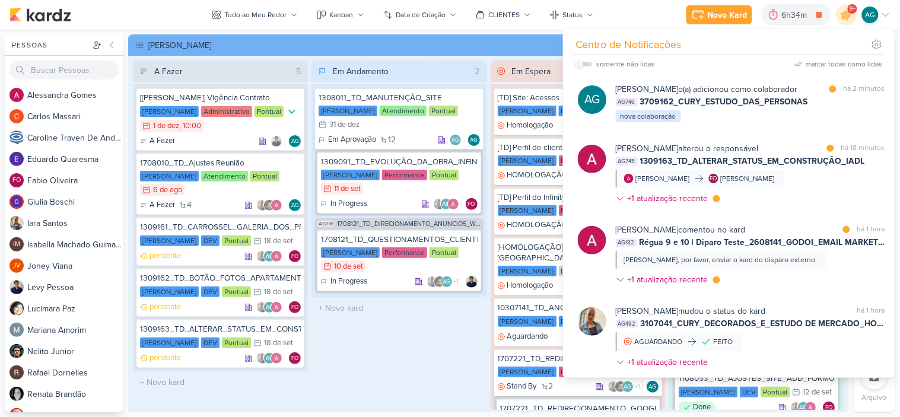
drag, startPoint x: 381, startPoint y: 358, endPoint x: 457, endPoint y: 331, distance: 80.7
click at [382, 358] on div "Em Andamento 2 1308011_TD_MANUTENÇÃO_SITE [PERSON_NAME] Atendimento Pontual 31/…" at bounding box center [399, 236] width 175 height 350
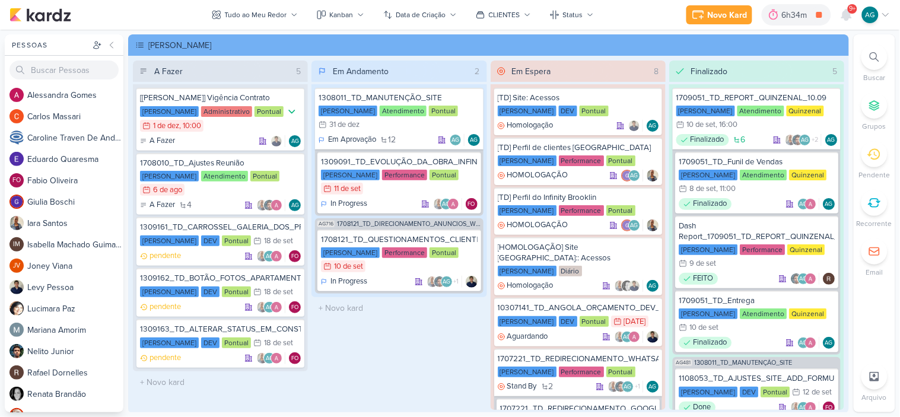
click at [881, 59] on div at bounding box center [875, 57] width 26 height 26
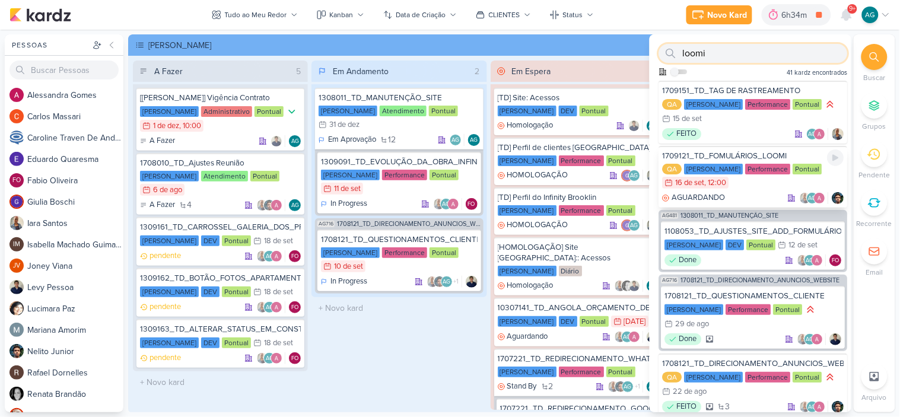
type input "loomi"
click at [767, 194] on div "AGUARDANDO AG" at bounding box center [754, 198] width 182 height 12
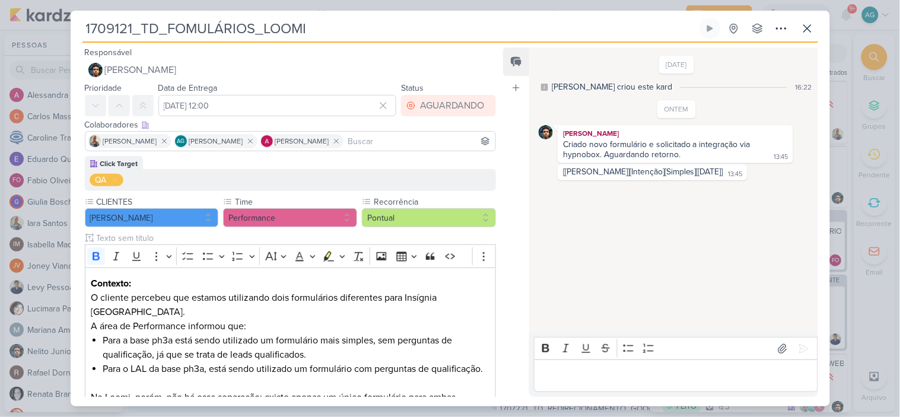
drag, startPoint x: 334, startPoint y: 30, endPoint x: 81, endPoint y: 24, distance: 252.3
click at [81, 24] on div "1709121_TD_FOMULÁRIOS_LOOMI Criado por mim nenhum grupo disponível" at bounding box center [451, 212] width 760 height 389
click at [809, 32] on icon at bounding box center [808, 28] width 14 height 14
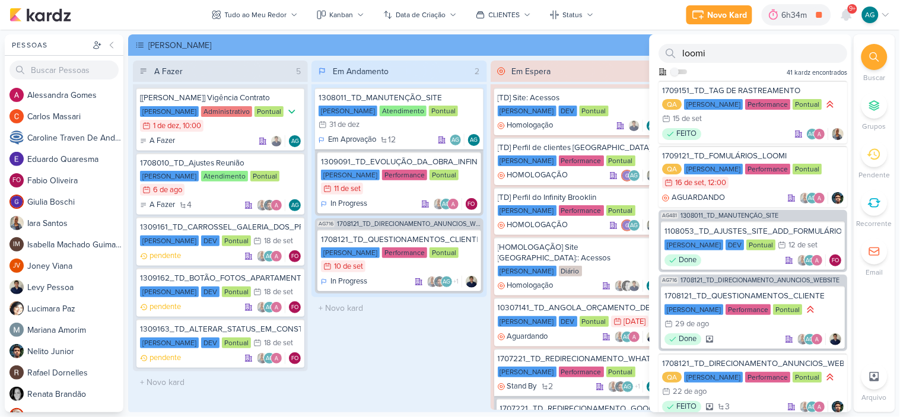
click at [420, 366] on div "Em Andamento 2 1308011_TD_MANUTENÇÃO_SITE [PERSON_NAME] Atendimento Pontual 31/…" at bounding box center [399, 236] width 175 height 350
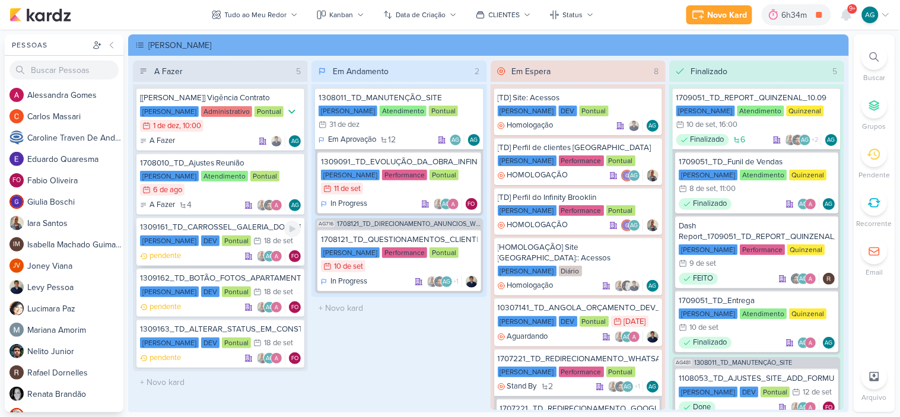
click at [239, 229] on div "1309161_TD_CARROSSEL_GALERIA_DOS_PRODUTOS" at bounding box center [220, 227] width 161 height 11
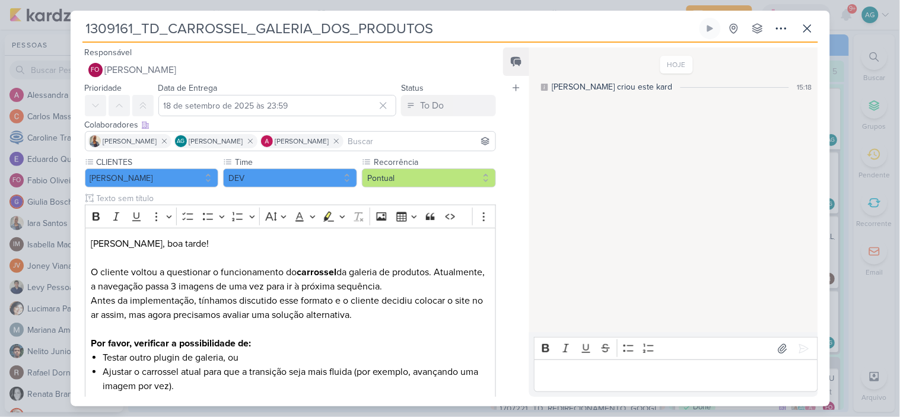
drag, startPoint x: 450, startPoint y: 32, endPoint x: 57, endPoint y: 36, distance: 392.9
click at [57, 36] on div "1309161_TD_CARROSSEL_GALERIA_DOS_PRODUTOS Criado por mim" at bounding box center [450, 208] width 900 height 417
click at [813, 28] on icon at bounding box center [808, 28] width 14 height 14
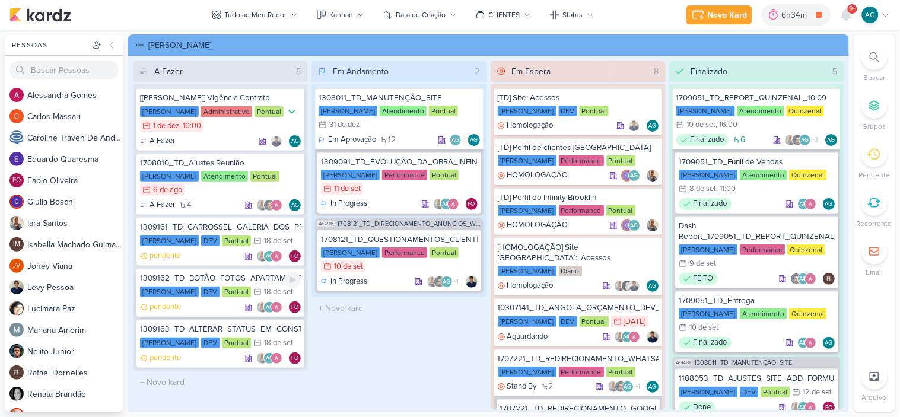
click at [242, 276] on div "1309162_TD_BOTÃO_FOTOS_APARTAMENTO_E_LAZER" at bounding box center [220, 278] width 161 height 11
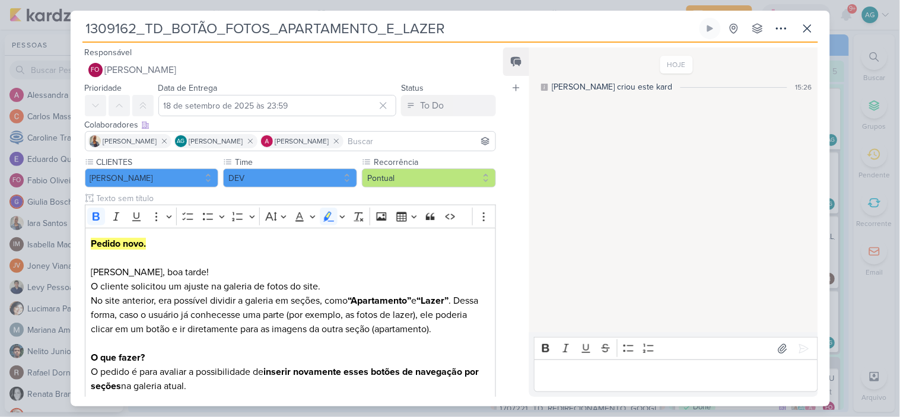
drag, startPoint x: 465, startPoint y: 26, endPoint x: 52, endPoint y: 26, distance: 413.7
click at [52, 26] on div "1309162_TD_BOTÃO_FOTOS_APARTAMENTO_E_LAZER Criado por mim" at bounding box center [450, 208] width 900 height 417
click at [808, 26] on icon at bounding box center [808, 28] width 14 height 14
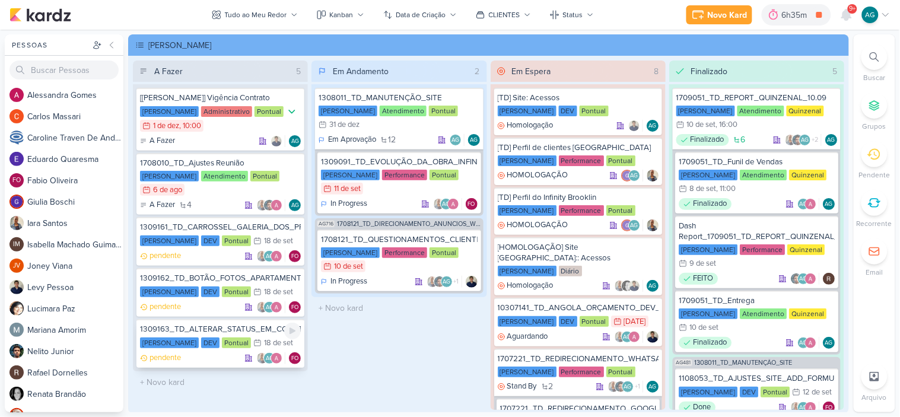
click at [231, 325] on div "1309163_TD_ALTERAR_STATUS_EM_CONSTRUÇÃO_IADL" at bounding box center [220, 329] width 161 height 11
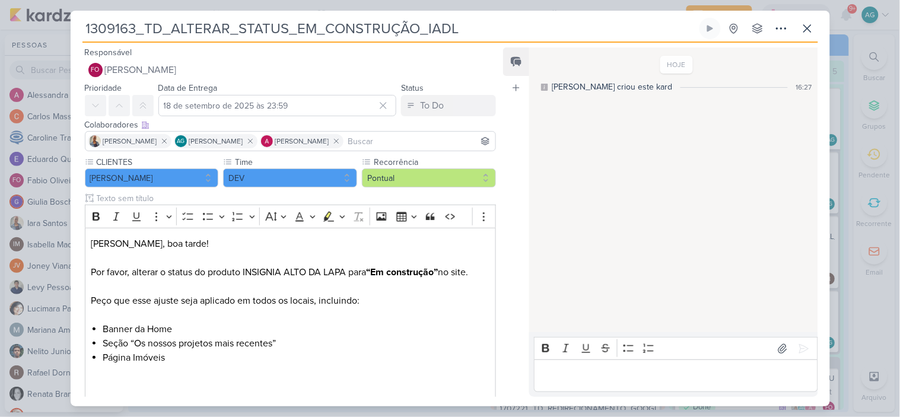
drag, startPoint x: 372, startPoint y: 34, endPoint x: 72, endPoint y: 39, distance: 300.4
click at [72, 39] on div "1309163_TD_ALTERAR_STATUS_EM_CONSTRUÇÃO_IADL Criado por mim nenhum grupo dispon…" at bounding box center [451, 212] width 760 height 389
click at [804, 28] on icon at bounding box center [808, 28] width 14 height 14
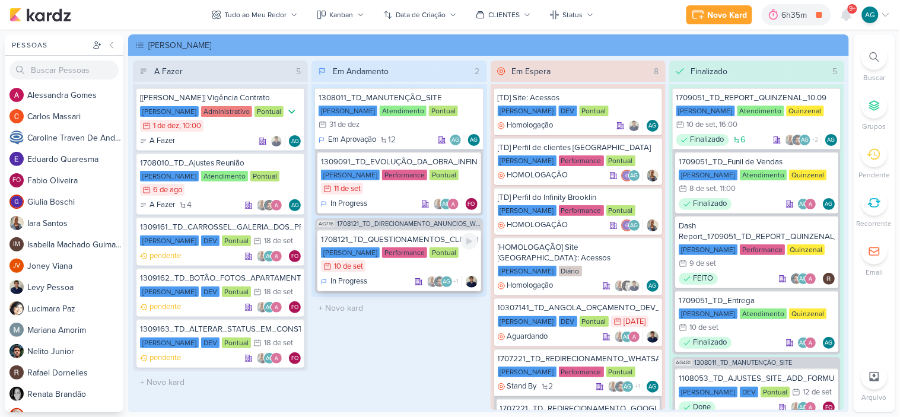
click at [426, 239] on div "1708121_TD_QUESTIONAMENTOS_CLIENTE_V.3" at bounding box center [399, 239] width 156 height 11
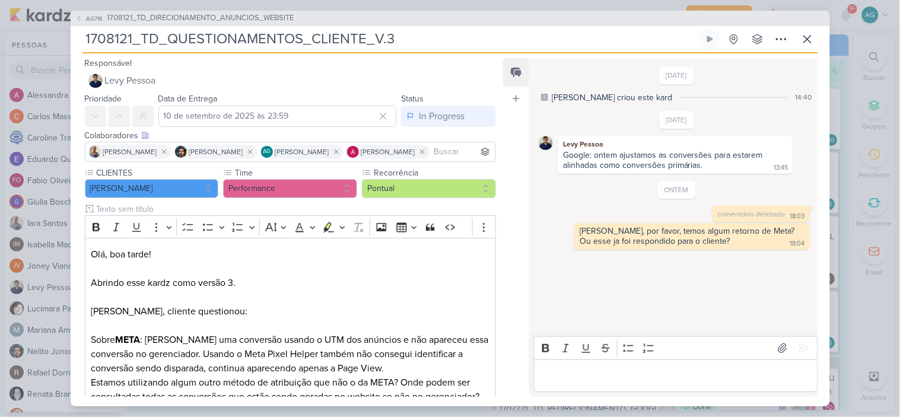
drag, startPoint x: 413, startPoint y: 37, endPoint x: 46, endPoint y: 42, distance: 366.8
click at [46, 42] on div "AG716 1708121_TD_DIRECIONAMENTO_ANUNCIOS_WEBSITE 1708121_TD_QUESTIONAMENTOS_CLI…" at bounding box center [450, 208] width 900 height 417
click at [805, 38] on icon at bounding box center [808, 39] width 14 height 14
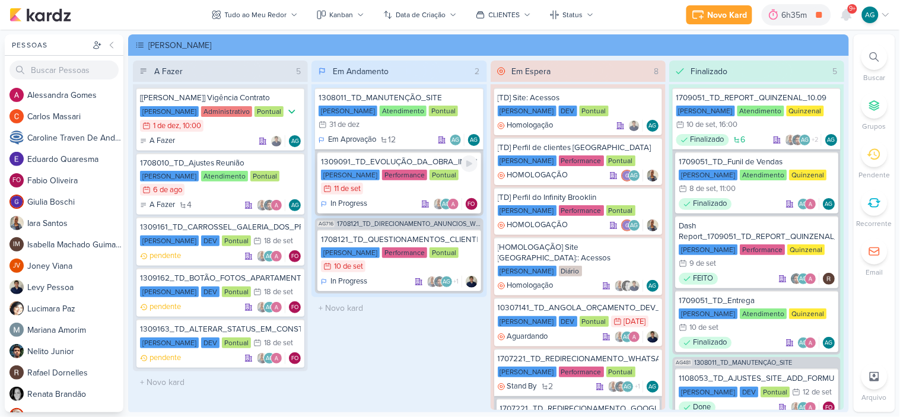
click at [408, 161] on div "1309091_TD_EVOLUÇÃO_DA_OBRA_INFINITY_BROOKLIN" at bounding box center [399, 162] width 156 height 11
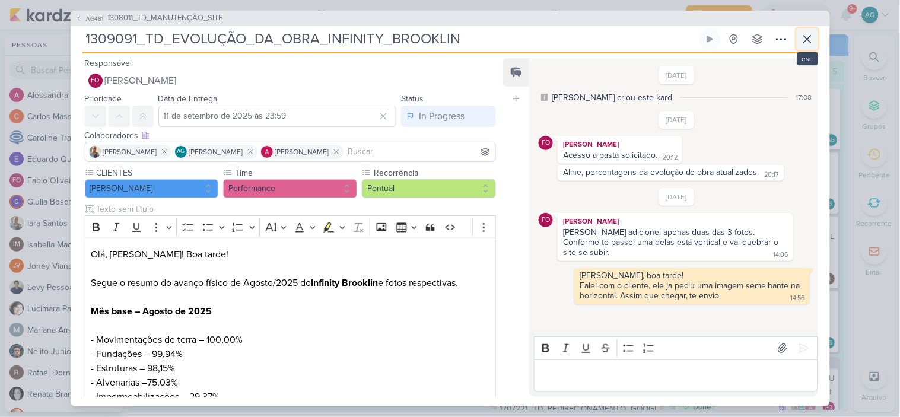
click at [805, 37] on icon at bounding box center [807, 39] width 7 height 7
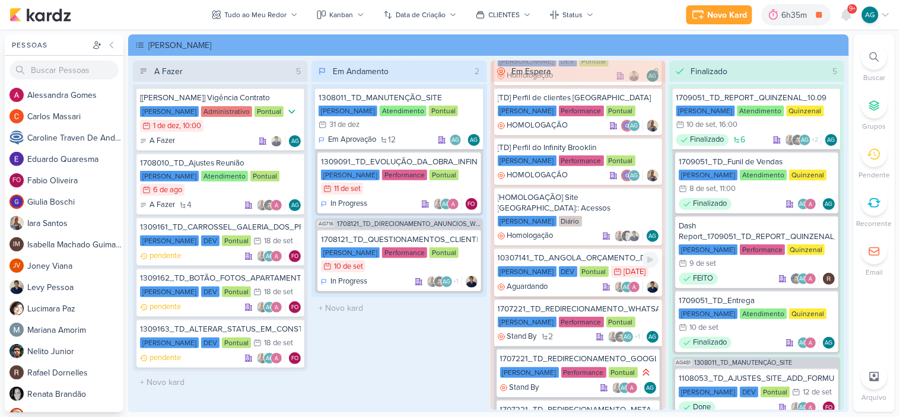
scroll to position [132, 0]
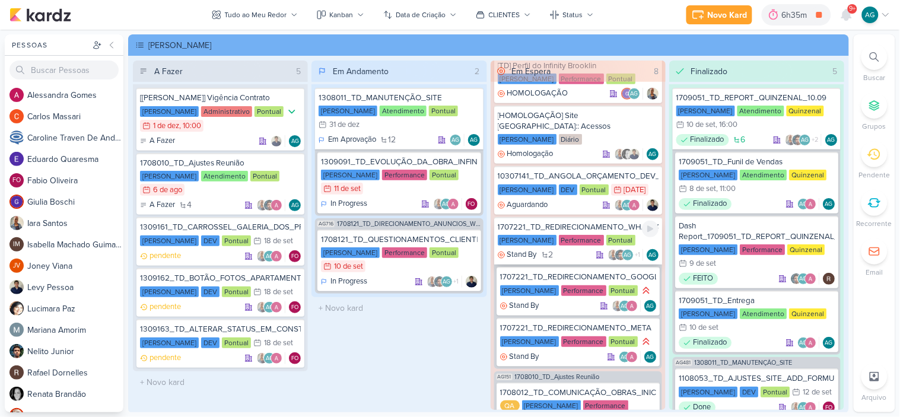
click at [576, 222] on div "1707221_TD_REDIRECIONAMENTO_WHATSAPP_GOOGLE_E_META" at bounding box center [578, 227] width 161 height 11
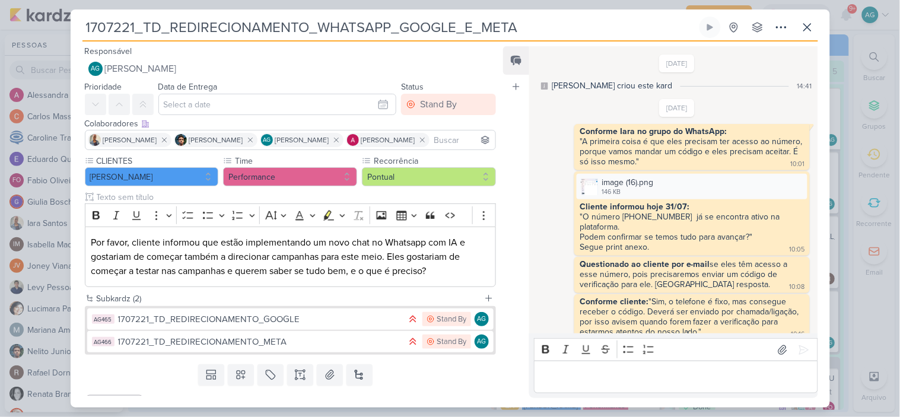
scroll to position [307, 0]
